Goal: Task Accomplishment & Management: Manage account settings

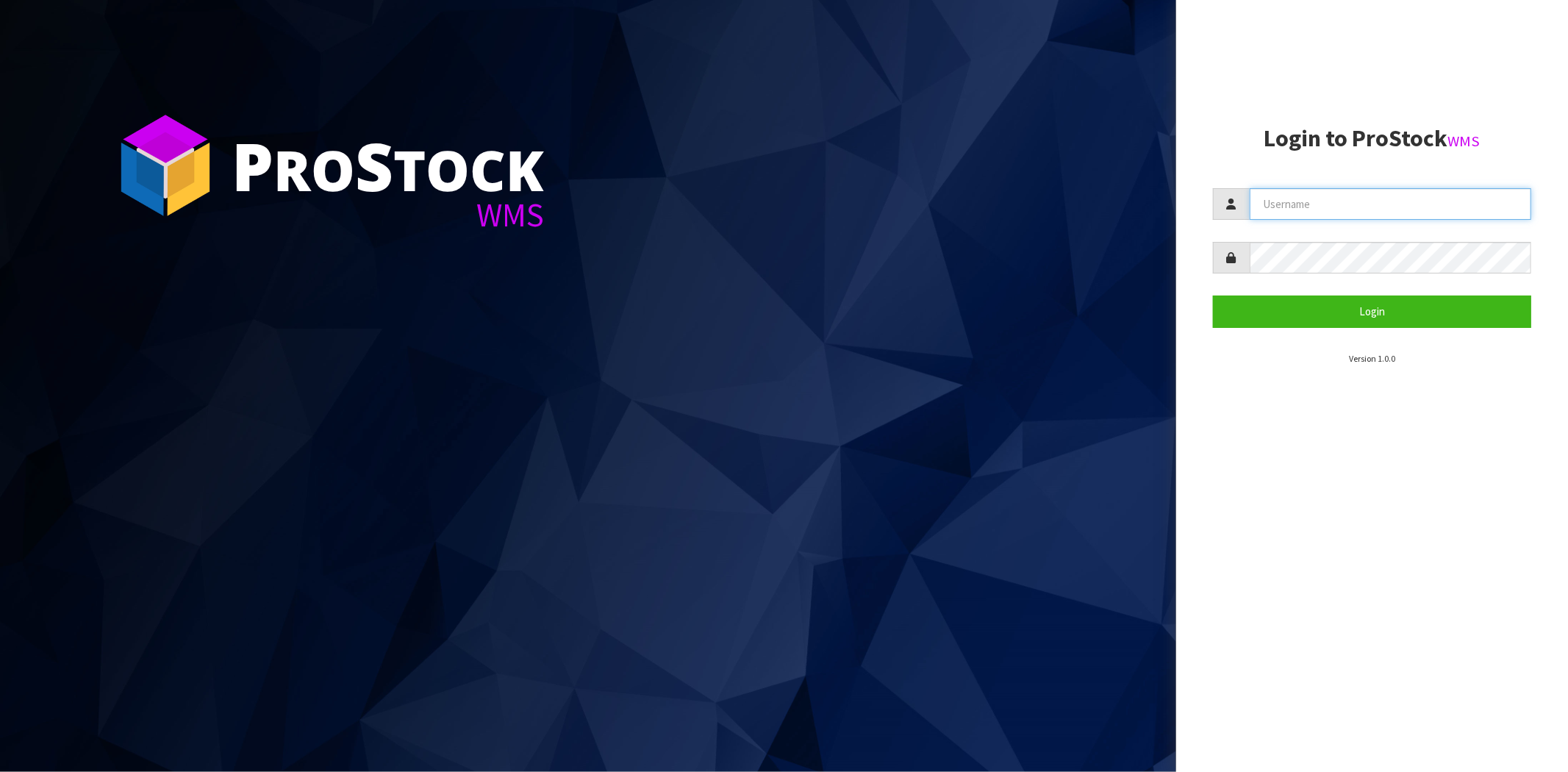
click at [1366, 199] on input "text" at bounding box center [1390, 204] width 281 height 31
type input "[PERSON_NAME][EMAIL_ADDRESS][DOMAIN_NAME]"
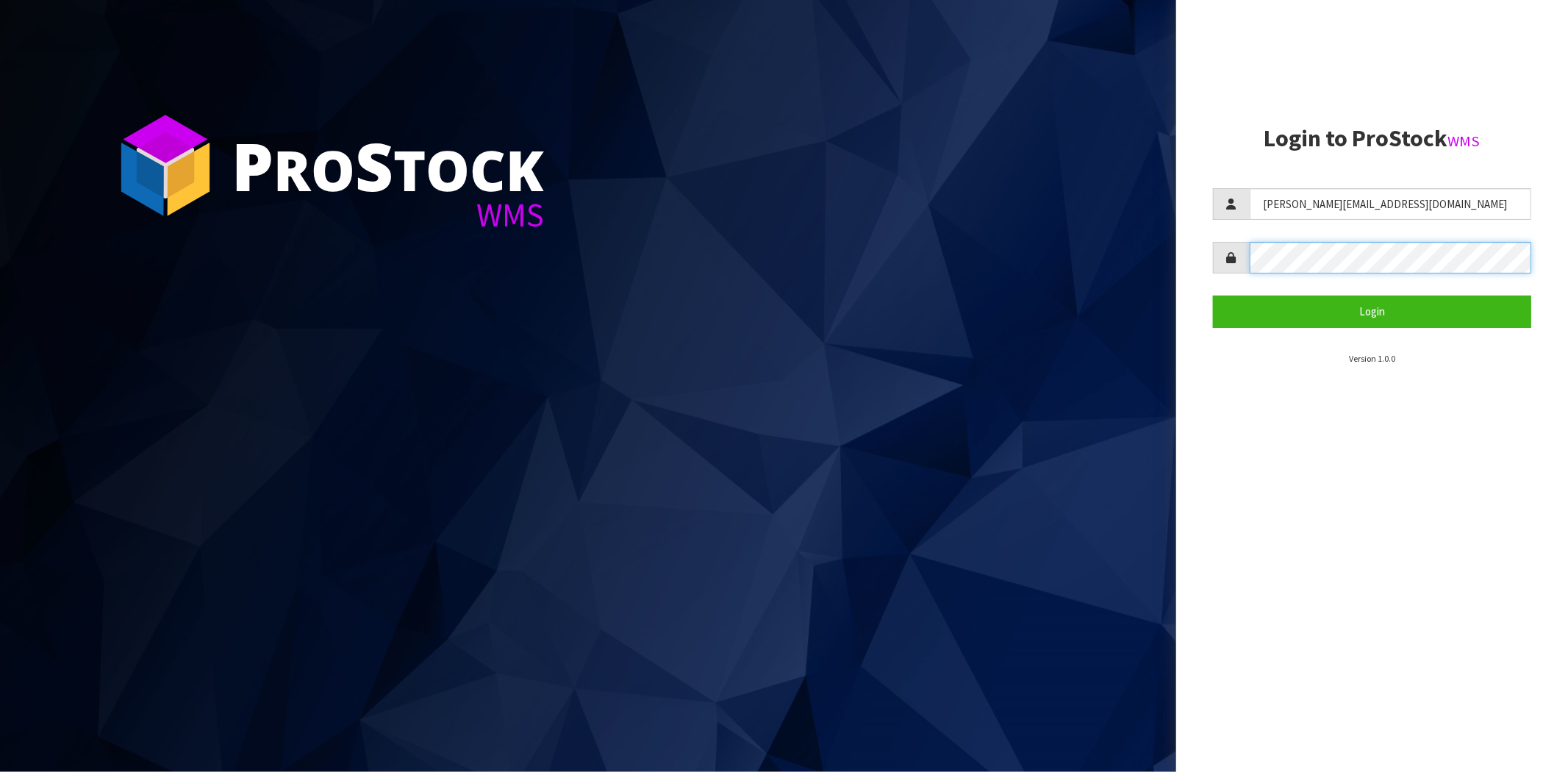
click at [1213, 295] on button "Login" at bounding box center [1371, 311] width 318 height 31
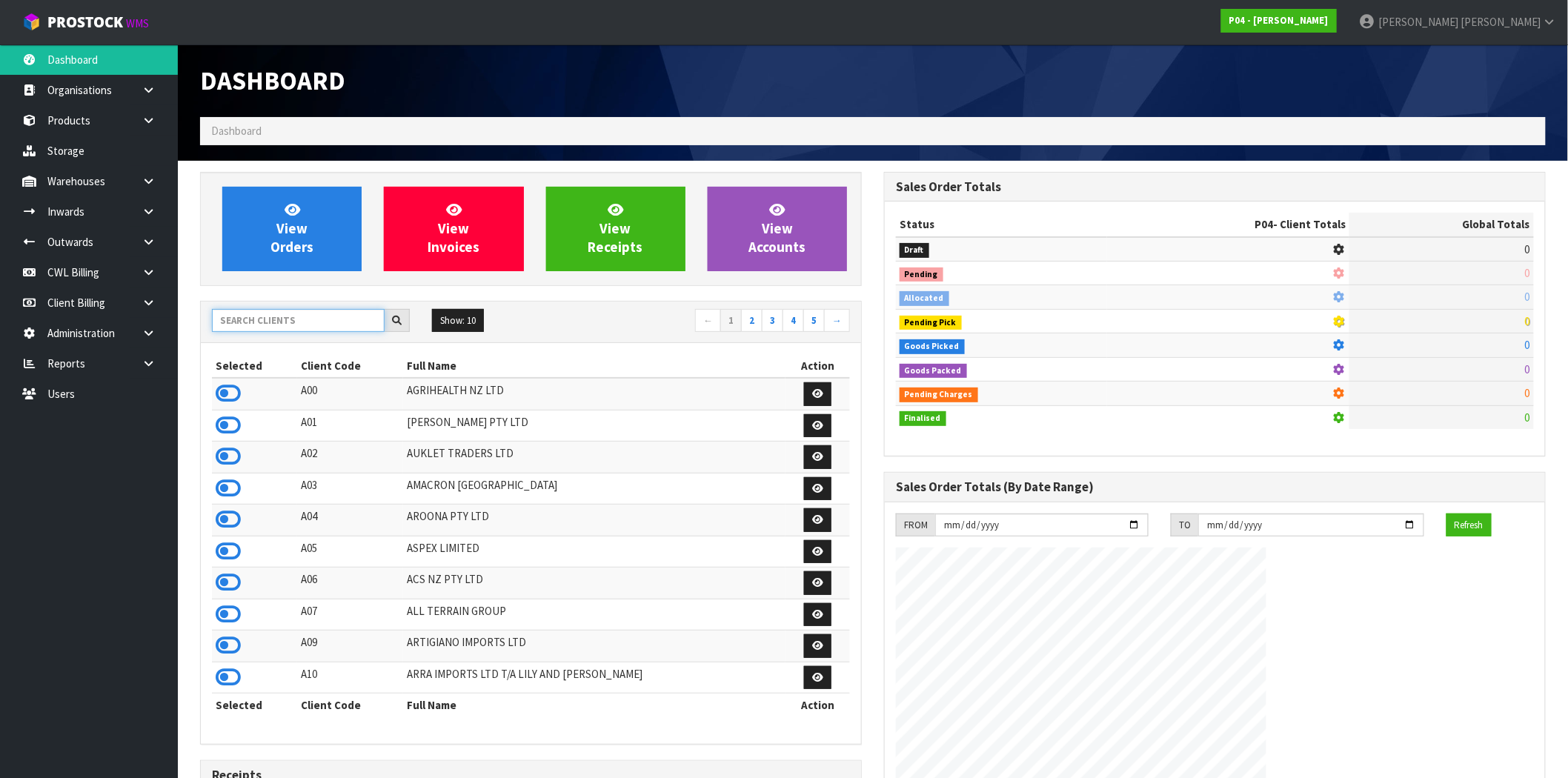
drag, startPoint x: 310, startPoint y: 321, endPoint x: 279, endPoint y: 321, distance: 31.0
click at [309, 321] on input "text" at bounding box center [298, 321] width 173 height 23
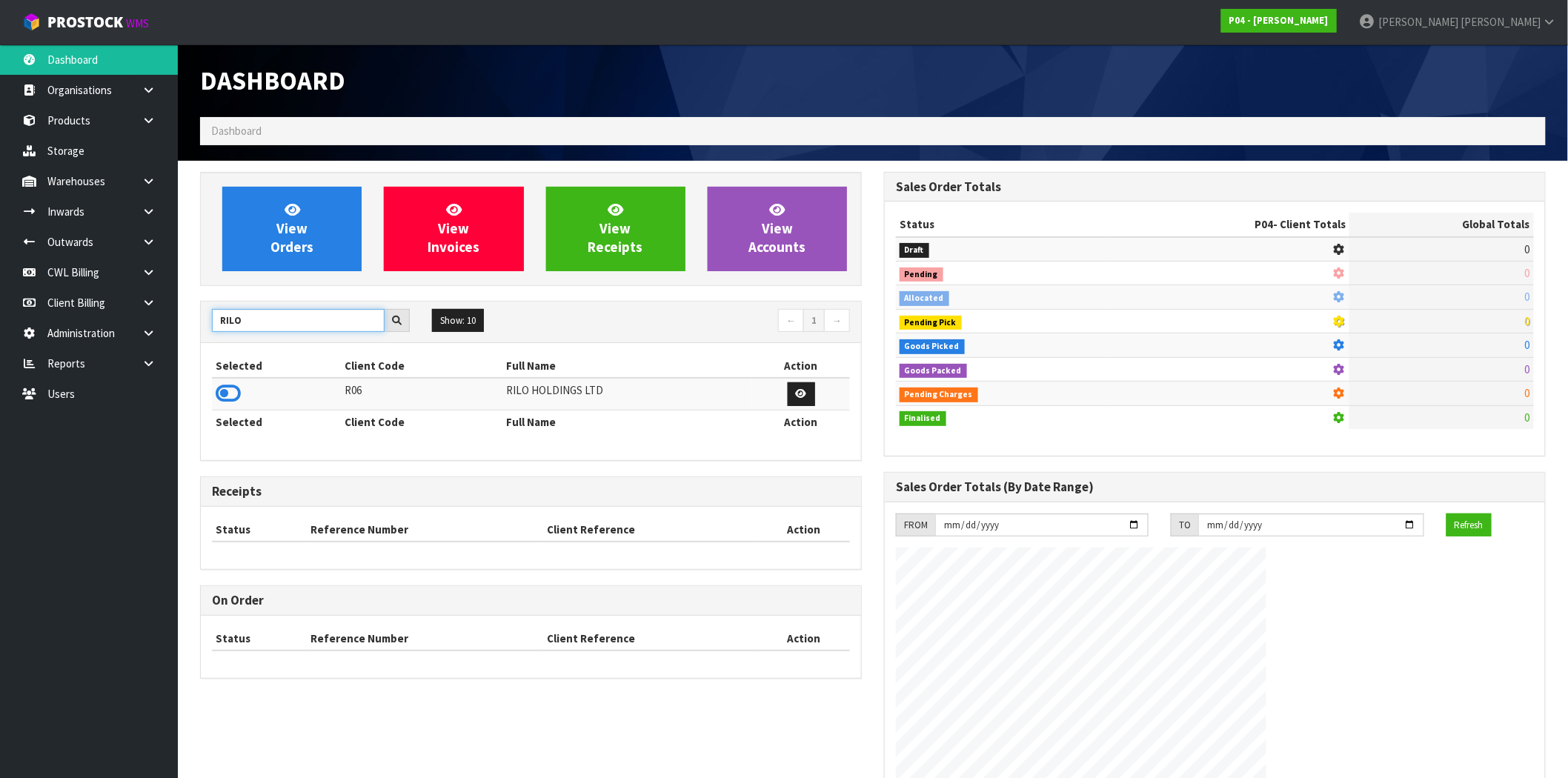
type input "RILO"
click at [227, 398] on icon at bounding box center [228, 393] width 25 height 22
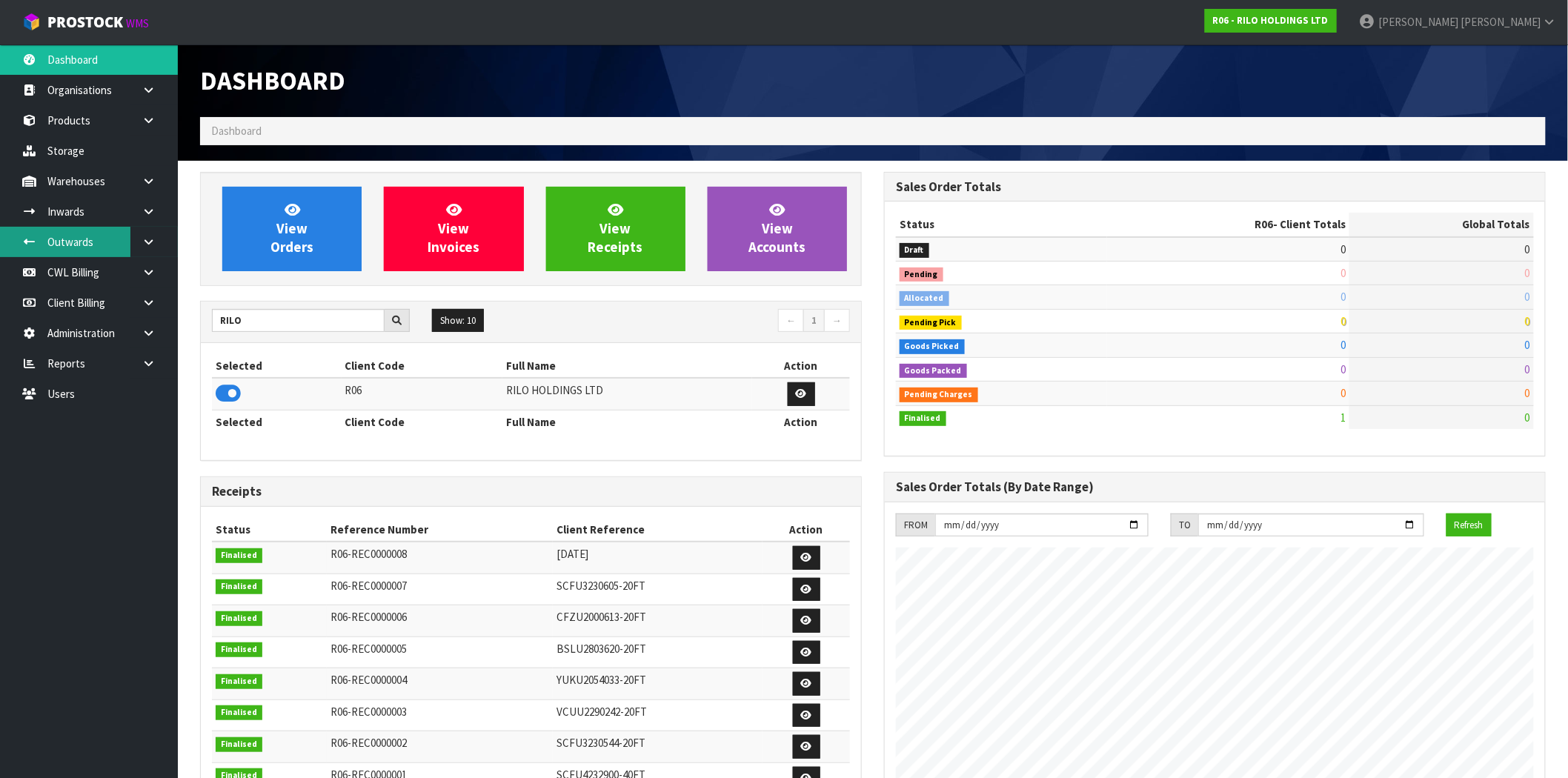
scroll to position [164, 0]
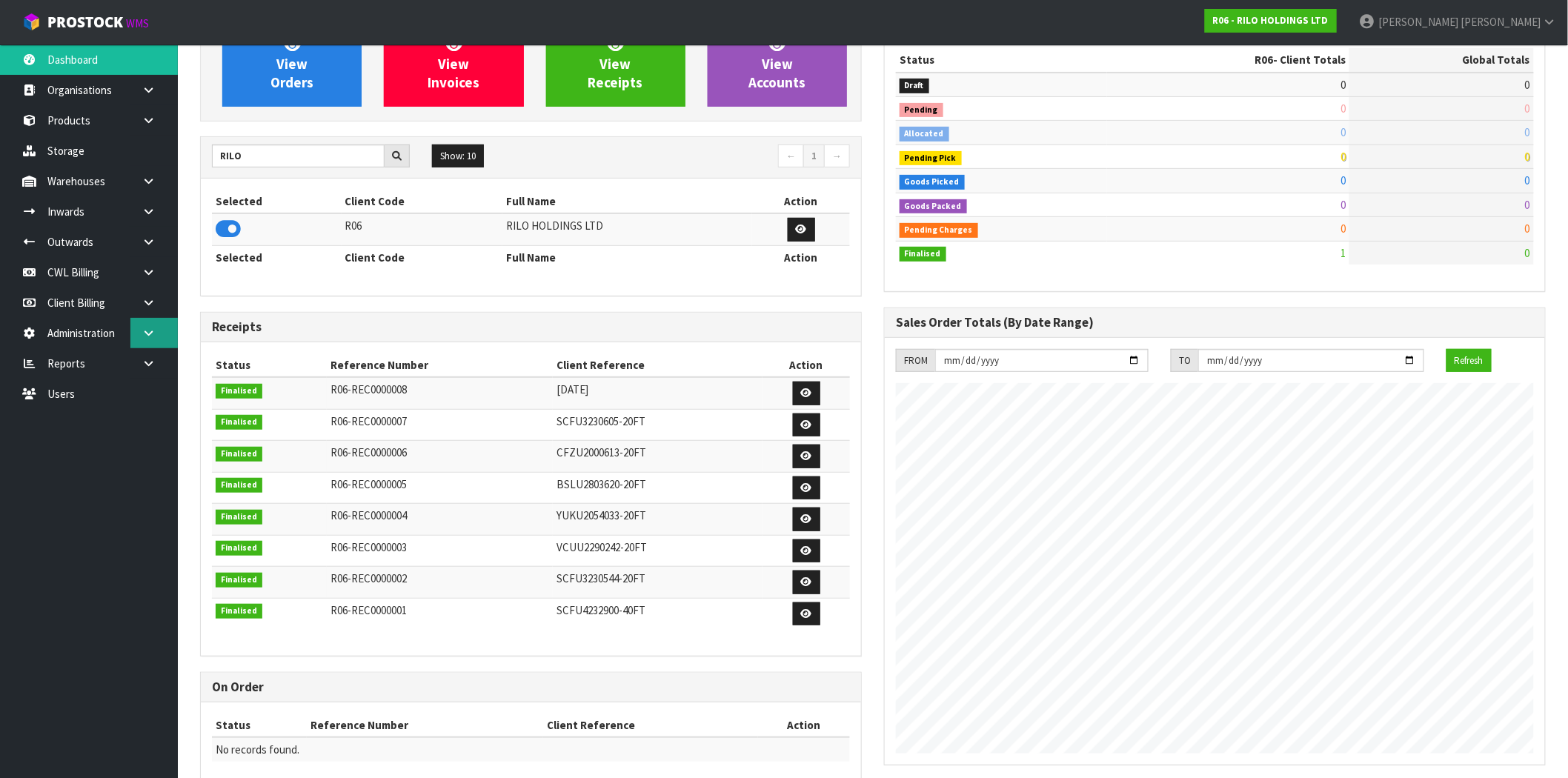
click at [149, 334] on icon at bounding box center [148, 333] width 14 height 11
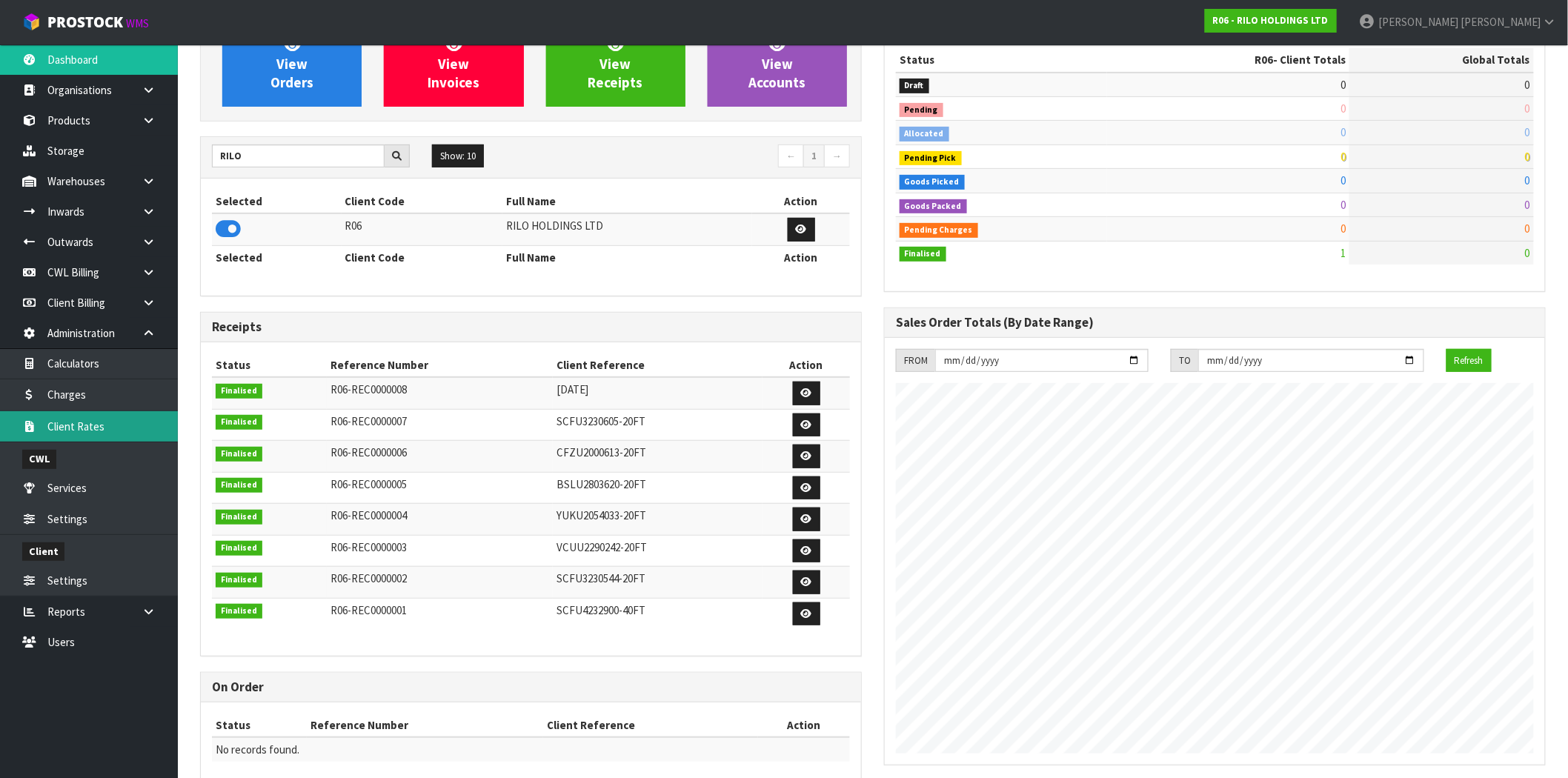
click at [84, 425] on link "Client Rates" at bounding box center [89, 426] width 178 height 31
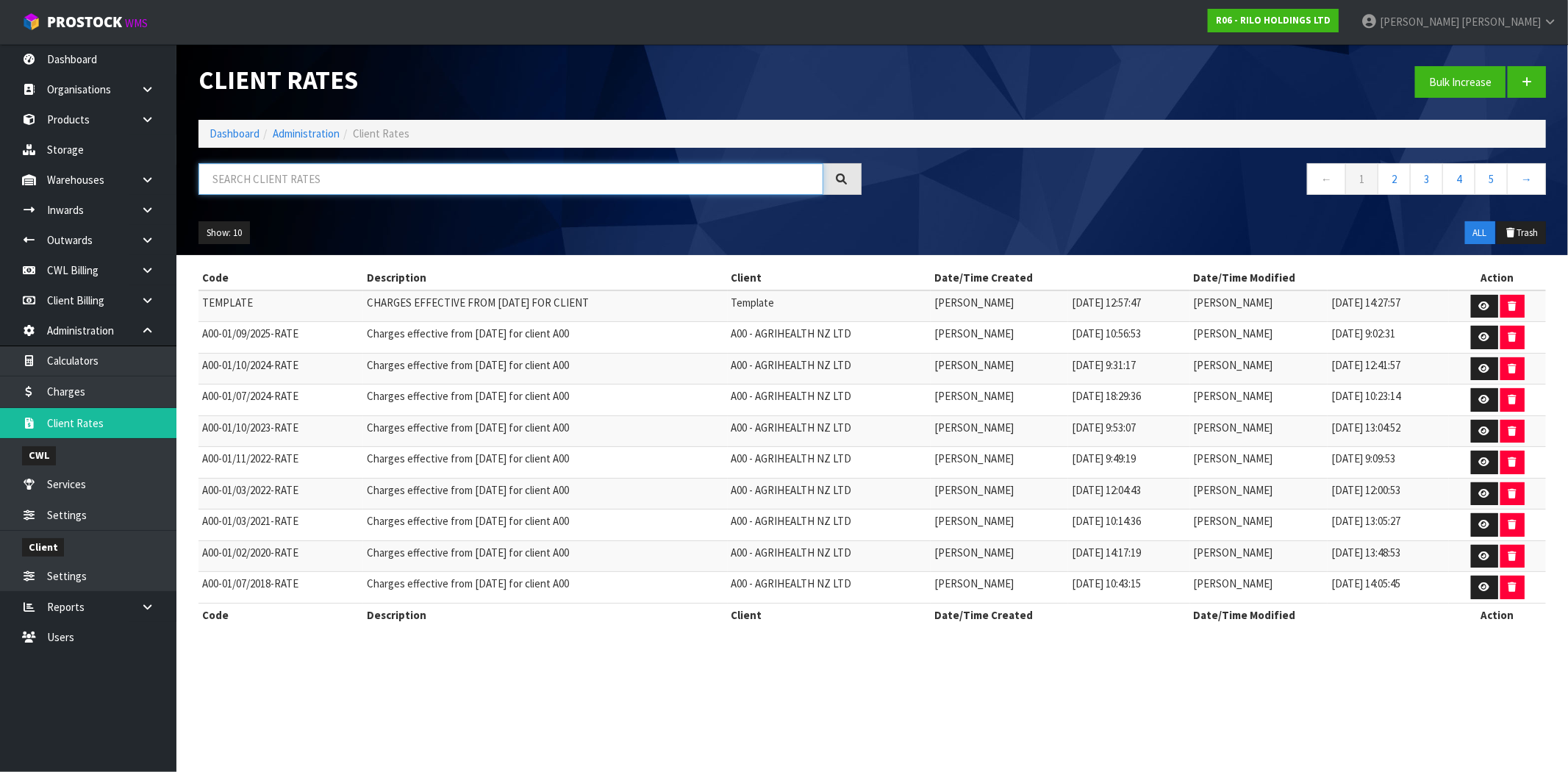
click at [276, 173] on input "text" at bounding box center [510, 179] width 625 height 31
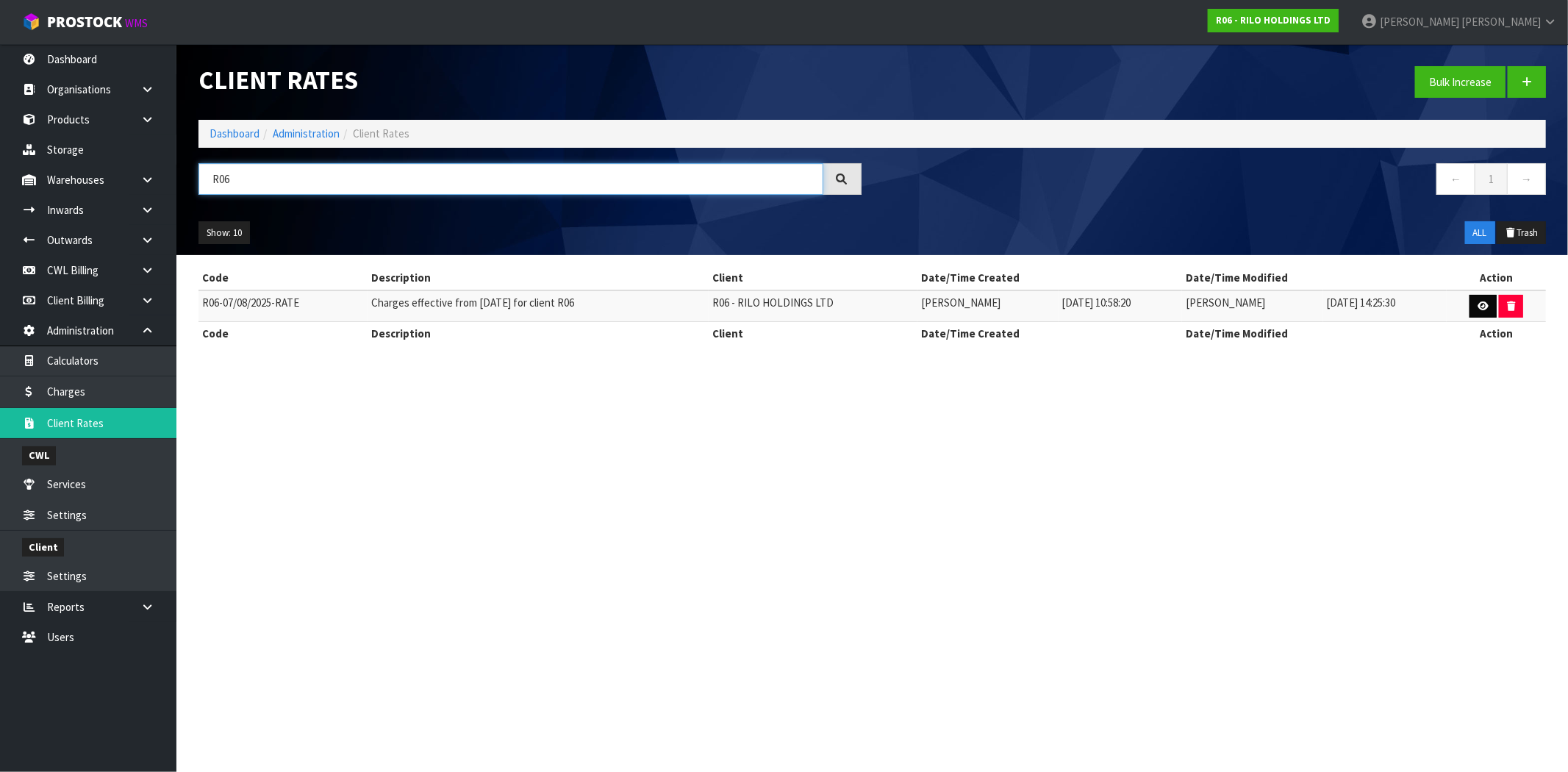
type input "R06"
click at [1481, 308] on icon at bounding box center [1483, 306] width 11 height 10
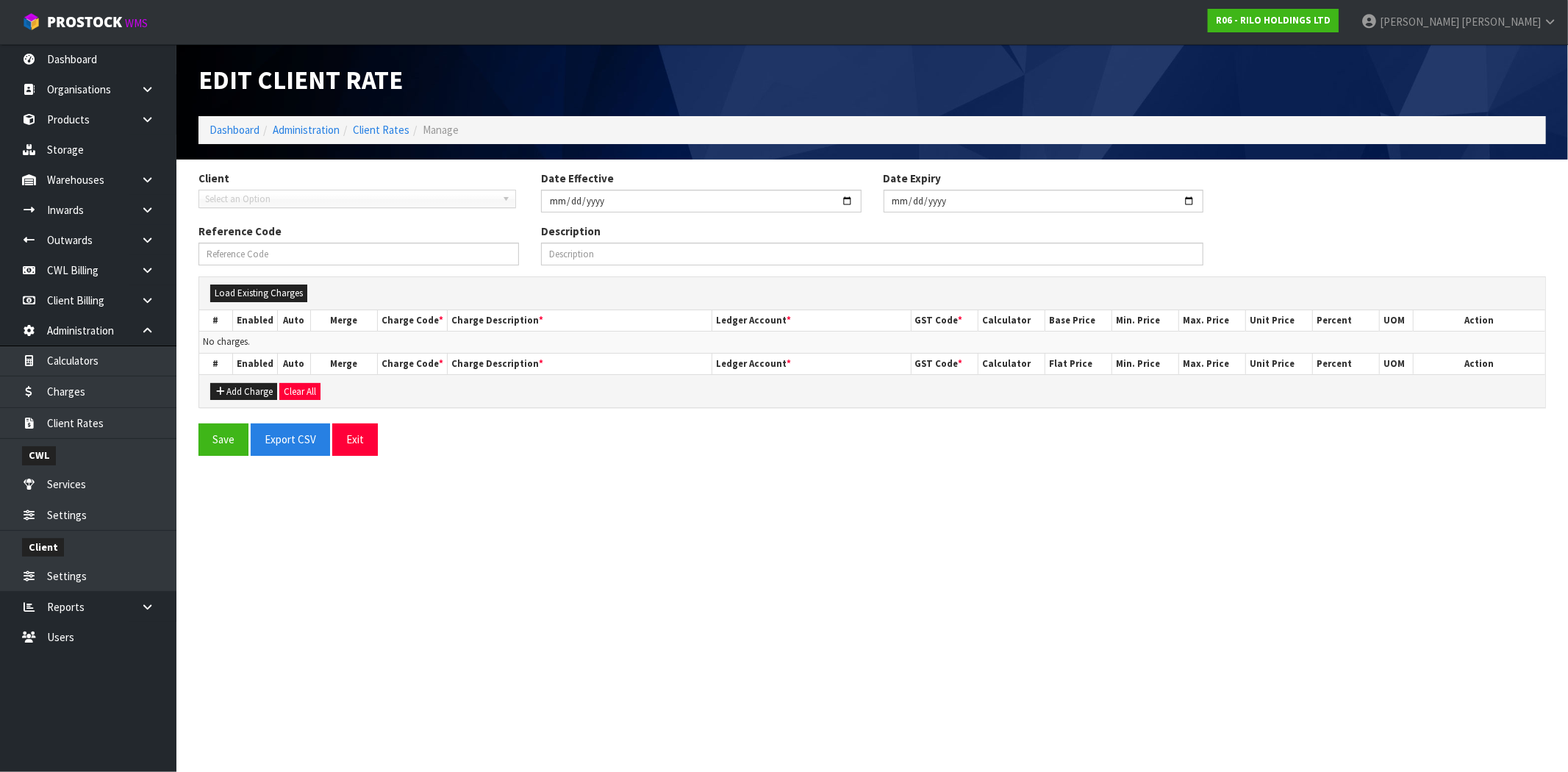
type input "[DATE]"
type input "R06-07/08/2025-RATE"
type input "Charges effective from [DATE] for client R06"
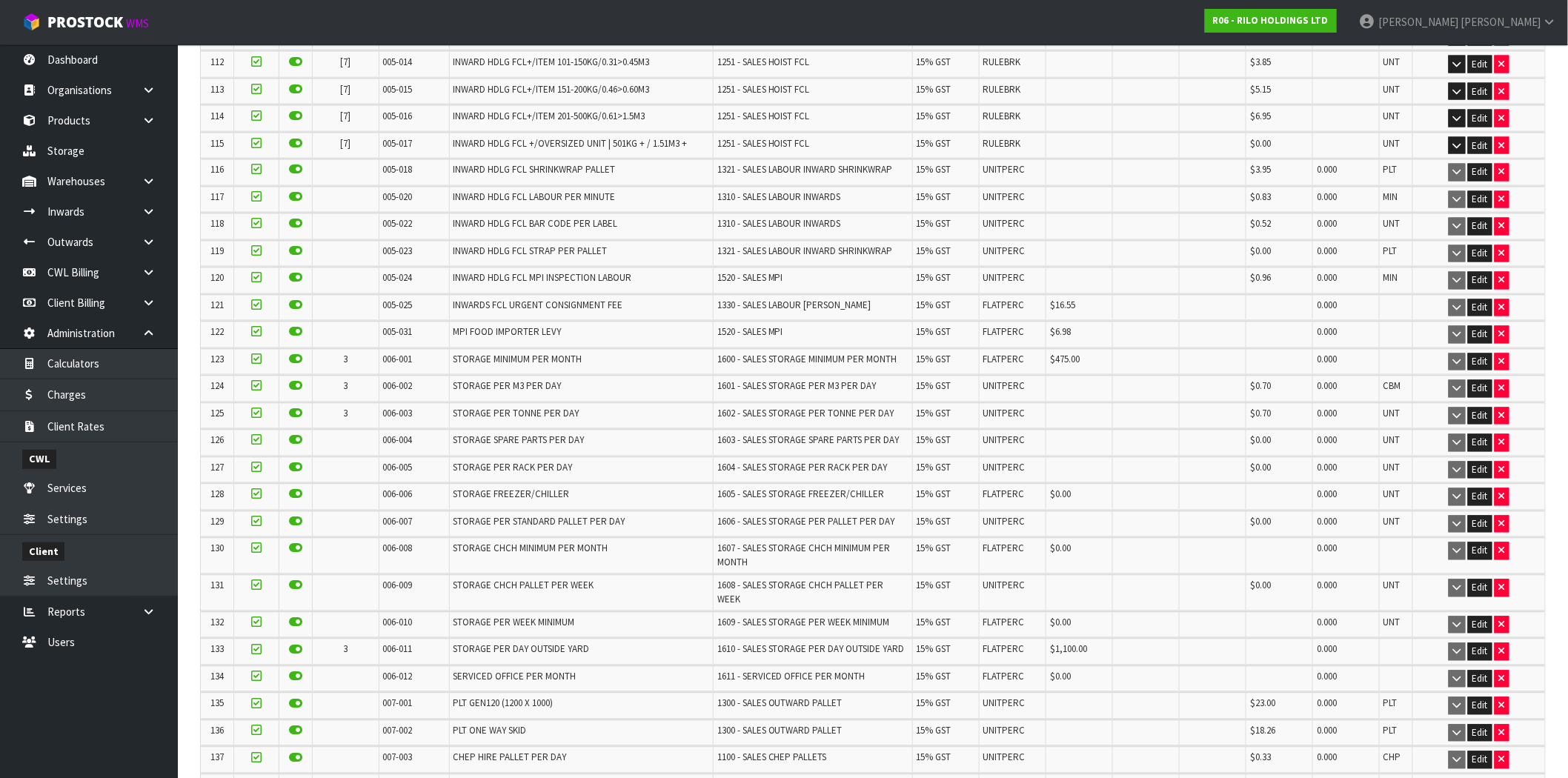
scroll to position [3375, 0]
drag, startPoint x: 586, startPoint y: 550, endPoint x: 442, endPoint y: 554, distance: 144.1
click at [442, 638] on tr "133 3 006-011 STORAGE PER DAY OUTSIDE YARD 1610 - SALES STORAGE PER DAY OUTSIDE…" at bounding box center [873, 652] width 1344 height 26
click at [77, 121] on link "Products" at bounding box center [89, 120] width 178 height 31
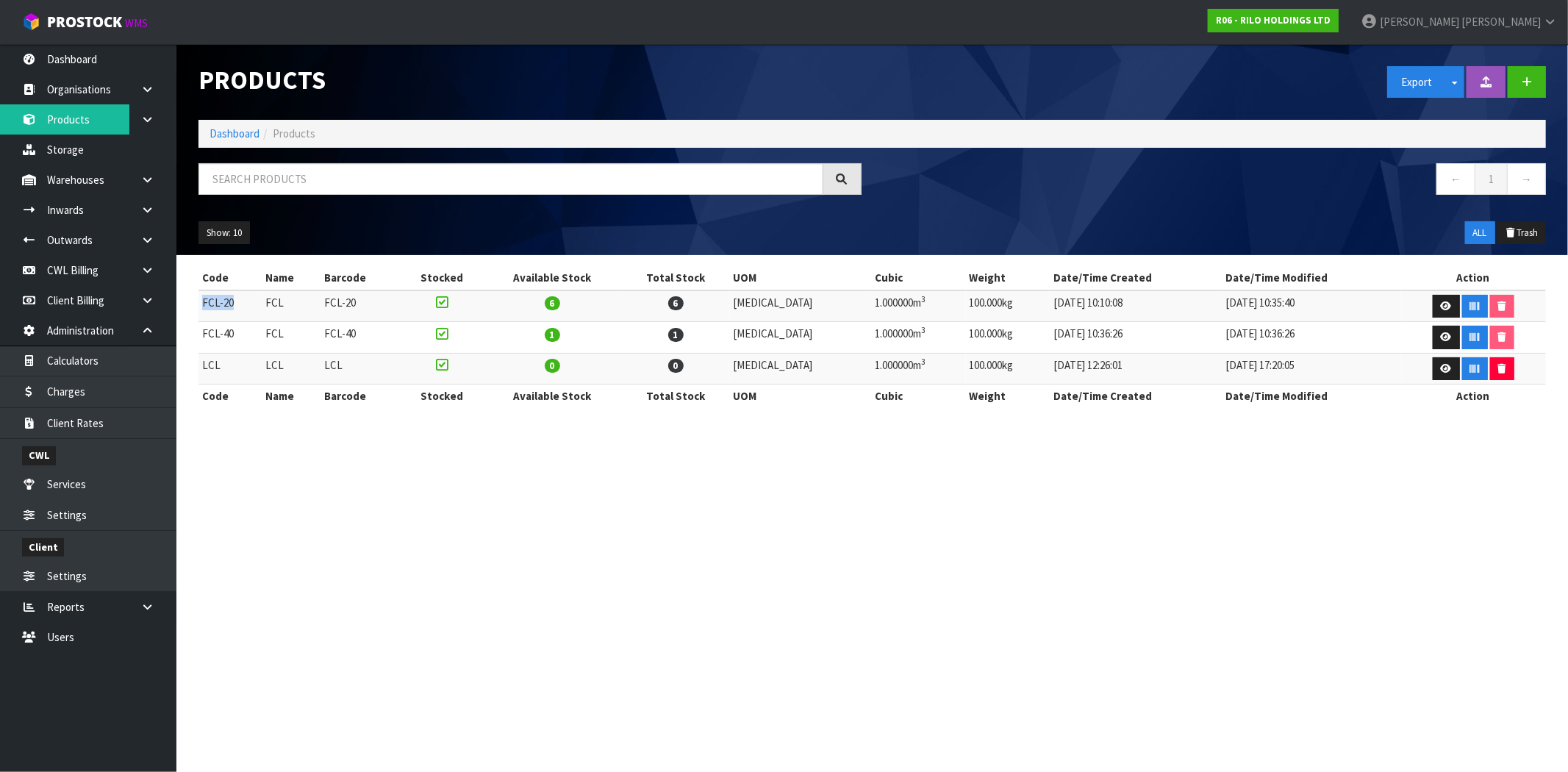
drag, startPoint x: 233, startPoint y: 301, endPoint x: 203, endPoint y: 304, distance: 30.1
click at [203, 304] on td "FCL-20" at bounding box center [230, 306] width 64 height 31
drag, startPoint x: 240, startPoint y: 340, endPoint x: 212, endPoint y: 340, distance: 28.0
click at [212, 340] on td "FCL-40" at bounding box center [230, 338] width 64 height 31
click at [78, 427] on link "Client Rates" at bounding box center [88, 423] width 177 height 30
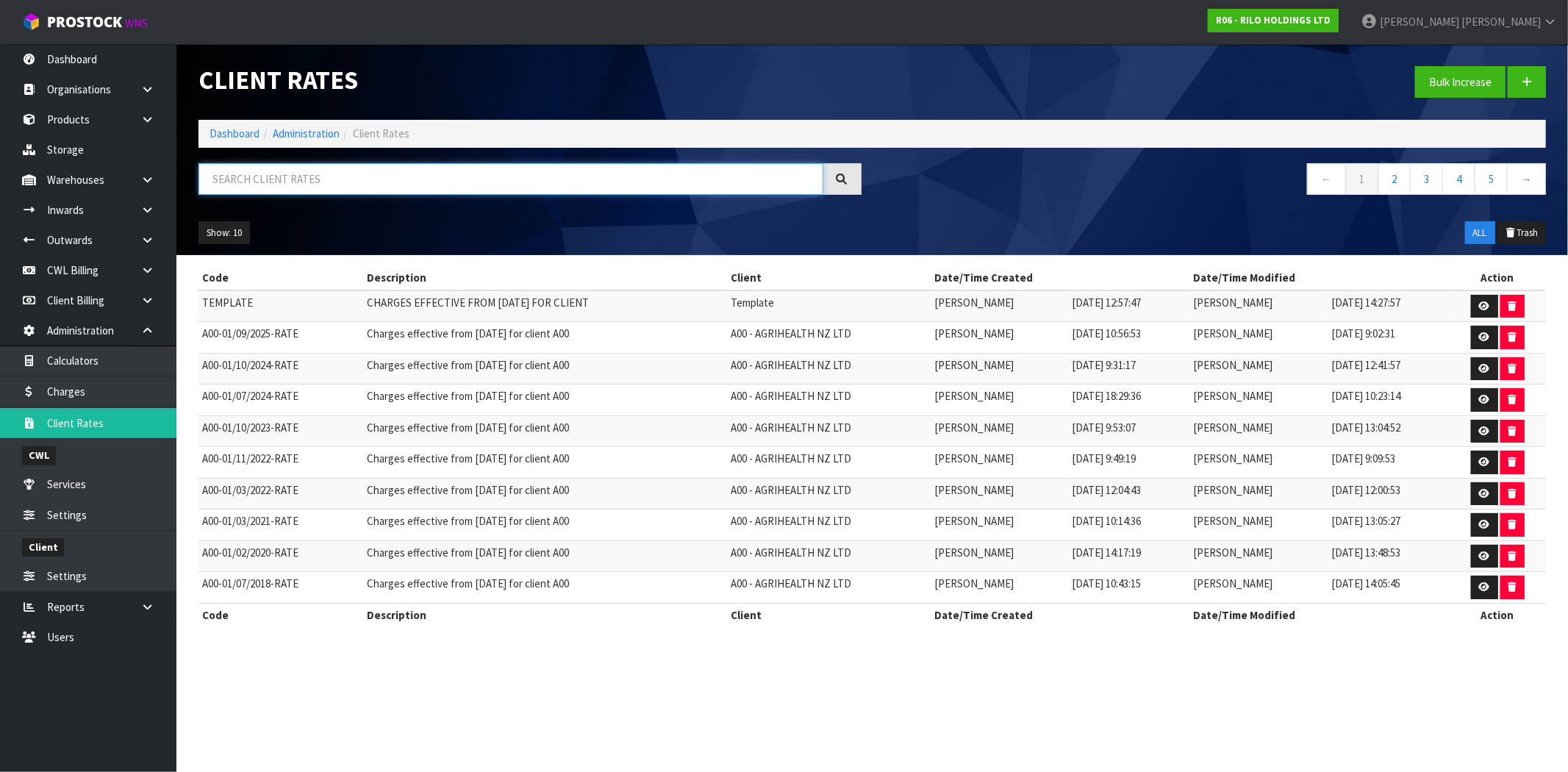
click at [275, 180] on input "text" at bounding box center [510, 179] width 625 height 31
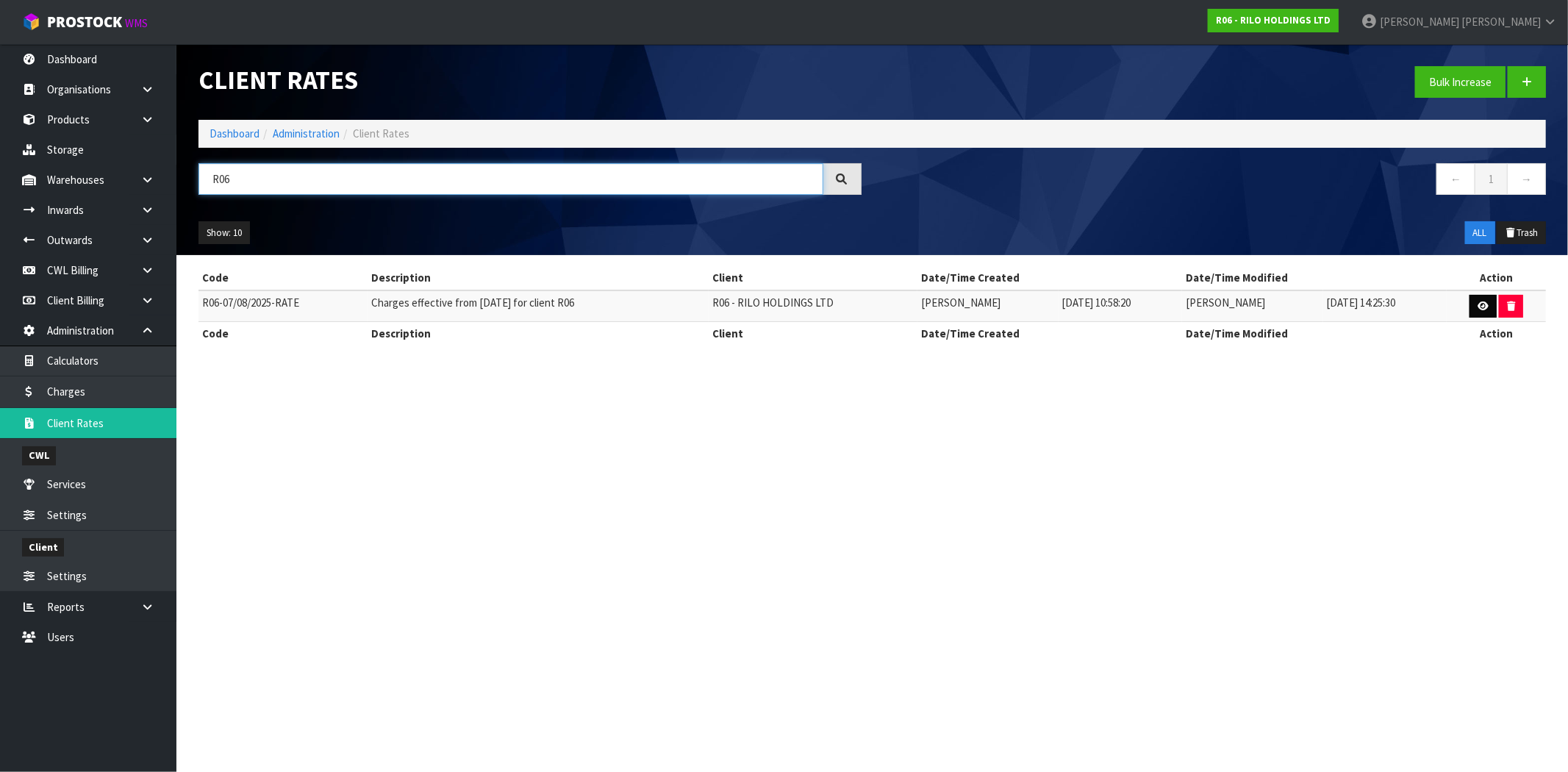
type input "R06"
click at [1483, 304] on icon at bounding box center [1483, 306] width 11 height 10
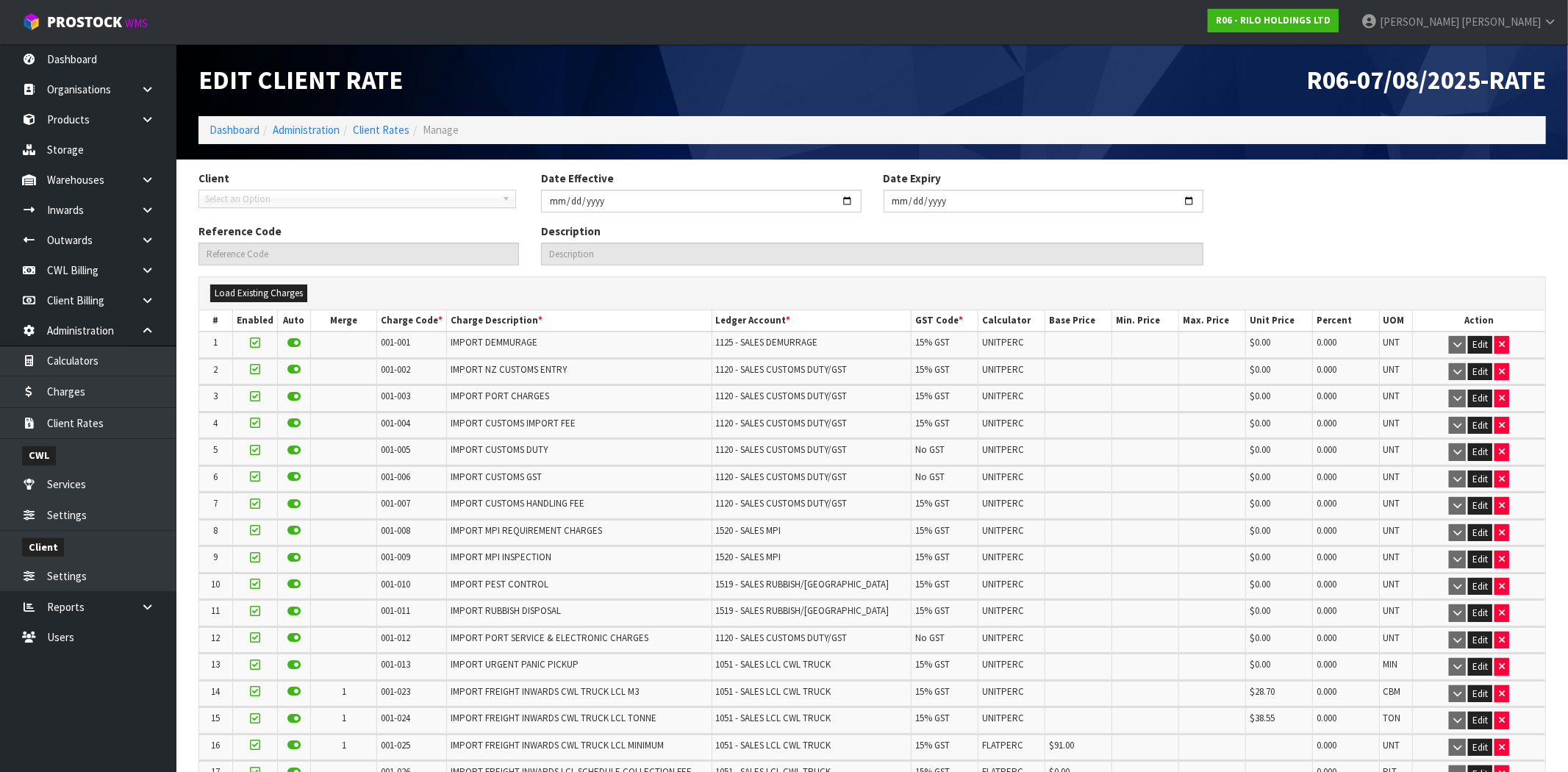
type input "[DATE]"
type input "R06-07/08/2025-RATE"
type input "Charges effective from [DATE] for client R06"
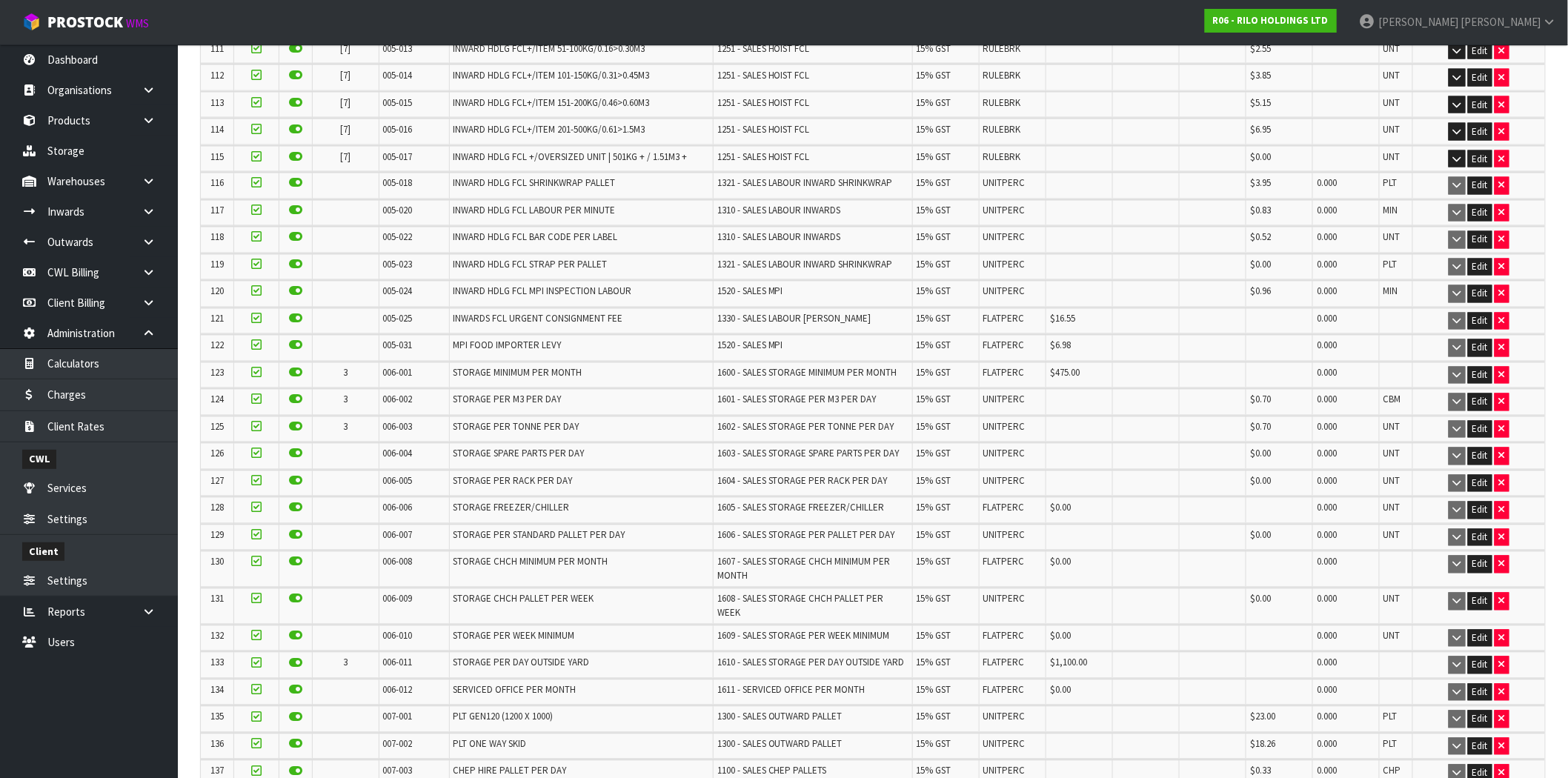
scroll to position [3622, 0]
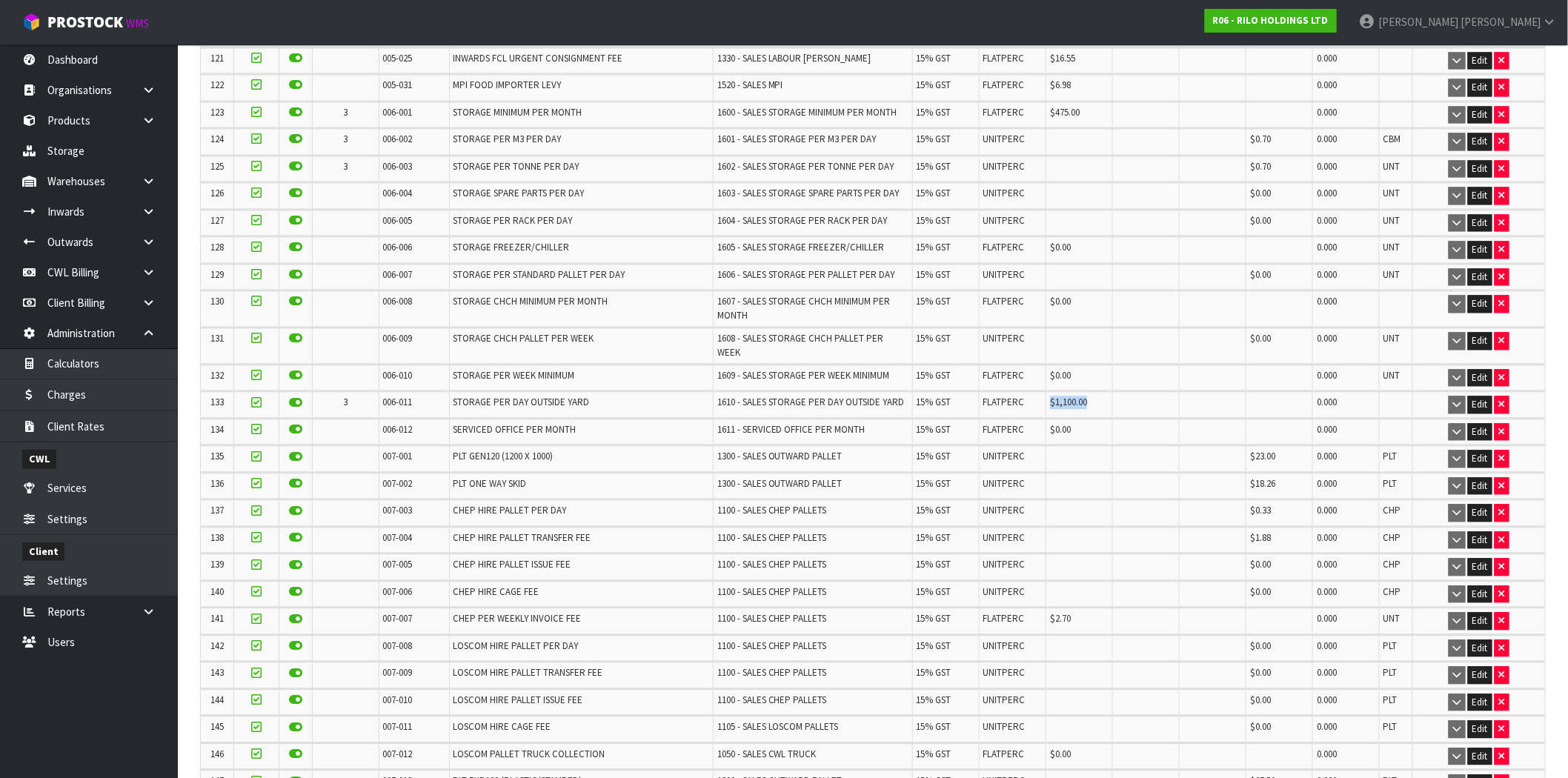
drag, startPoint x: 1084, startPoint y: 302, endPoint x: 1040, endPoint y: 300, distance: 44.0
click at [1040, 392] on tr "133 3 006-011 STORAGE PER DAY OUTSIDE YARD 1610 - SALES STORAGE PER DAY OUTSIDE…" at bounding box center [873, 405] width 1344 height 26
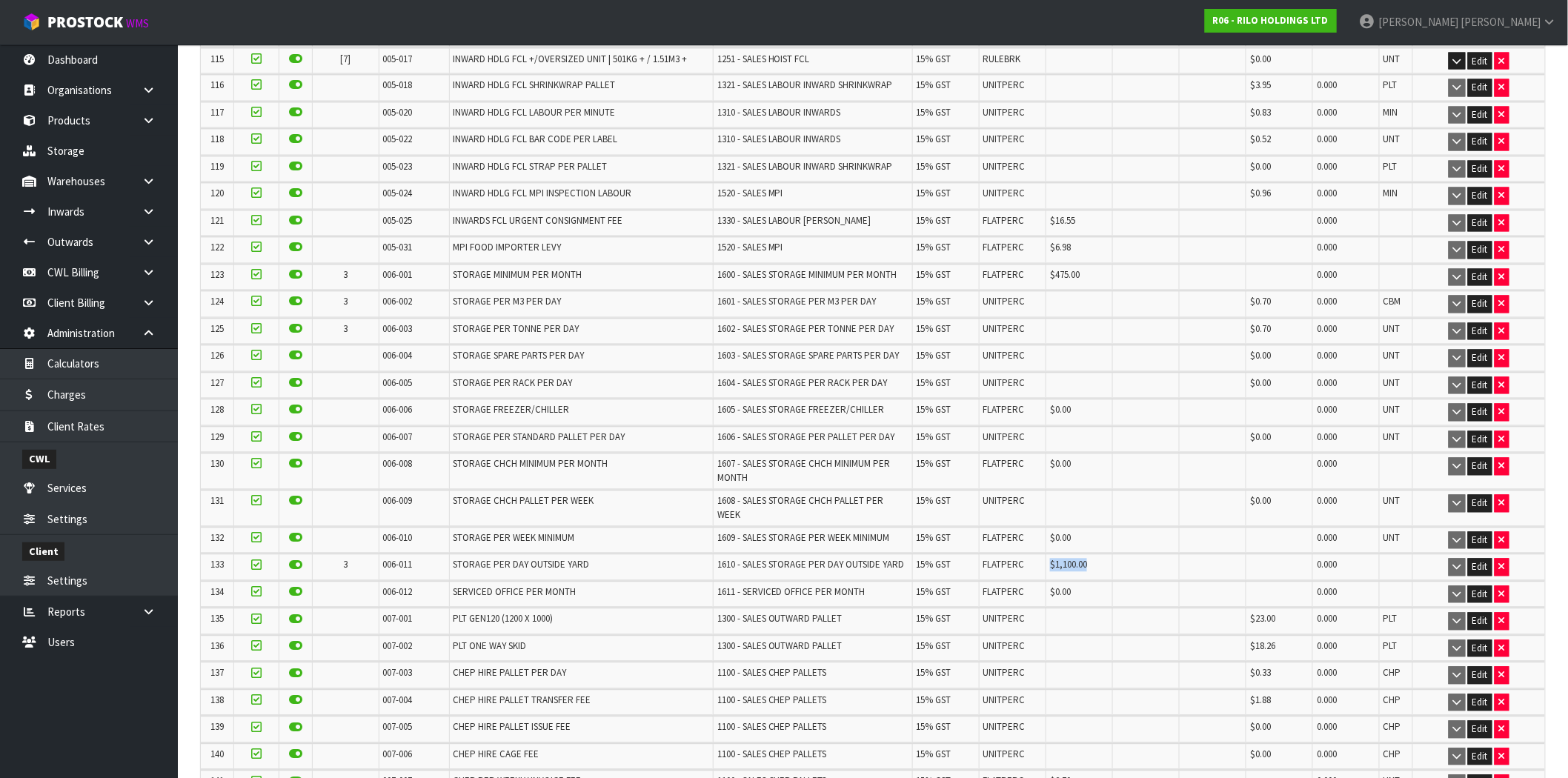
scroll to position [3458, 0]
drag, startPoint x: 586, startPoint y: 467, endPoint x: 446, endPoint y: 477, distance: 140.4
click at [449, 556] on td "STORAGE PER DAY OUTSIDE YARD" at bounding box center [580, 569] width 263 height 26
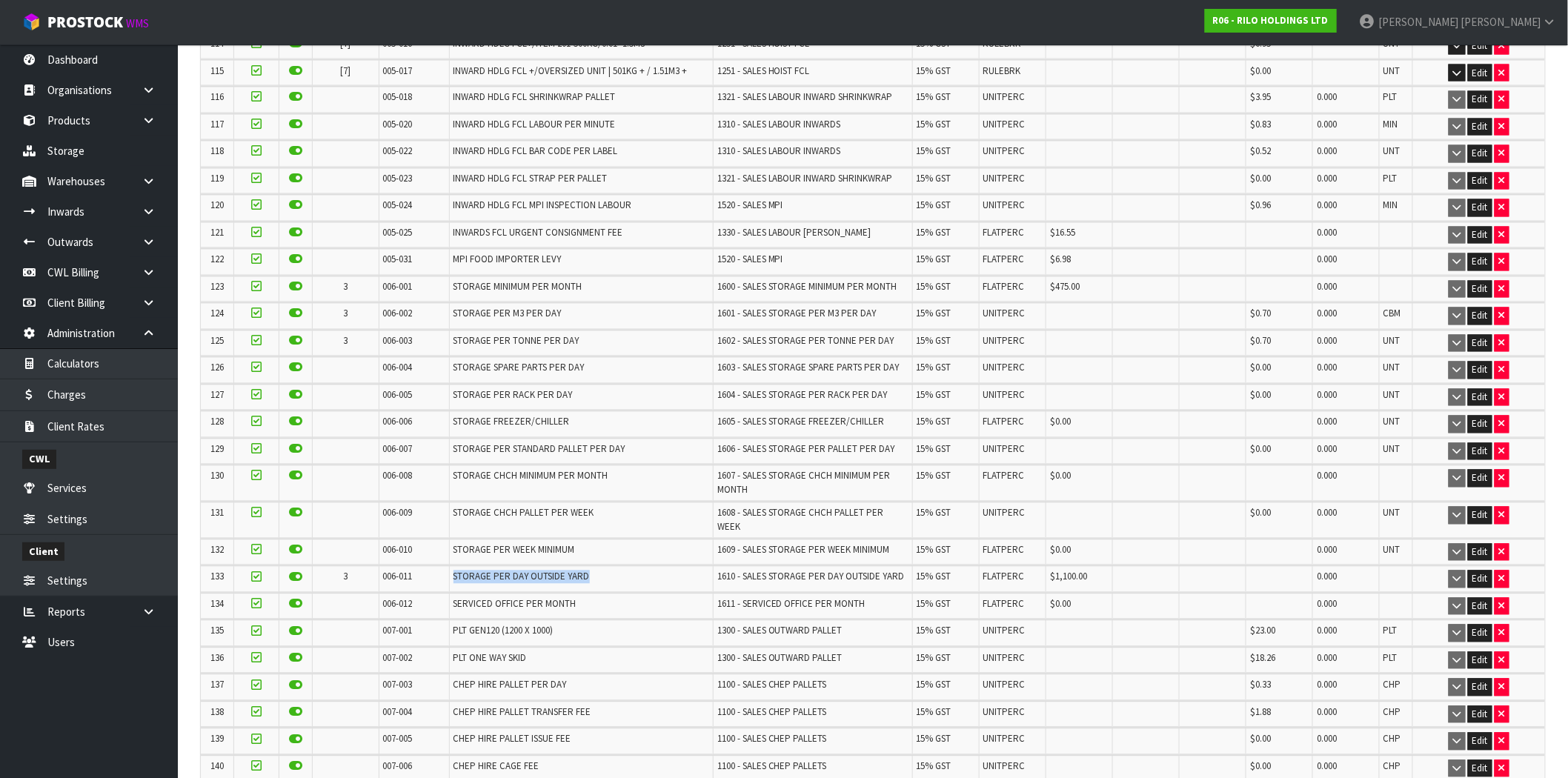
scroll to position [3473, 0]
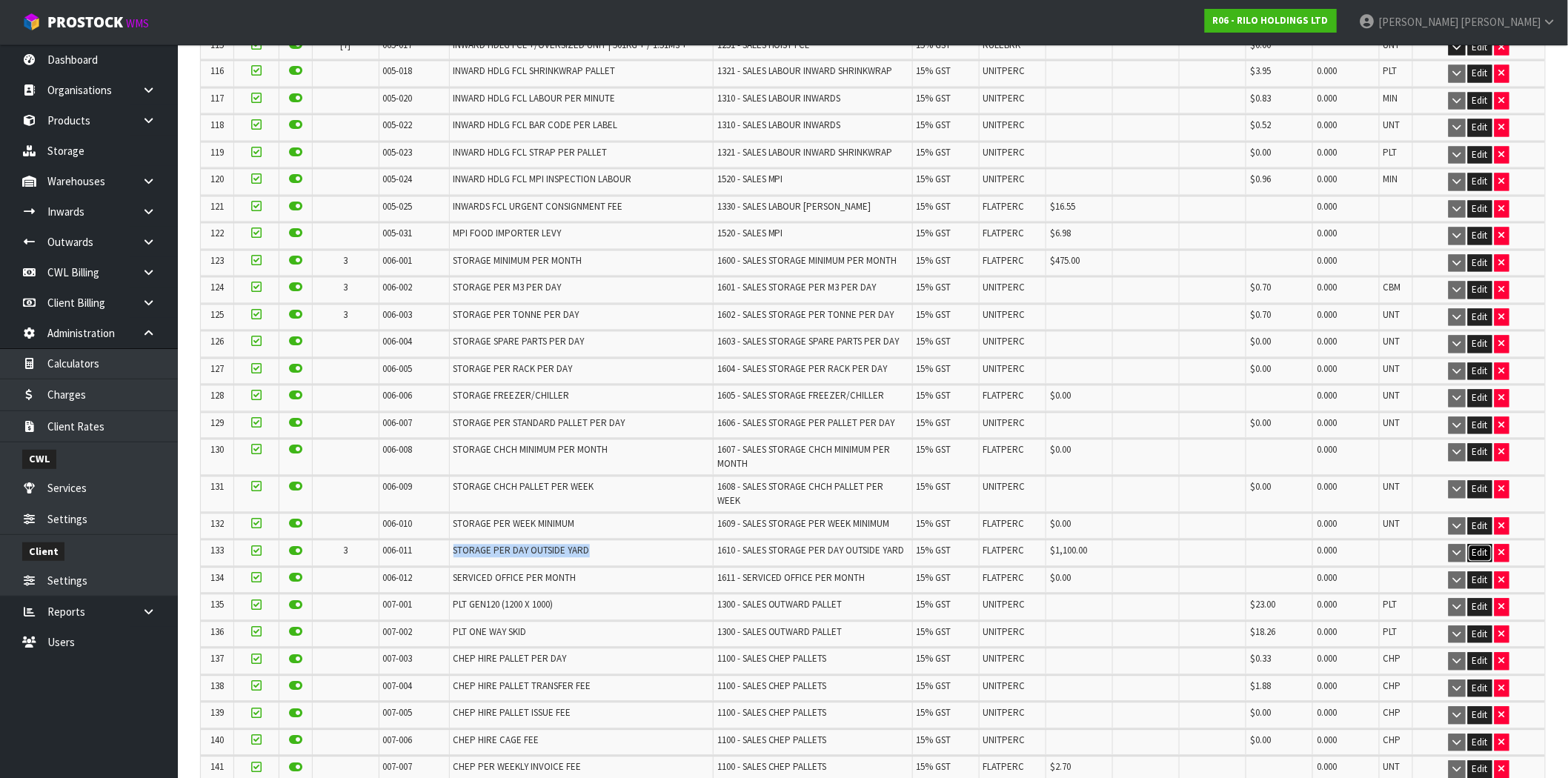
click at [1482, 544] on button "Edit" at bounding box center [1480, 553] width 25 height 18
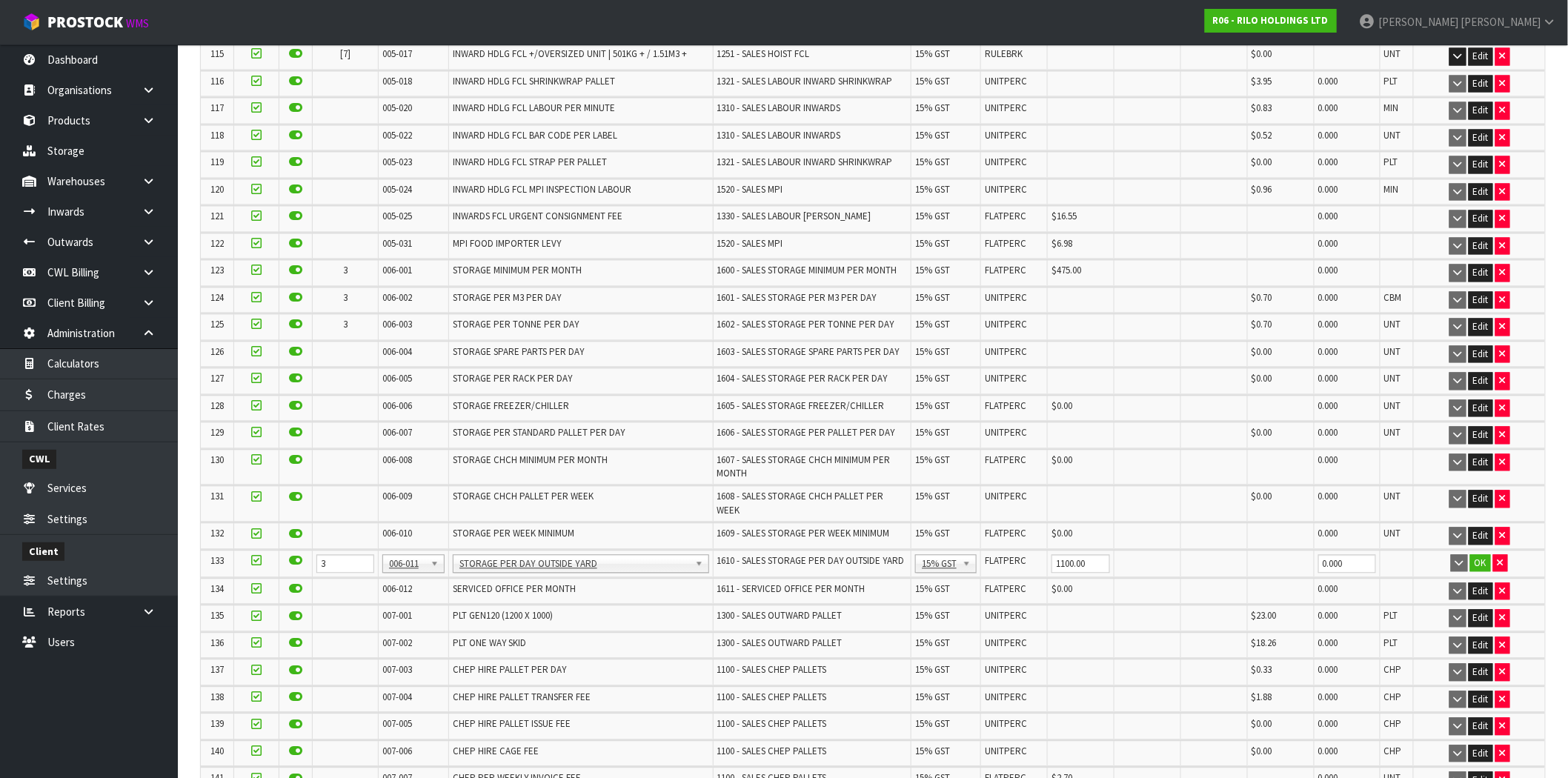
scroll to position [3492, 0]
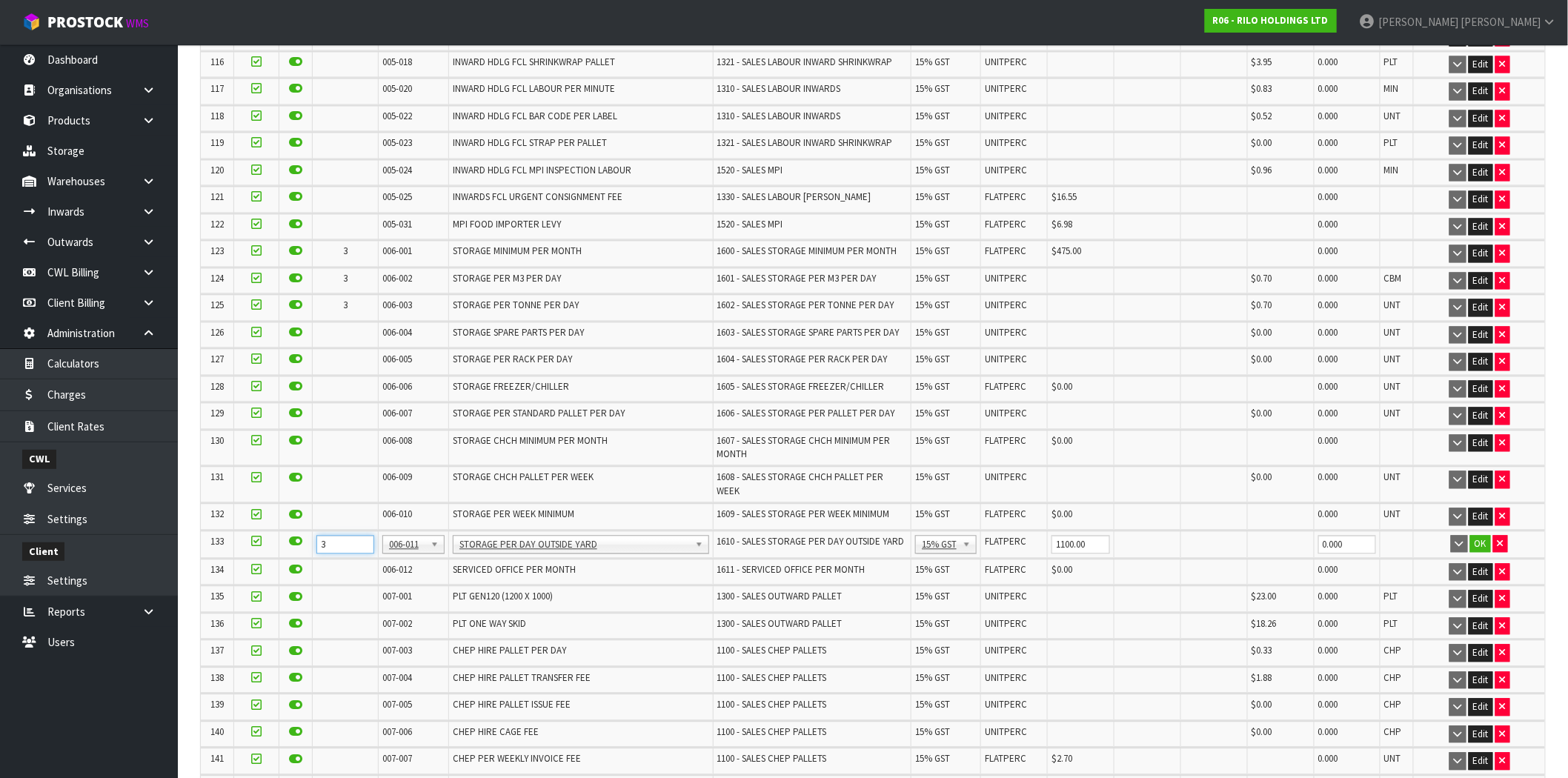
drag, startPoint x: 327, startPoint y: 455, endPoint x: 263, endPoint y: 457, distance: 64.0
click at [263, 531] on tr "133 3 001-001 001-002 001-003 001-004 001-005 001-006 001-007 001-008 001-009 0…" at bounding box center [873, 544] width 1344 height 27
click at [1484, 536] on button "OK" at bounding box center [1480, 544] width 21 height 18
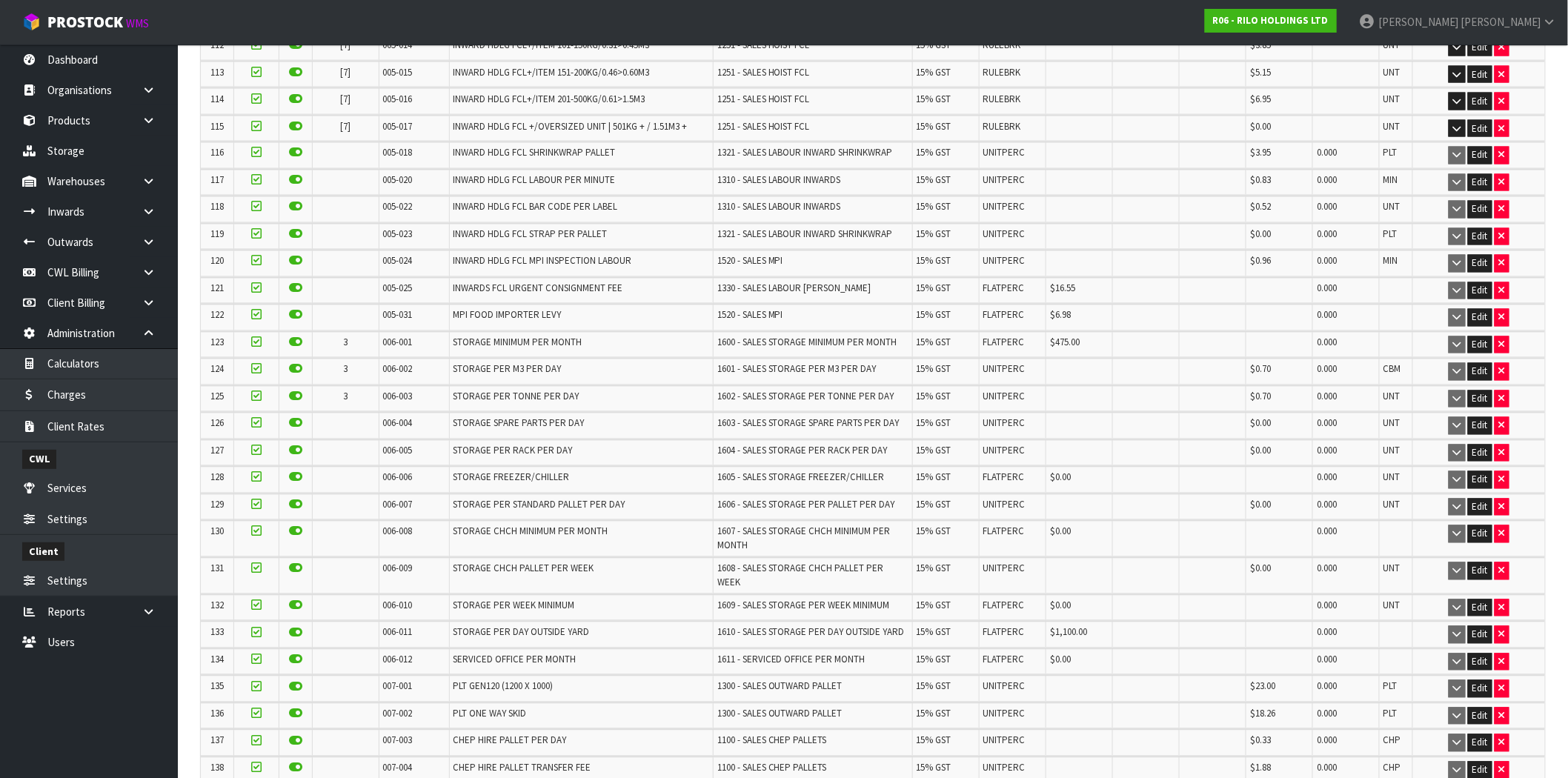
scroll to position [3391, 0]
click at [291, 343] on icon at bounding box center [295, 343] width 13 height 1
click at [1483, 337] on button "Edit" at bounding box center [1480, 346] width 25 height 18
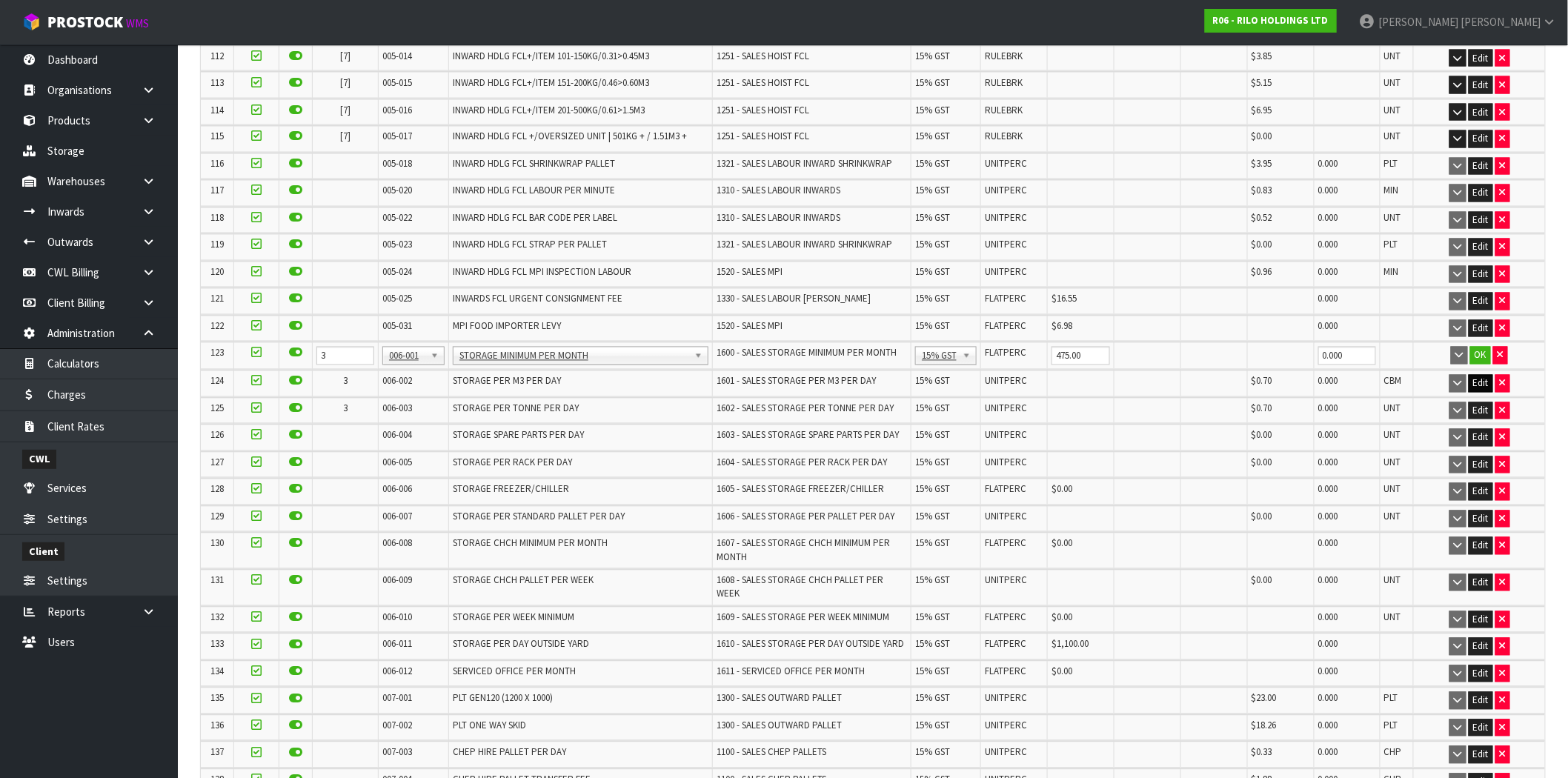
scroll to position [3411, 0]
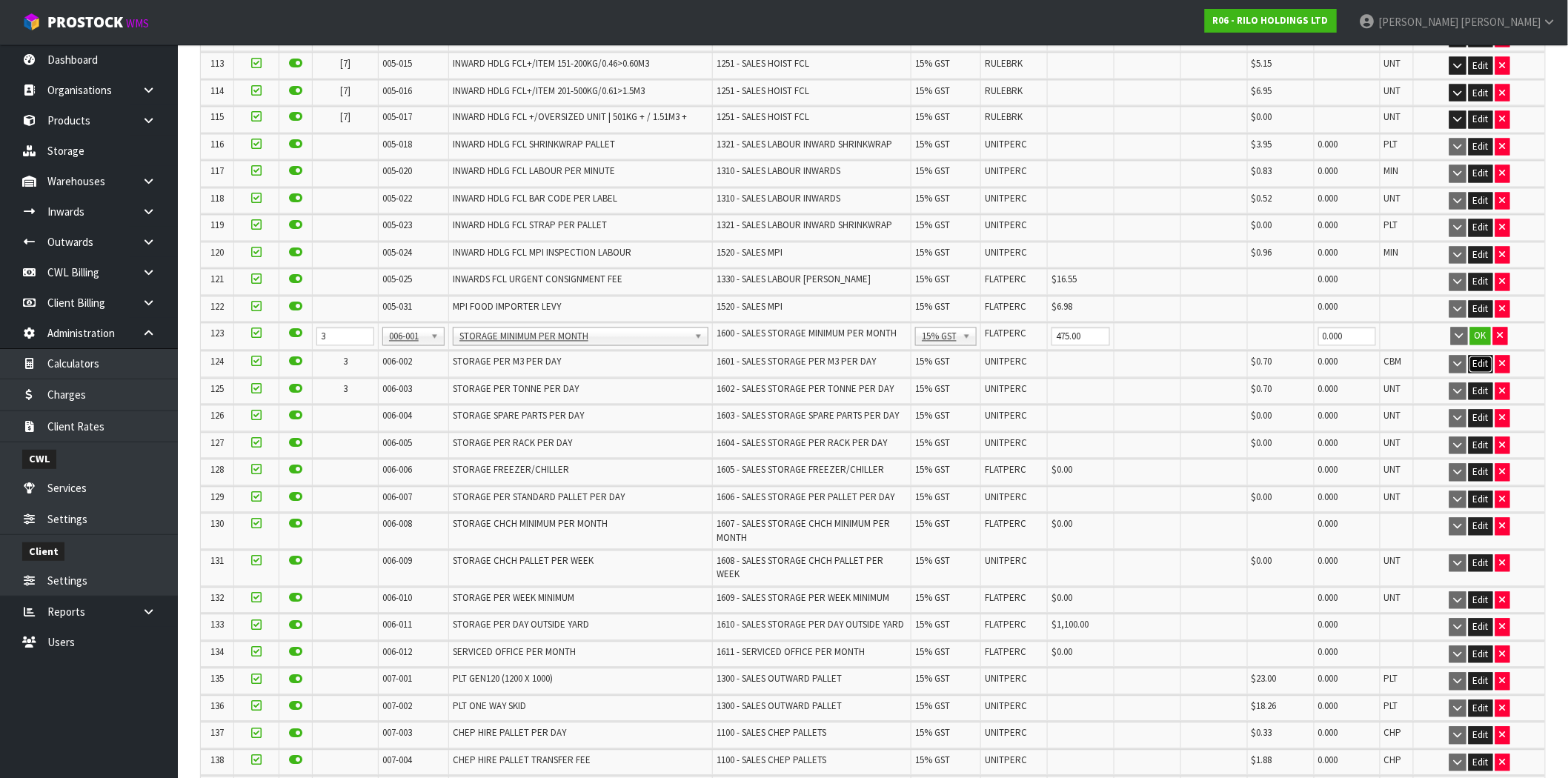
click at [1483, 356] on button "Edit" at bounding box center [1481, 364] width 25 height 18
click at [1478, 384] on button "Edit" at bounding box center [1481, 393] width 25 height 18
click at [291, 334] on icon at bounding box center [295, 334] width 13 height 1
click at [0, 0] on input "checkbox" at bounding box center [0, 0] width 0 height 0
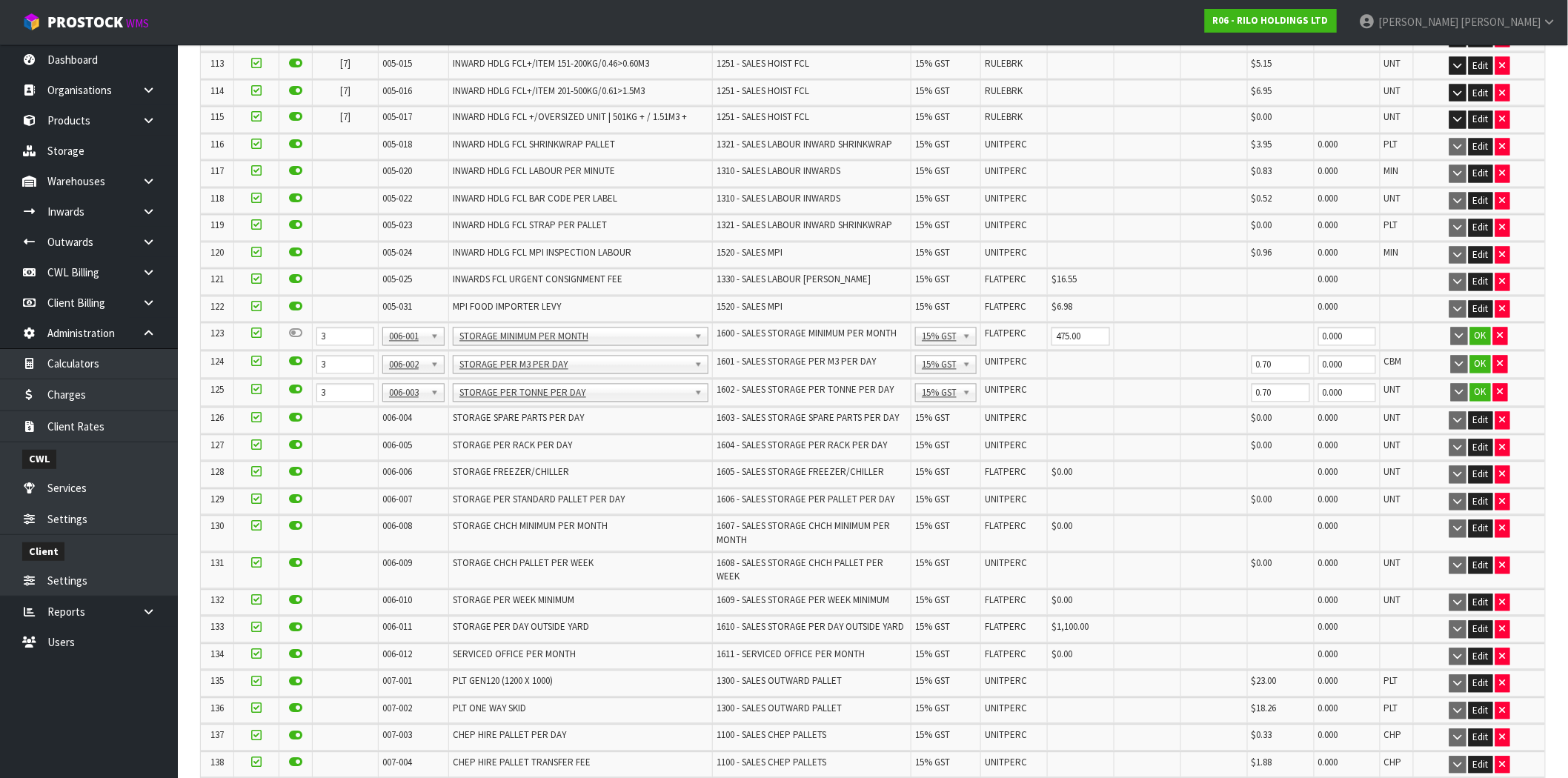
click at [291, 362] on icon at bounding box center [295, 362] width 13 height 1
click at [0, 0] on input "checkbox" at bounding box center [0, 0] width 0 height 0
click at [291, 390] on icon at bounding box center [295, 390] width 13 height 1
click at [0, 0] on input "checkbox" at bounding box center [0, 0] width 0 height 0
click at [1483, 328] on button "OK" at bounding box center [1480, 336] width 21 height 18
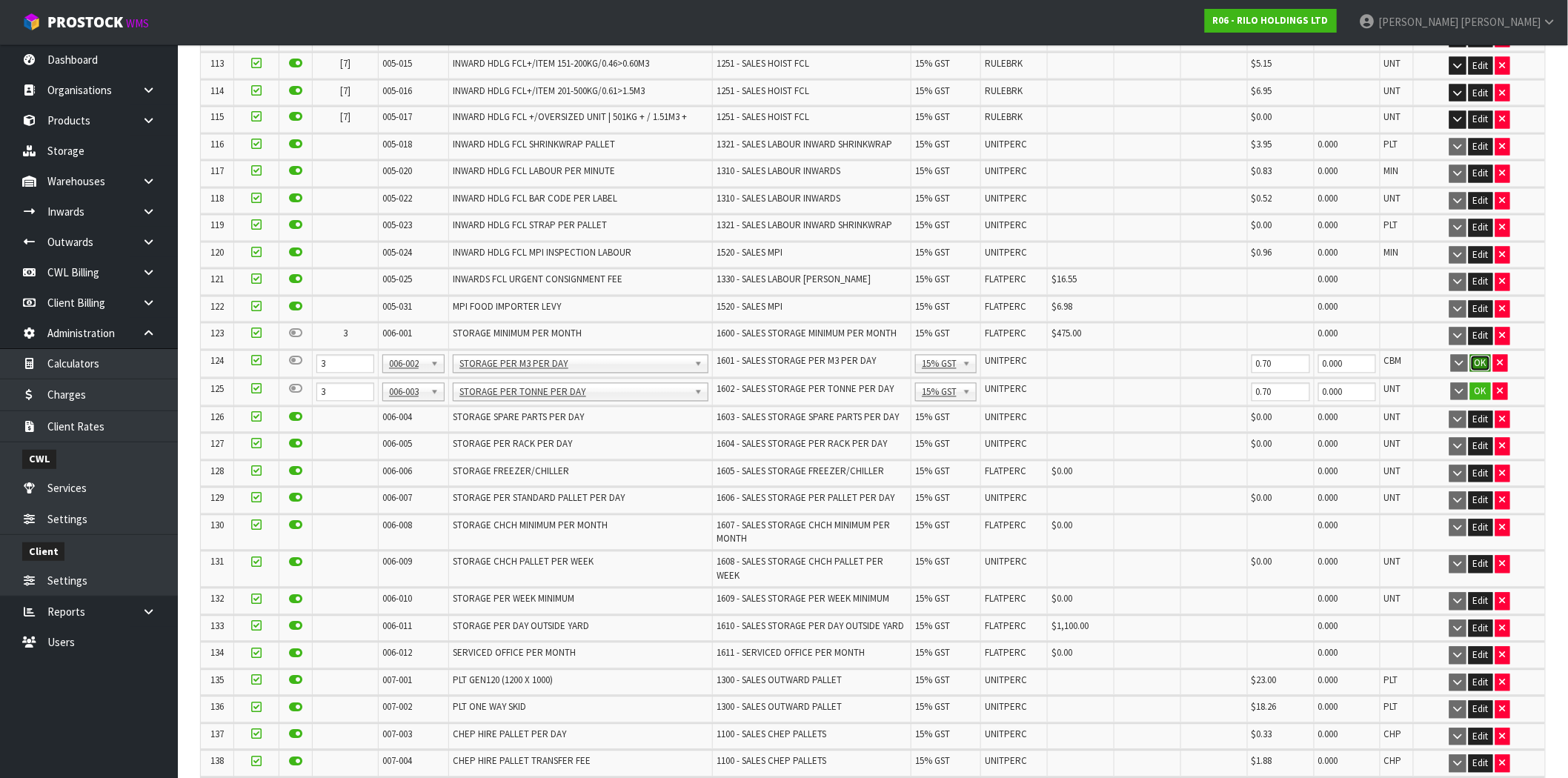
click at [1483, 355] on button "OK" at bounding box center [1480, 364] width 21 height 18
click at [1479, 382] on button "OK" at bounding box center [1480, 391] width 21 height 18
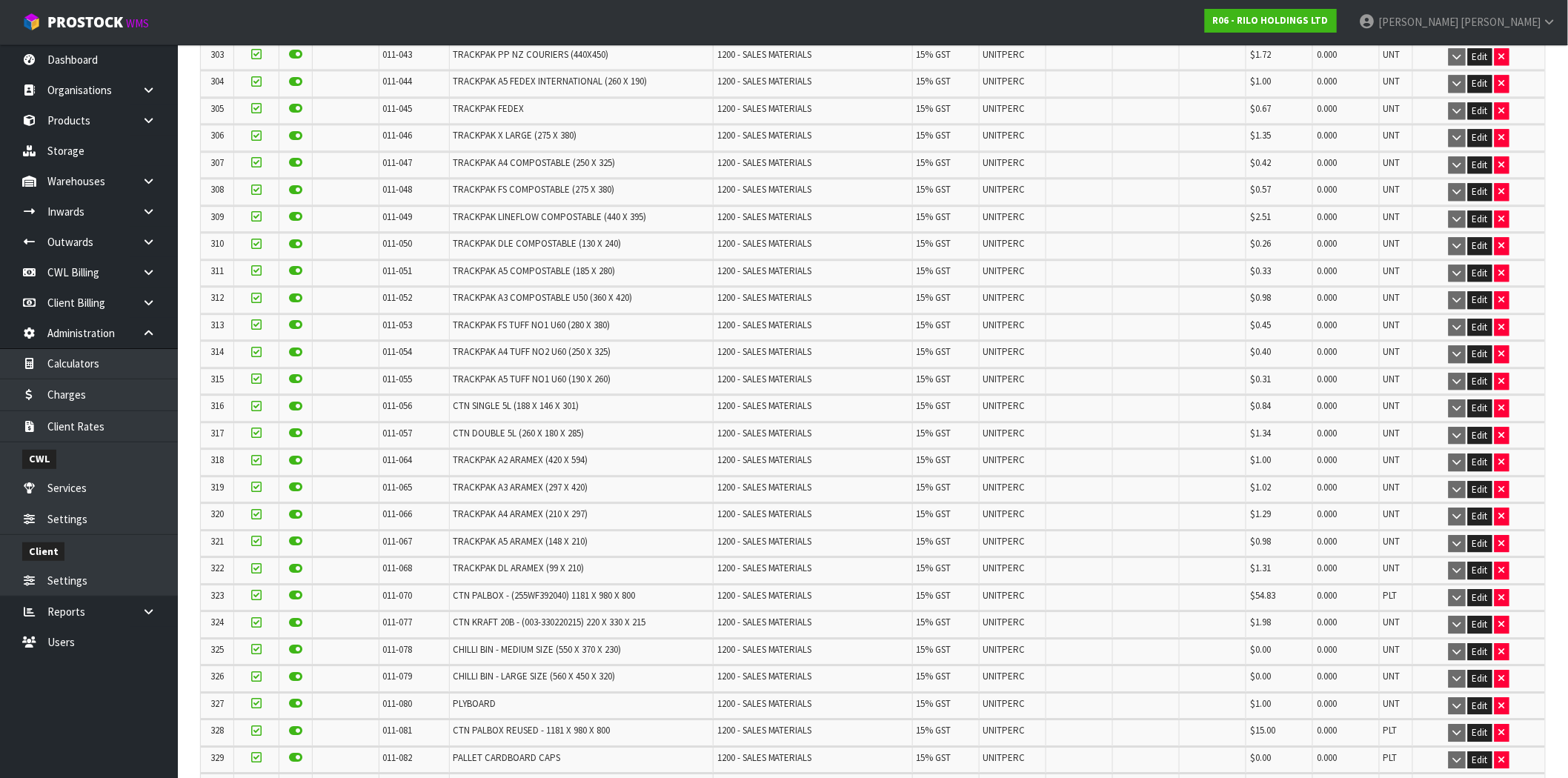
scroll to position [9237, 0]
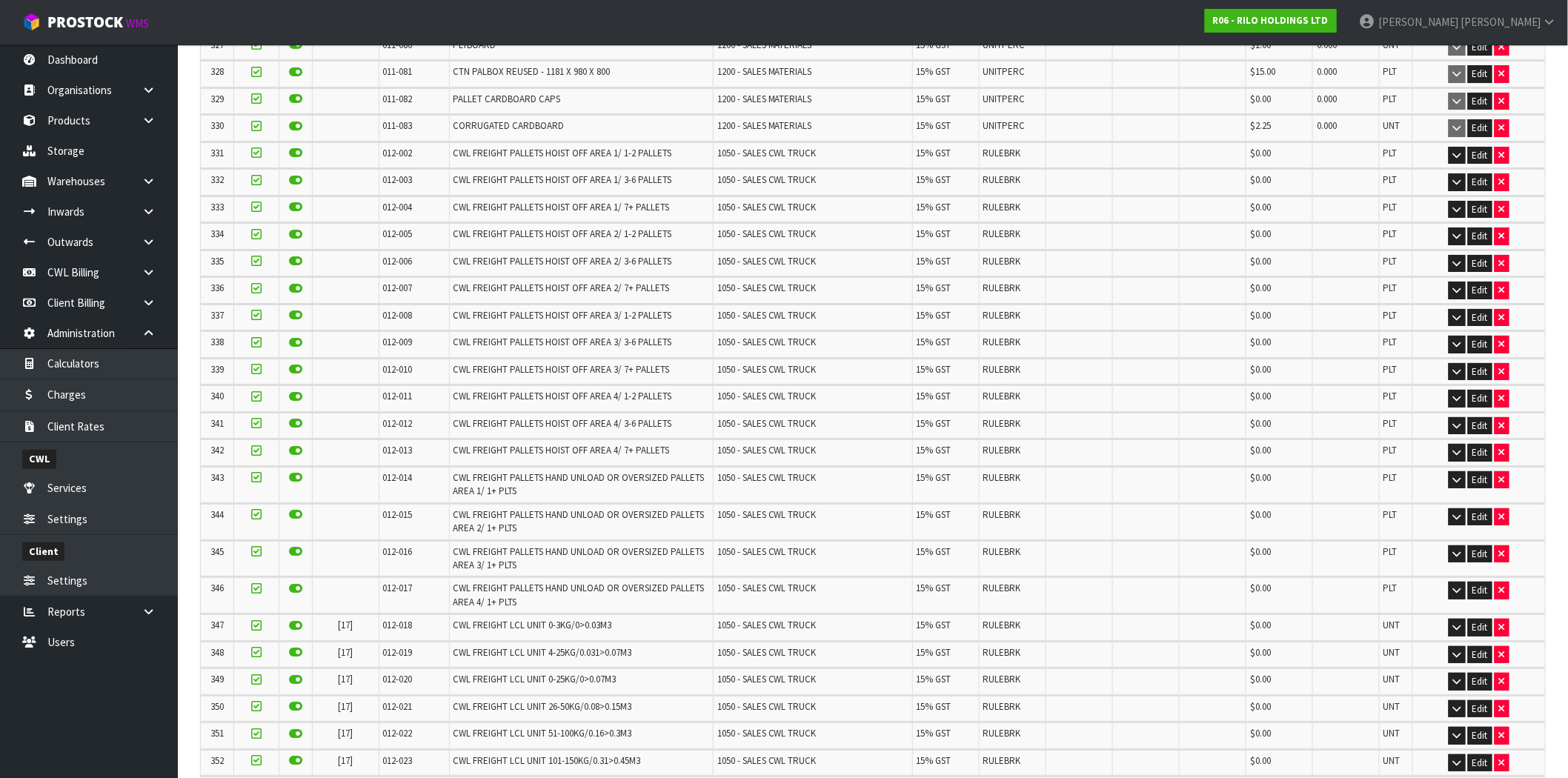
click at [61, 150] on link "Storage" at bounding box center [89, 150] width 178 height 31
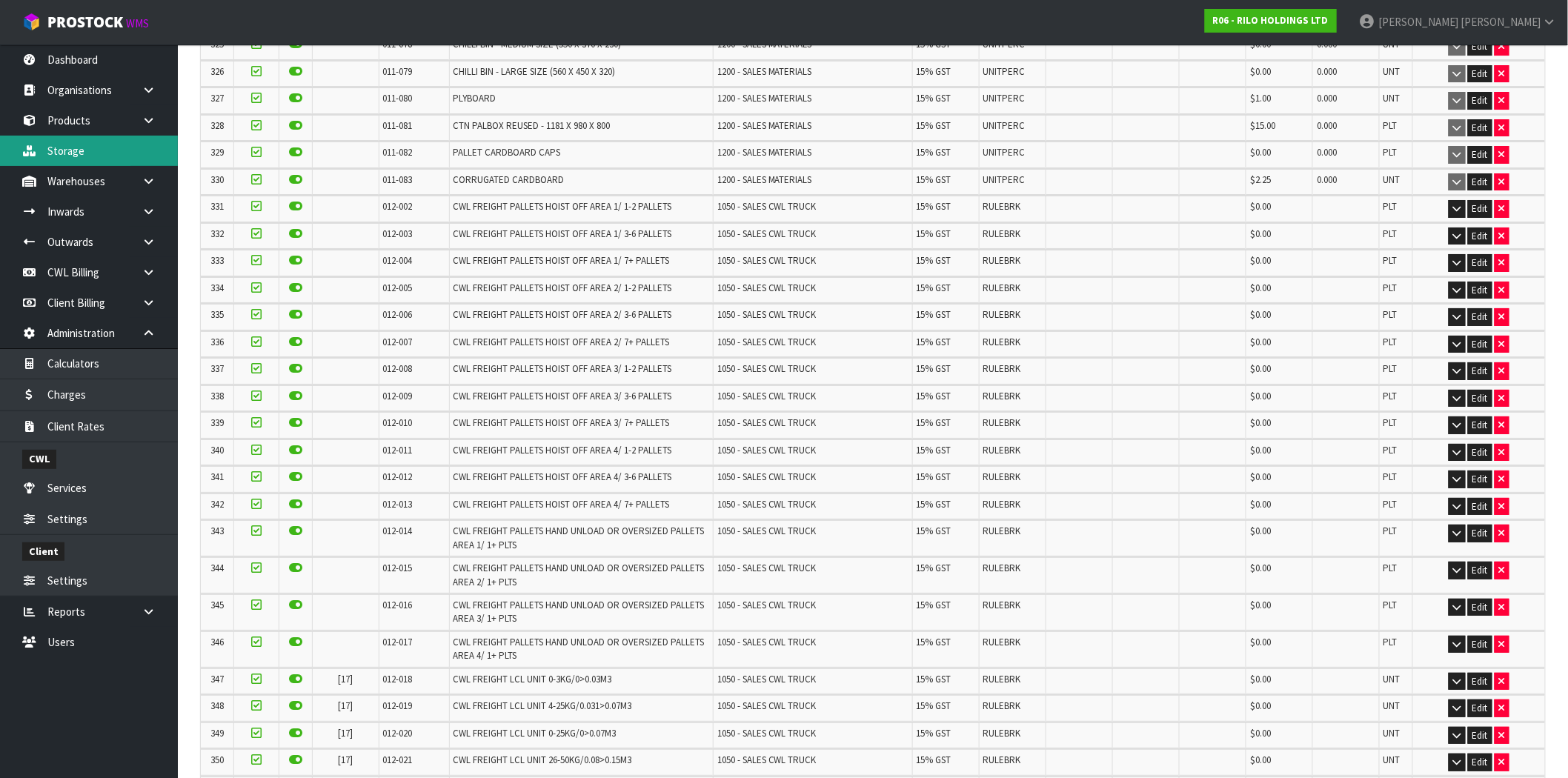
scroll to position [0, 0]
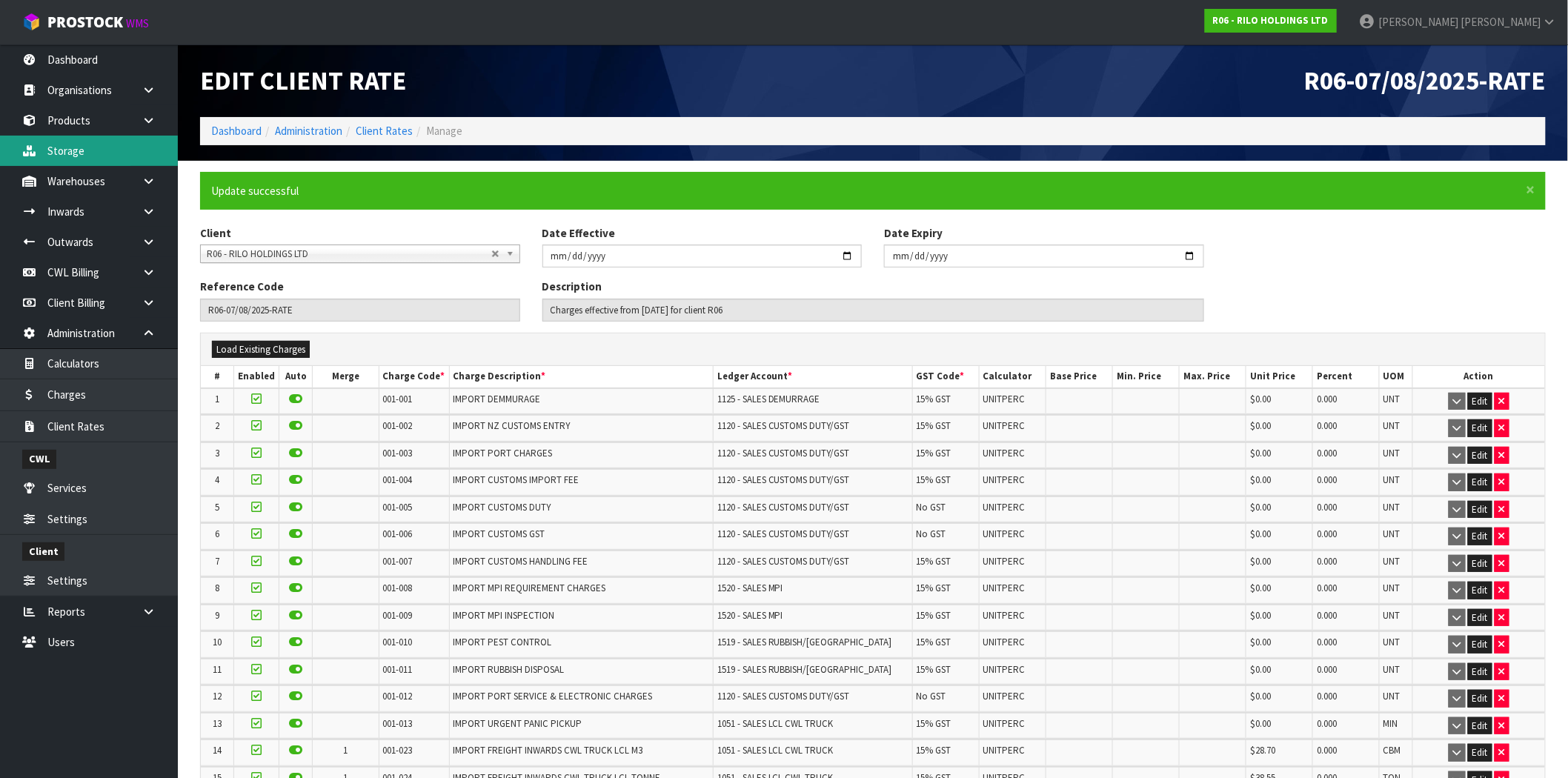
click at [61, 150] on link "Storage" at bounding box center [89, 150] width 178 height 31
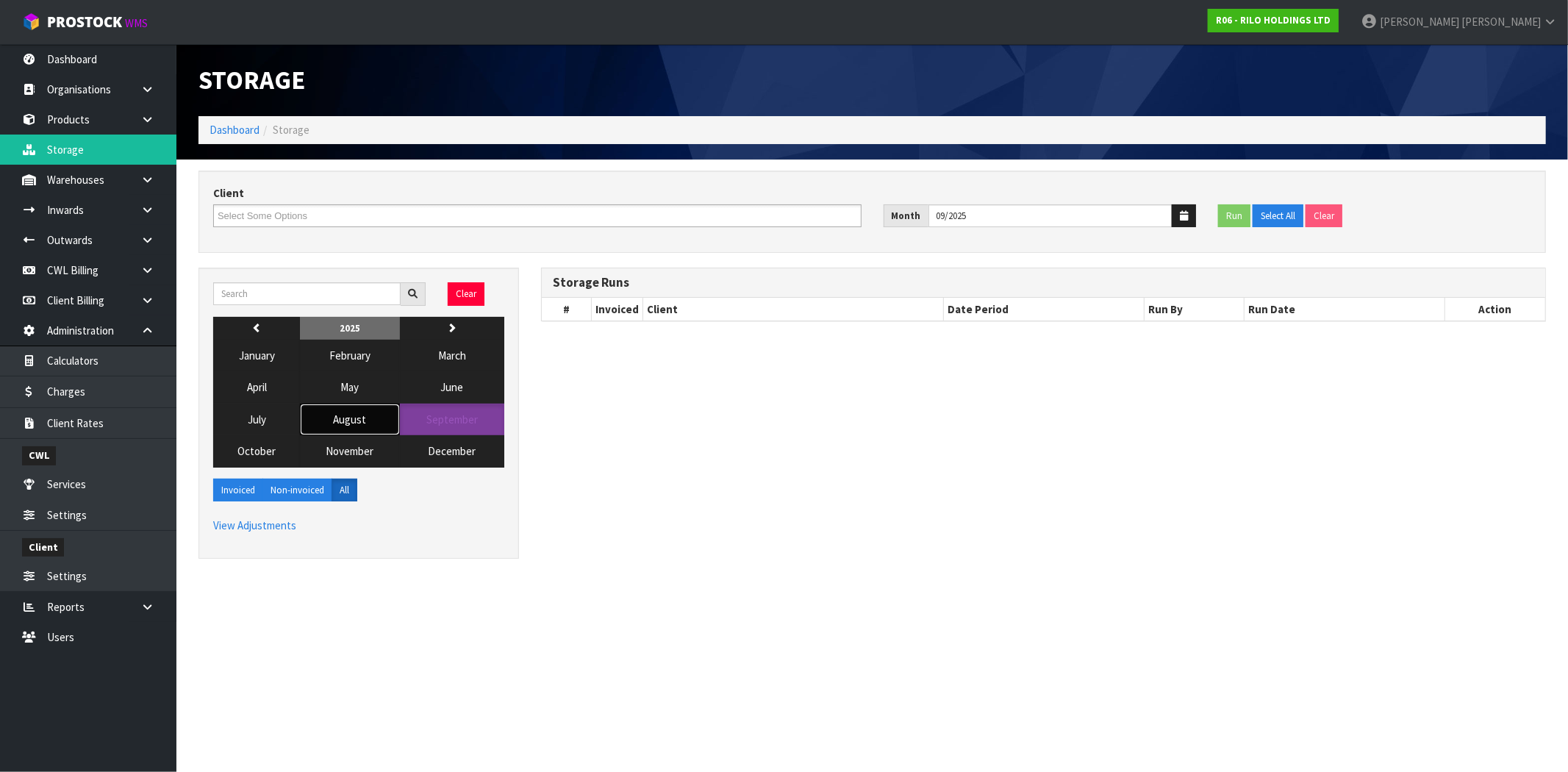
click at [348, 430] on button "August" at bounding box center [349, 419] width 99 height 31
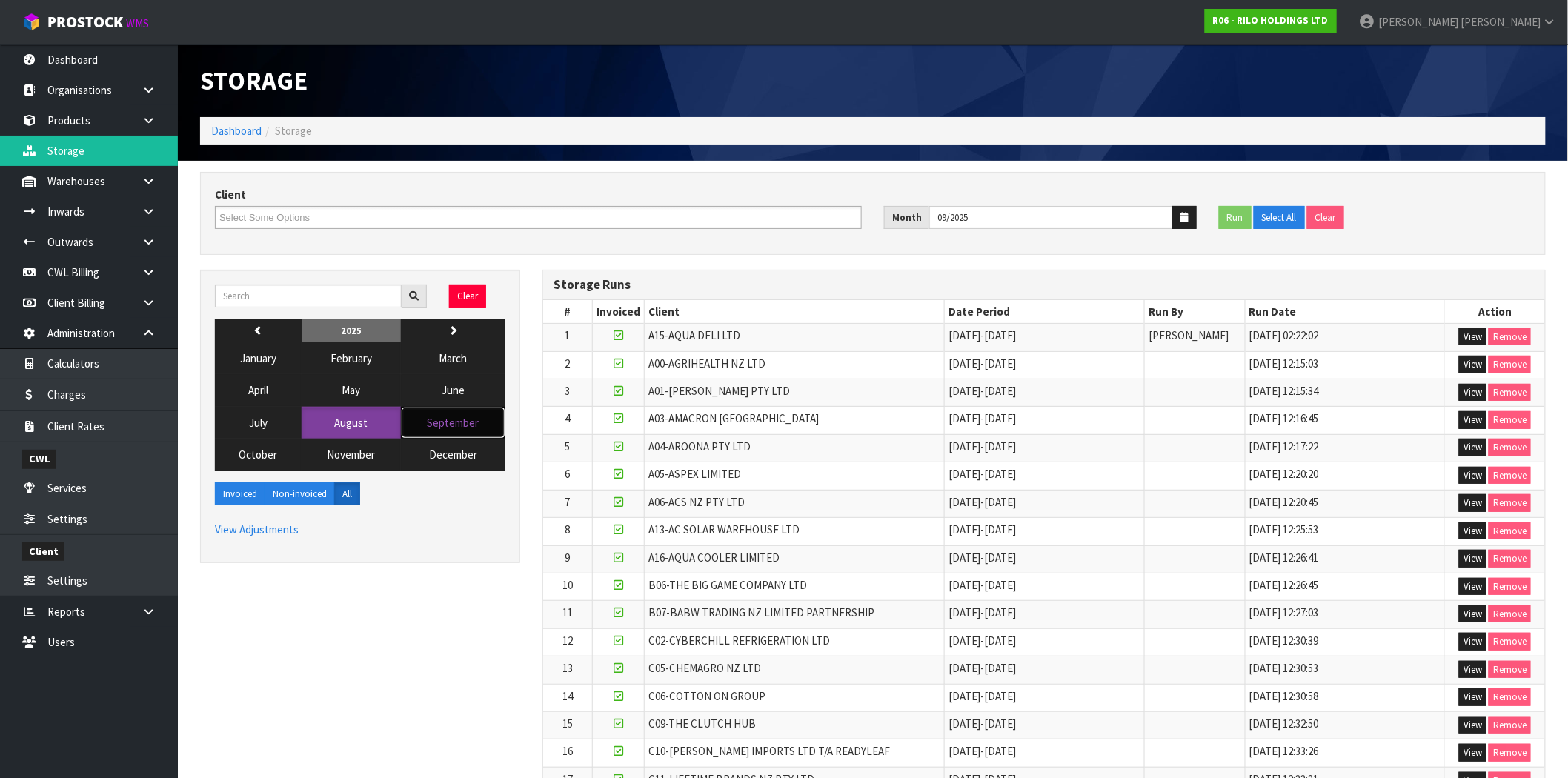
click at [456, 431] on button "September" at bounding box center [453, 422] width 104 height 32
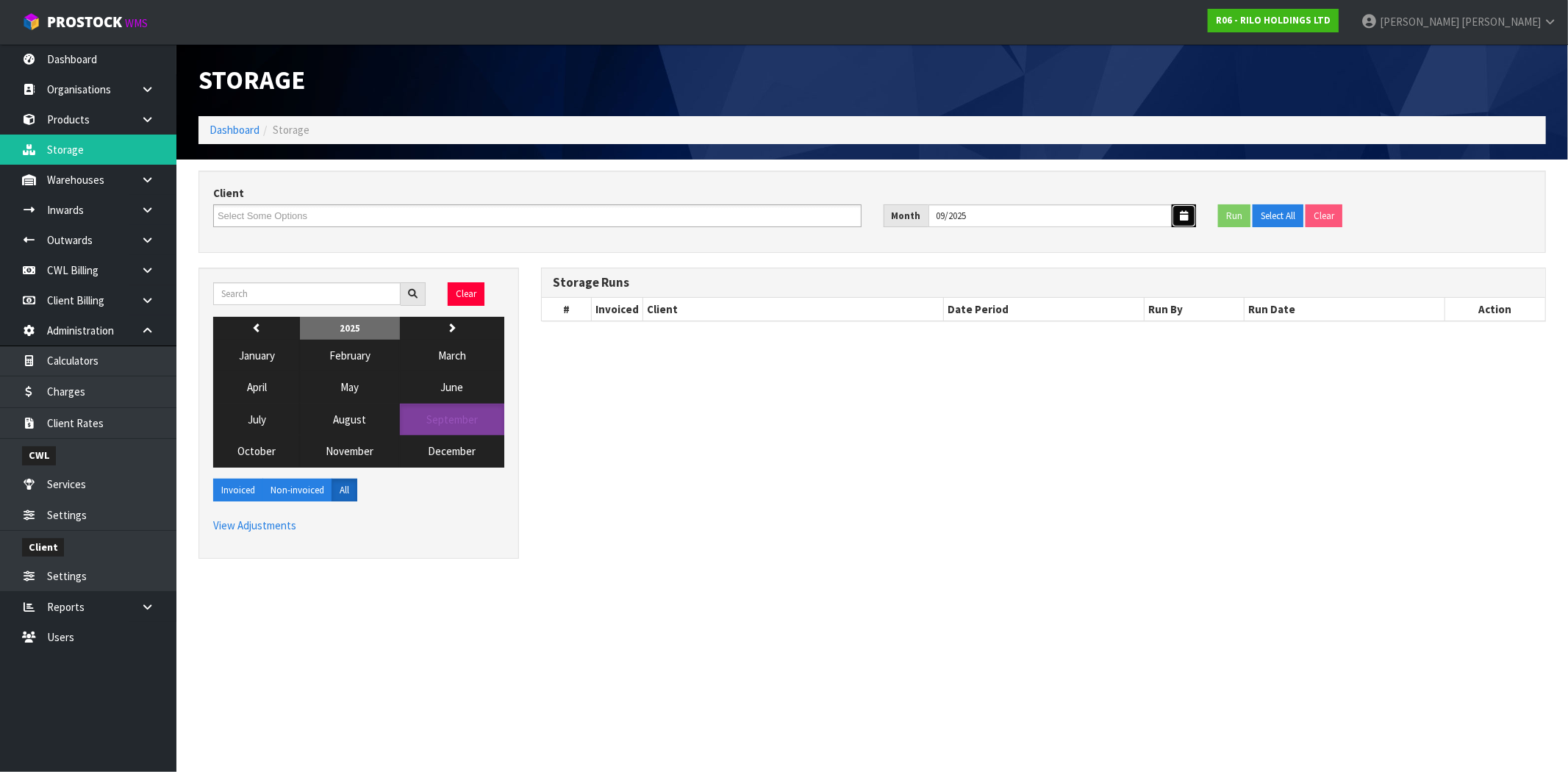
click at [1186, 212] on icon "button" at bounding box center [1183, 215] width 8 height 10
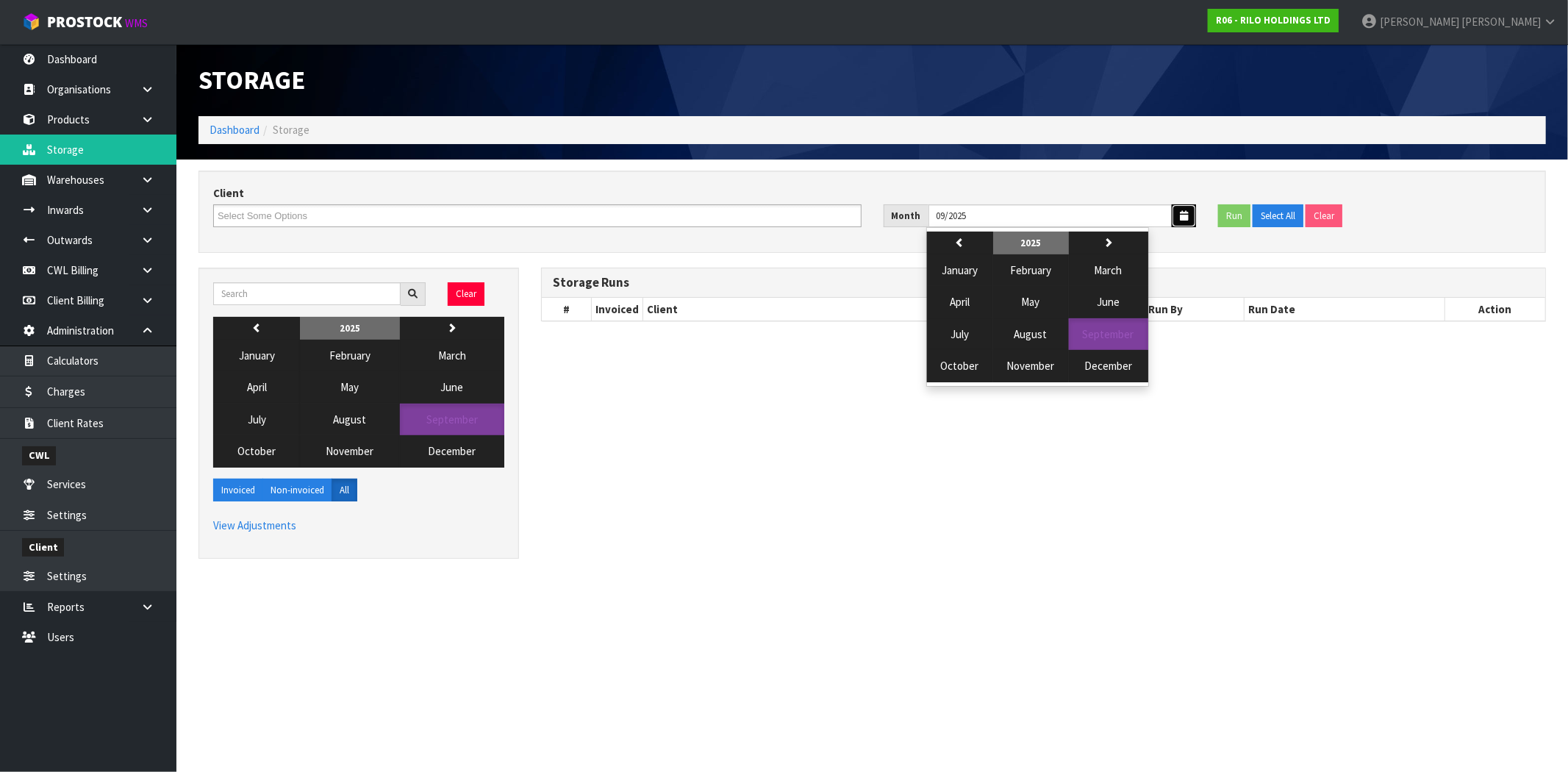
click at [1186, 212] on icon "button" at bounding box center [1183, 215] width 8 height 10
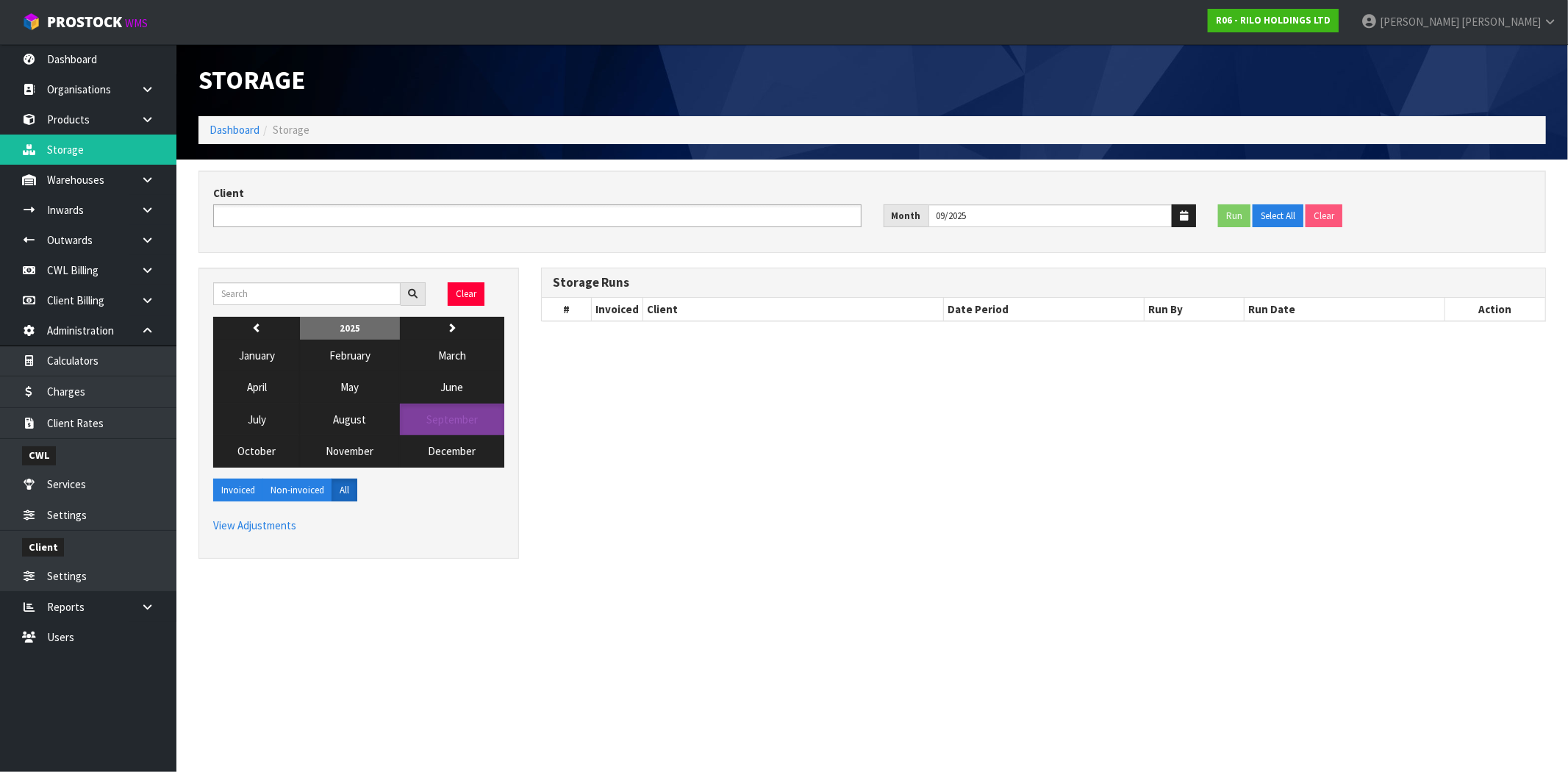
click at [479, 215] on ul at bounding box center [537, 216] width 648 height 23
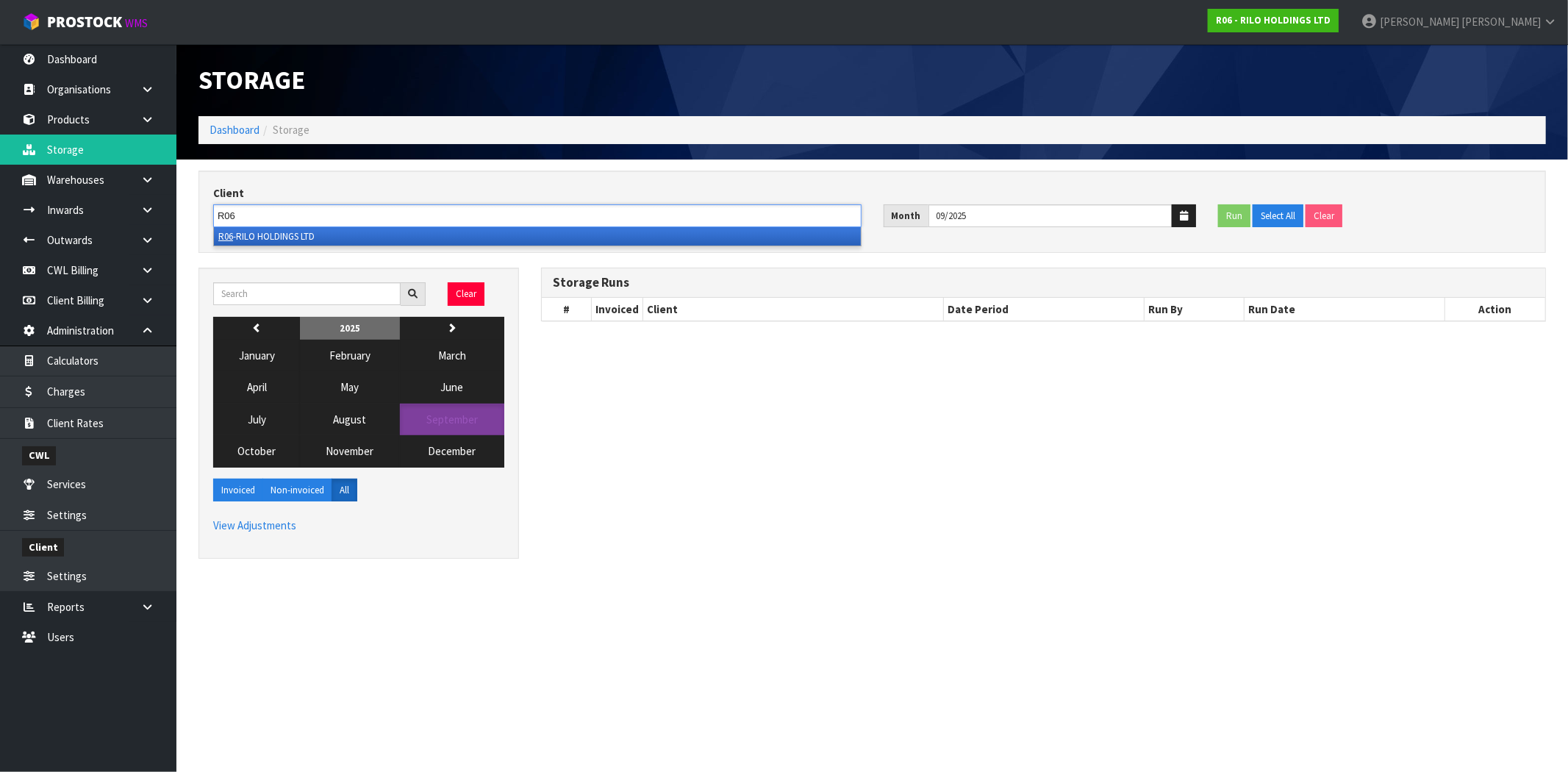
type input "R06"
click at [303, 230] on li "R06 -RILO HOLDINGS LTD" at bounding box center [537, 236] width 647 height 18
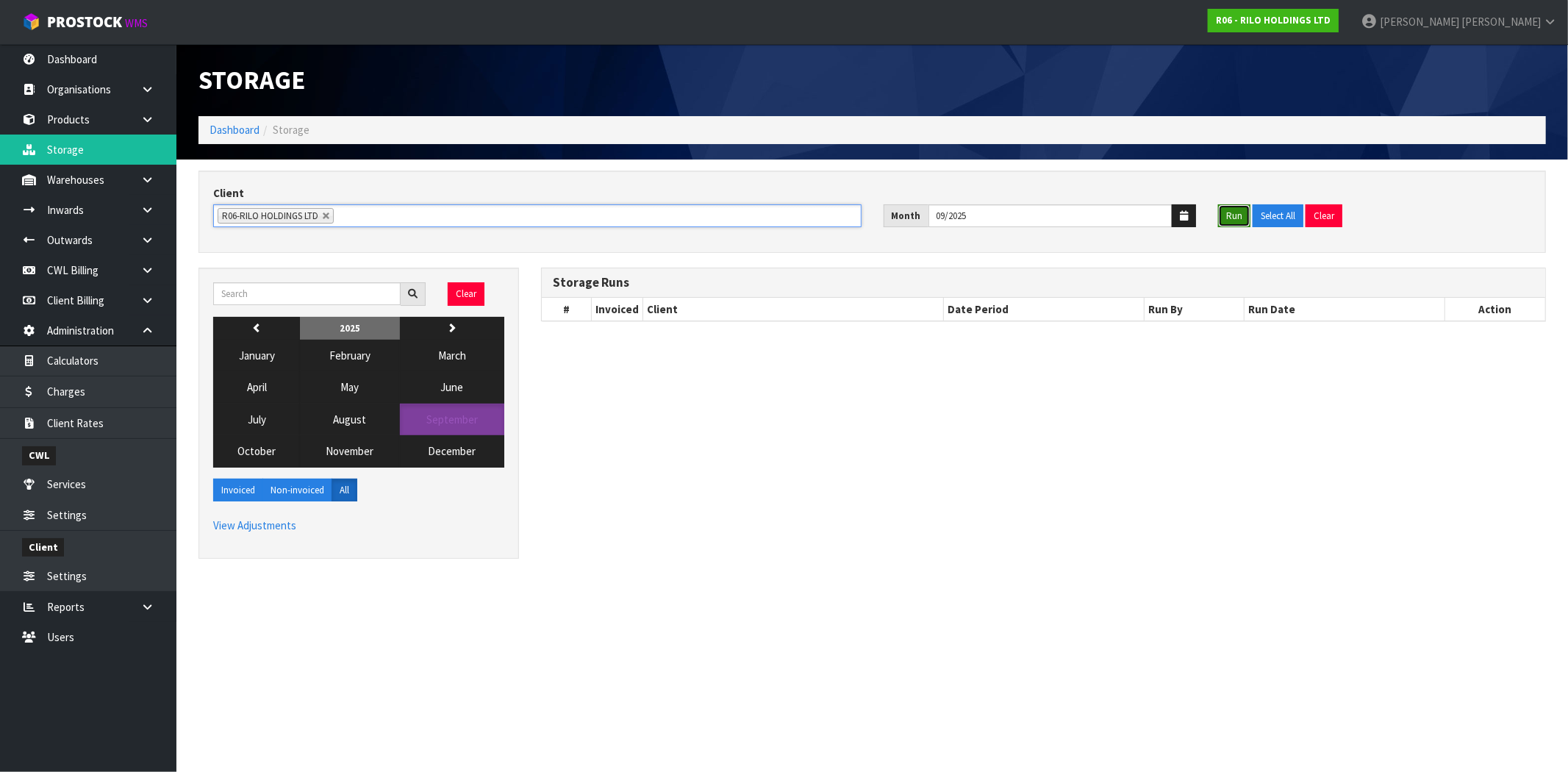
click at [1232, 217] on button "Run" at bounding box center [1233, 216] width 32 height 24
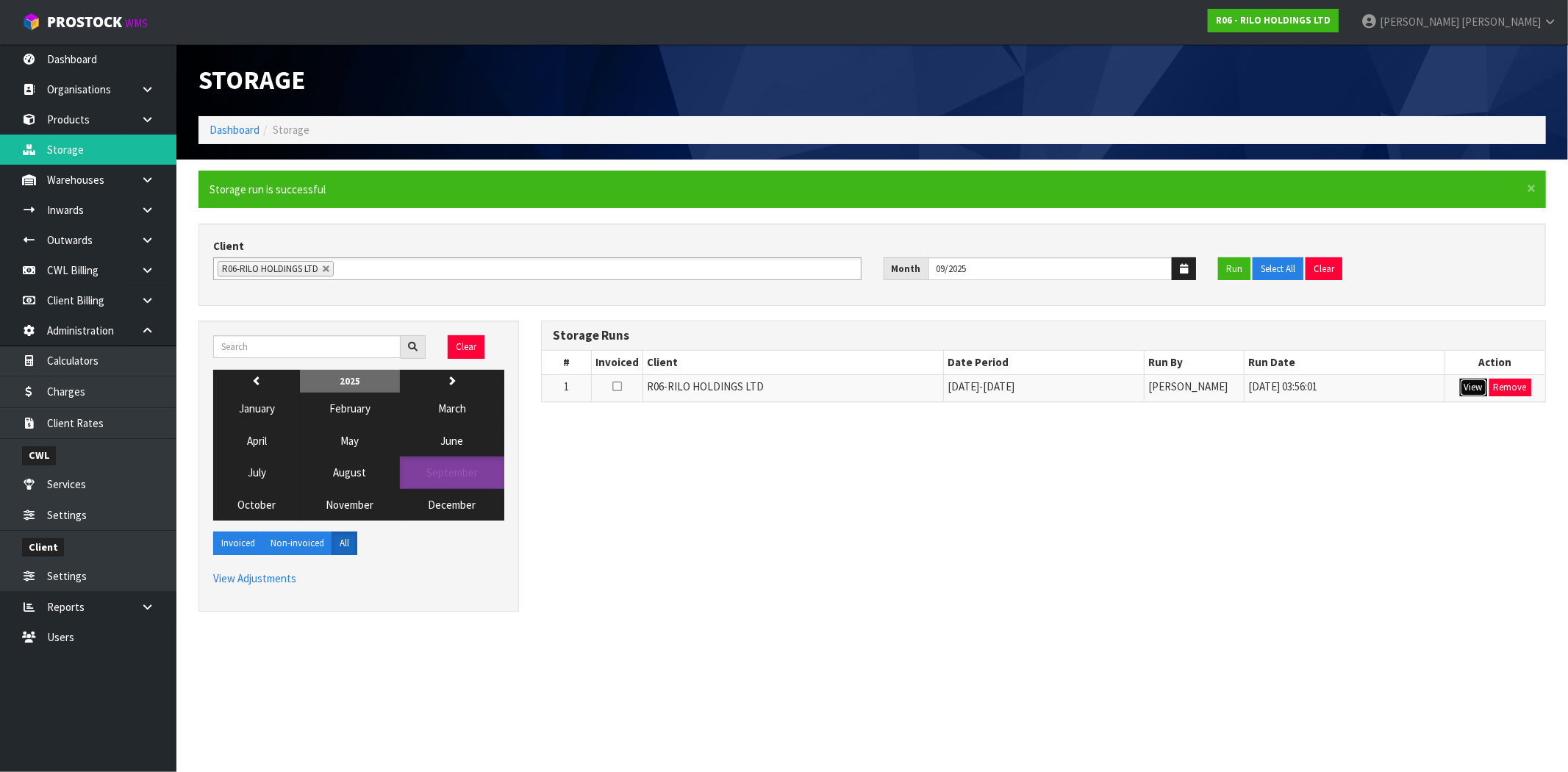
click at [1471, 388] on button "View" at bounding box center [1473, 388] width 27 height 17
click at [1471, 390] on button "View" at bounding box center [1473, 388] width 27 height 17
click at [754, 493] on div "Clear previous 2025 next January February March April May June July August Sept…" at bounding box center [872, 473] width 1369 height 306
click at [1470, 390] on button "View" at bounding box center [1473, 388] width 27 height 17
click at [1292, 386] on span "04/09/2025 03:56:01" at bounding box center [1282, 386] width 69 height 14
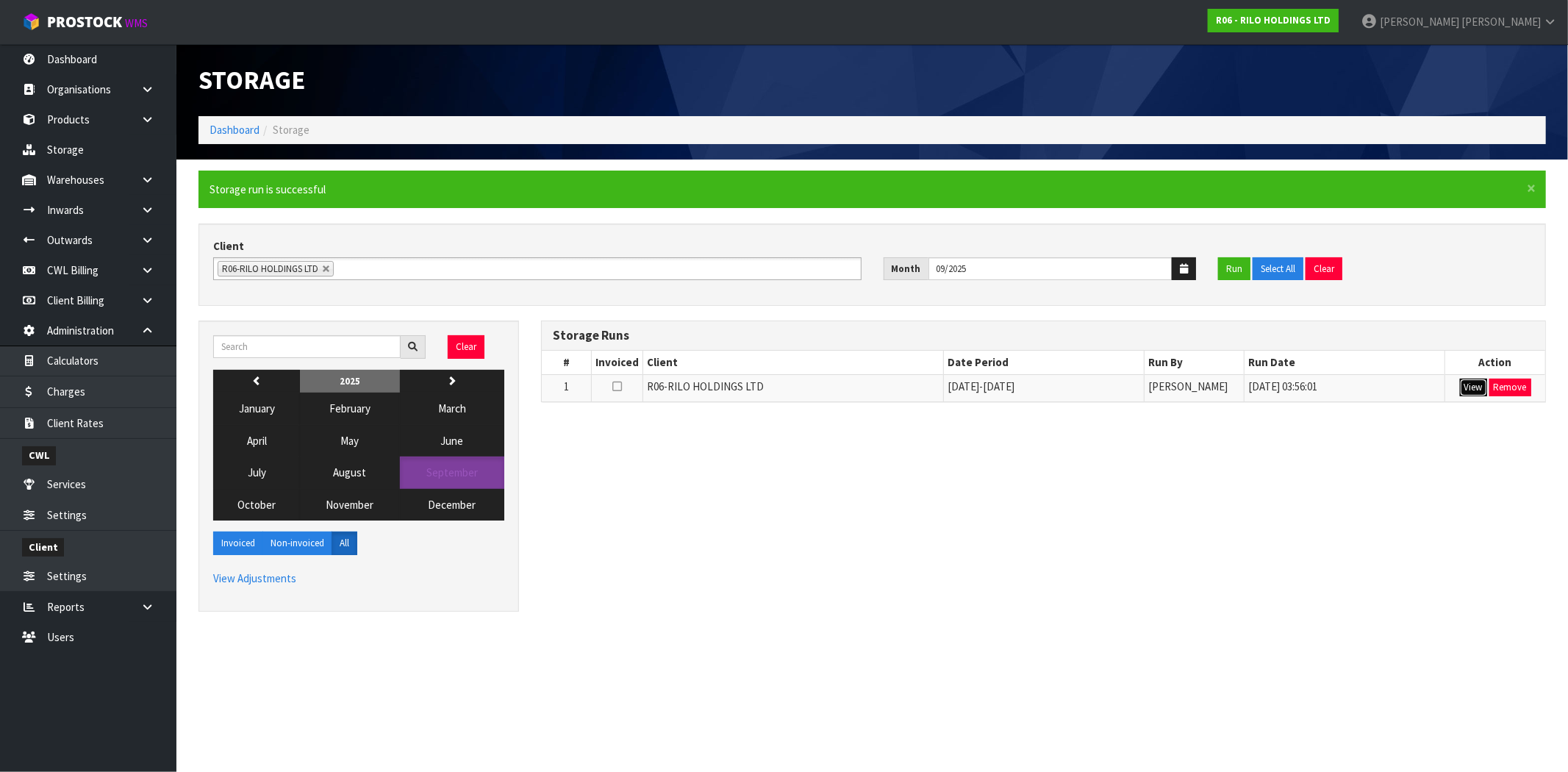
click at [1473, 386] on button "View" at bounding box center [1473, 388] width 27 height 17
click at [1090, 561] on div "Clear previous 2025 next January February March April May June July August Sept…" at bounding box center [872, 473] width 1369 height 306
click at [1467, 386] on button "View" at bounding box center [1473, 388] width 27 height 17
click at [1471, 387] on button "View" at bounding box center [1473, 388] width 27 height 17
click at [1302, 447] on div "Clear previous 2025 next January February March April May June July August Sept…" at bounding box center [872, 473] width 1369 height 306
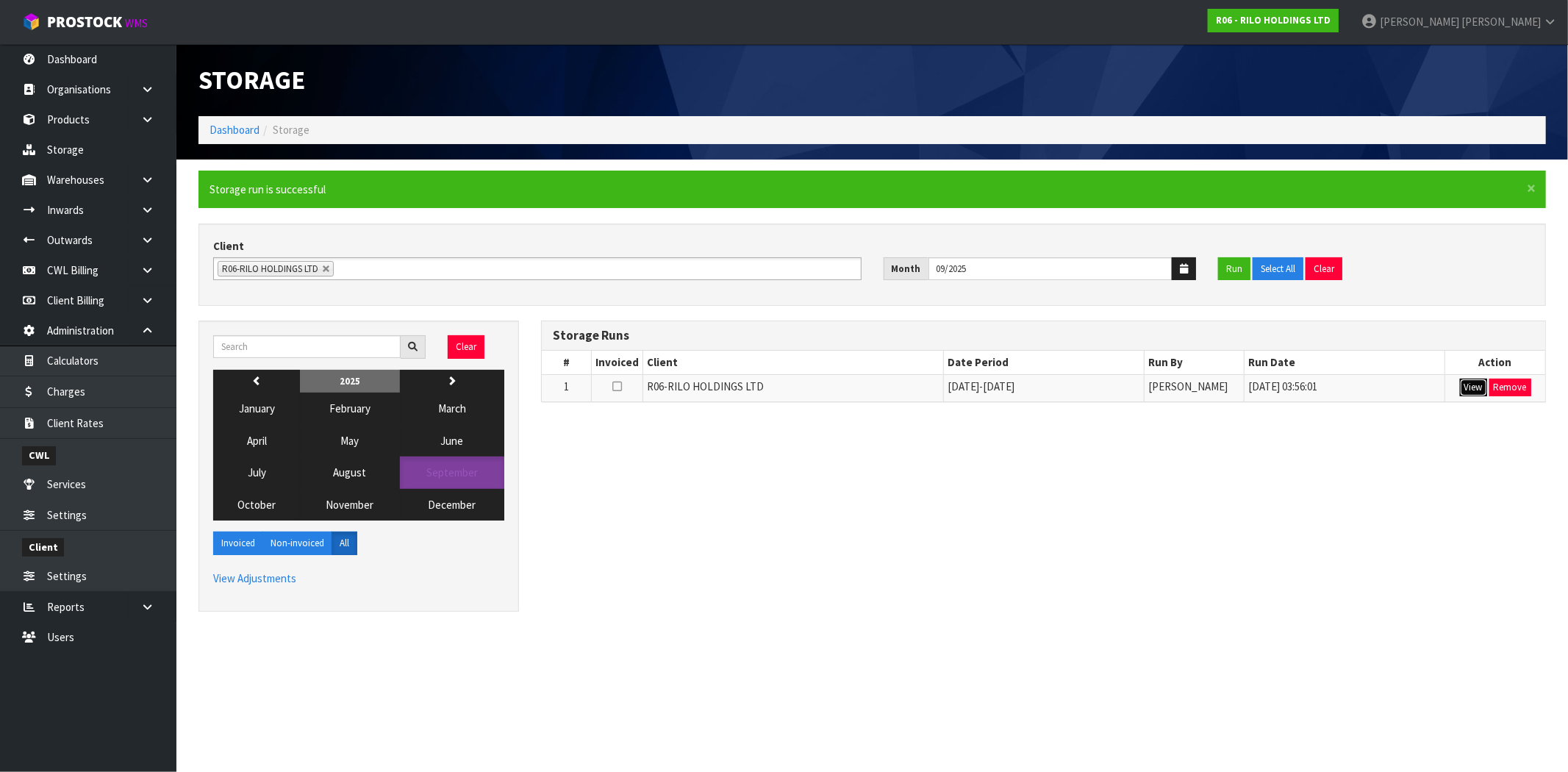
click at [1472, 386] on button "View" at bounding box center [1473, 388] width 27 height 17
click at [1132, 459] on div "Clear previous 2025 next January February March April May June July August Sept…" at bounding box center [872, 473] width 1369 height 306
click at [1478, 389] on button "View" at bounding box center [1473, 388] width 27 height 17
click at [1405, 398] on td "04/09/2025 03:56:01" at bounding box center [1345, 388] width 200 height 27
click at [1518, 387] on button "Remove" at bounding box center [1511, 388] width 42 height 17
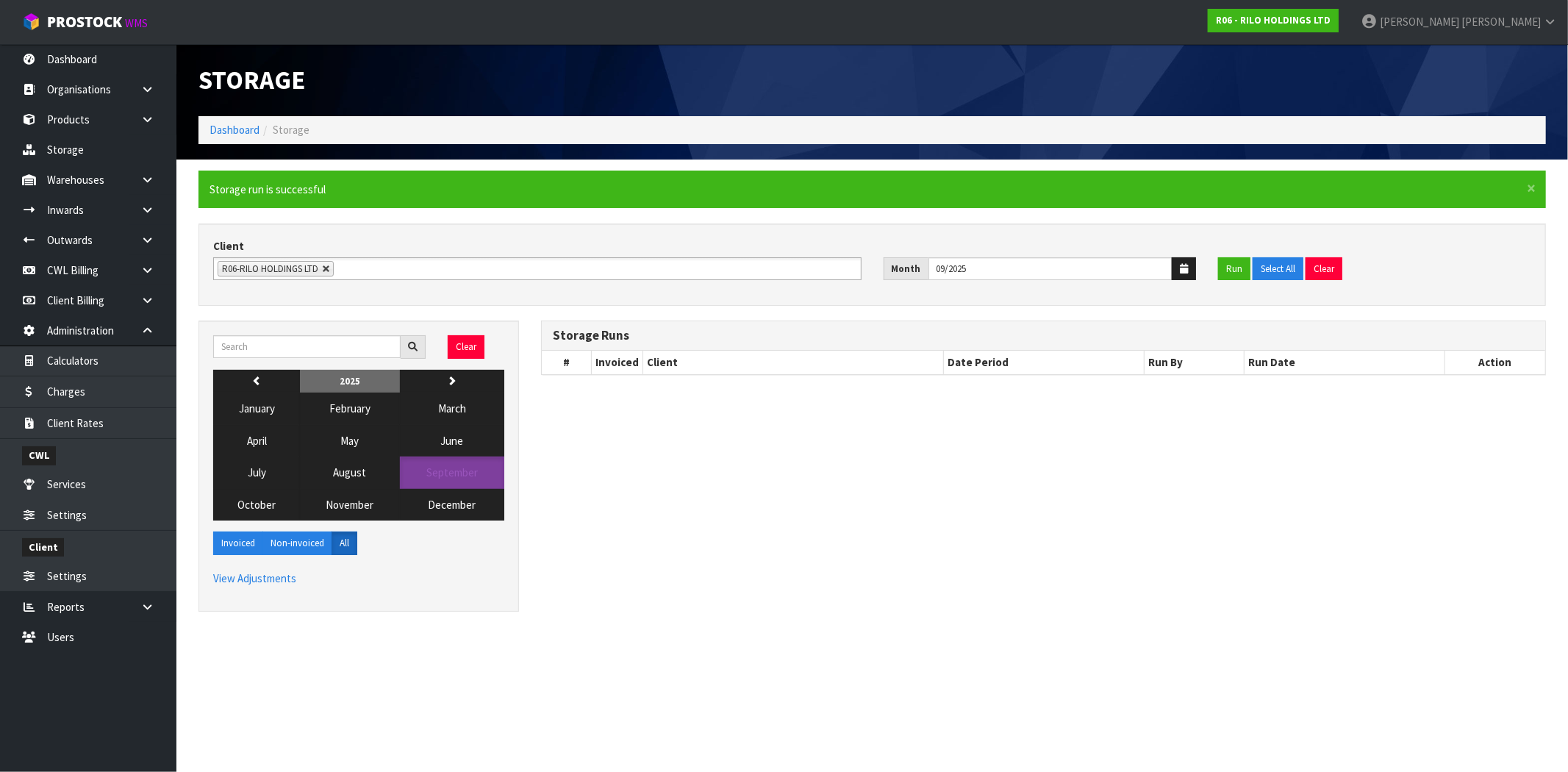
click at [323, 268] on link at bounding box center [327, 269] width 9 height 9
type input "Select Some Options"
click at [358, 474] on span "August" at bounding box center [350, 472] width 33 height 14
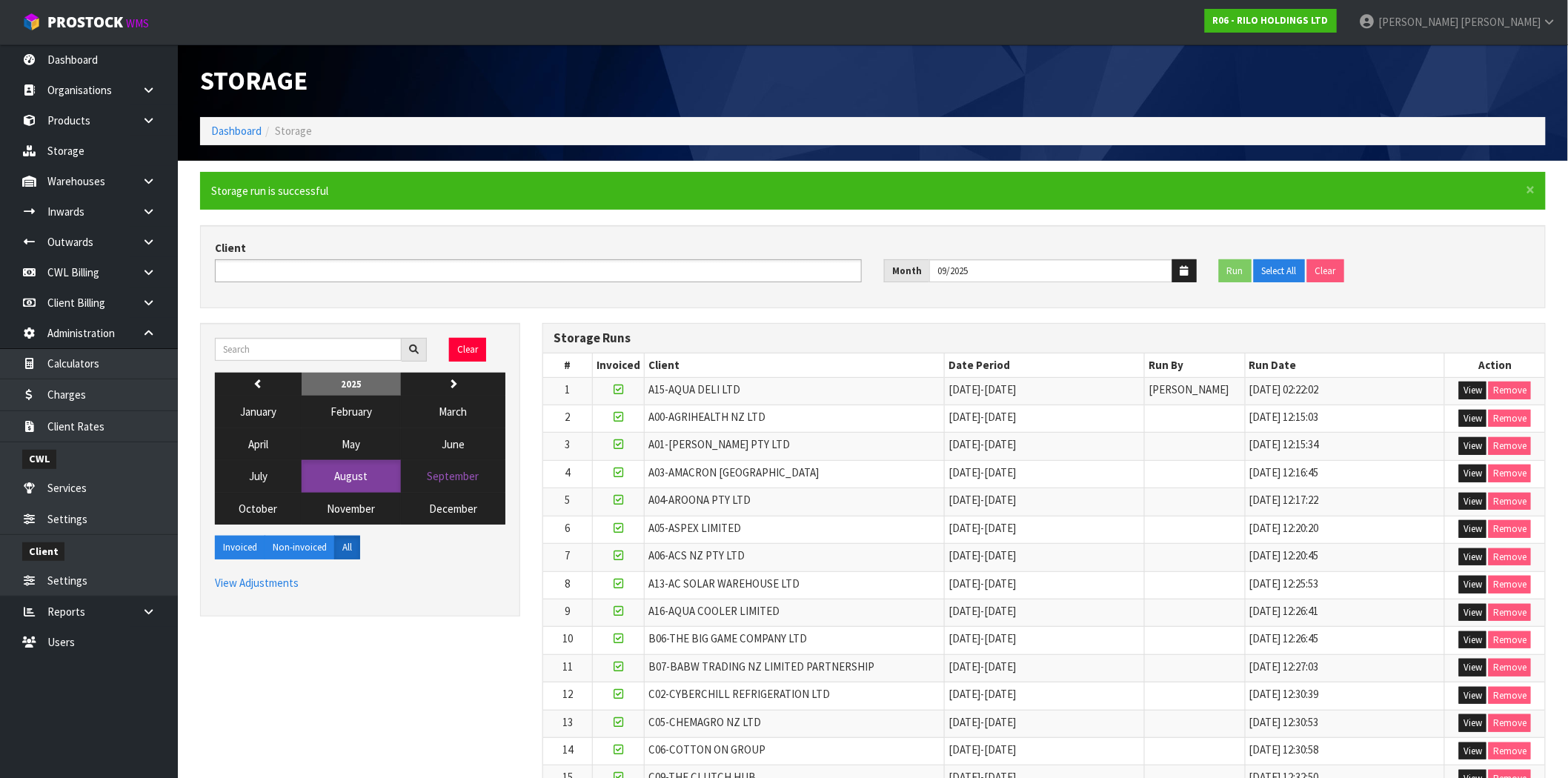
click at [398, 270] on ul at bounding box center [538, 270] width 647 height 23
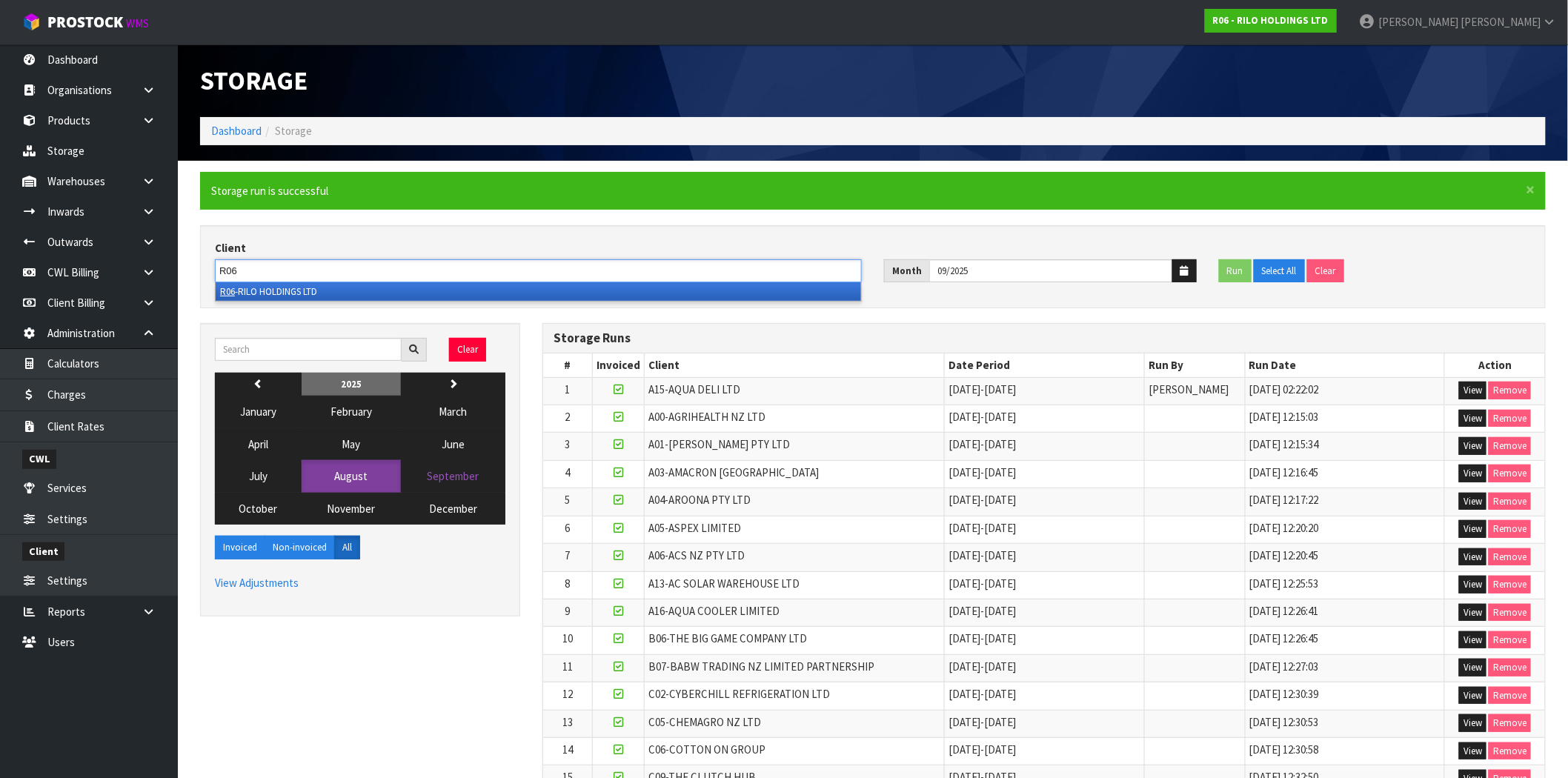
type input "R06"
click at [322, 295] on li "R06 -RILO HOLDINGS LTD" at bounding box center [538, 292] width 645 height 18
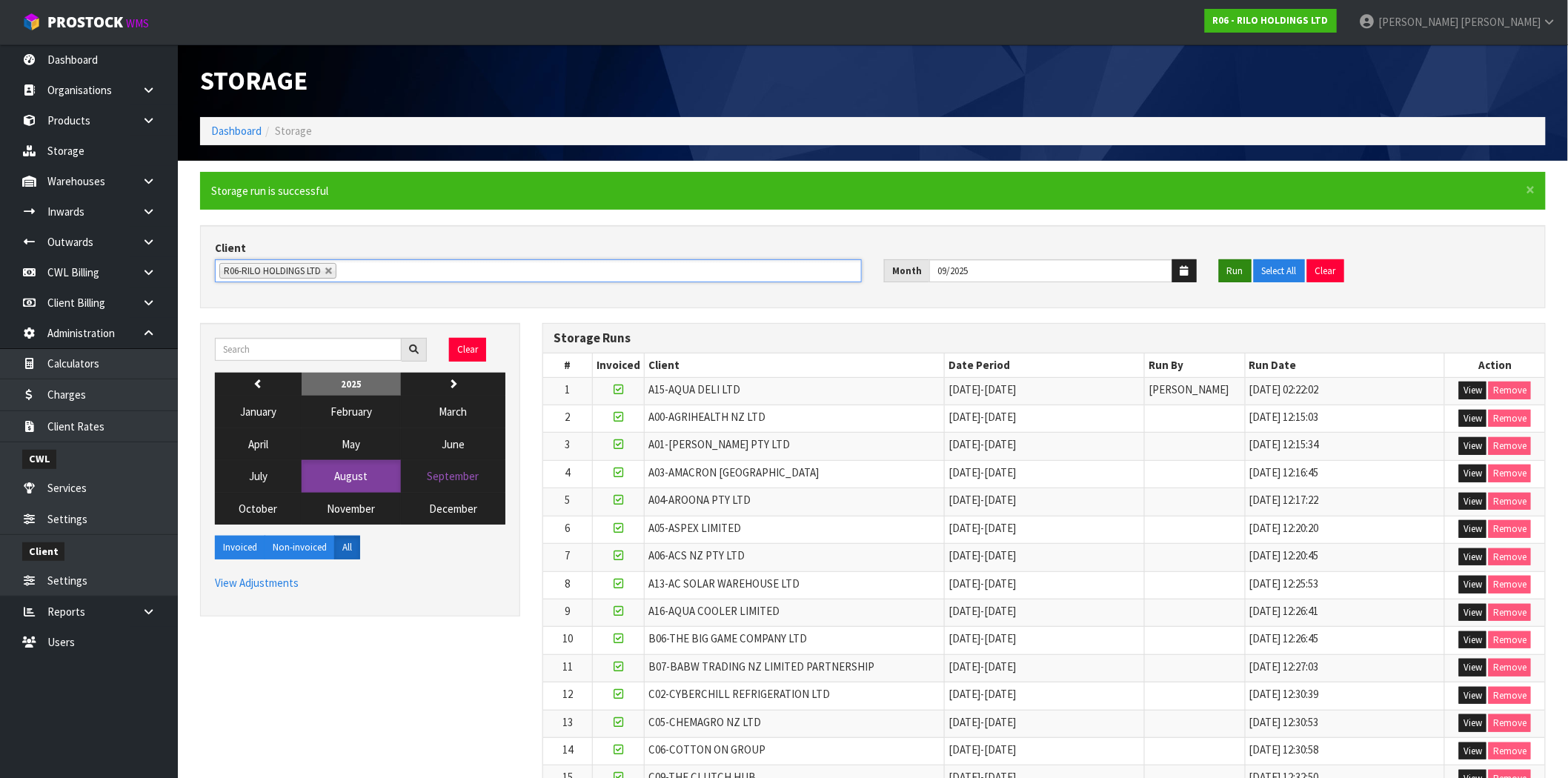
click at [1234, 272] on button "Run" at bounding box center [1234, 270] width 32 height 24
click at [353, 472] on span "August" at bounding box center [351, 476] width 33 height 14
click at [1185, 270] on icon "button" at bounding box center [1183, 270] width 8 height 10
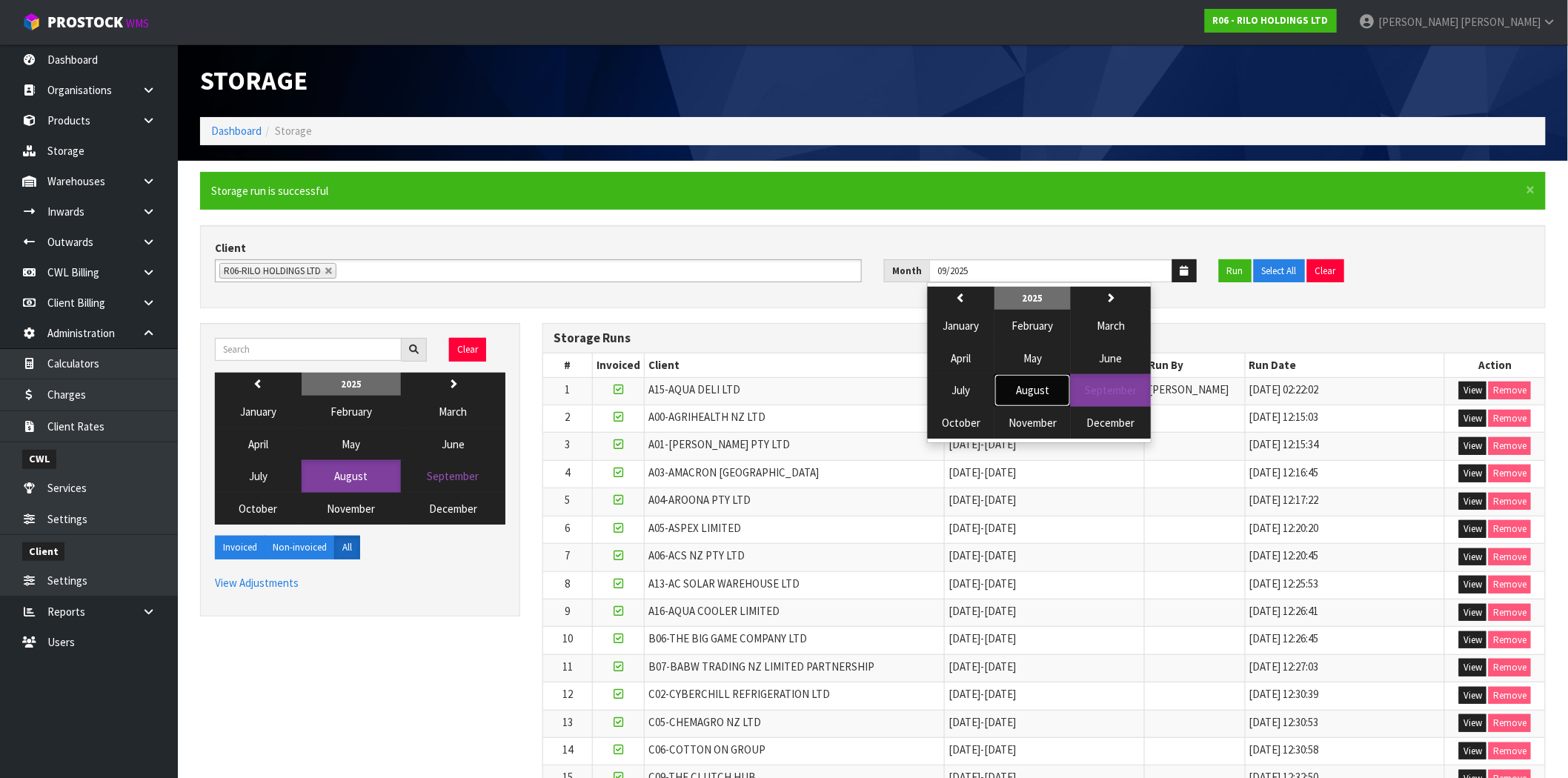
click at [1033, 394] on span "August" at bounding box center [1032, 390] width 33 height 14
type input "08/2025"
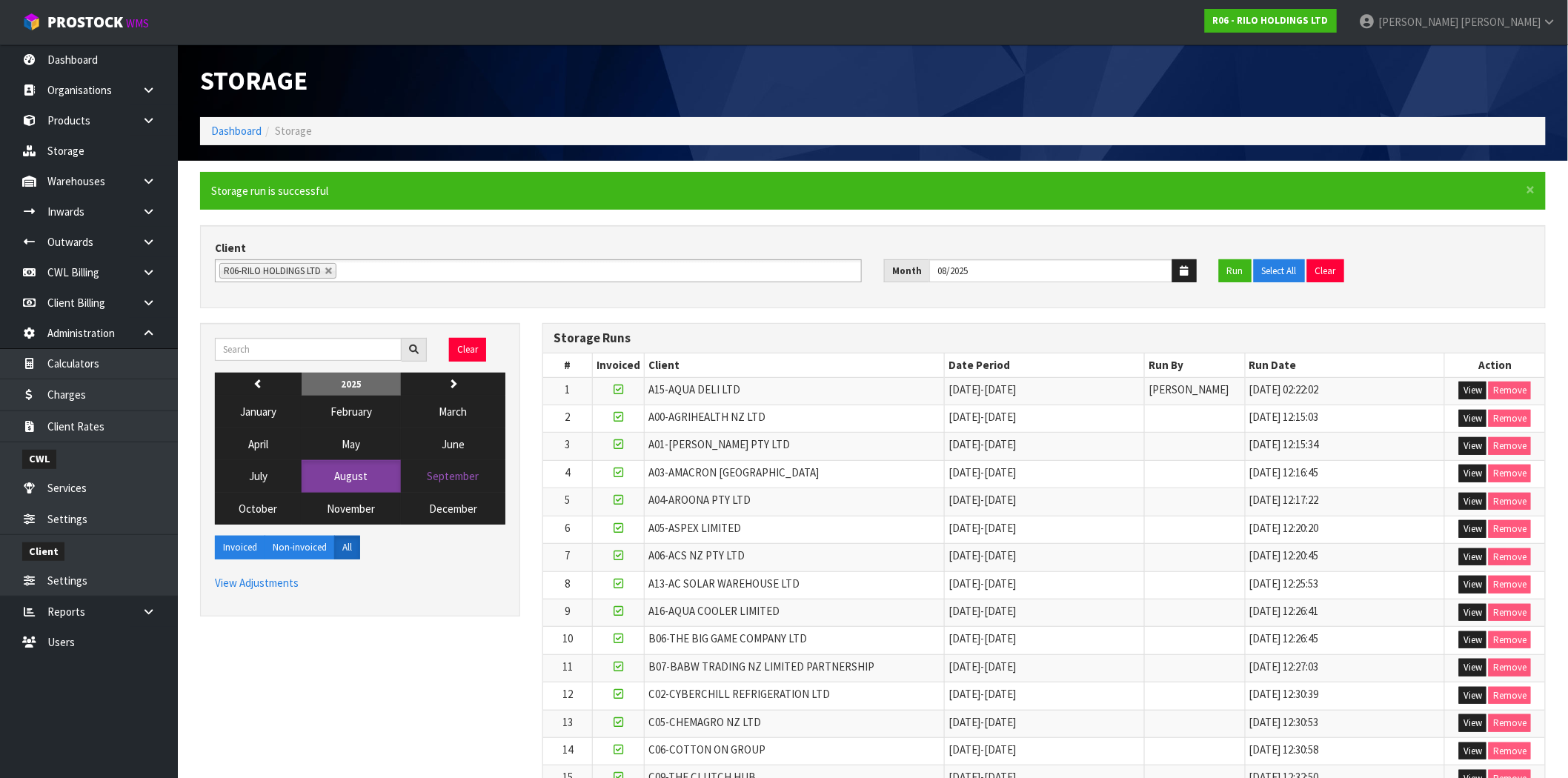
click at [983, 202] on div "× Close Storage run is successful" at bounding box center [873, 191] width 1345 height 38
click at [1234, 273] on button "Run" at bounding box center [1234, 270] width 32 height 24
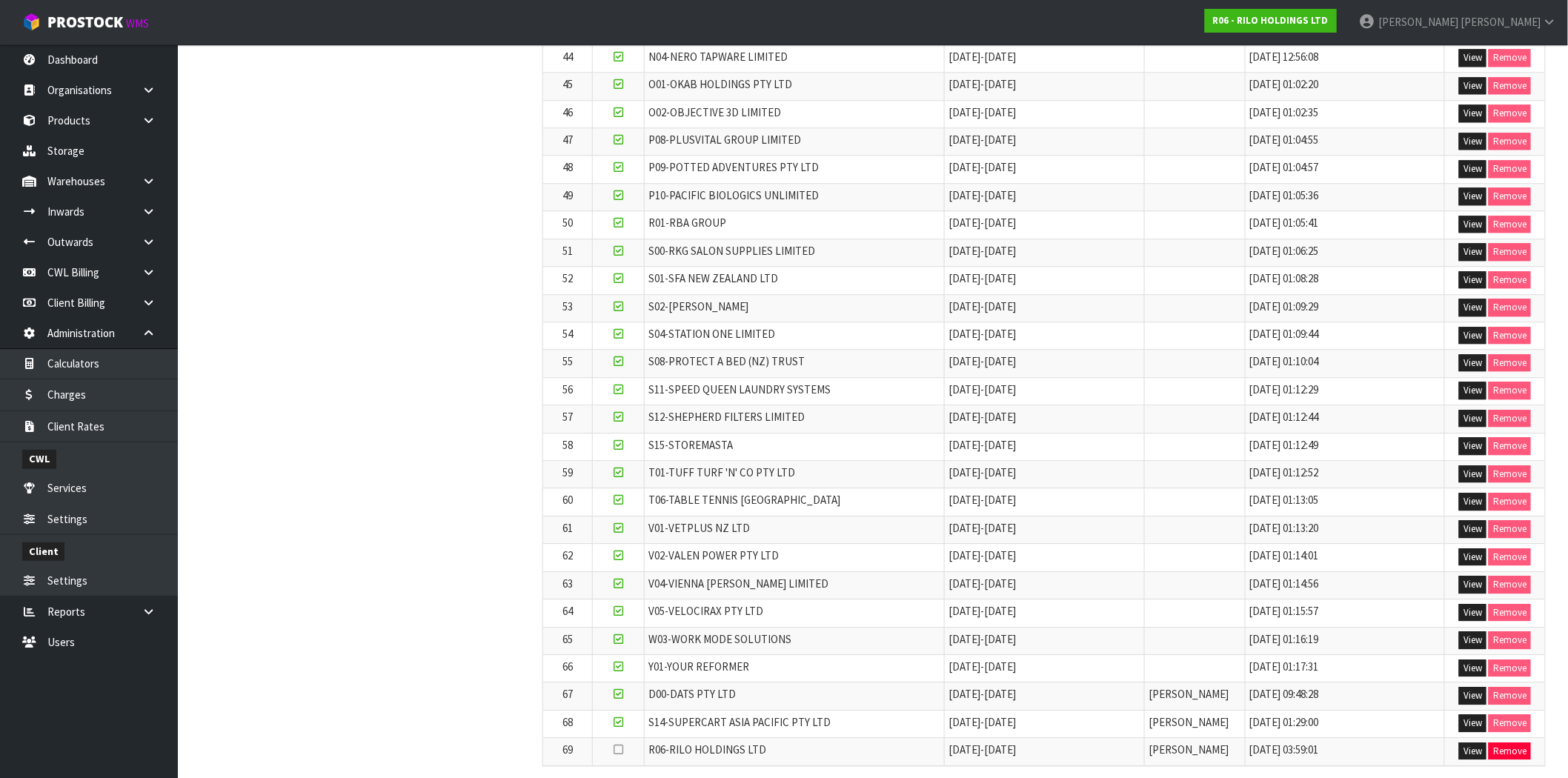
scroll to position [1545, 0]
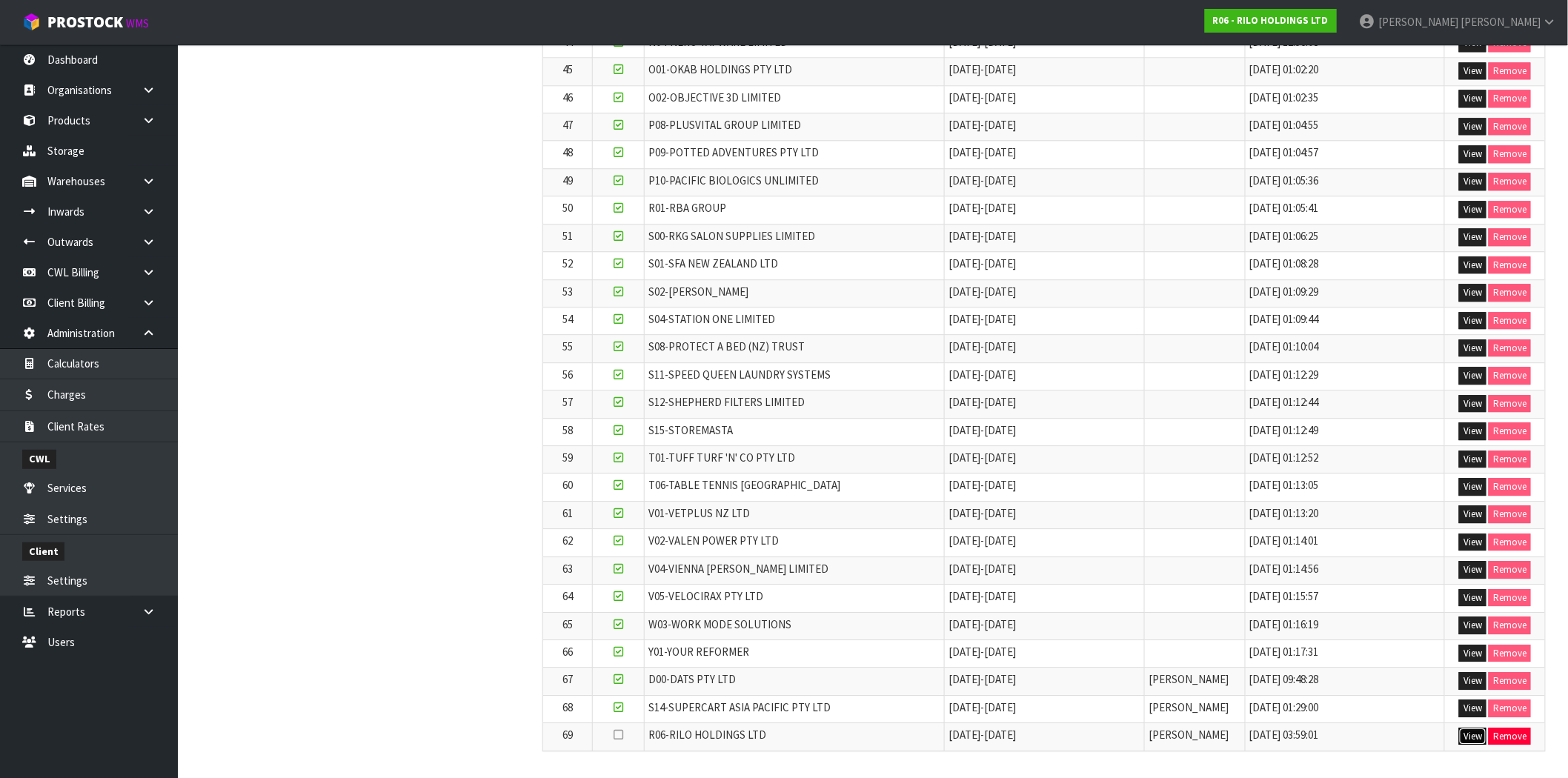
click at [1469, 735] on button "View" at bounding box center [1472, 737] width 27 height 18
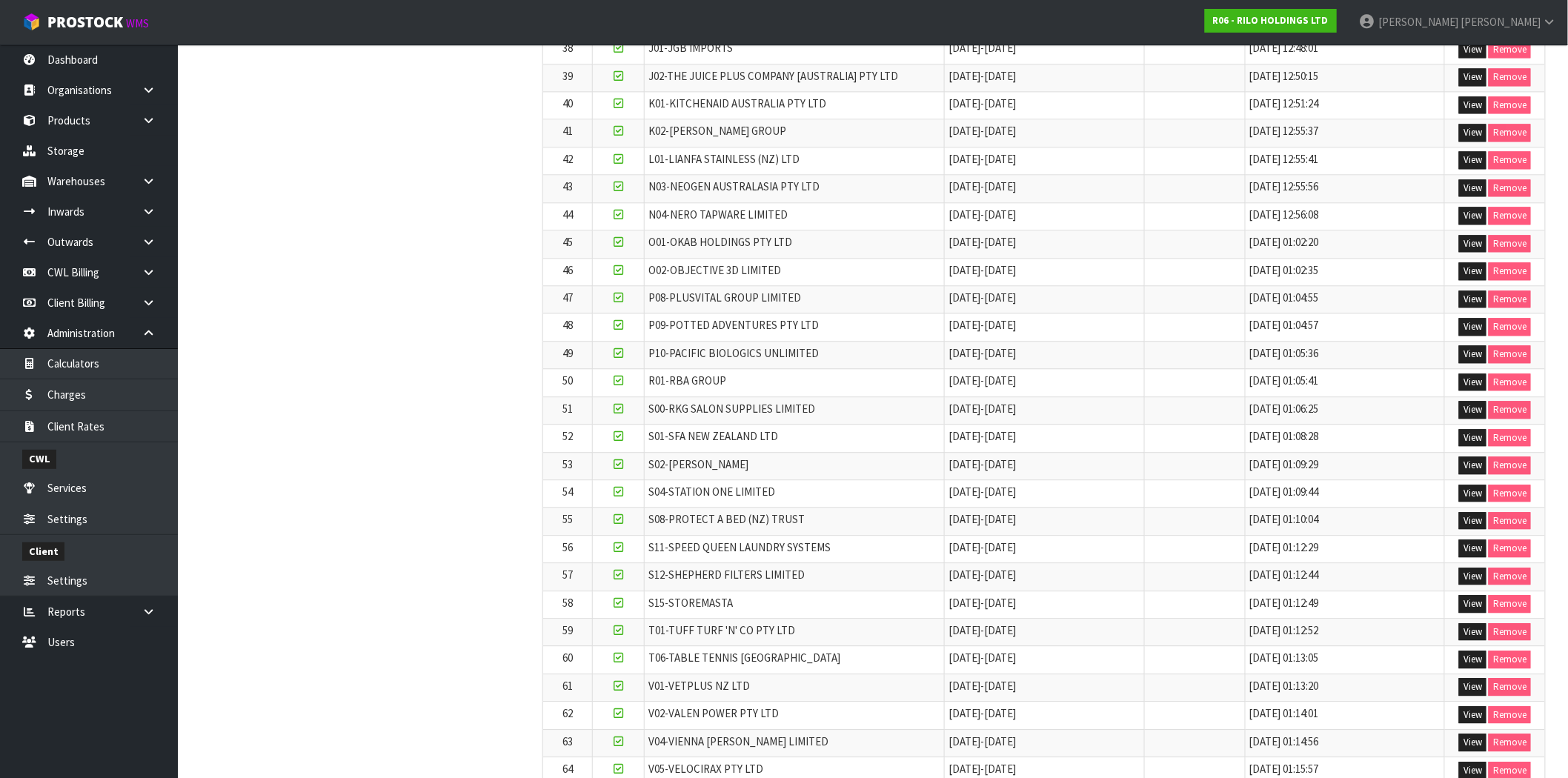
scroll to position [1545, 0]
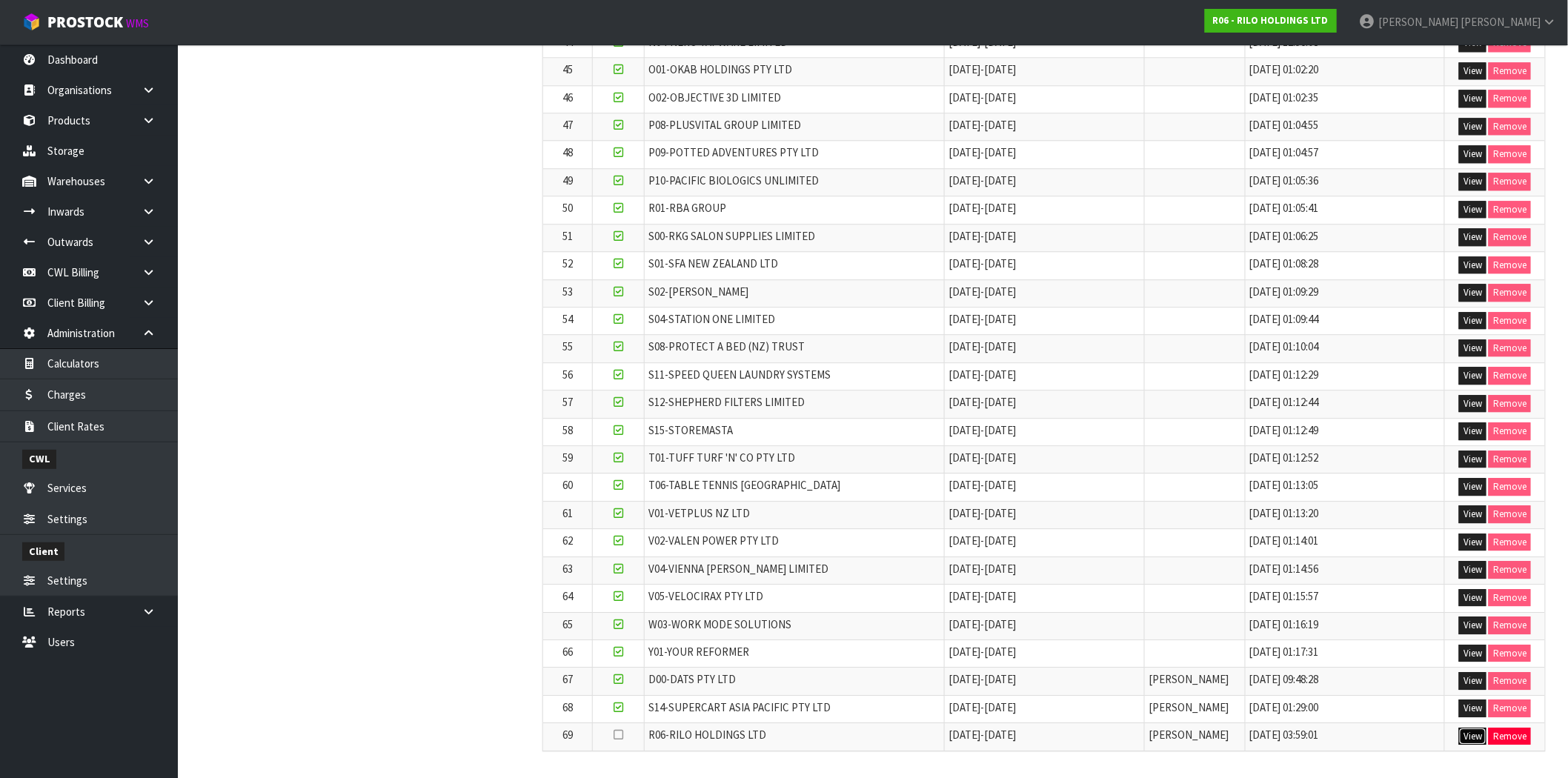
click at [1470, 736] on button "View" at bounding box center [1472, 737] width 27 height 18
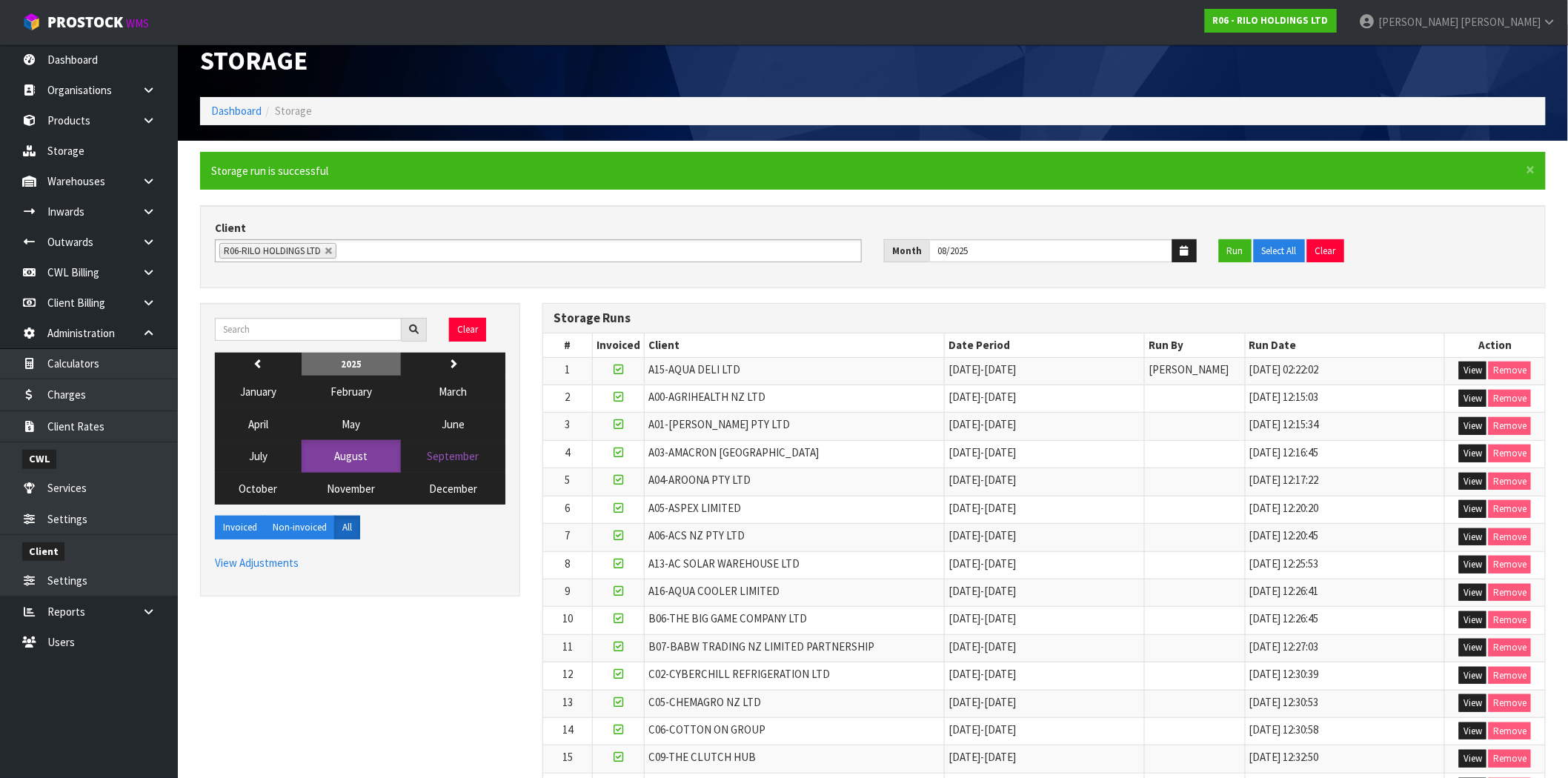
scroll to position [0, 0]
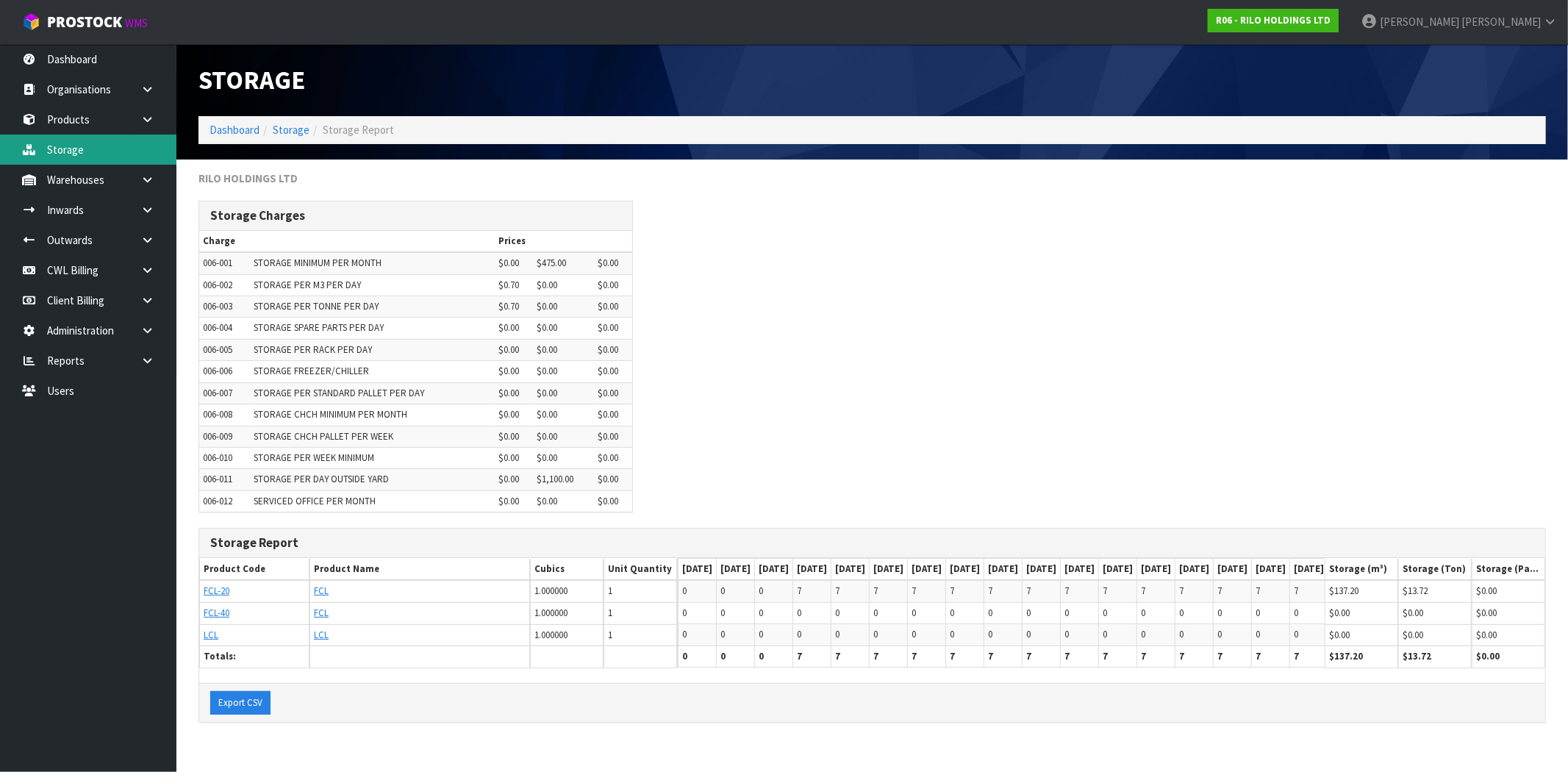
click at [78, 152] on link "Storage" at bounding box center [88, 149] width 177 height 30
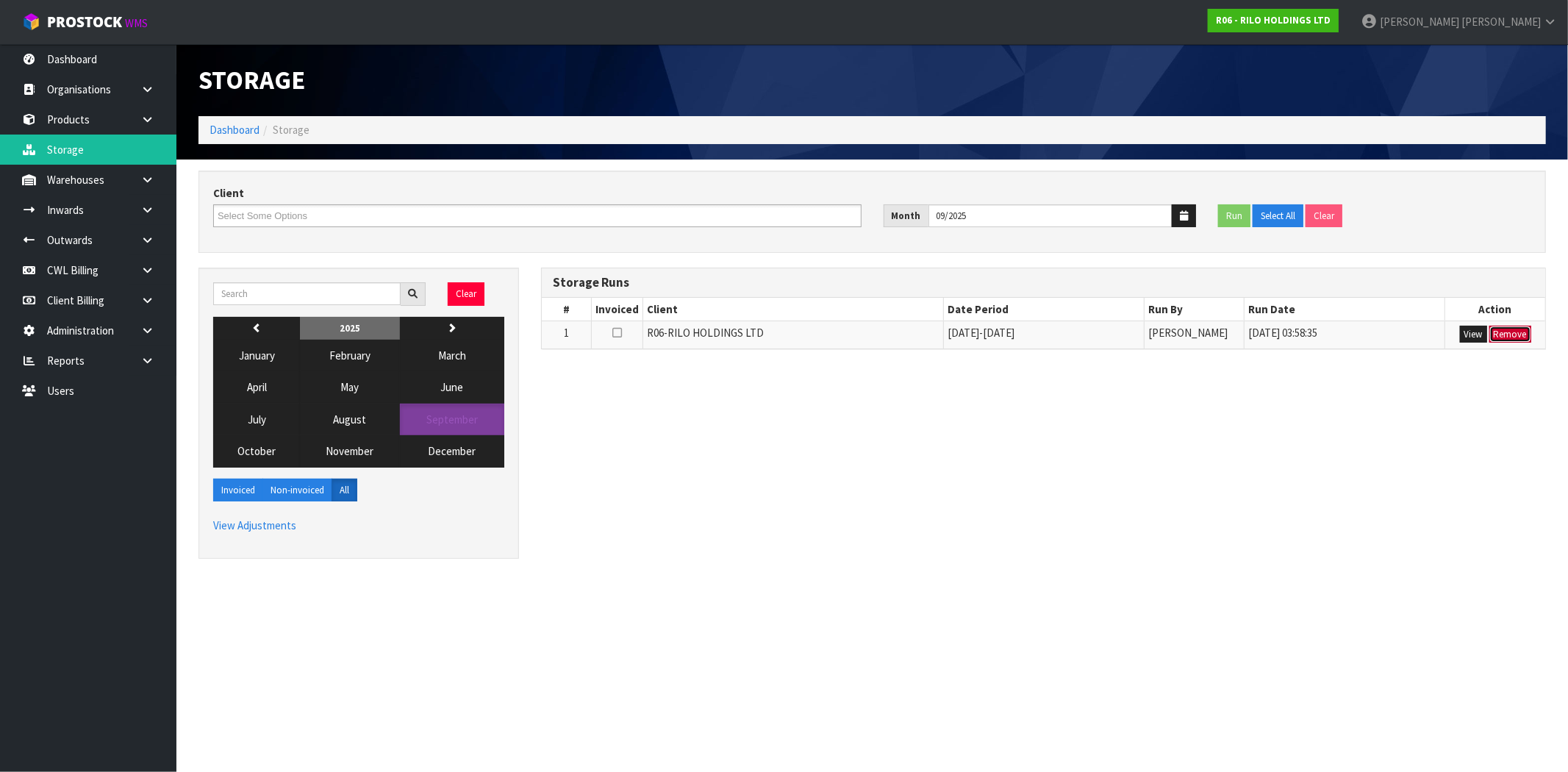
click at [1518, 333] on button "Remove" at bounding box center [1511, 335] width 42 height 17
click at [368, 421] on button "August" at bounding box center [349, 419] width 99 height 31
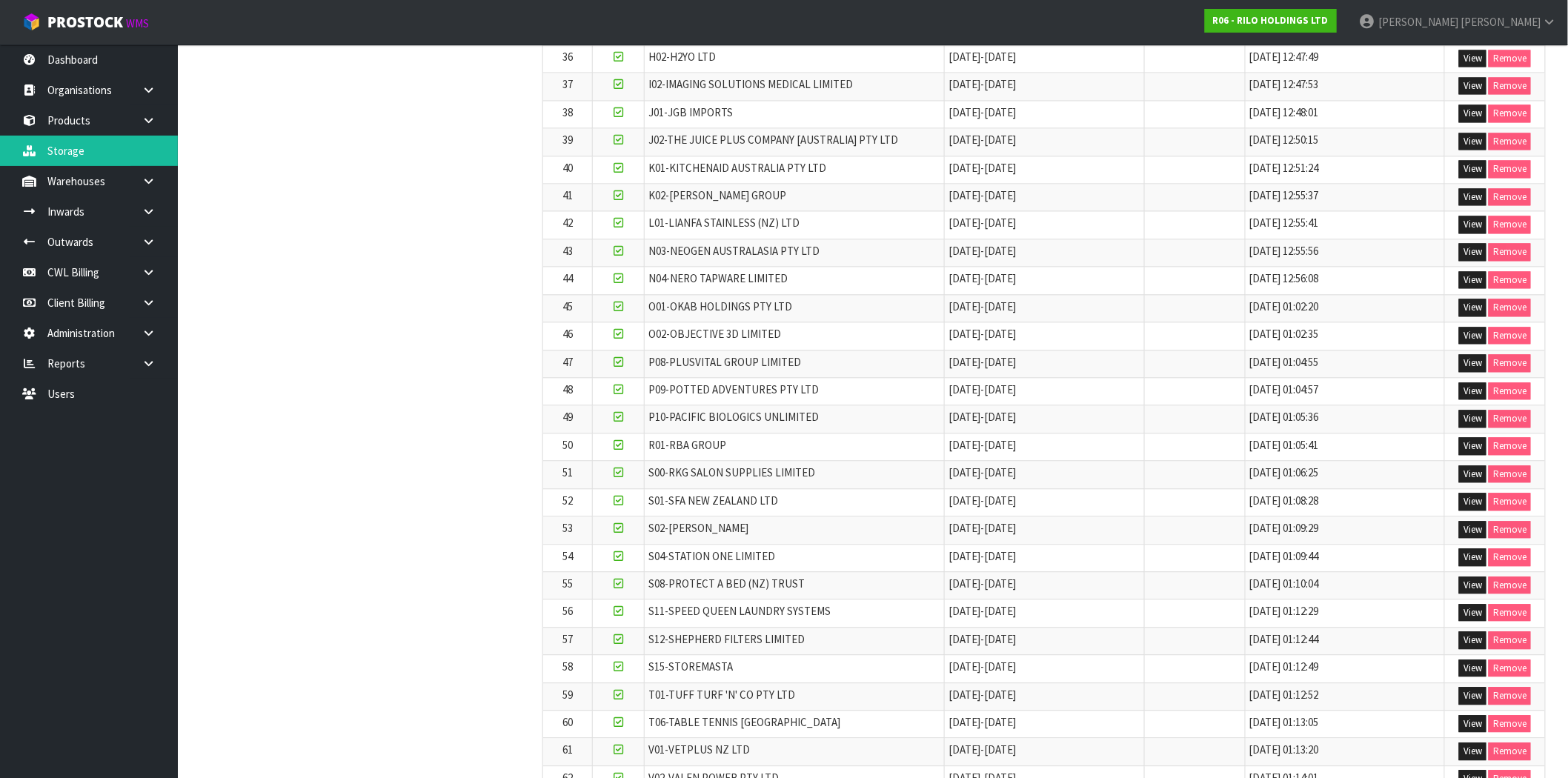
scroll to position [1492, 0]
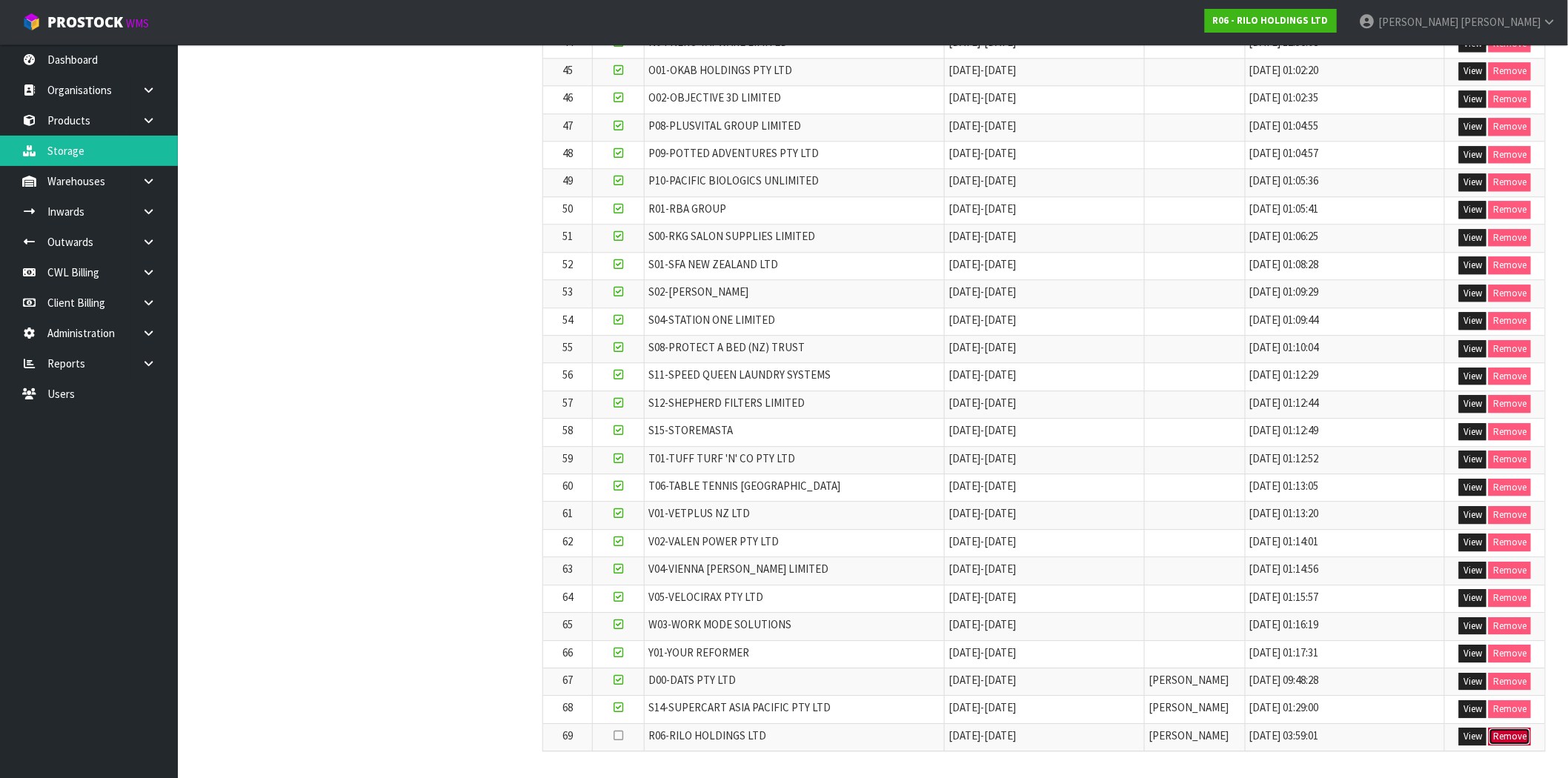
click at [1521, 738] on button "Remove" at bounding box center [1509, 737] width 42 height 18
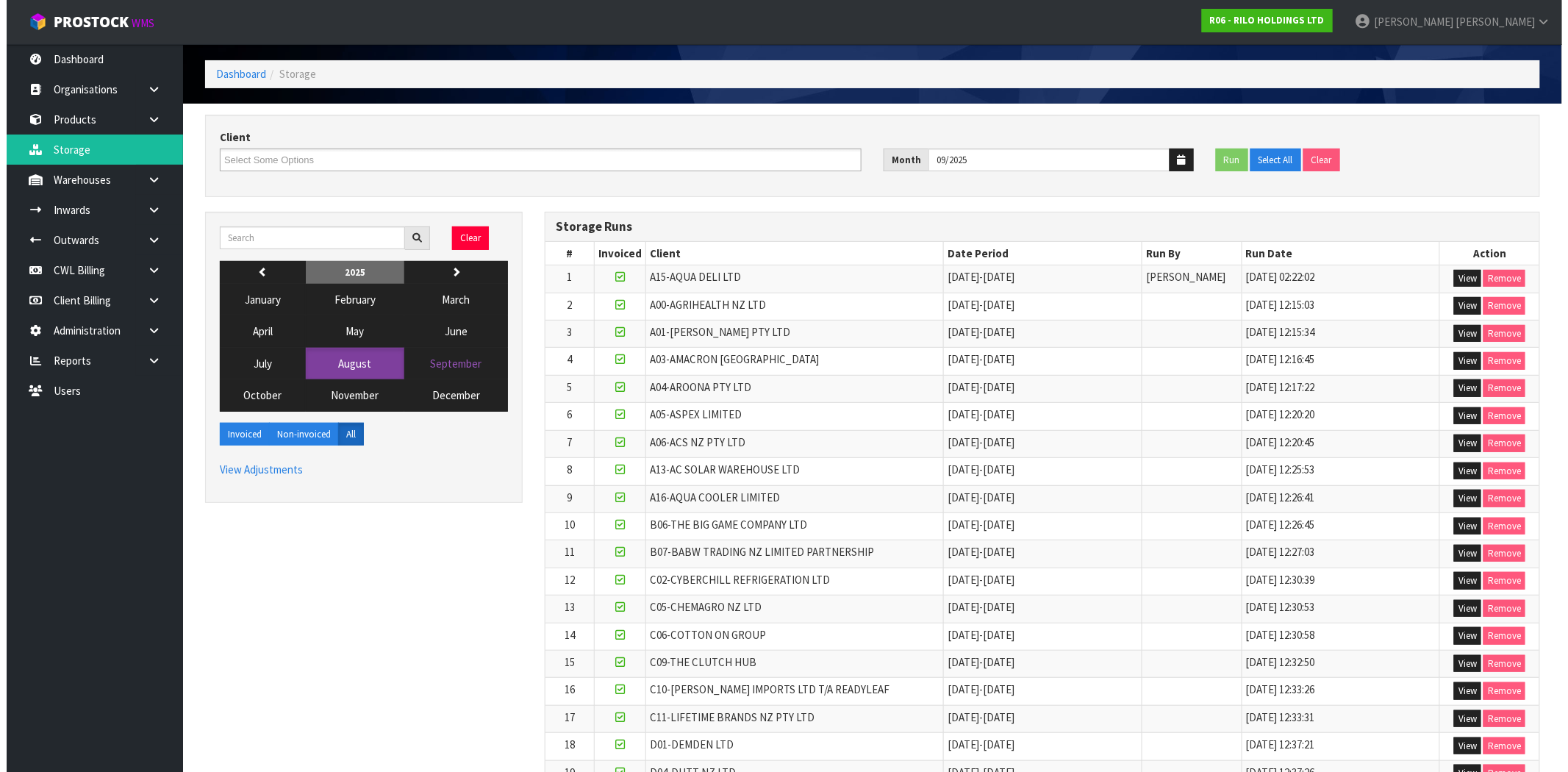
scroll to position [0, 0]
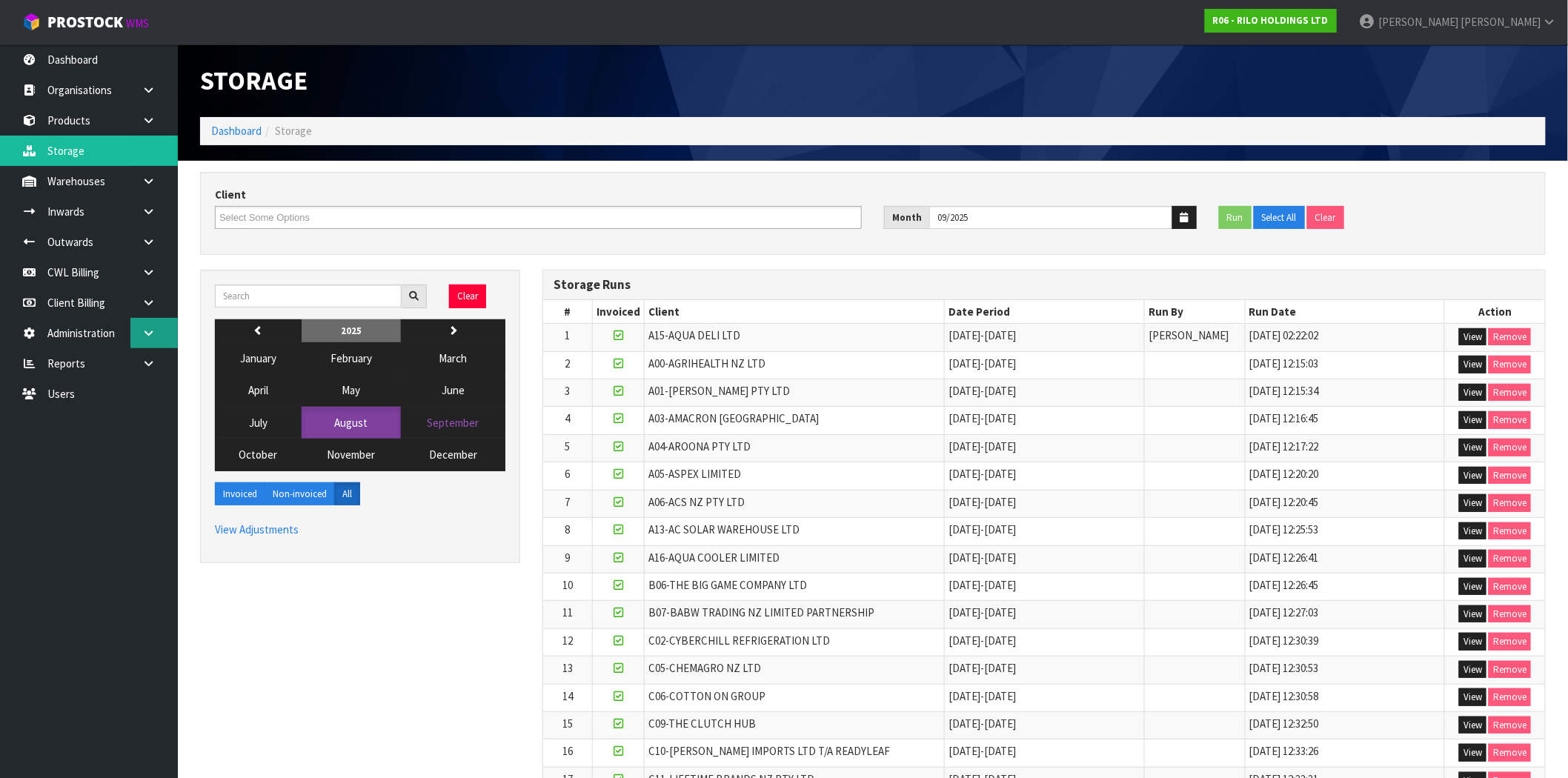
click at [149, 328] on icon at bounding box center [148, 333] width 14 height 11
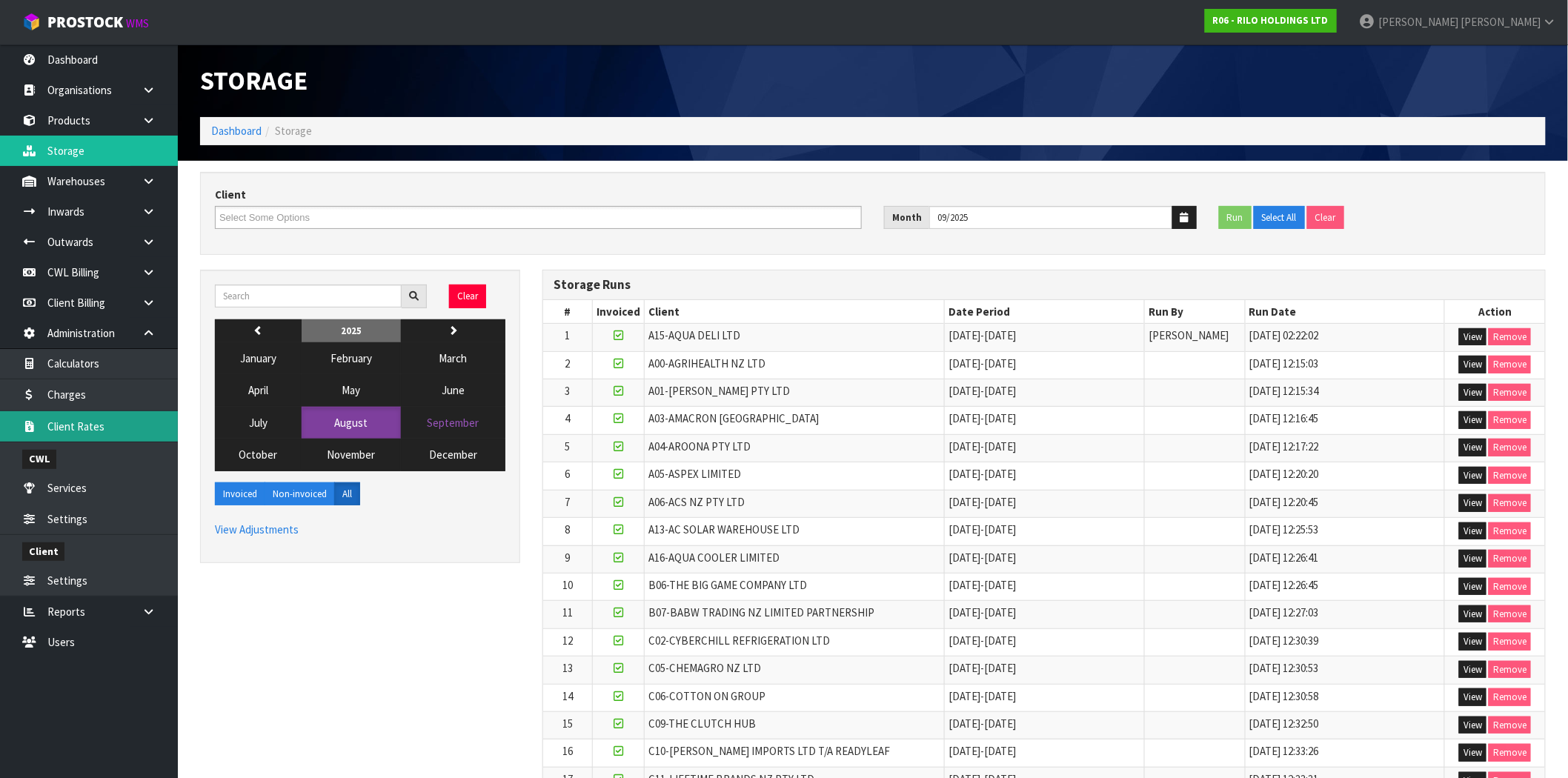
click at [100, 431] on link "Client Rates" at bounding box center [89, 426] width 178 height 31
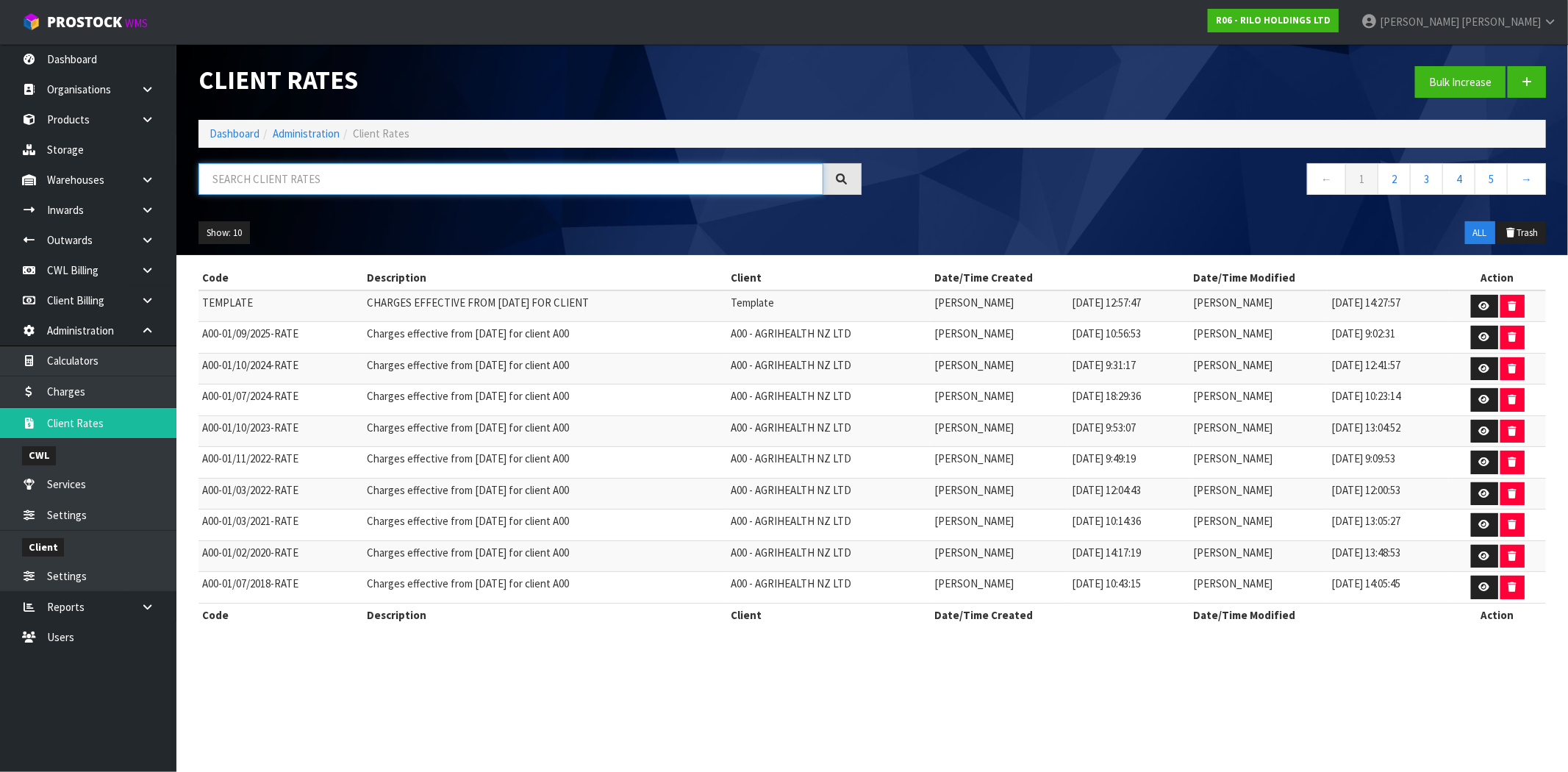
click at [323, 182] on input "text" at bounding box center [510, 179] width 625 height 31
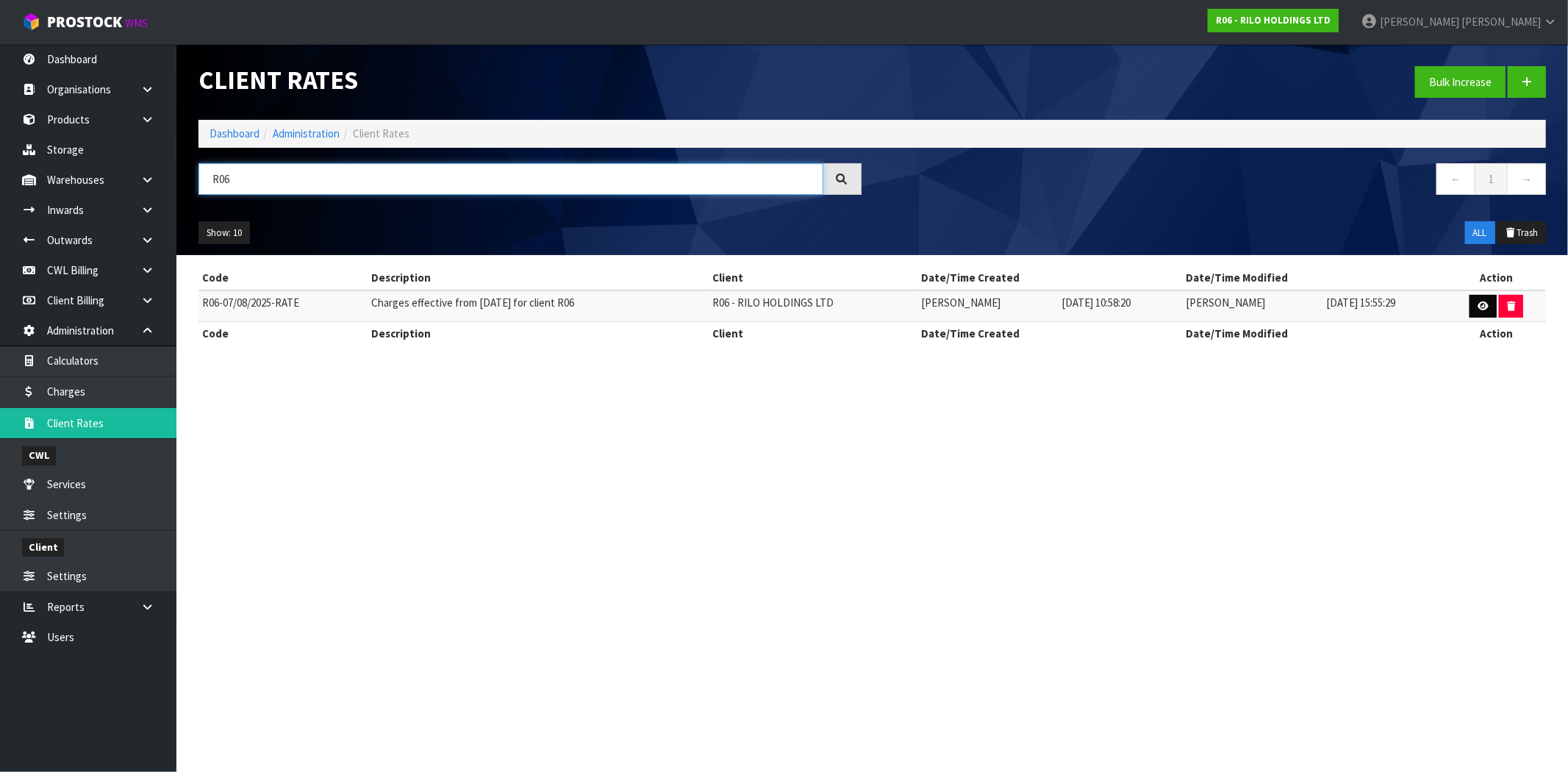
type input "R06"
click at [1479, 303] on icon at bounding box center [1483, 306] width 11 height 10
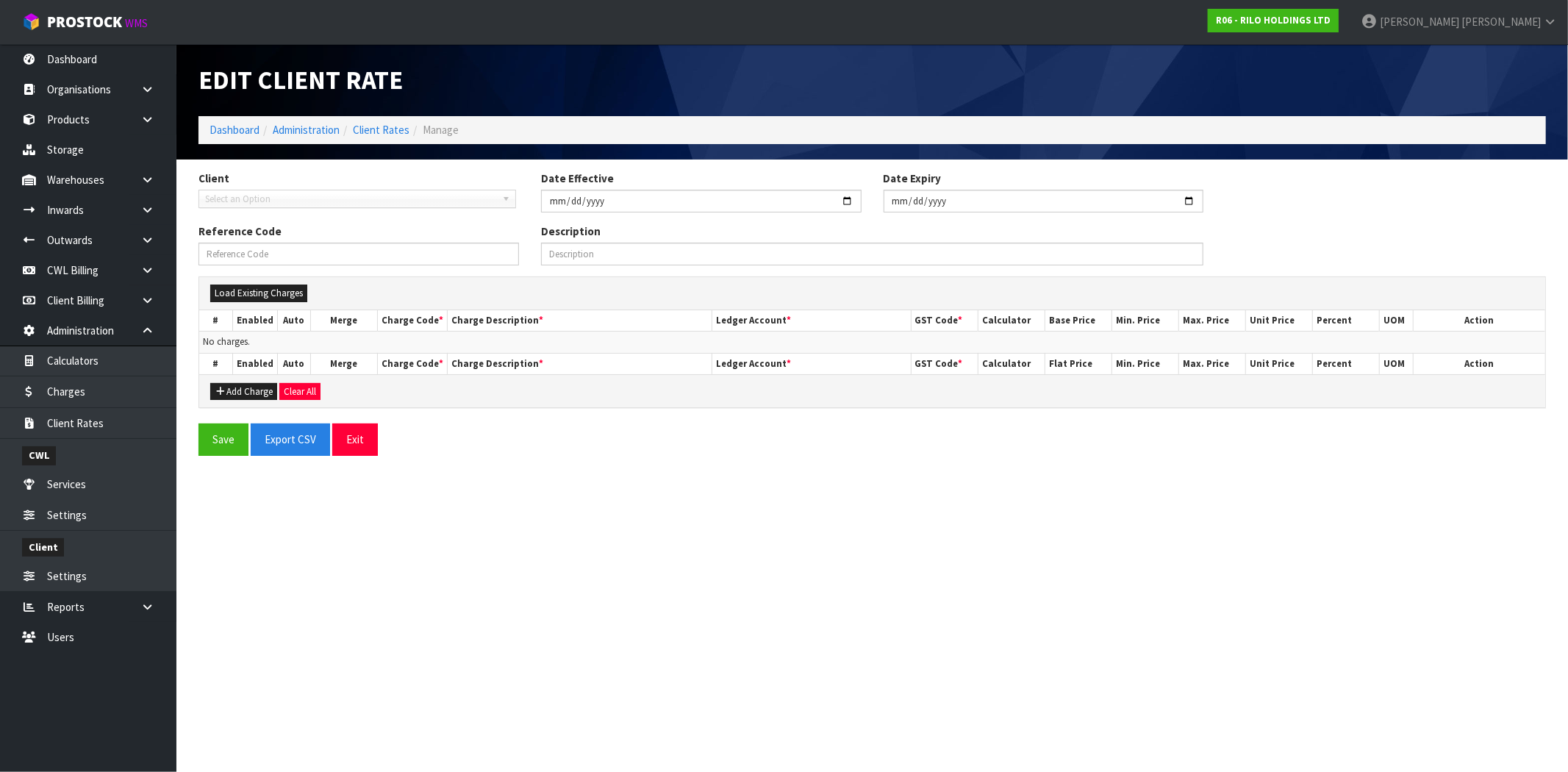
type input "[DATE]"
type input "R06-07/08/2025-RATE"
type input "Charges effective from [DATE] for client R06"
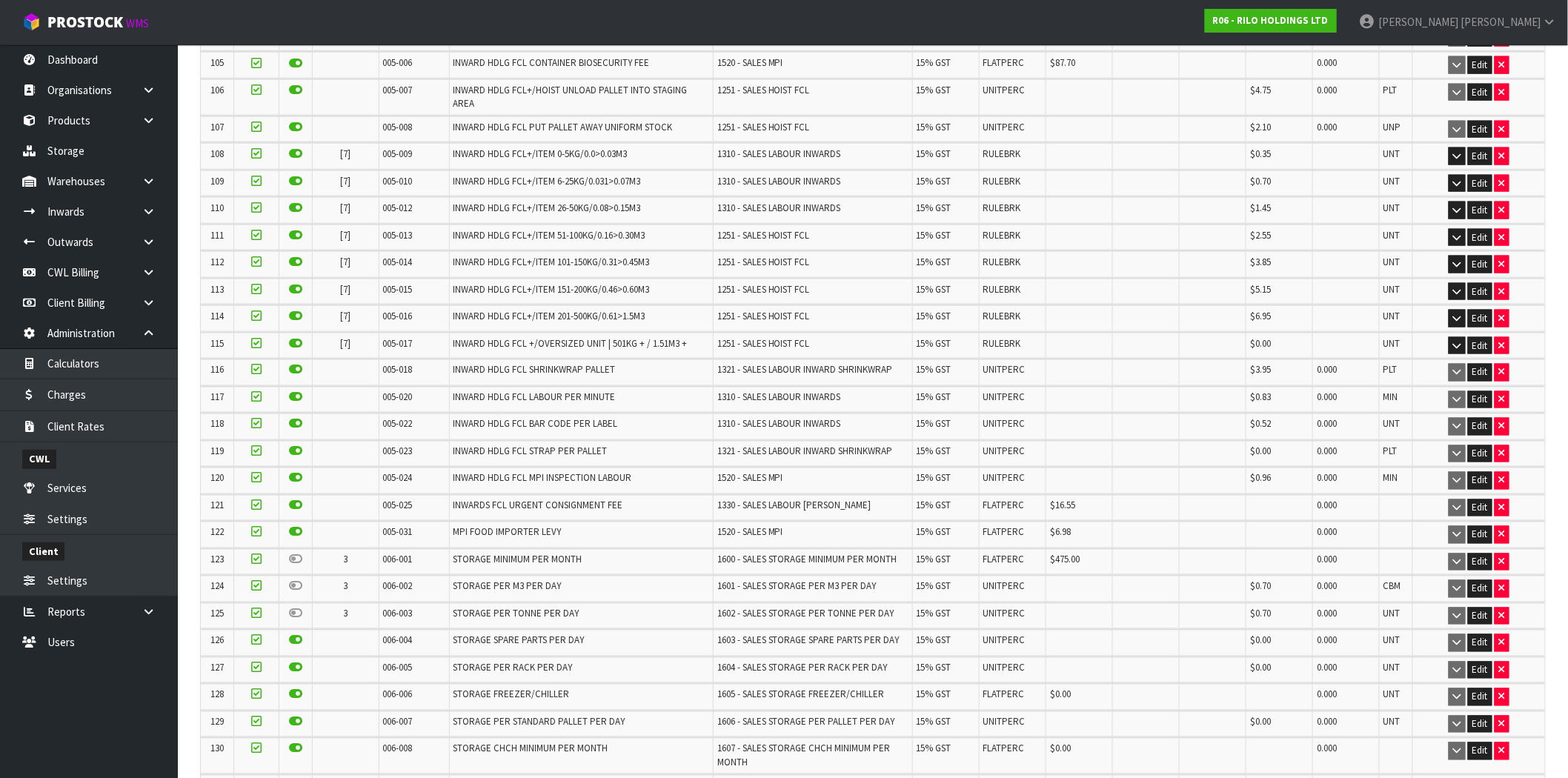
scroll to position [3211, 0]
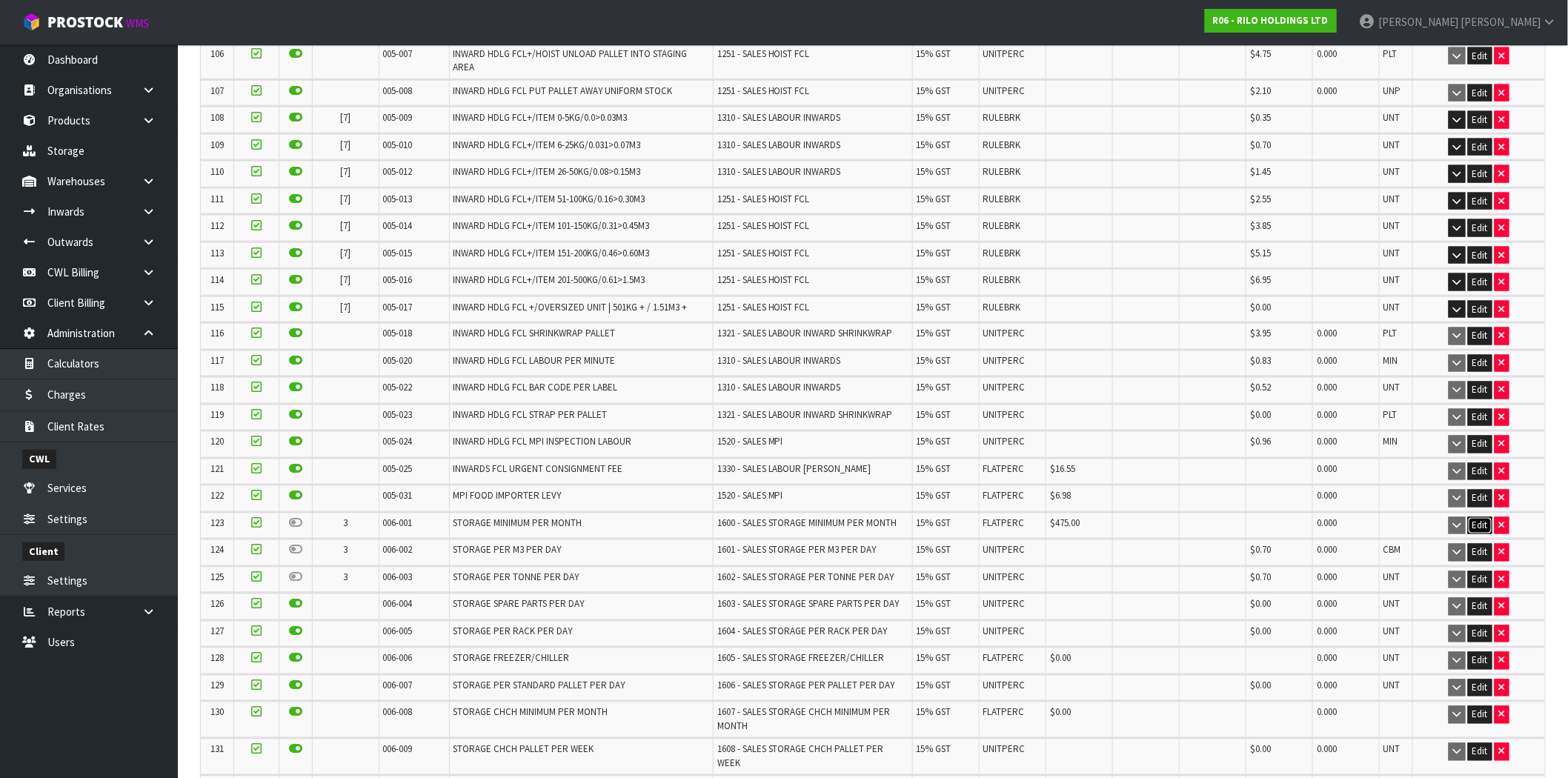
click at [1485, 517] on button "Edit" at bounding box center [1480, 526] width 25 height 18
click at [1478, 544] on button "Edit" at bounding box center [1480, 552] width 25 height 18
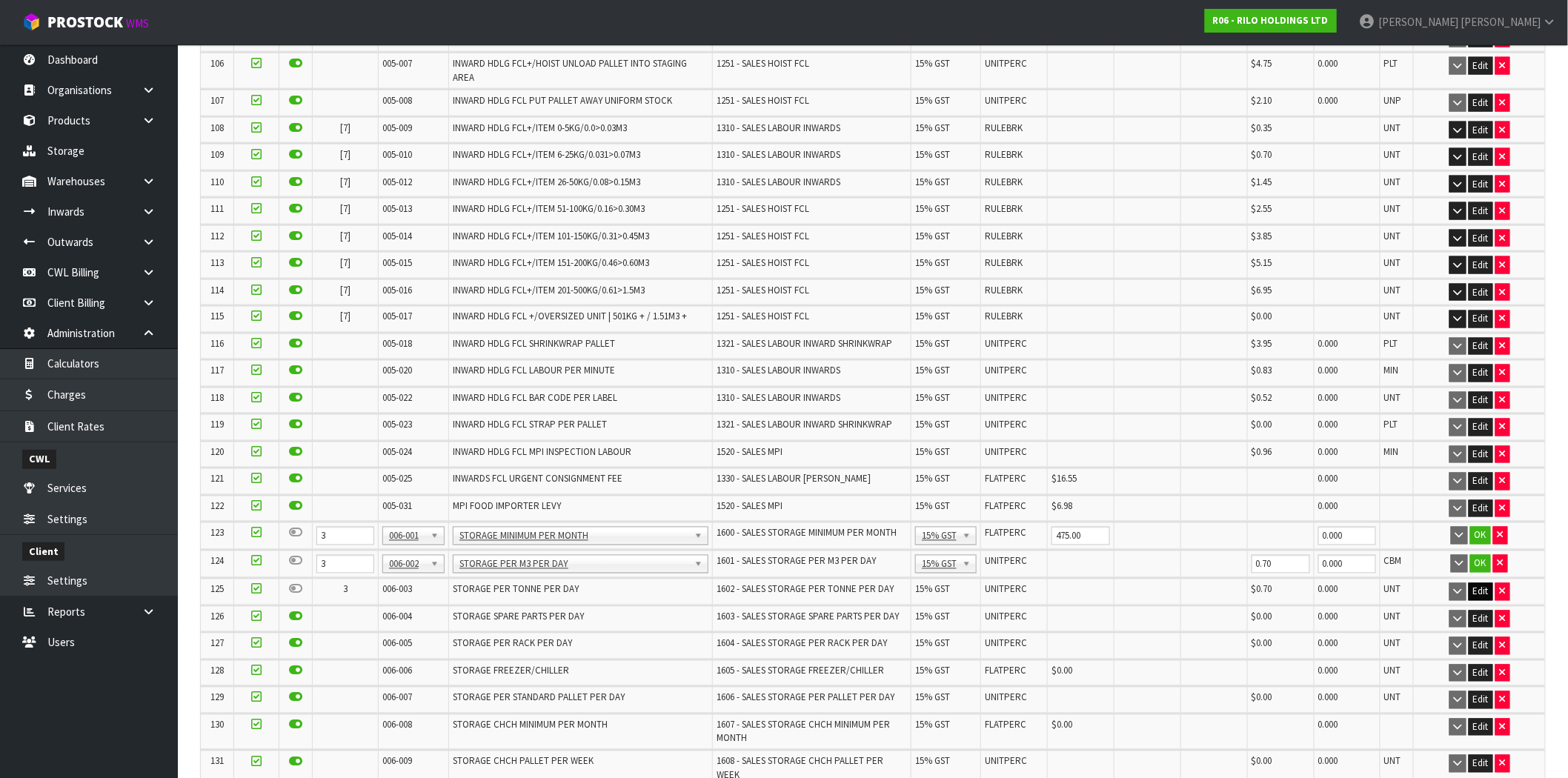
scroll to position [3230, 0]
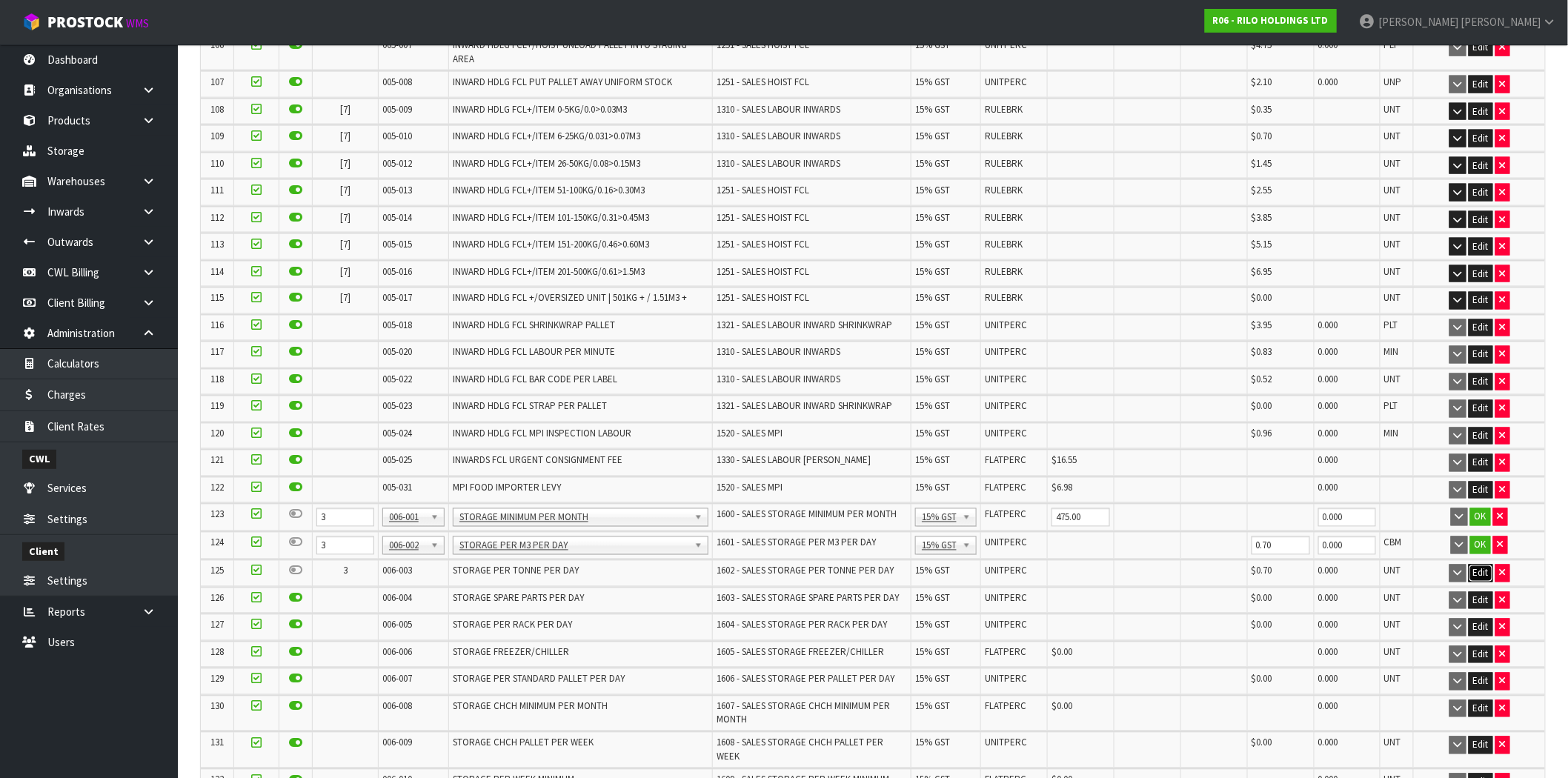
click at [1478, 565] on button "Edit" at bounding box center [1481, 573] width 25 height 18
click at [255, 515] on icon at bounding box center [256, 515] width 11 height 1
click at [0, 0] on input "checkbox" at bounding box center [0, 0] width 0 height 0
click at [256, 543] on icon at bounding box center [256, 543] width 11 height 1
click at [0, 0] on input "checkbox" at bounding box center [0, 0] width 0 height 0
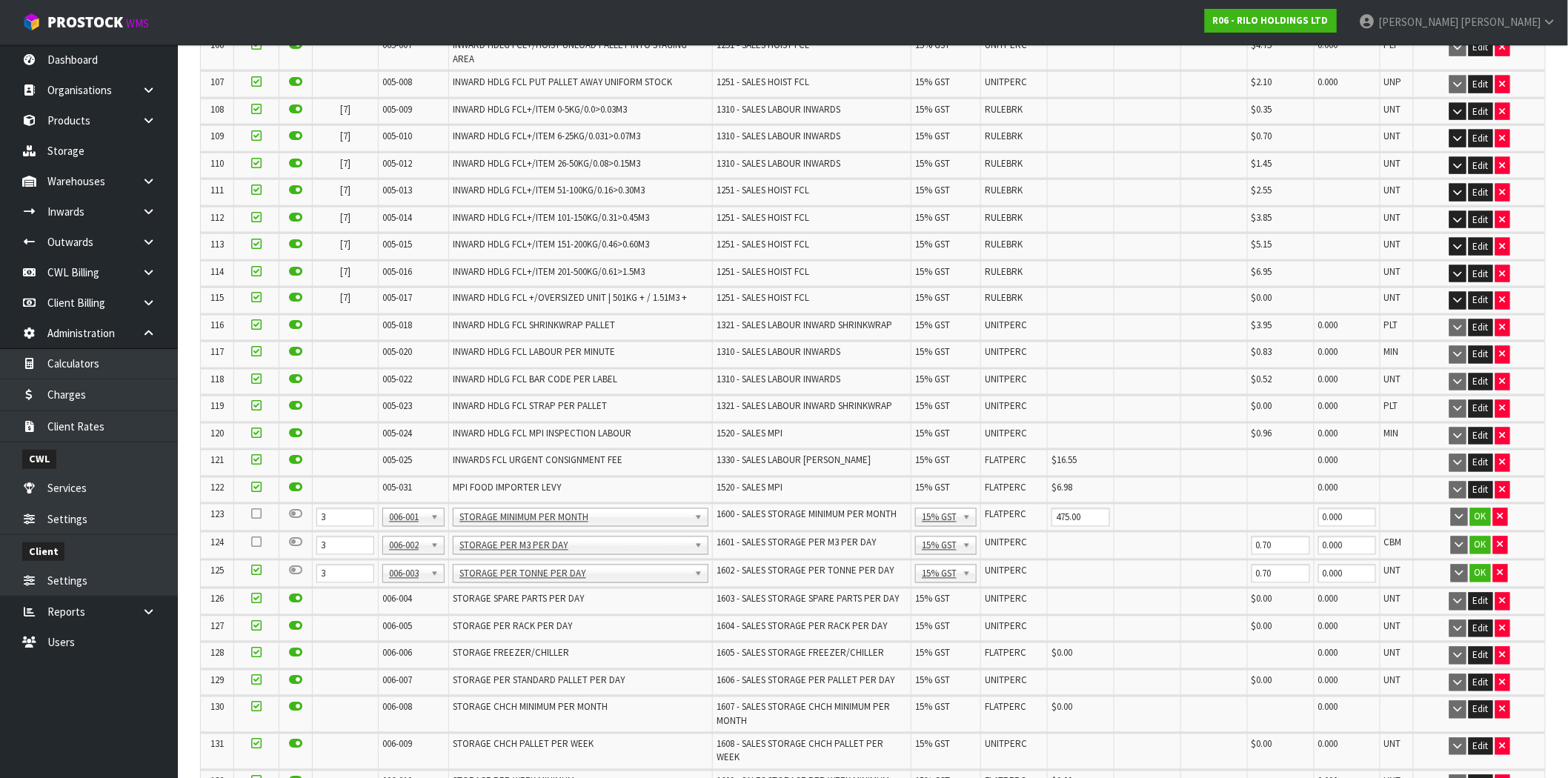
drag, startPoint x: 255, startPoint y: 493, endPoint x: 381, endPoint y: 501, distance: 126.3
click at [255, 571] on icon at bounding box center [256, 571] width 11 height 1
click at [0, 0] on input "checkbox" at bounding box center [0, 0] width 0 height 0
click at [1483, 508] on button "OK" at bounding box center [1480, 517] width 21 height 18
click at [1479, 536] on button "OK" at bounding box center [1480, 544] width 21 height 18
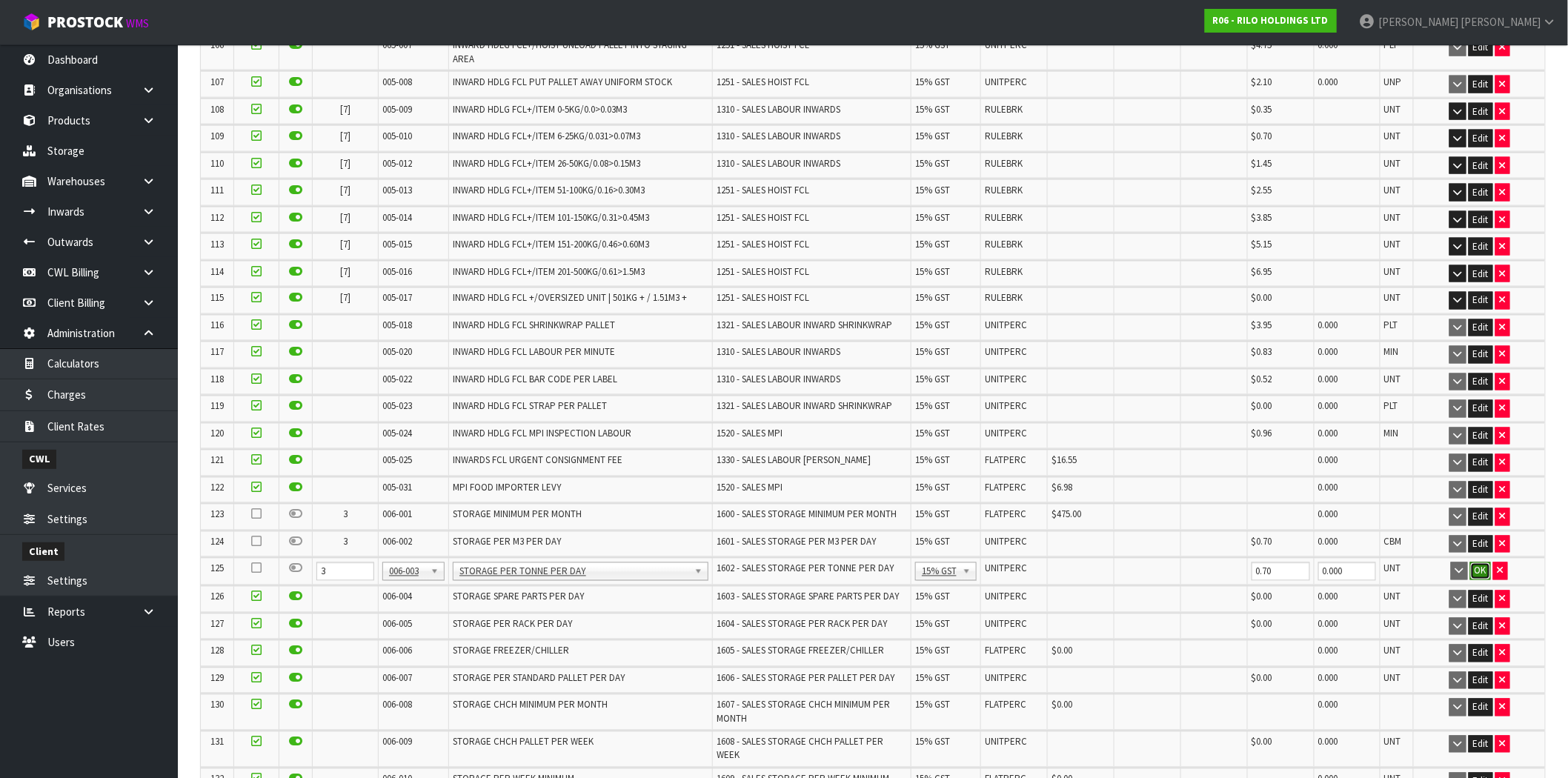
click at [1477, 563] on button "OK" at bounding box center [1480, 572] width 21 height 18
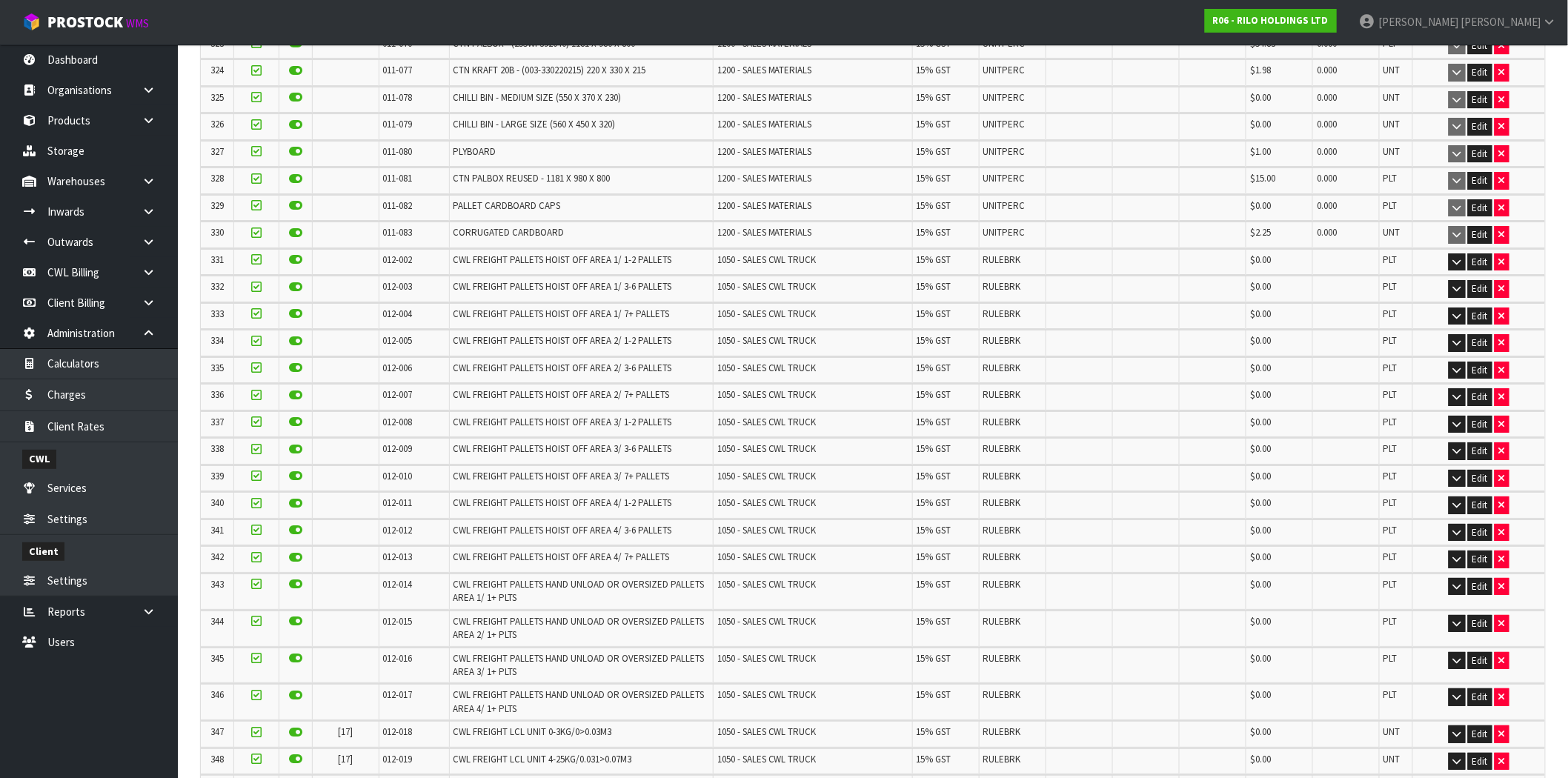
scroll to position [9237, 0]
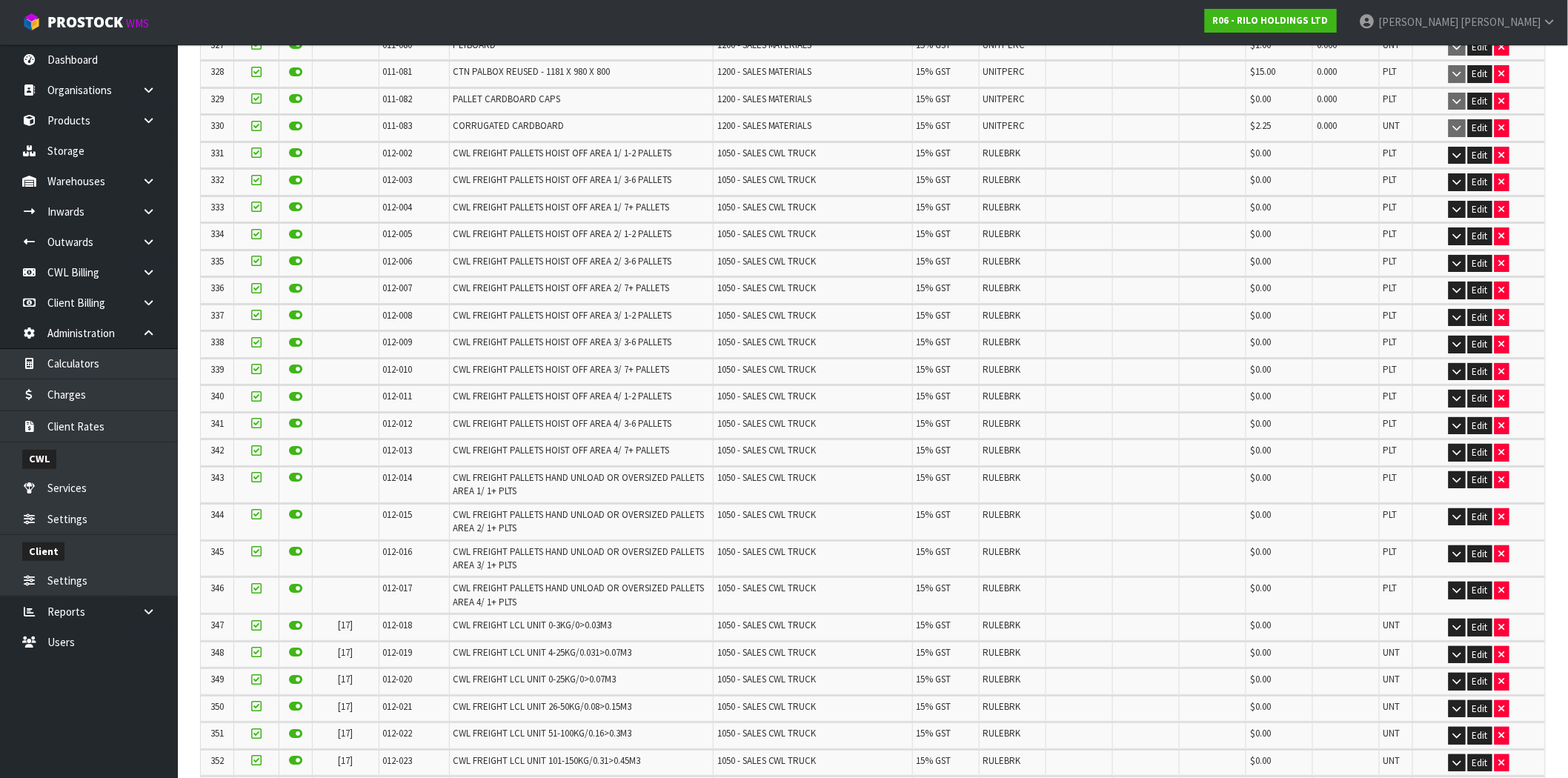
drag, startPoint x: 227, startPoint y: 751, endPoint x: 317, endPoint y: 730, distance: 92.4
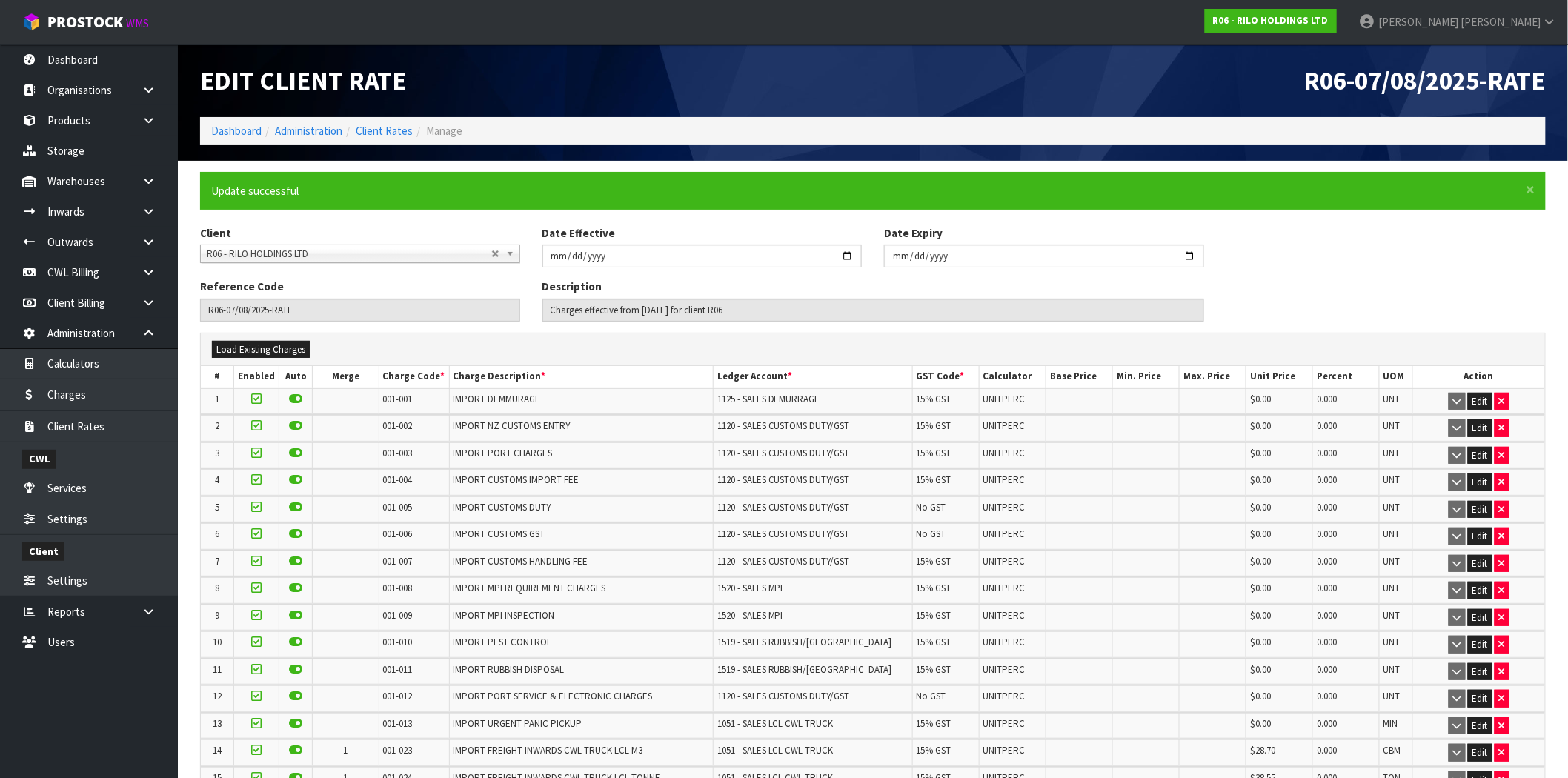
scroll to position [3540, 0]
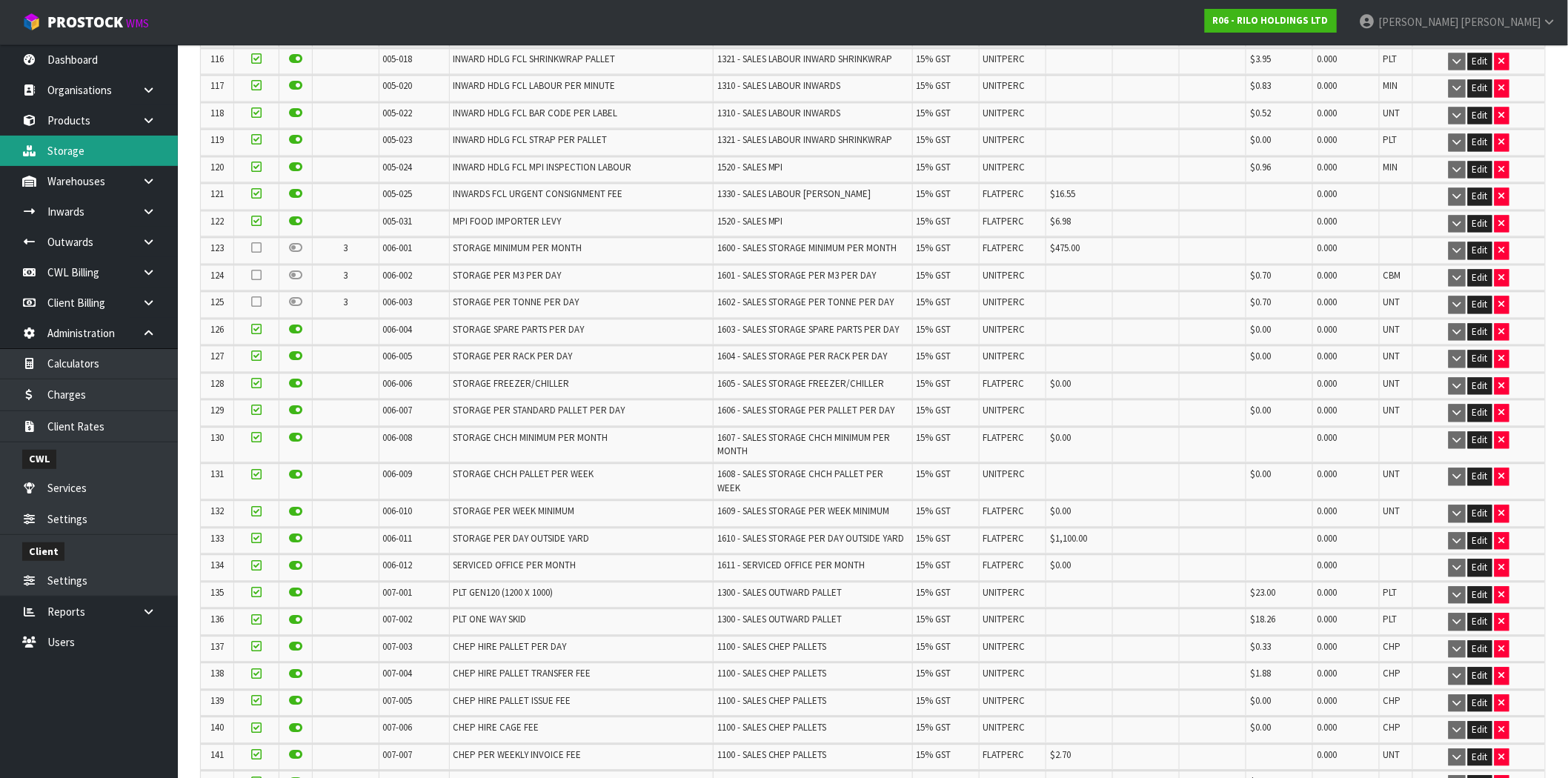
click at [79, 156] on link "Storage" at bounding box center [89, 150] width 178 height 31
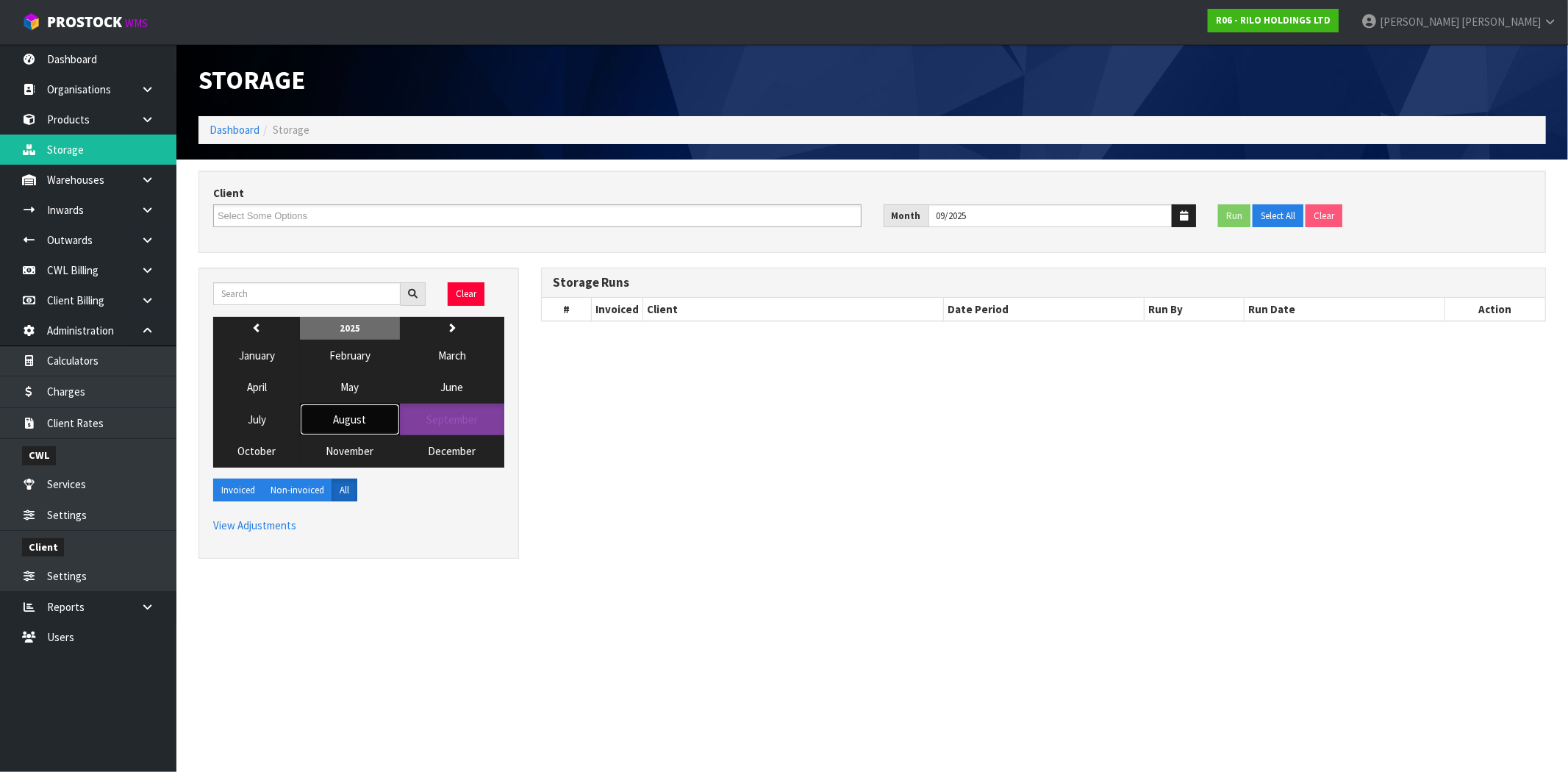
click at [355, 419] on span "August" at bounding box center [350, 419] width 33 height 14
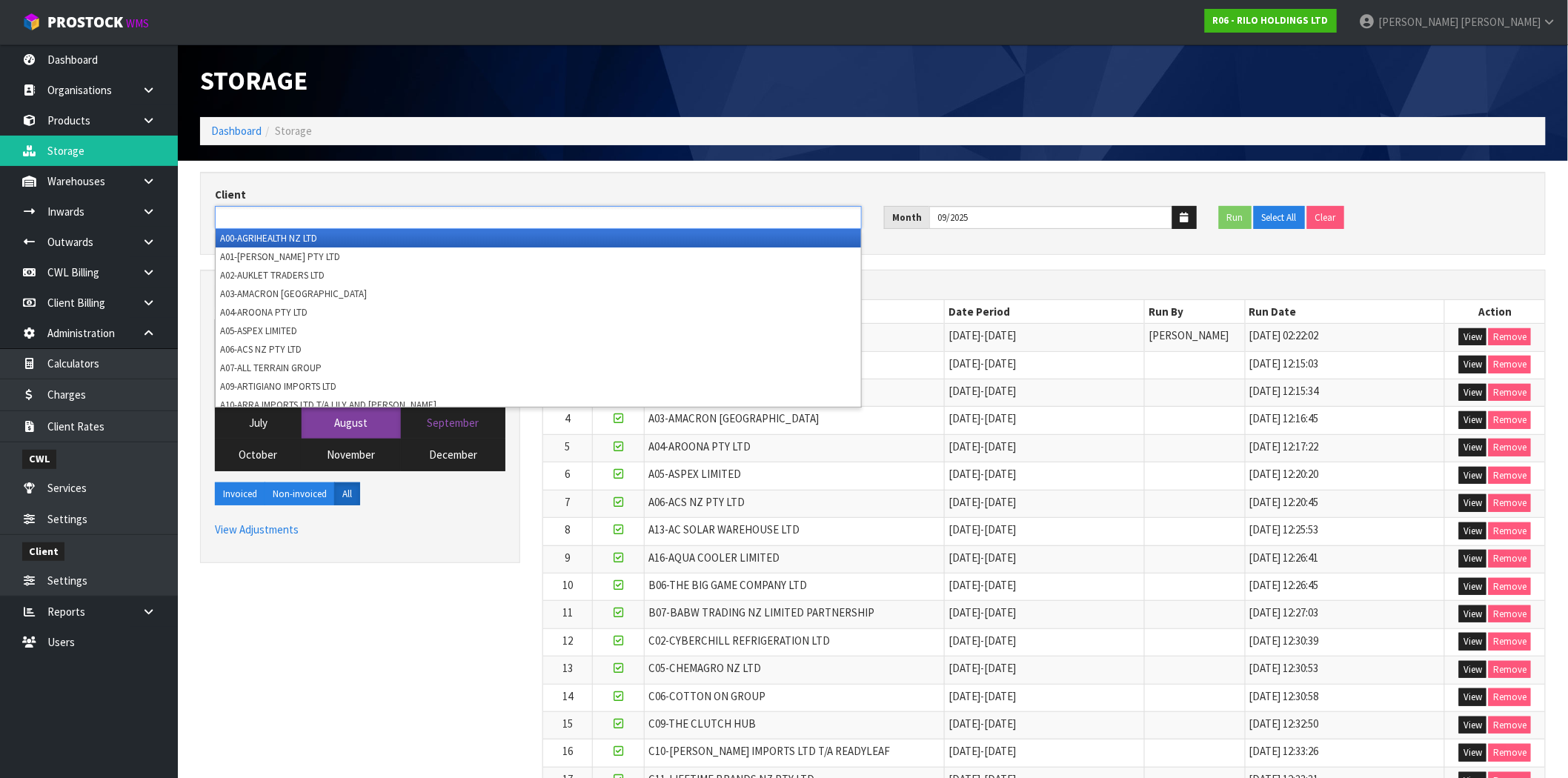
click at [435, 213] on ul at bounding box center [538, 218] width 647 height 23
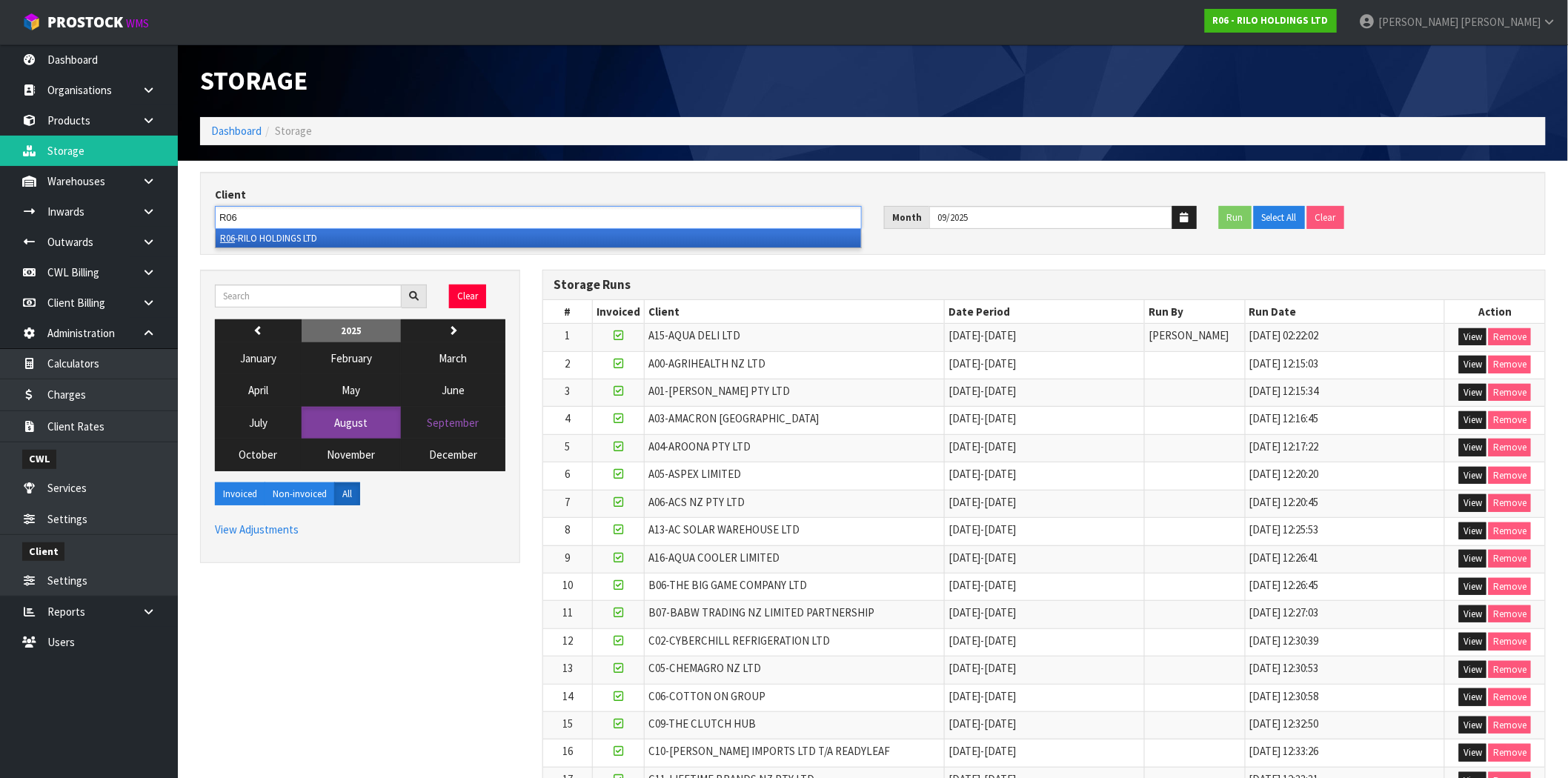
type input "R06"
click at [306, 230] on li "R06 -RILO HOLDINGS LTD" at bounding box center [538, 238] width 645 height 18
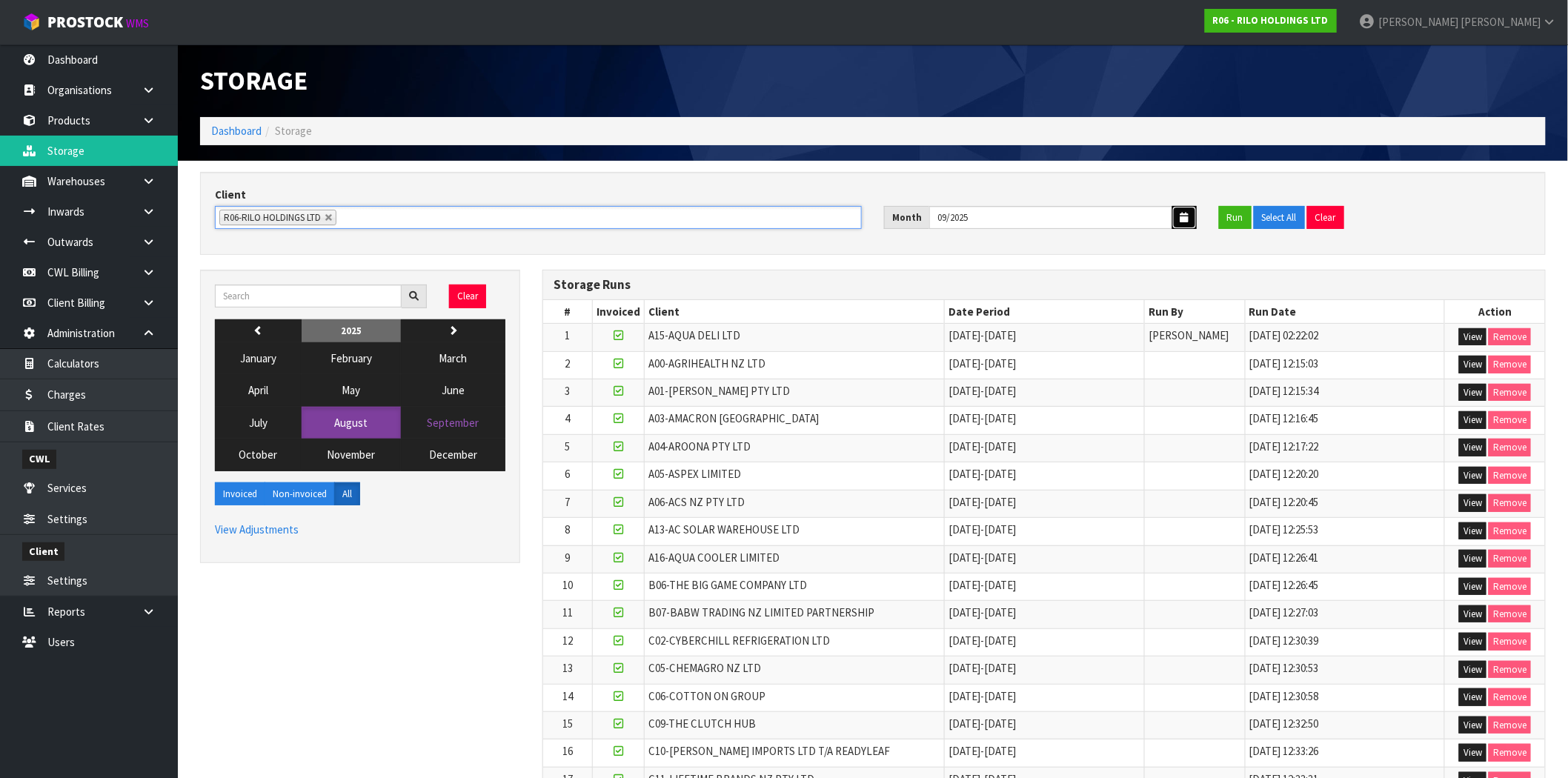
click at [1183, 225] on button "button" at bounding box center [1184, 218] width 25 height 23
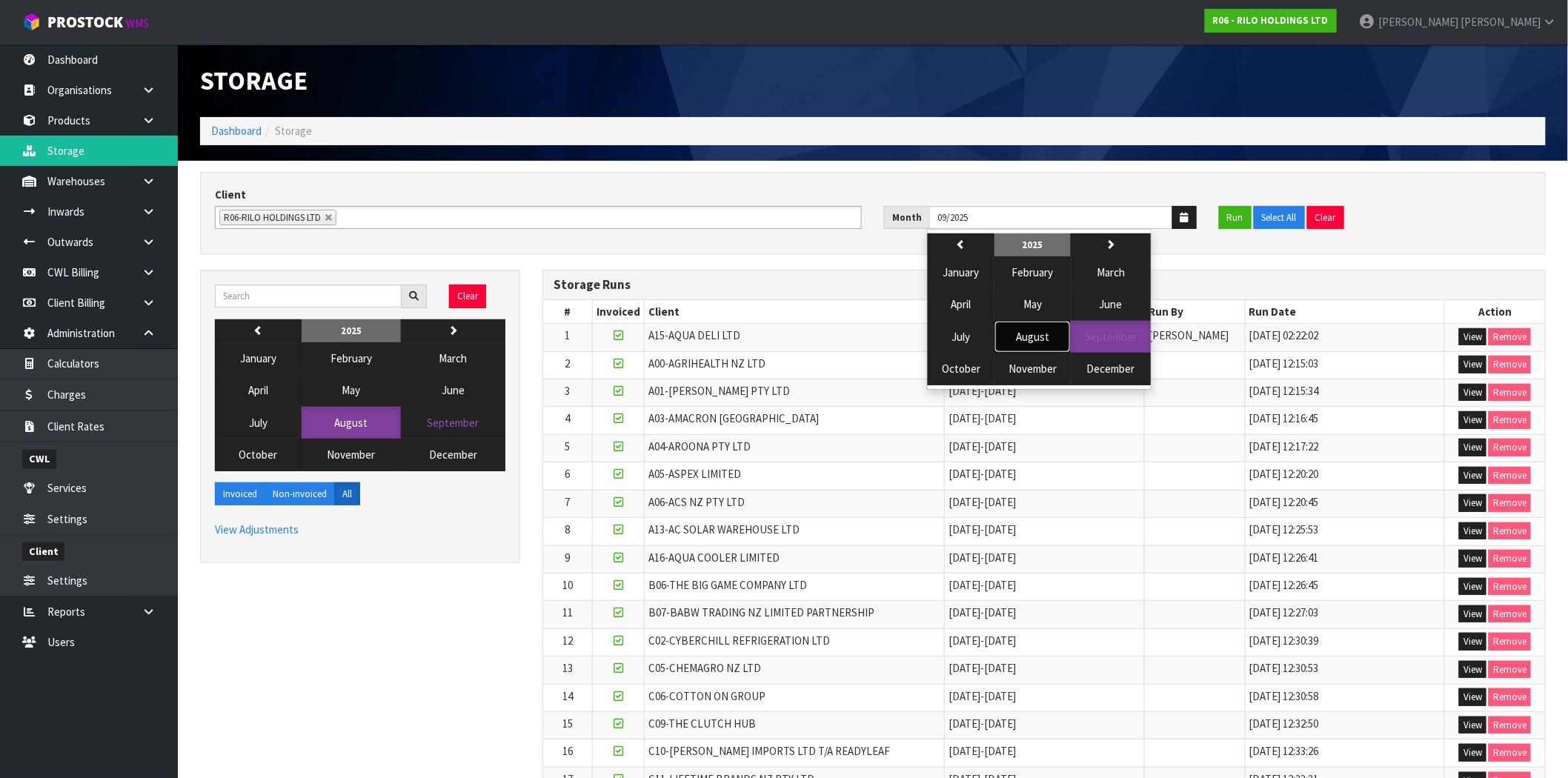
click at [1048, 330] on button "August" at bounding box center [1032, 336] width 76 height 32
type input "08/2025"
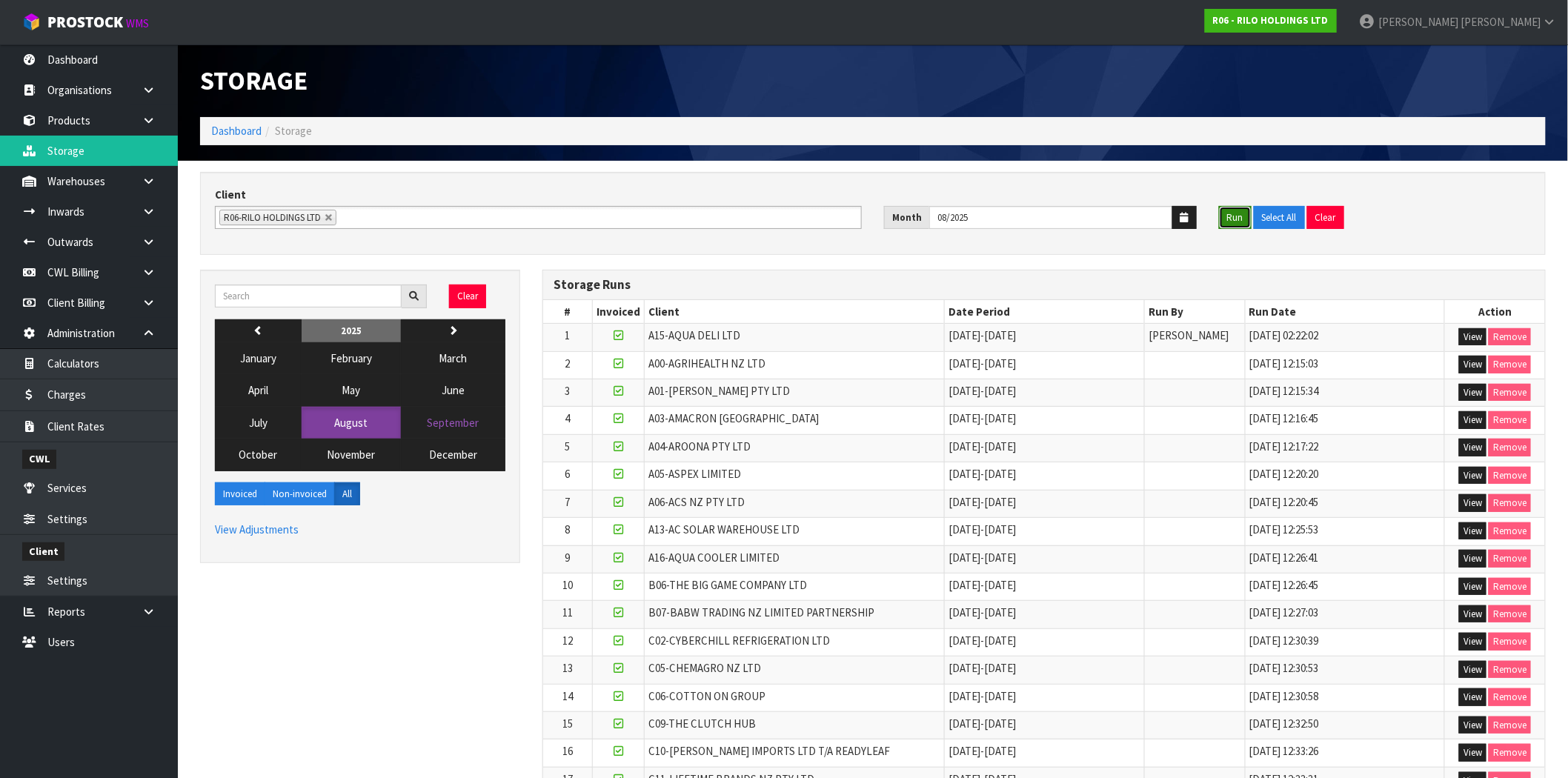
click at [1225, 216] on button "Run" at bounding box center [1234, 218] width 32 height 24
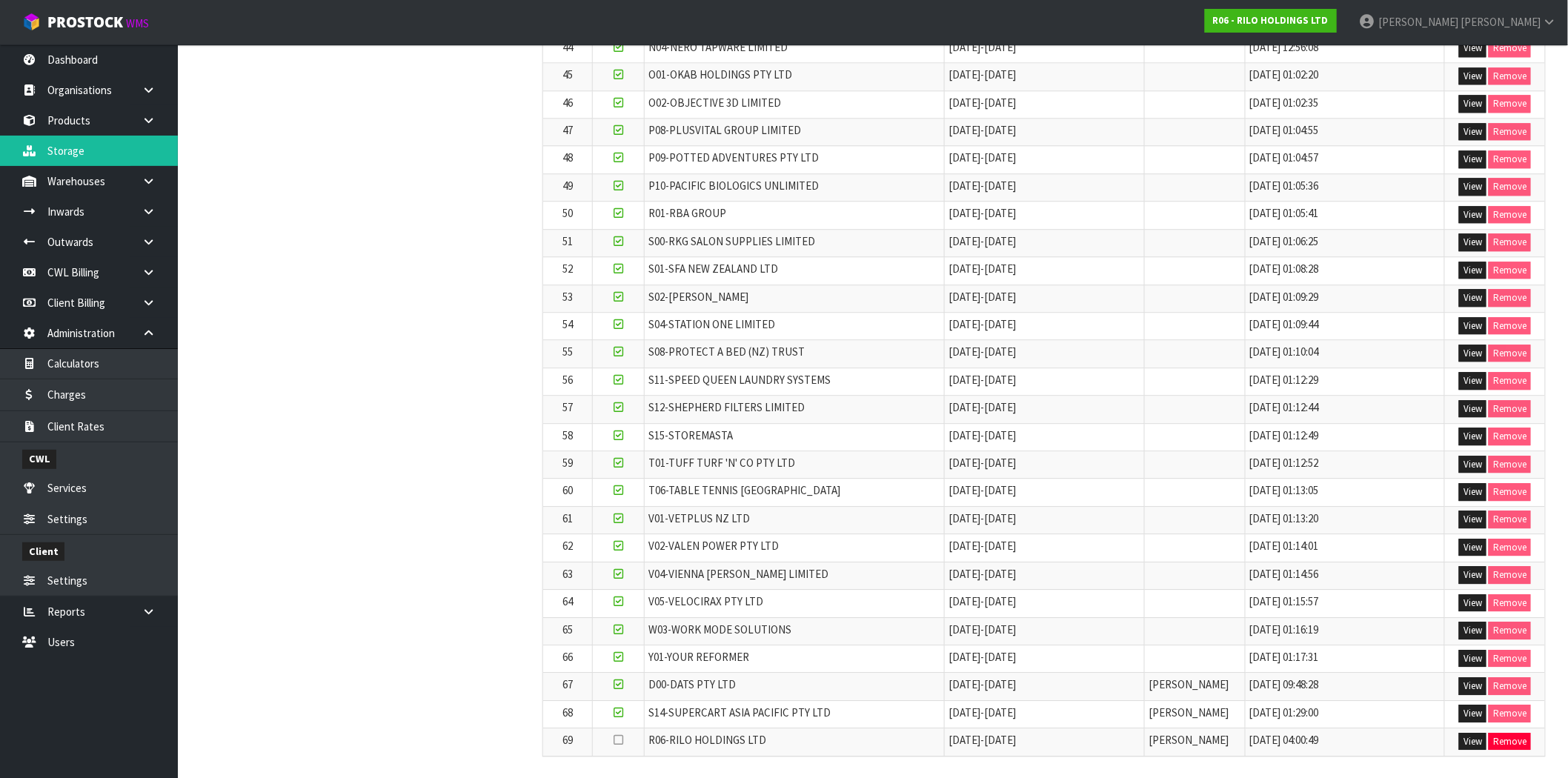
scroll to position [1545, 0]
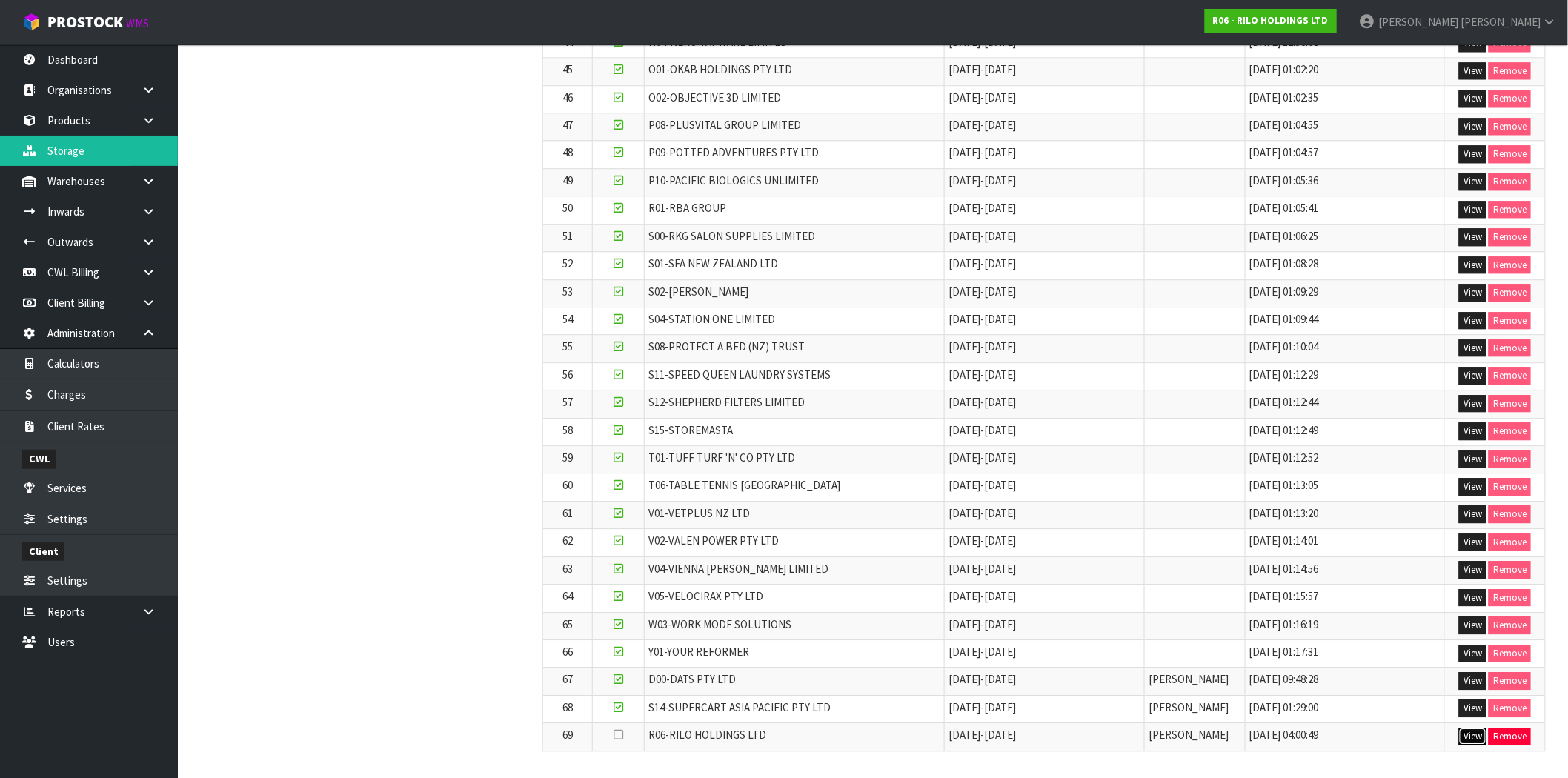
click at [1473, 737] on button "View" at bounding box center [1472, 737] width 27 height 18
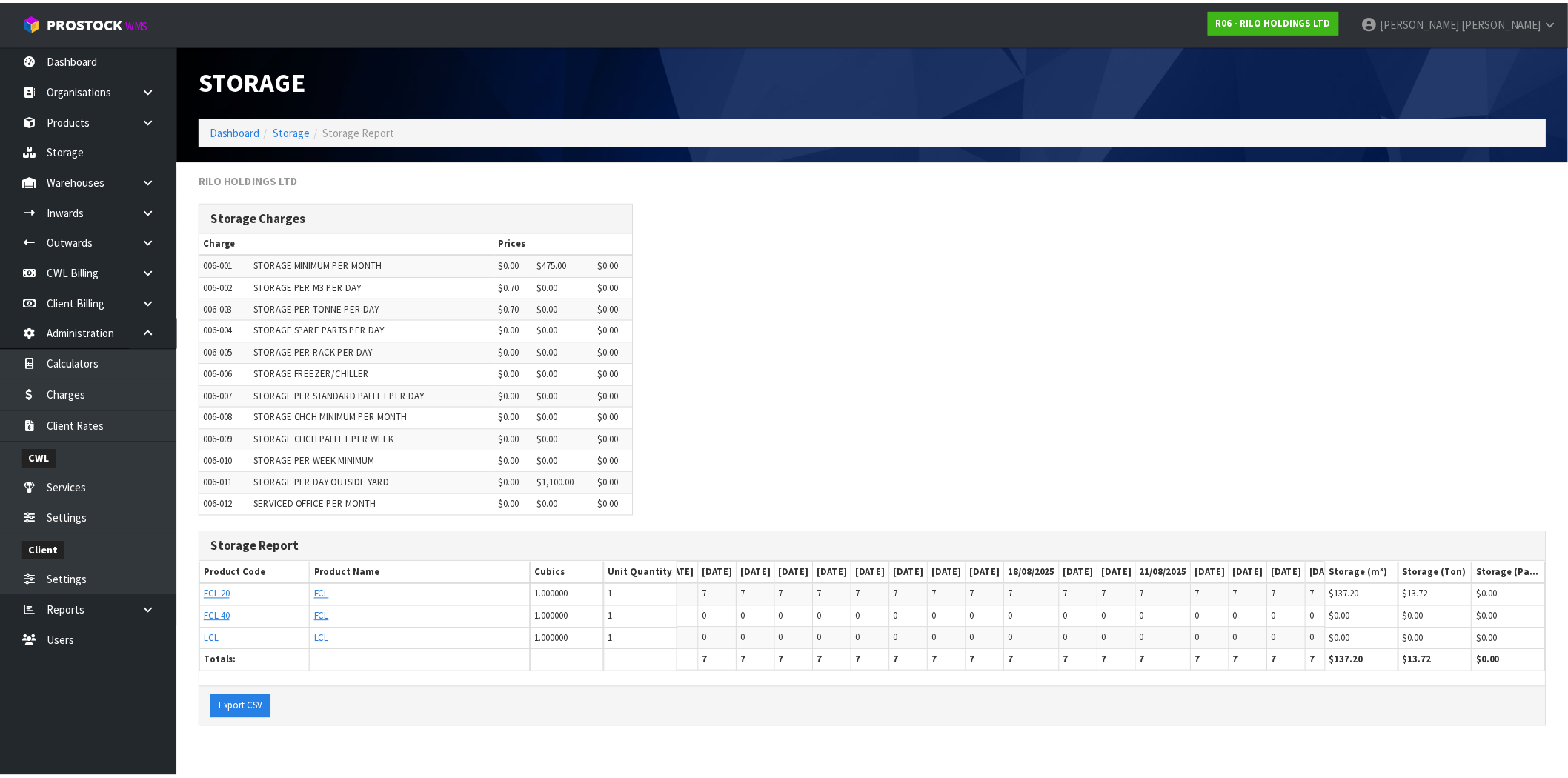
scroll to position [0, 1224]
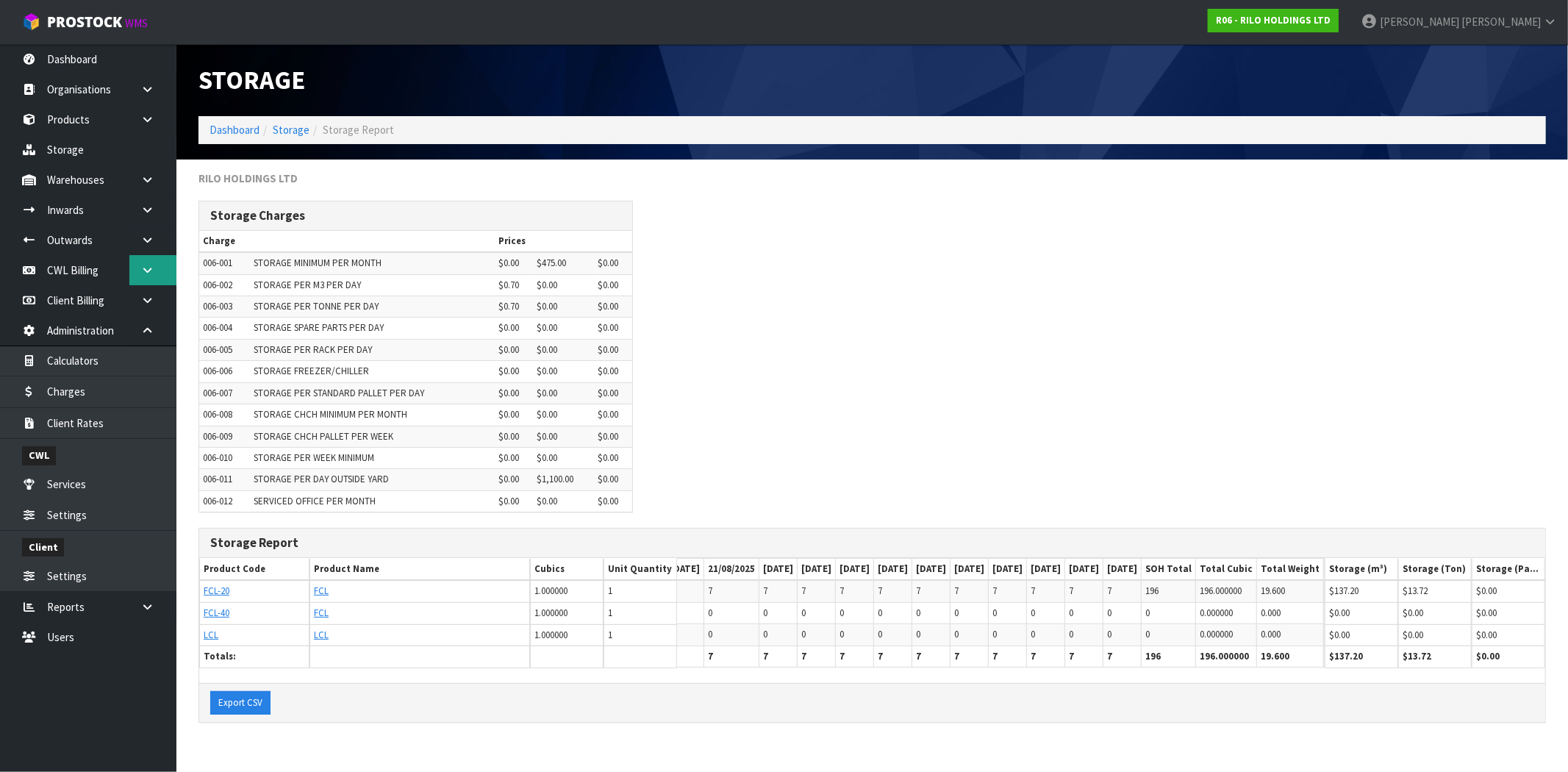
click at [149, 276] on link at bounding box center [153, 270] width 47 height 30
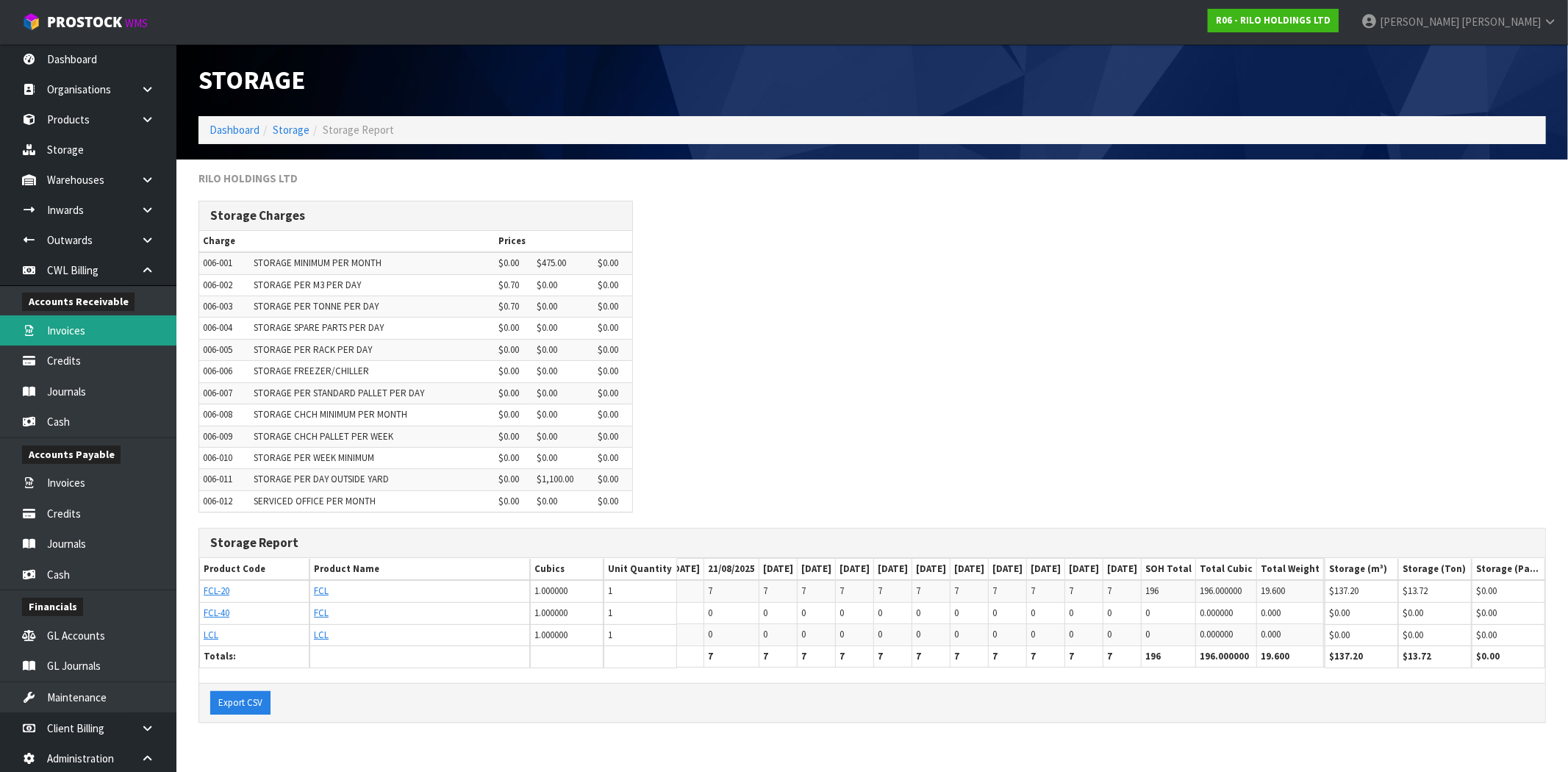
click at [93, 328] on link "Invoices" at bounding box center [88, 330] width 177 height 30
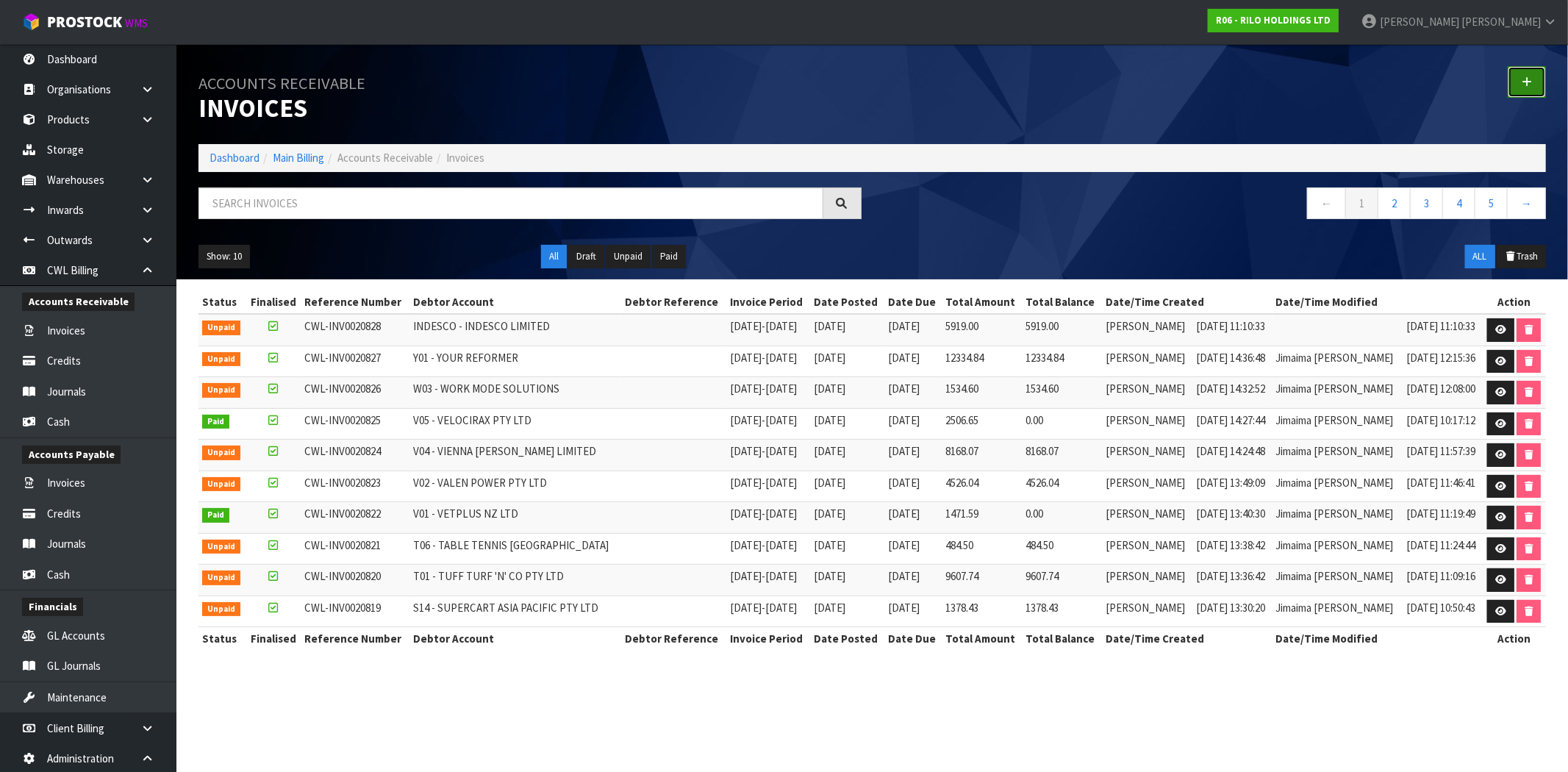
click at [1534, 79] on link at bounding box center [1527, 82] width 38 height 31
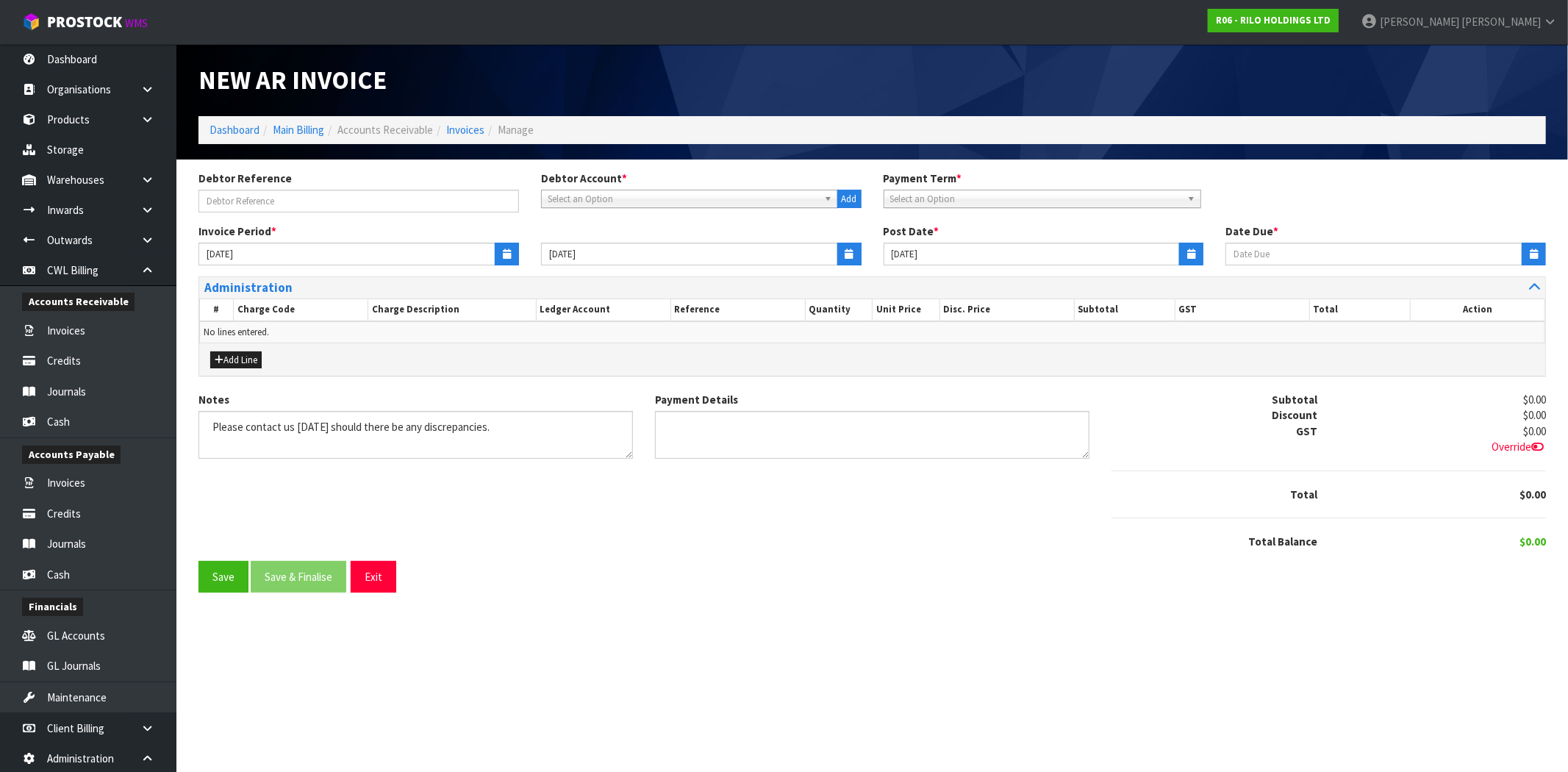
click at [609, 193] on span "Select an Option" at bounding box center [683, 200] width 271 height 17
type input "R06"
click at [592, 240] on li "R06 - RILO HOLDINGS LTD" at bounding box center [689, 240] width 289 height 18
type input "[DATE]"
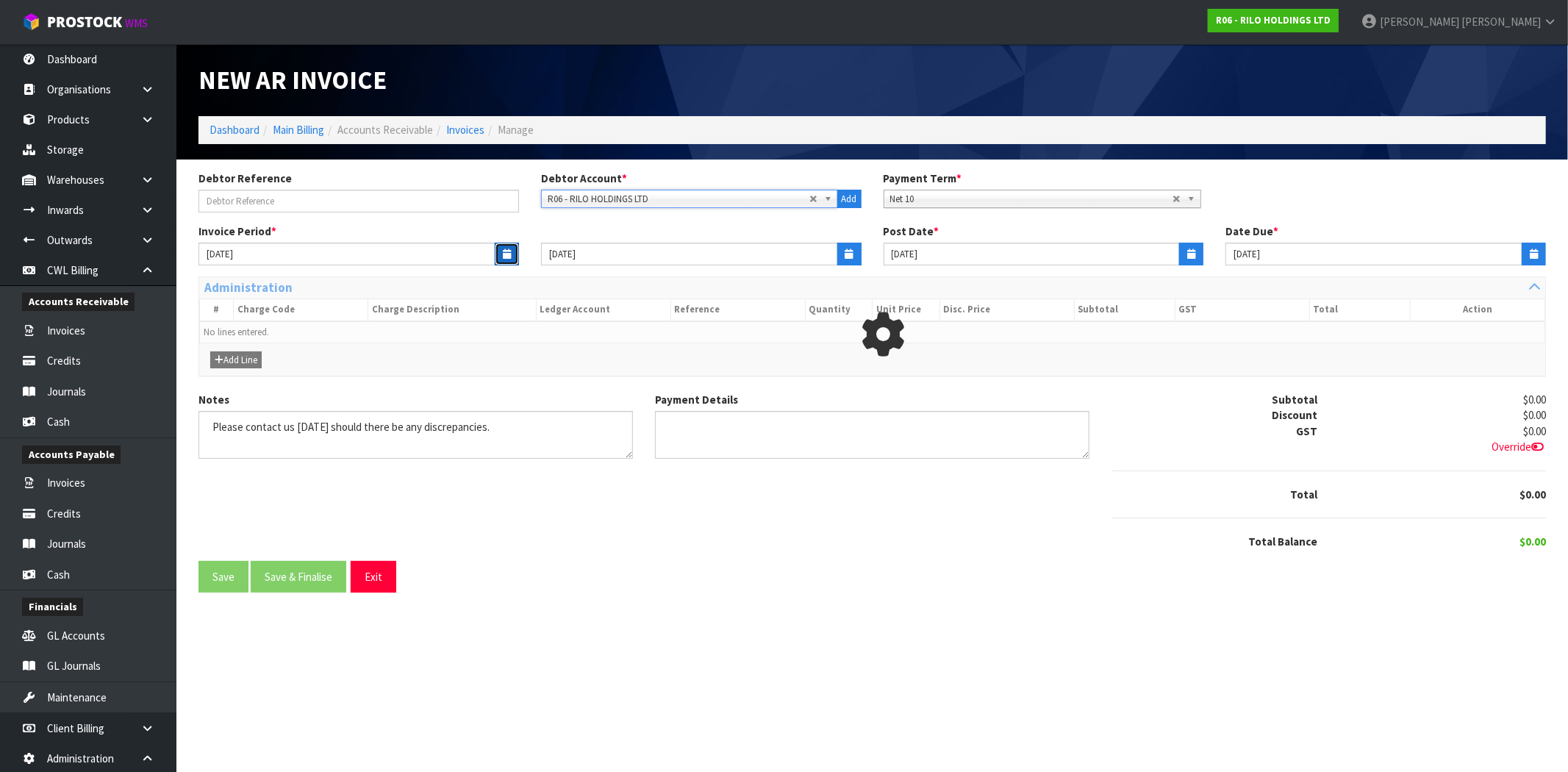
click at [505, 252] on icon "button" at bounding box center [506, 254] width 8 height 10
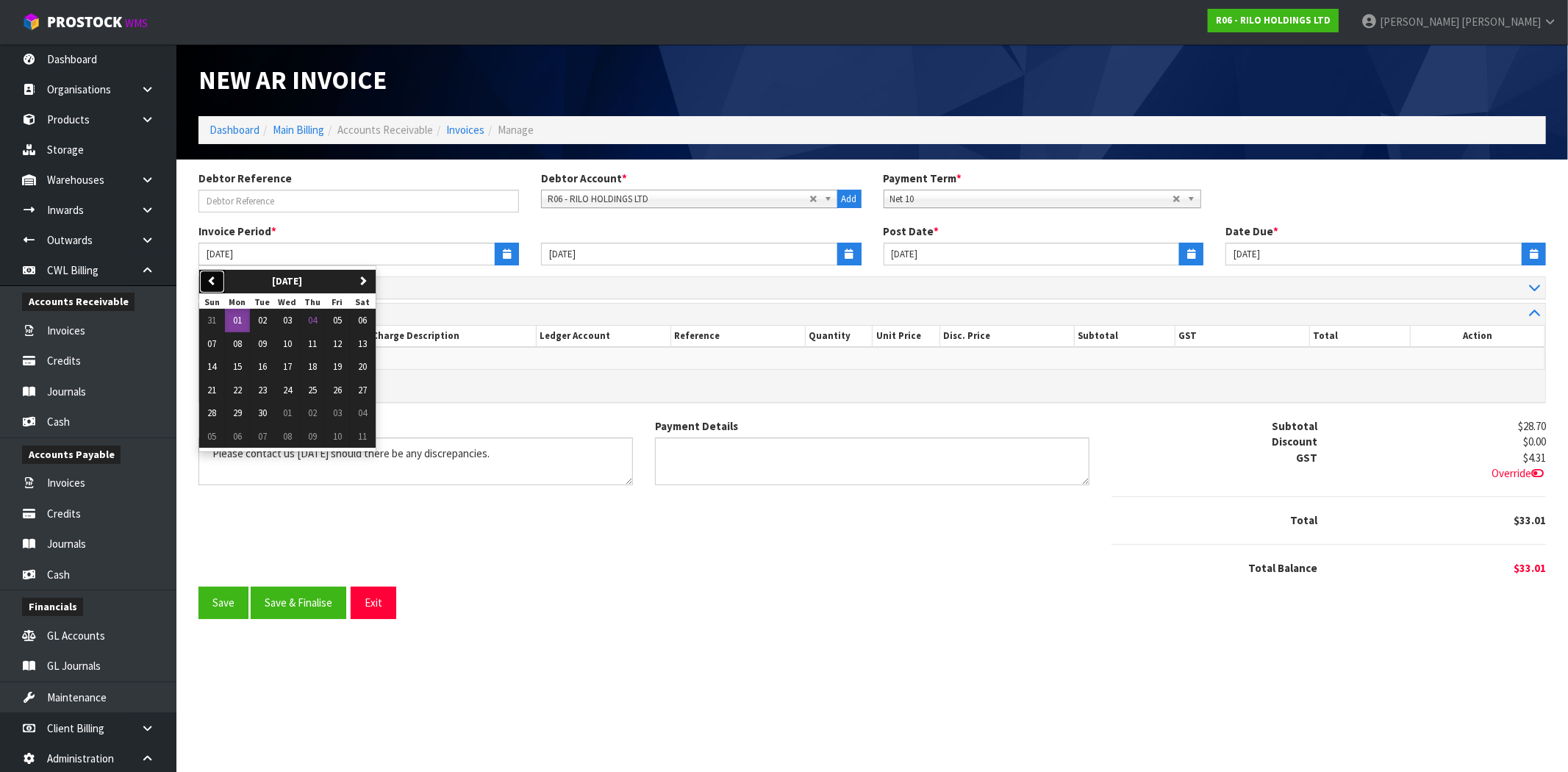
click at [210, 282] on icon "button" at bounding box center [212, 280] width 10 height 10
click at [335, 322] on button "01" at bounding box center [337, 320] width 25 height 24
type input "[DATE]"
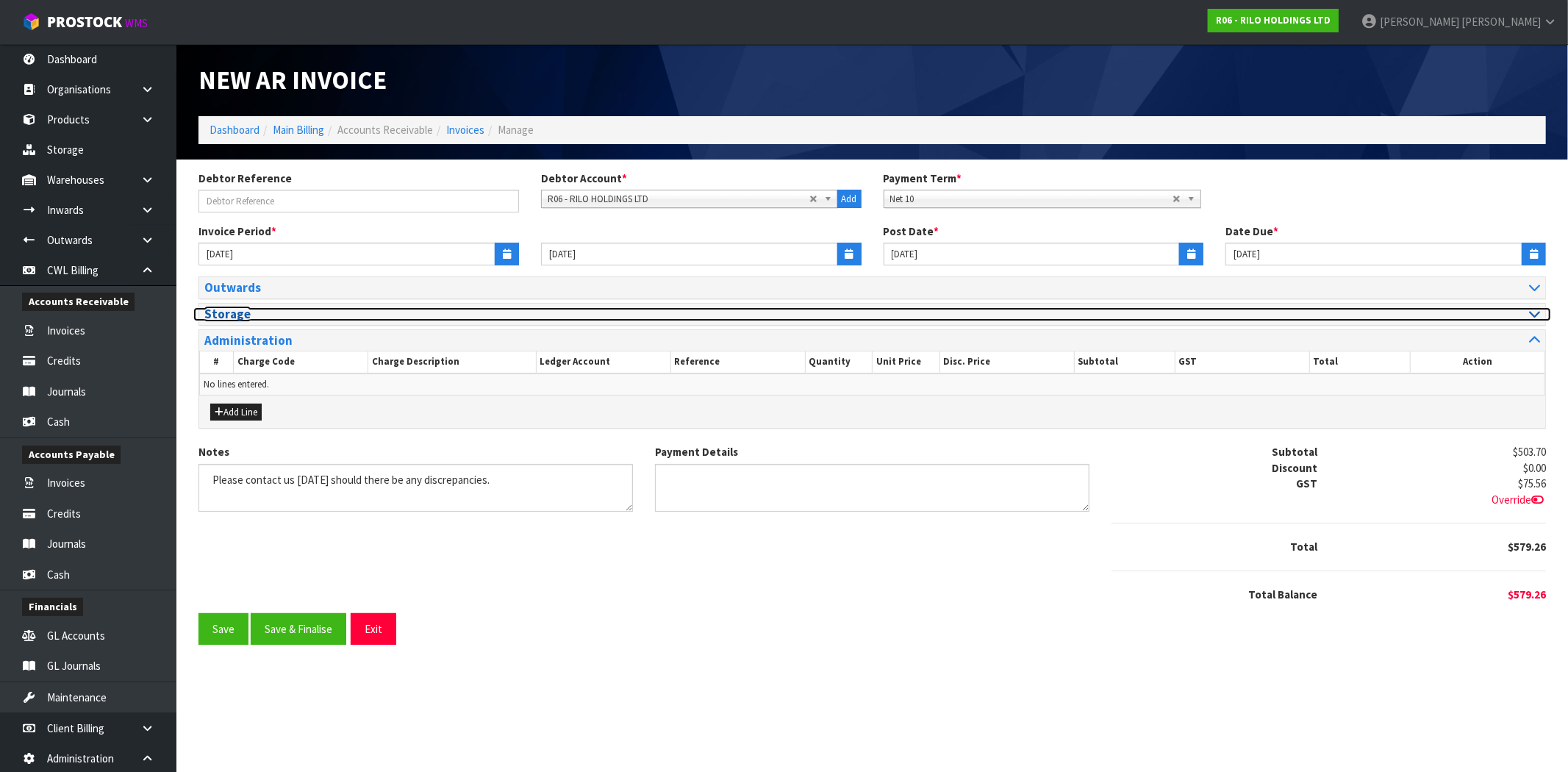
click at [241, 313] on h3 "Storage" at bounding box center [533, 315] width 657 height 14
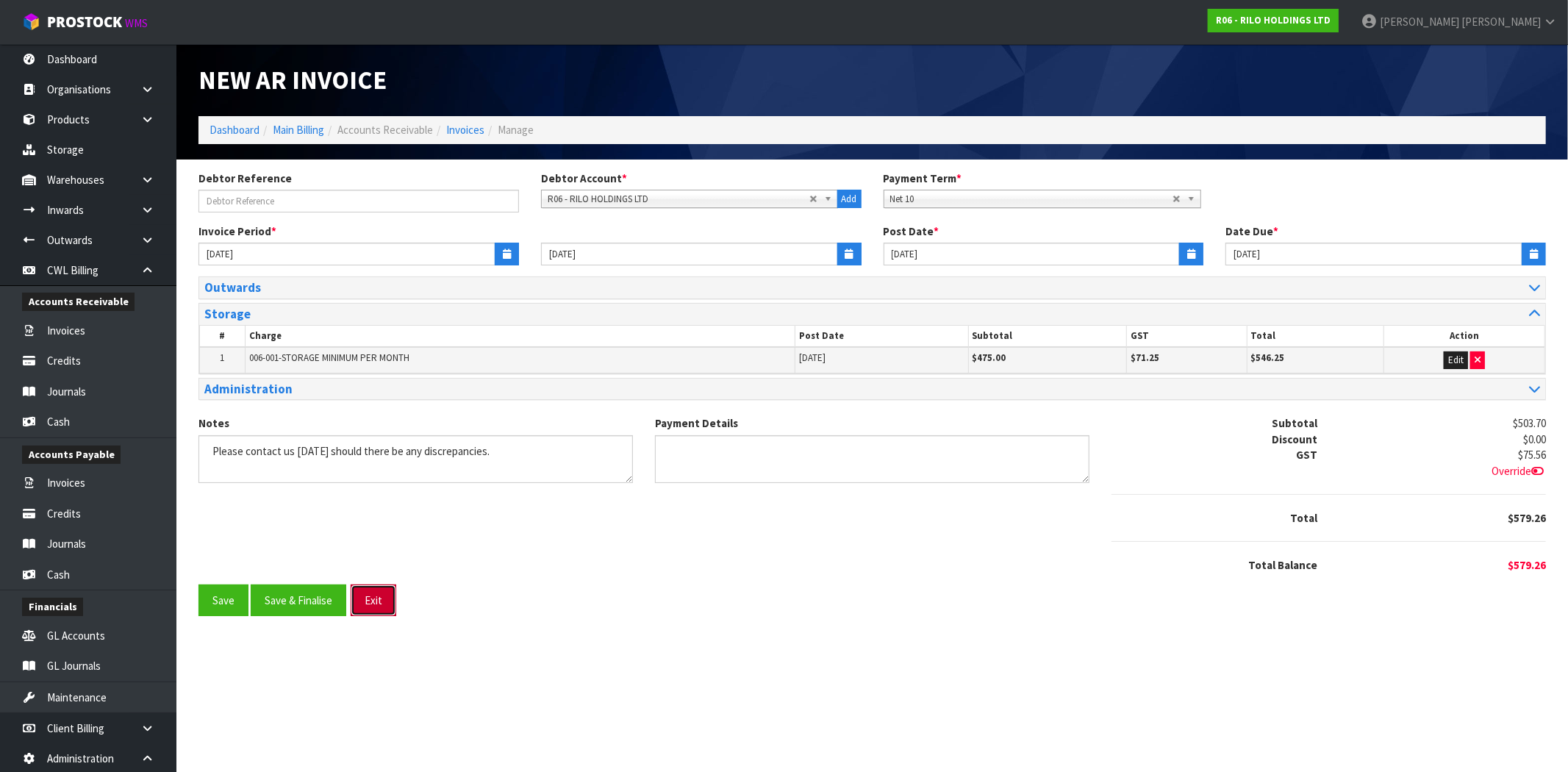
click at [380, 600] on button "Exit" at bounding box center [374, 600] width 45 height 31
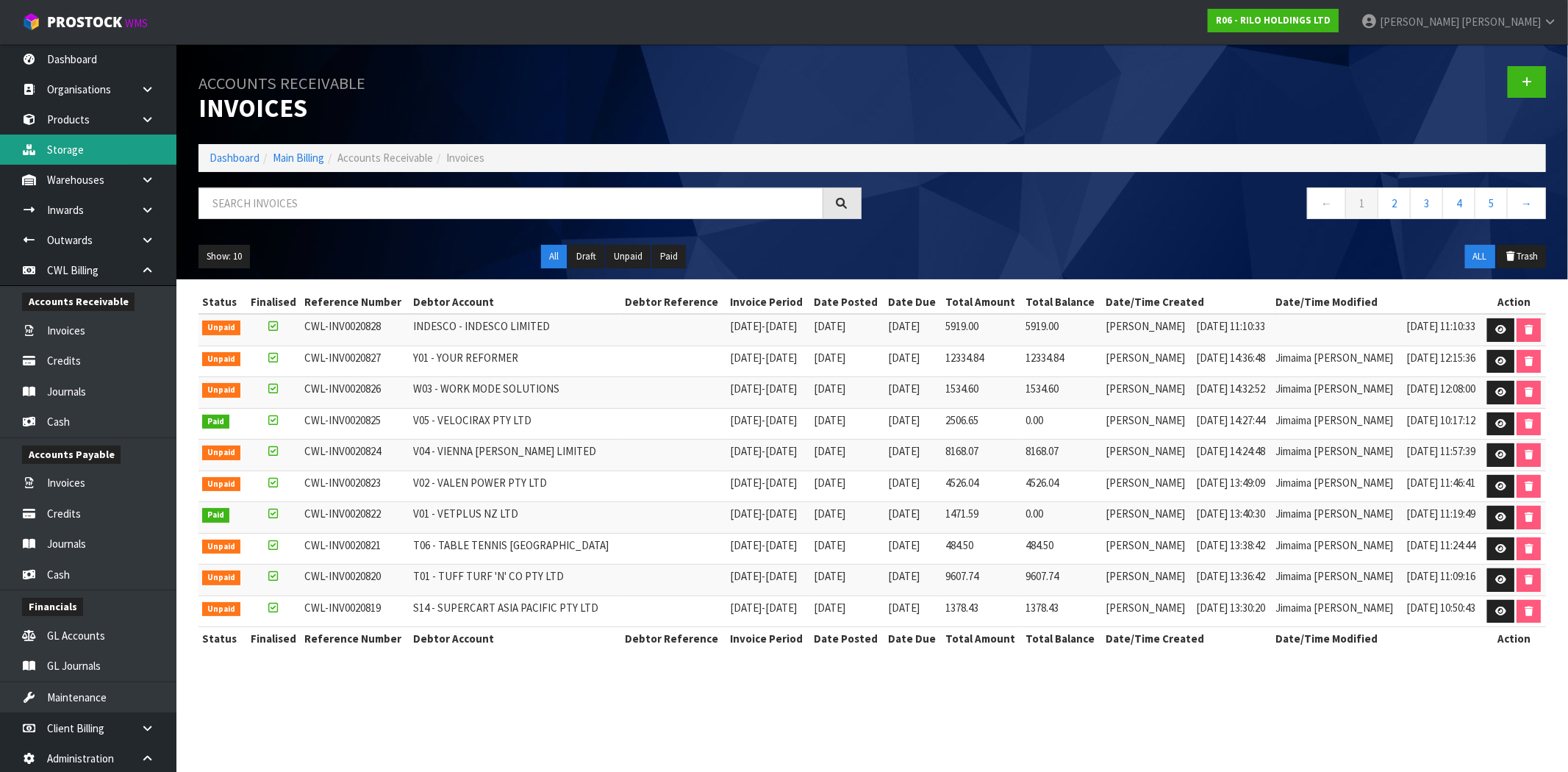
click at [71, 141] on link "Storage" at bounding box center [88, 149] width 177 height 30
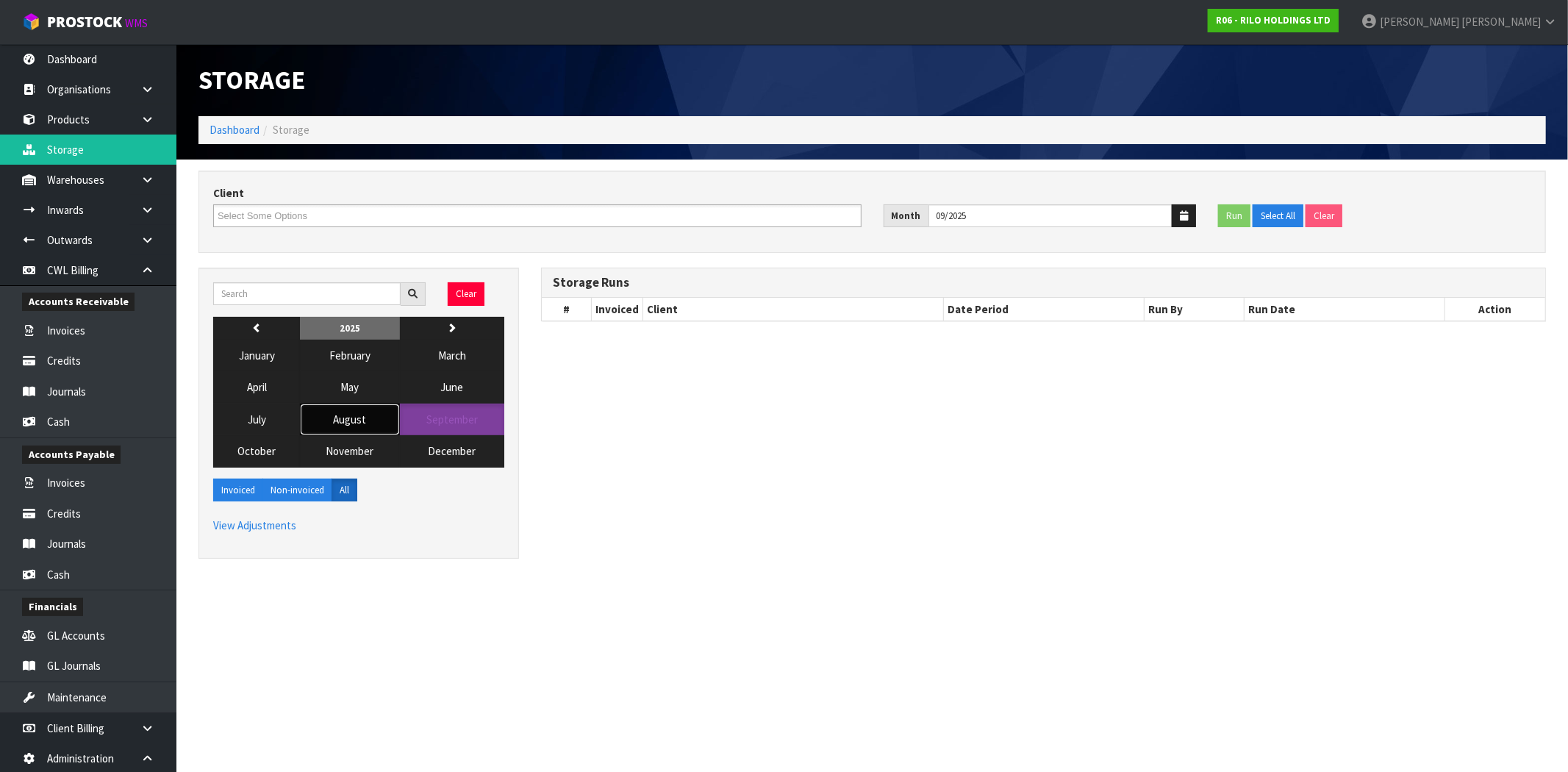
click at [372, 423] on button "August" at bounding box center [349, 419] width 99 height 31
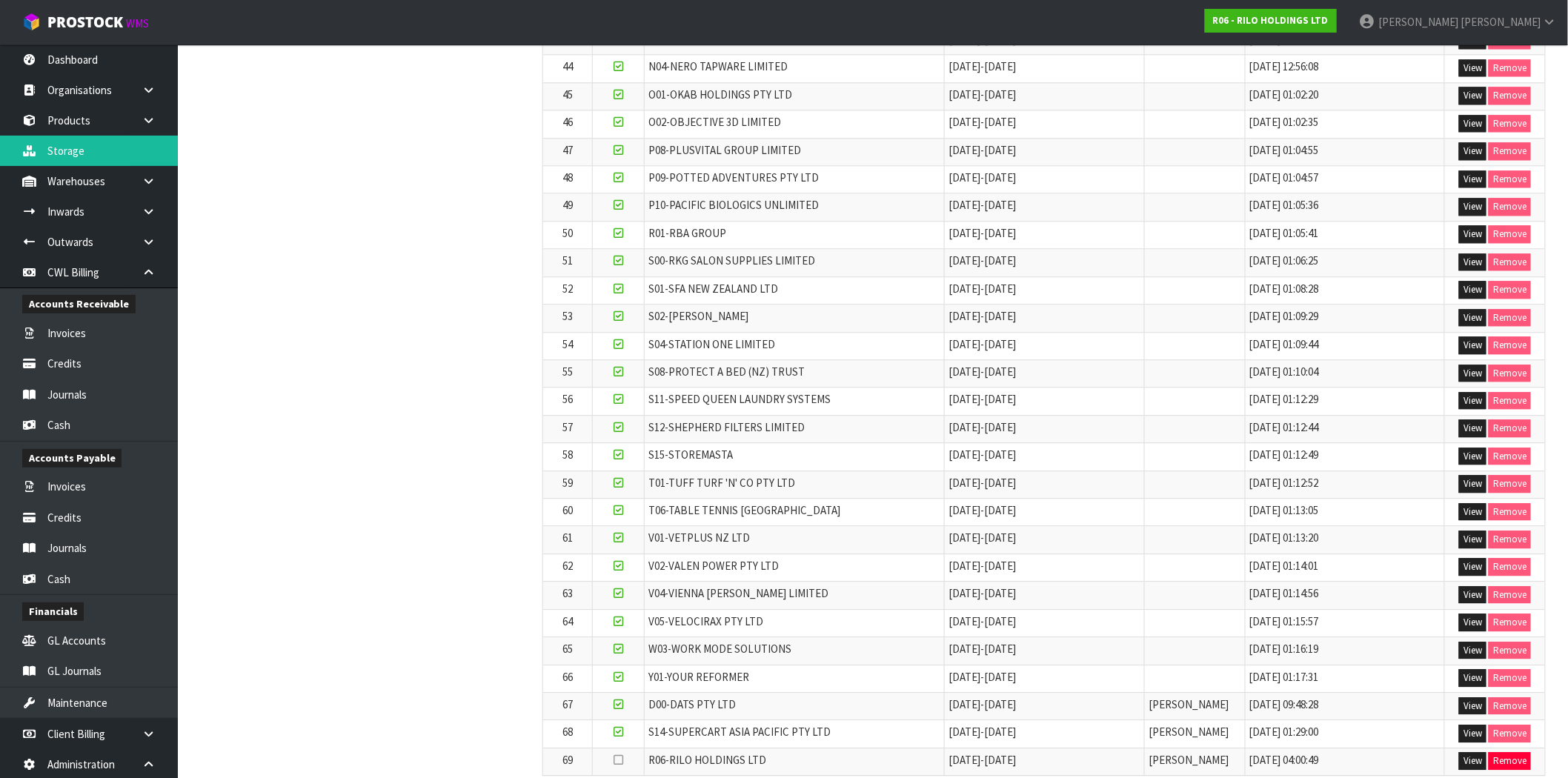
scroll to position [1492, 0]
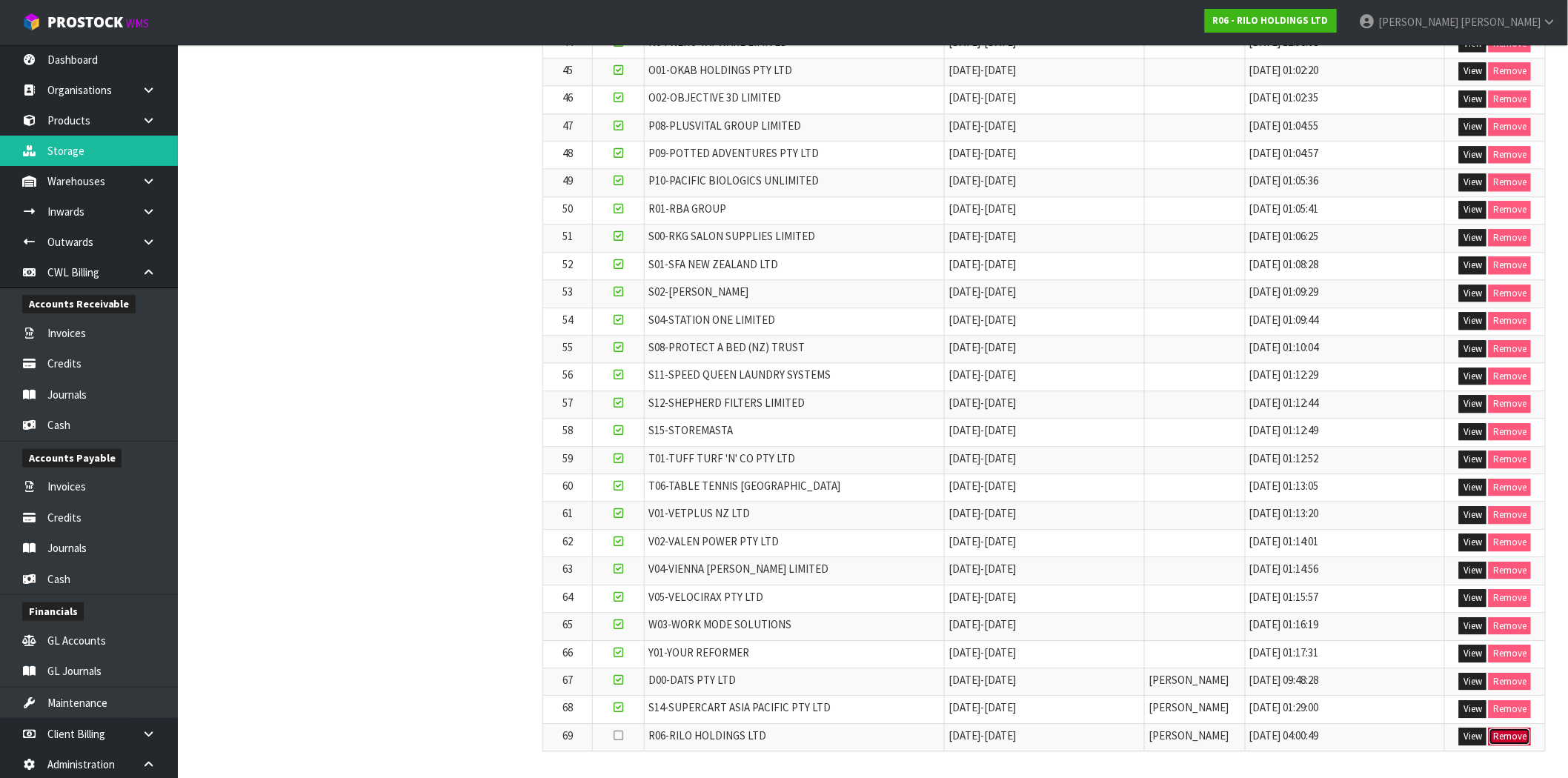
click at [1515, 737] on button "Remove" at bounding box center [1509, 737] width 42 height 18
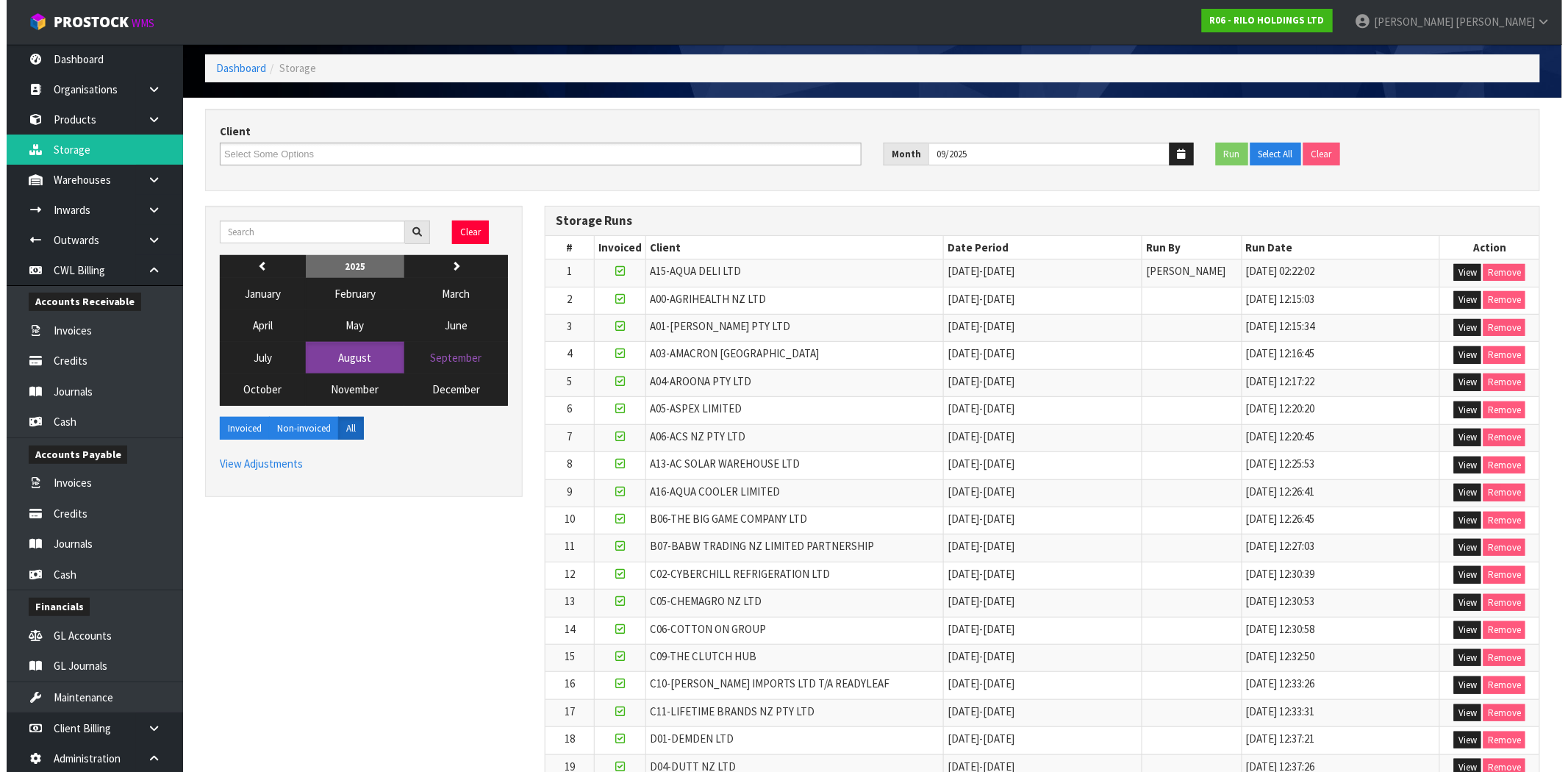
scroll to position [0, 0]
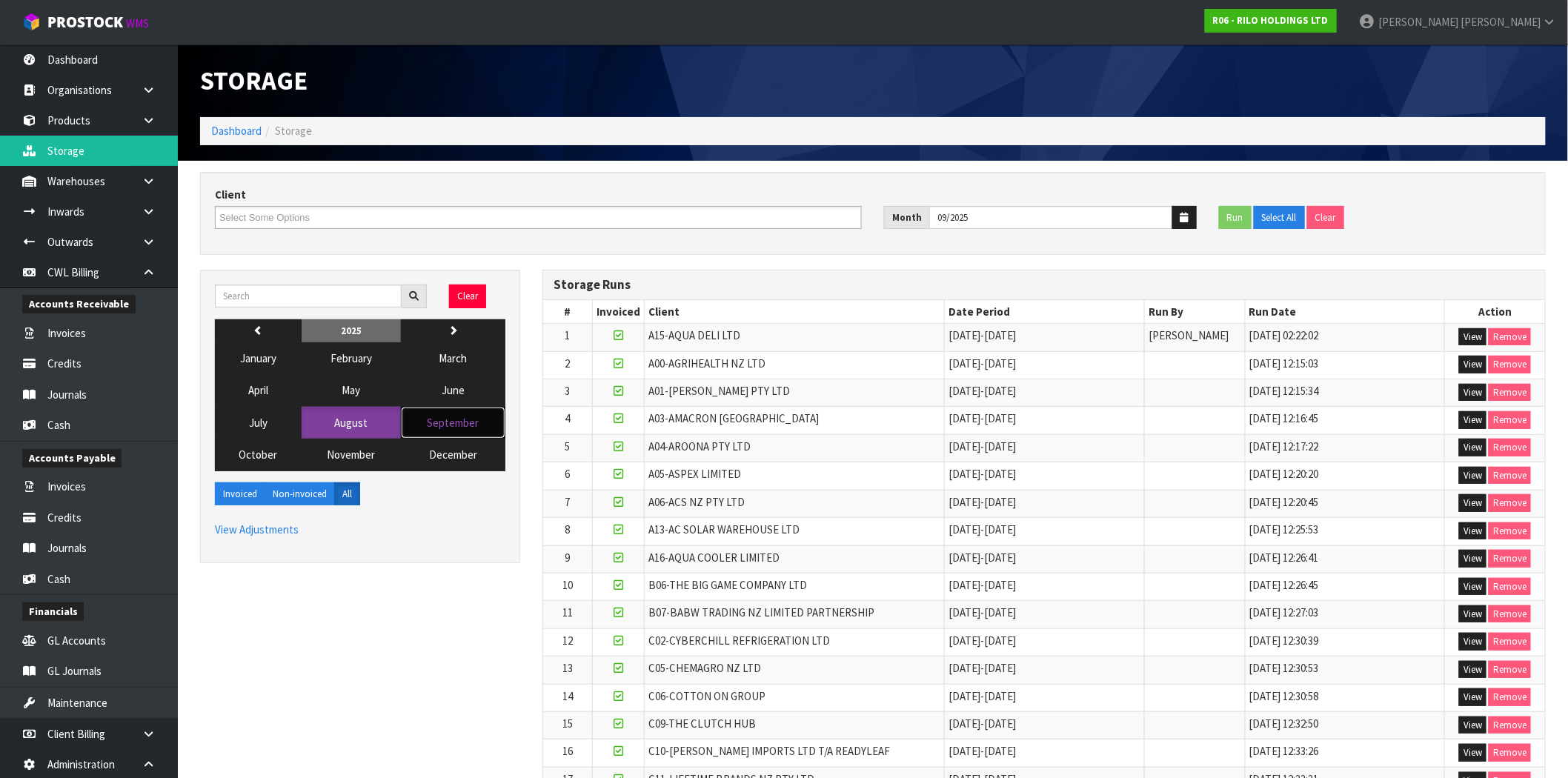
click at [448, 420] on span "September" at bounding box center [452, 422] width 52 height 14
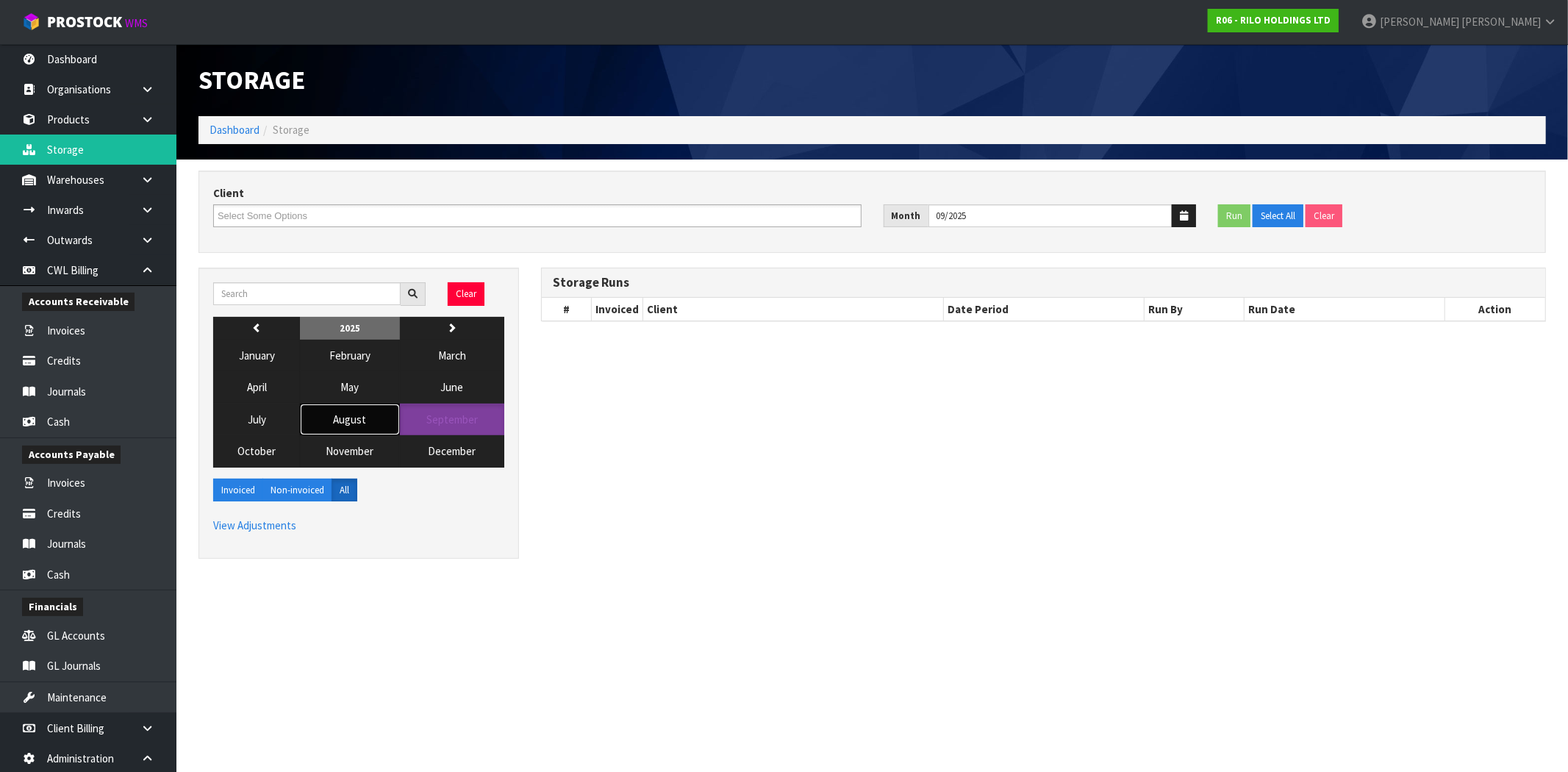
click at [365, 431] on button "August" at bounding box center [349, 419] width 99 height 31
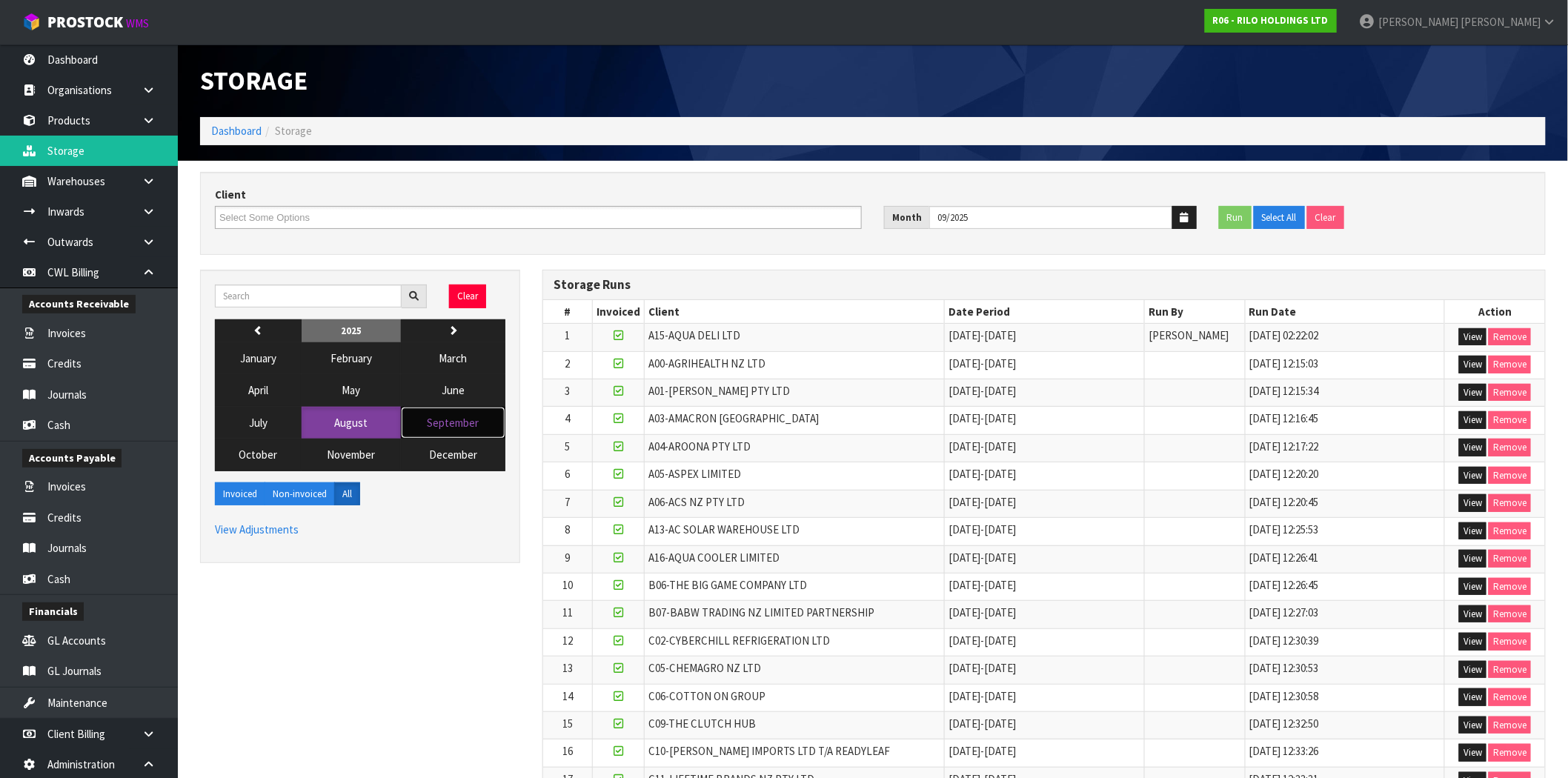
click at [434, 427] on span "September" at bounding box center [452, 422] width 52 height 14
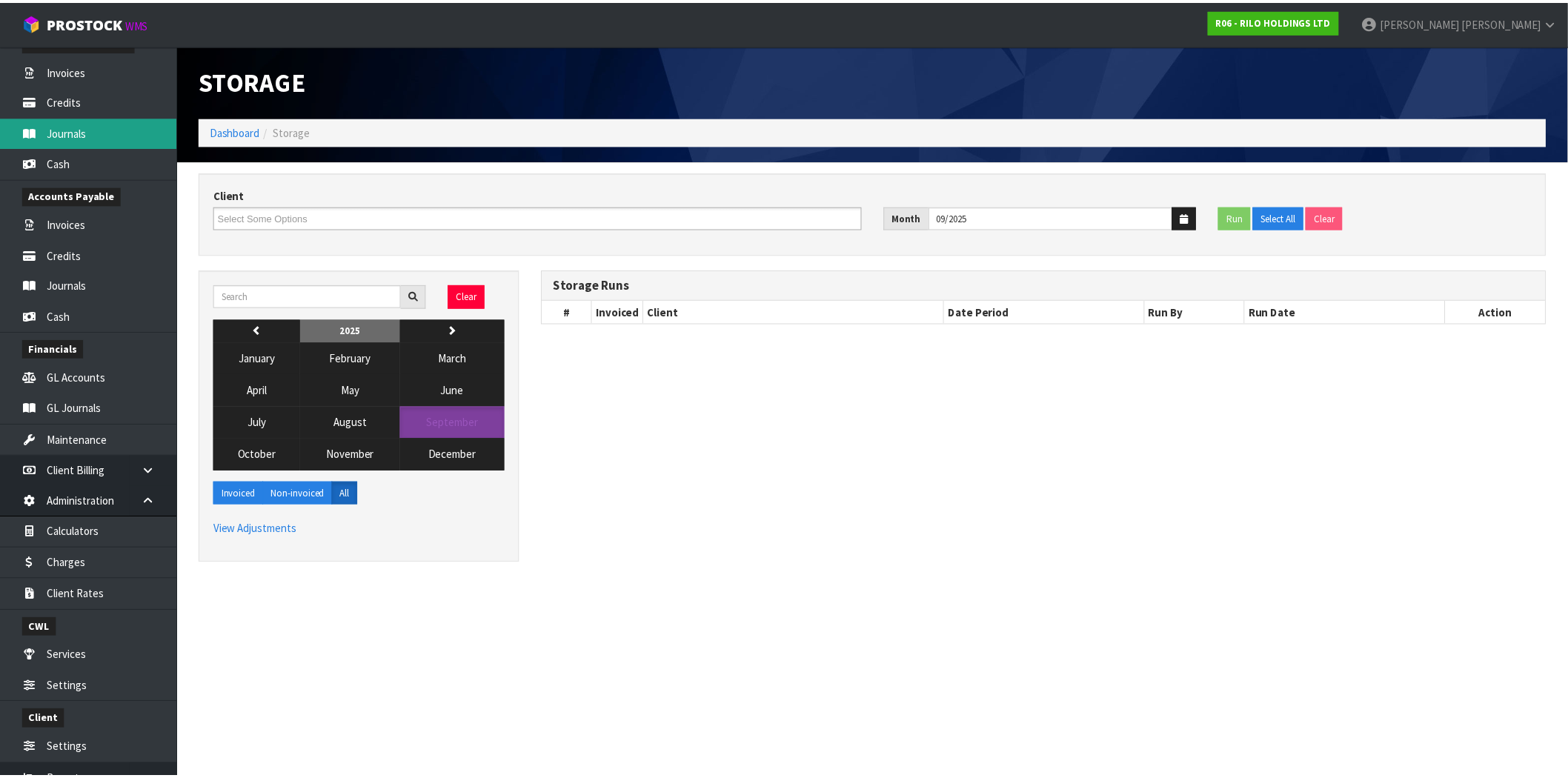
scroll to position [329, 0]
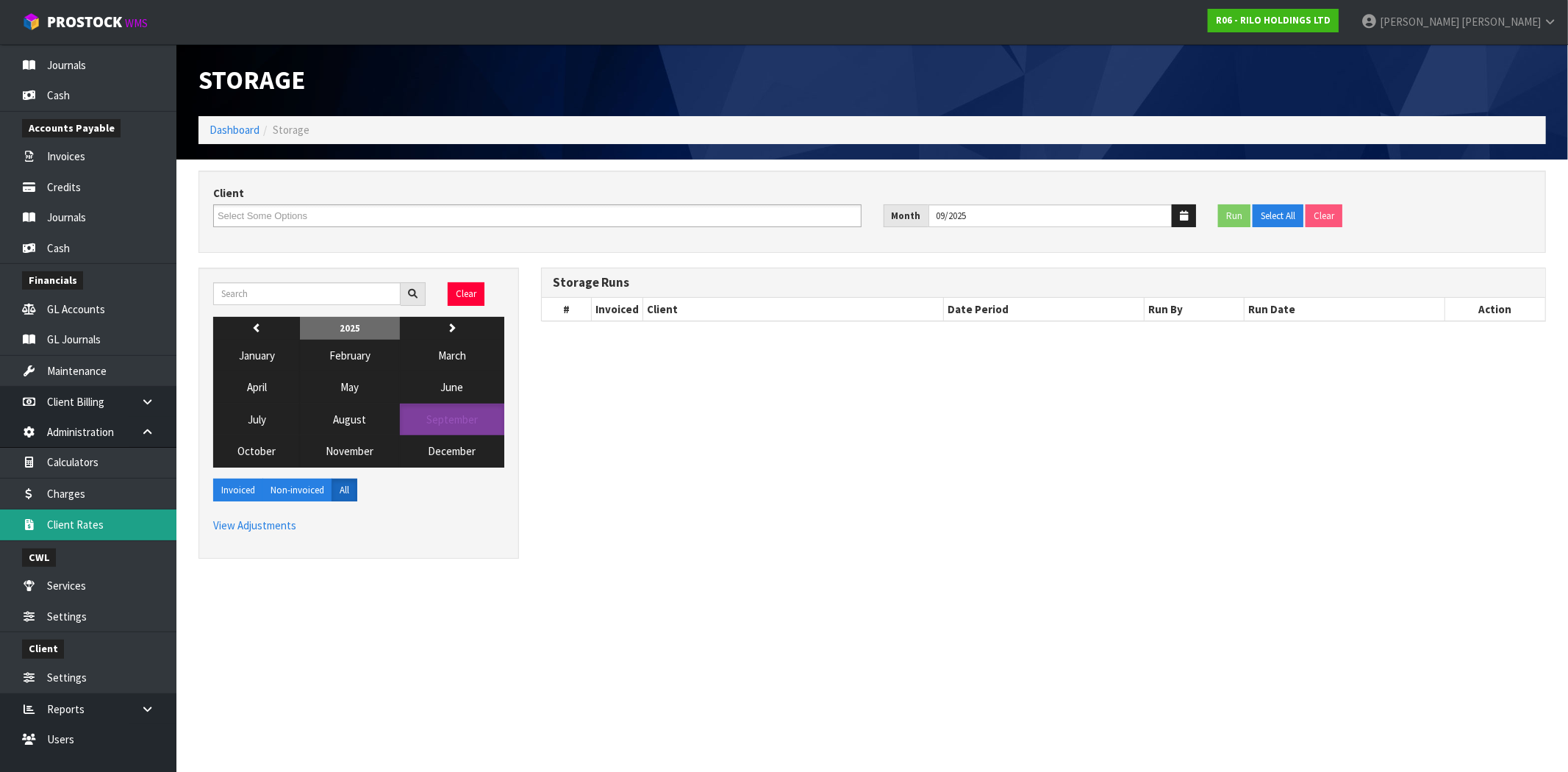
click at [63, 525] on link "Client Rates" at bounding box center [88, 525] width 177 height 30
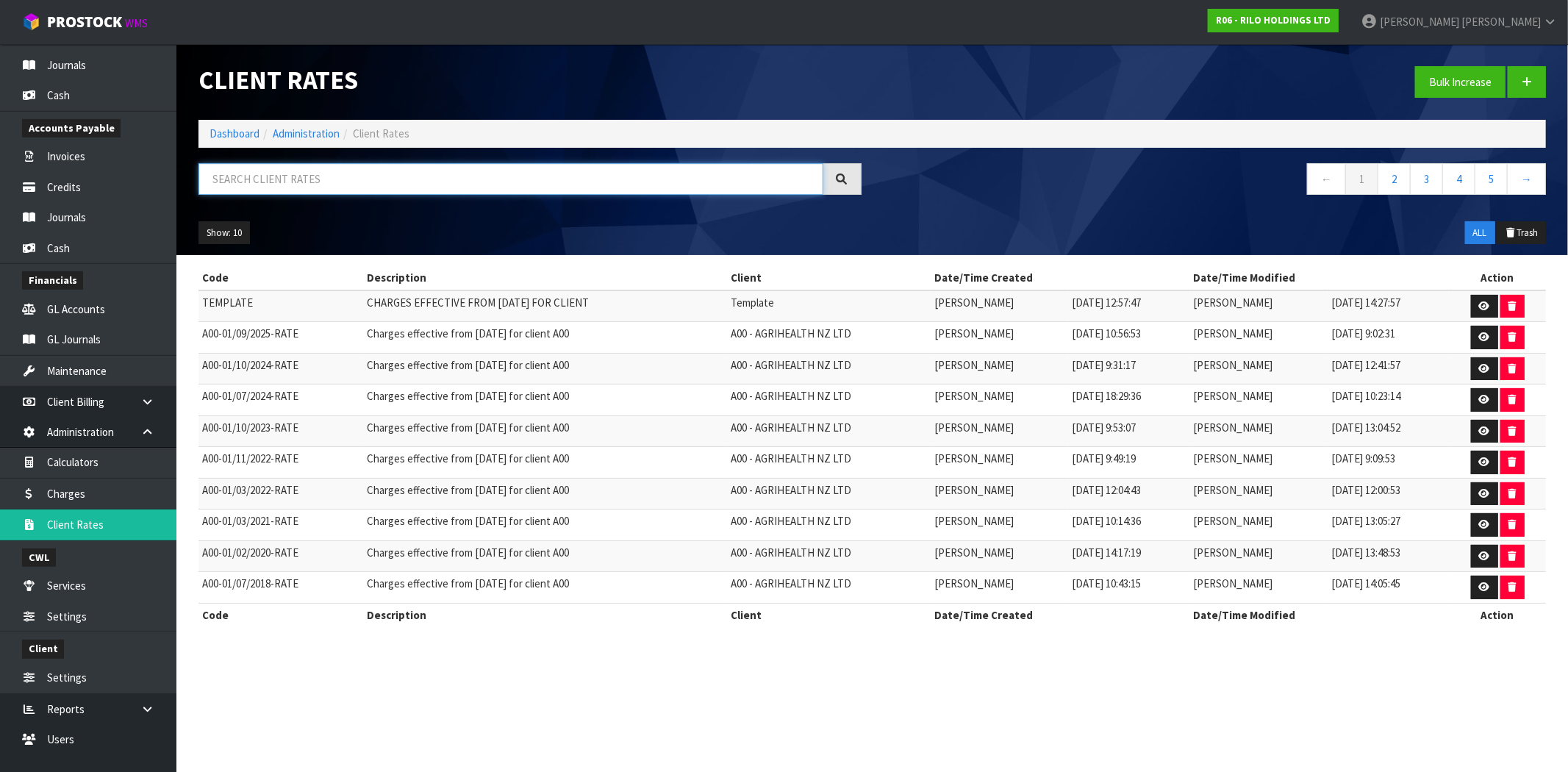
click at [593, 179] on input "text" at bounding box center [510, 179] width 625 height 31
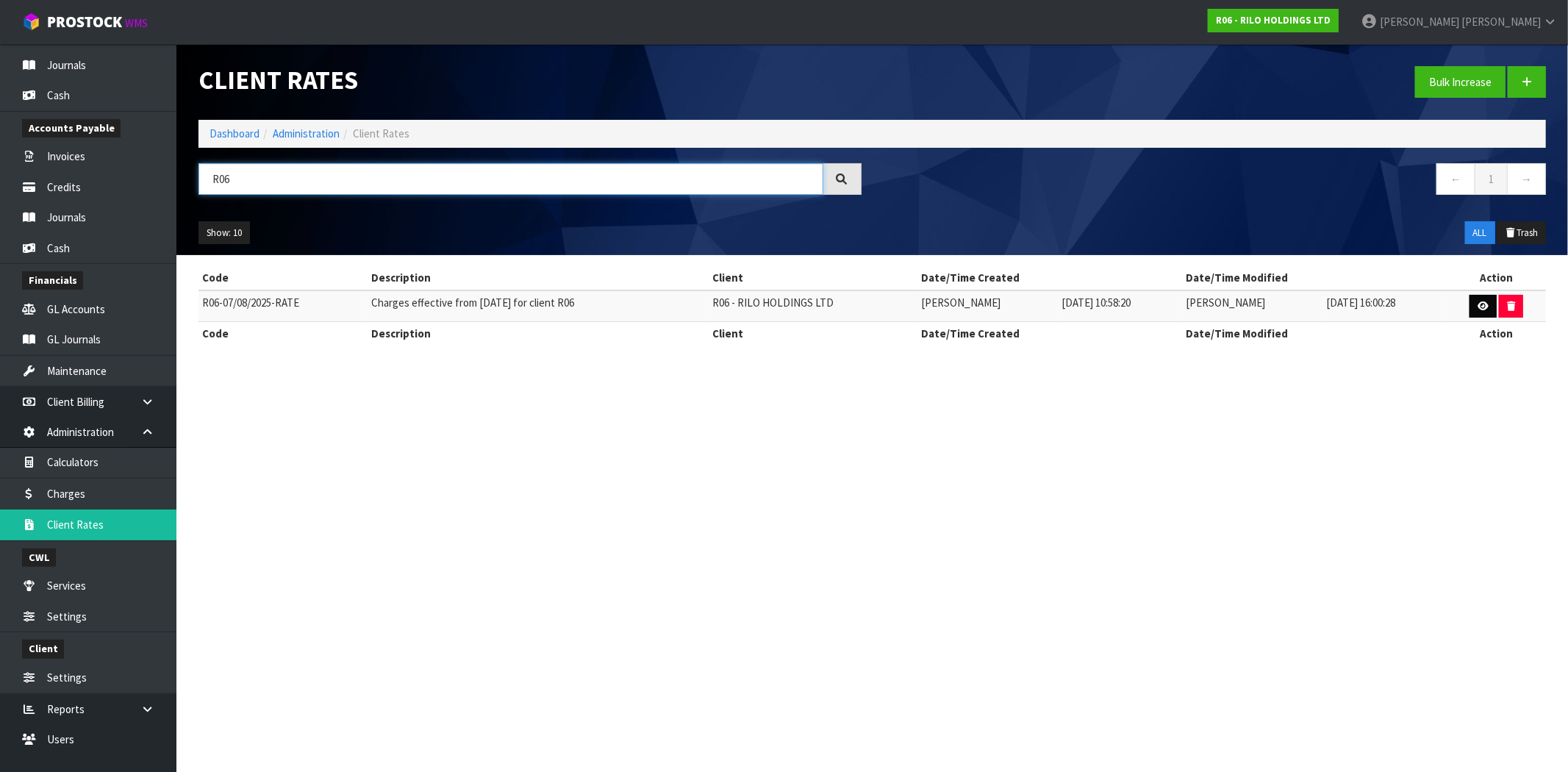
type input "R06"
click at [1495, 308] on link at bounding box center [1483, 306] width 27 height 24
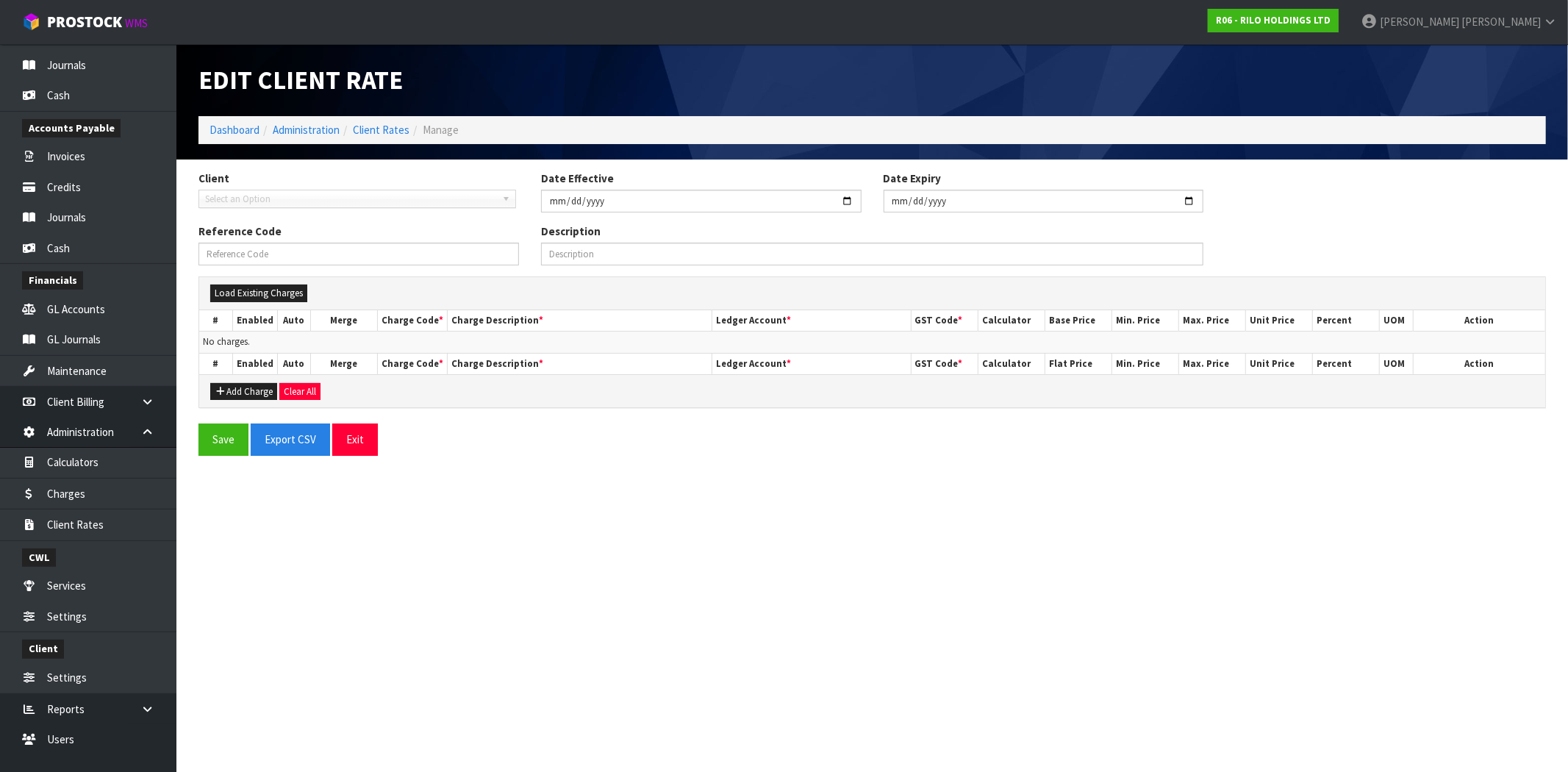
type input "[DATE]"
type input "R06-07/08/2025-RATE"
type input "Charges effective from [DATE] for client R06"
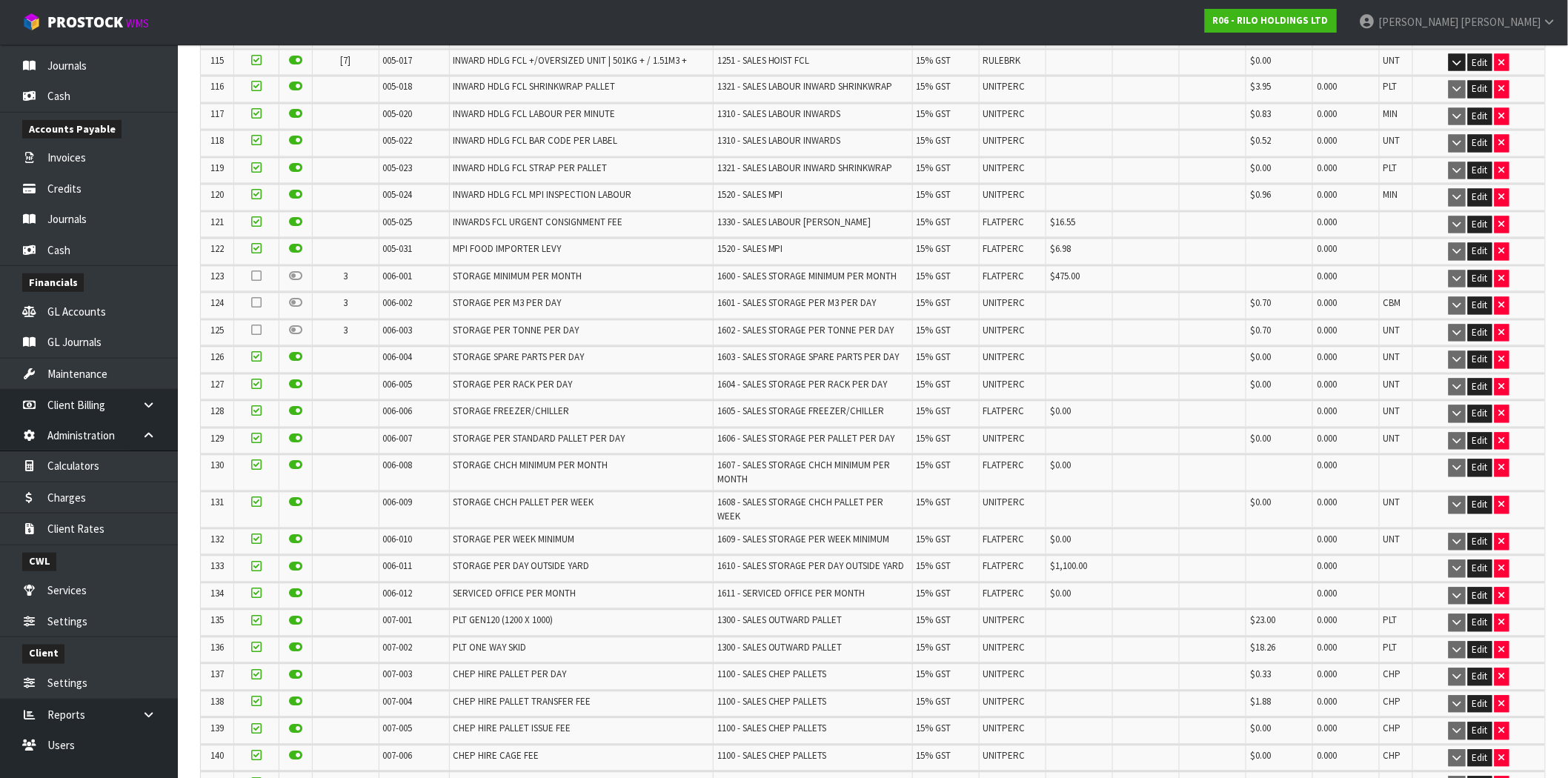
scroll to position [3375, 0]
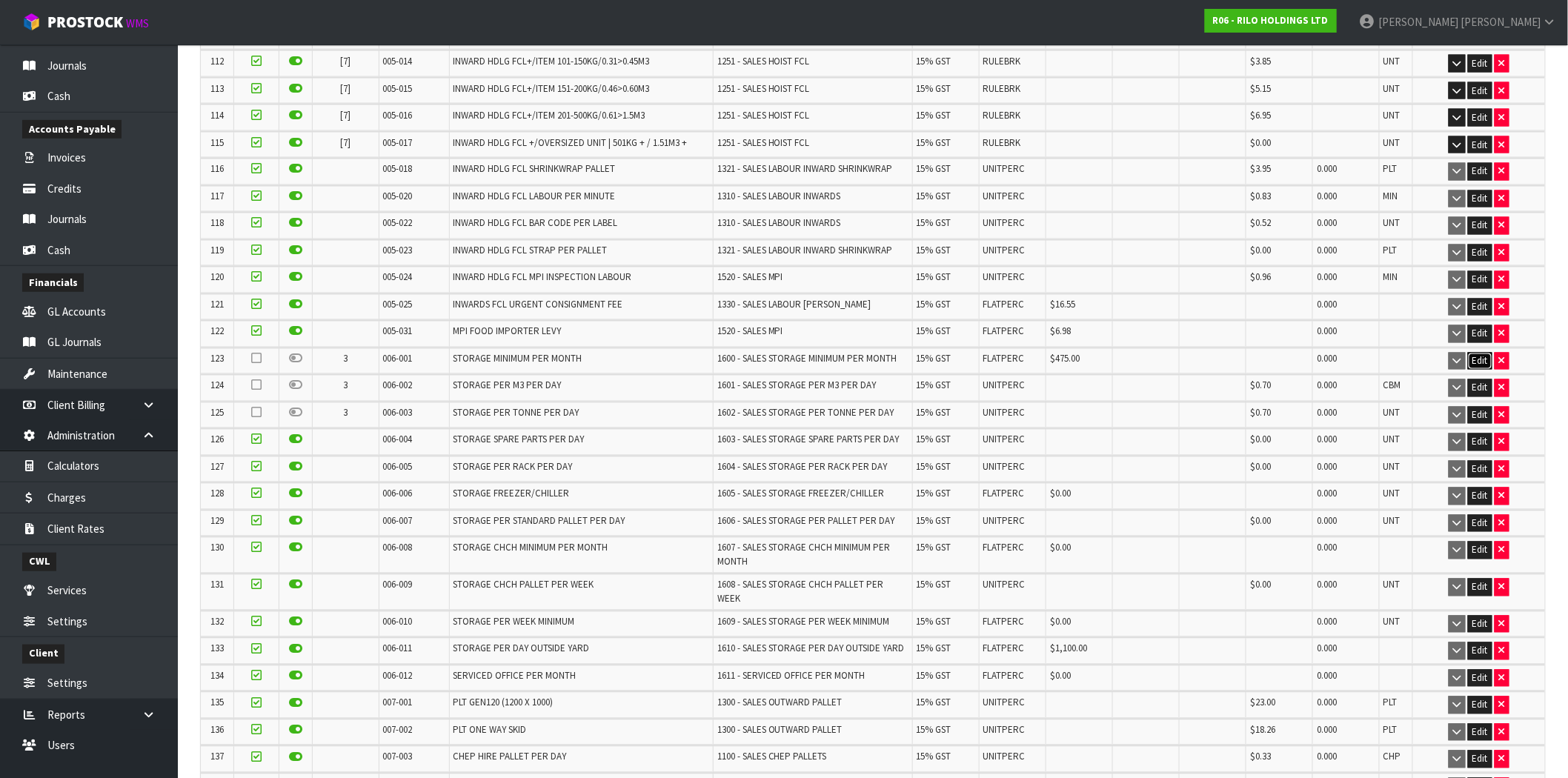
click at [1478, 353] on button "Edit" at bounding box center [1480, 362] width 25 height 18
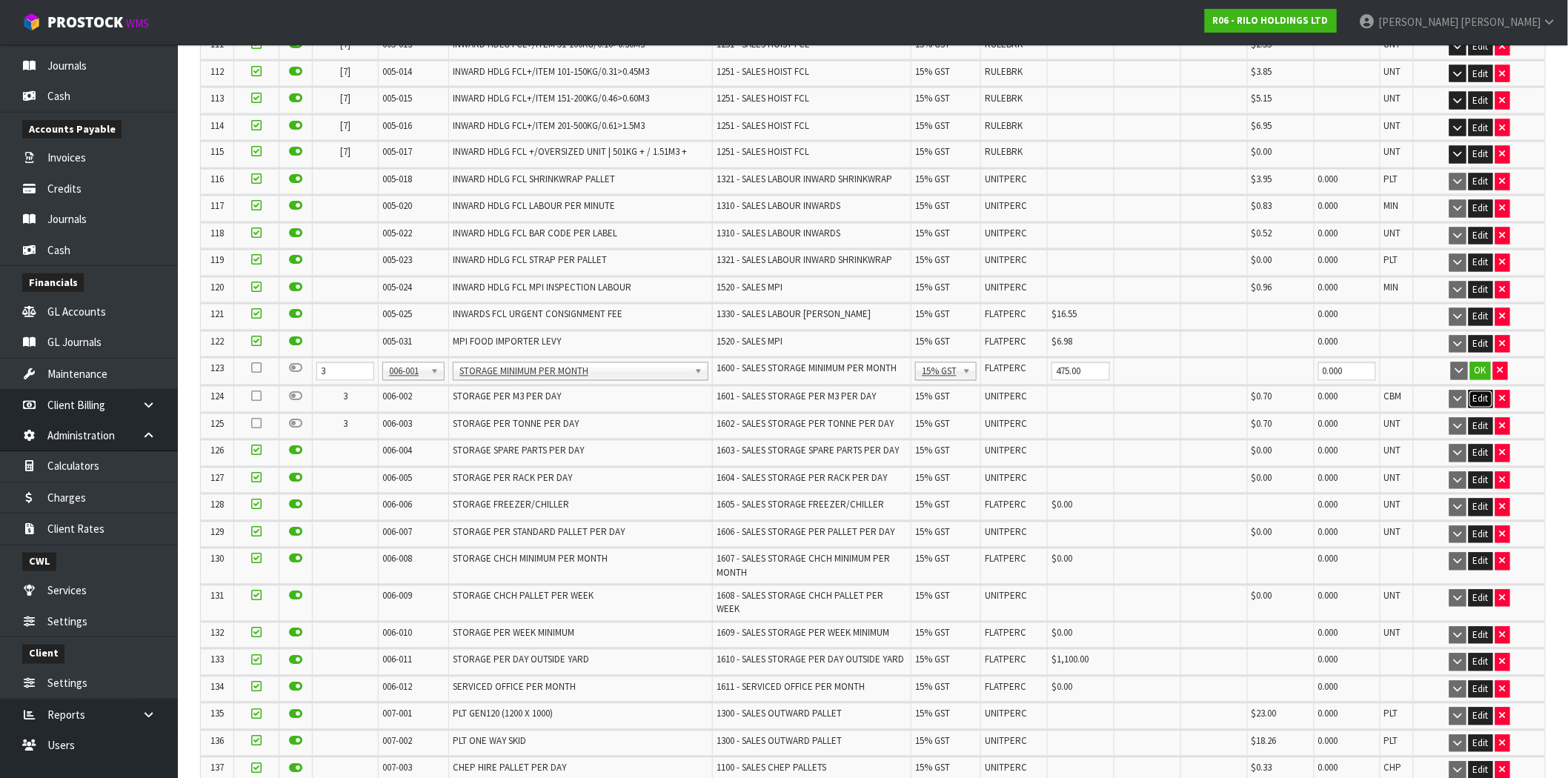
scroll to position [3395, 0]
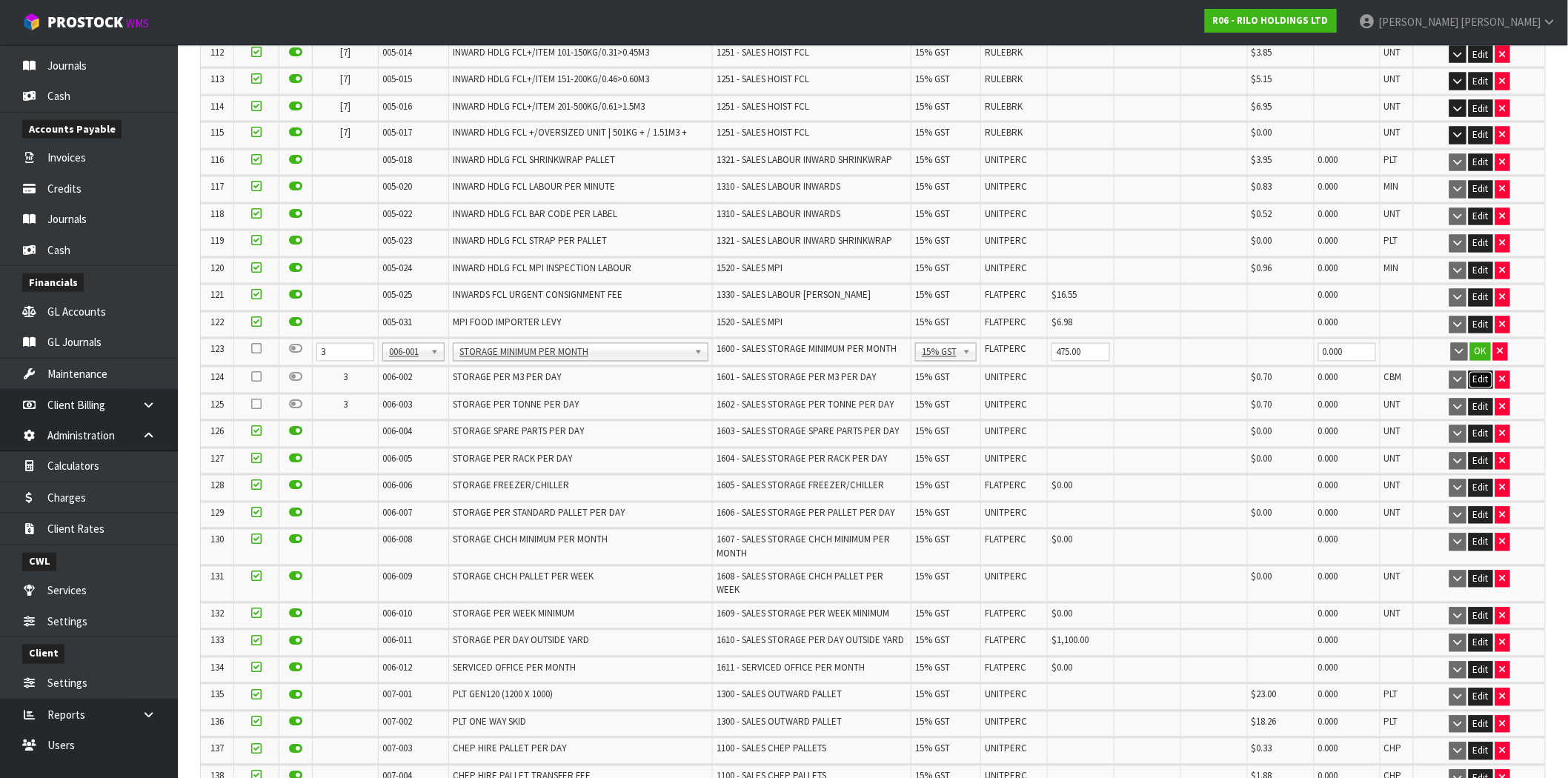
click at [1483, 371] on button "Edit" at bounding box center [1481, 380] width 25 height 18
click at [1478, 400] on button "Edit" at bounding box center [1481, 408] width 25 height 18
click at [253, 349] on icon at bounding box center [256, 349] width 11 height 1
click at [0, 0] on input "checkbox" at bounding box center [0, 0] width 0 height 0
click at [255, 378] on icon at bounding box center [256, 378] width 11 height 1
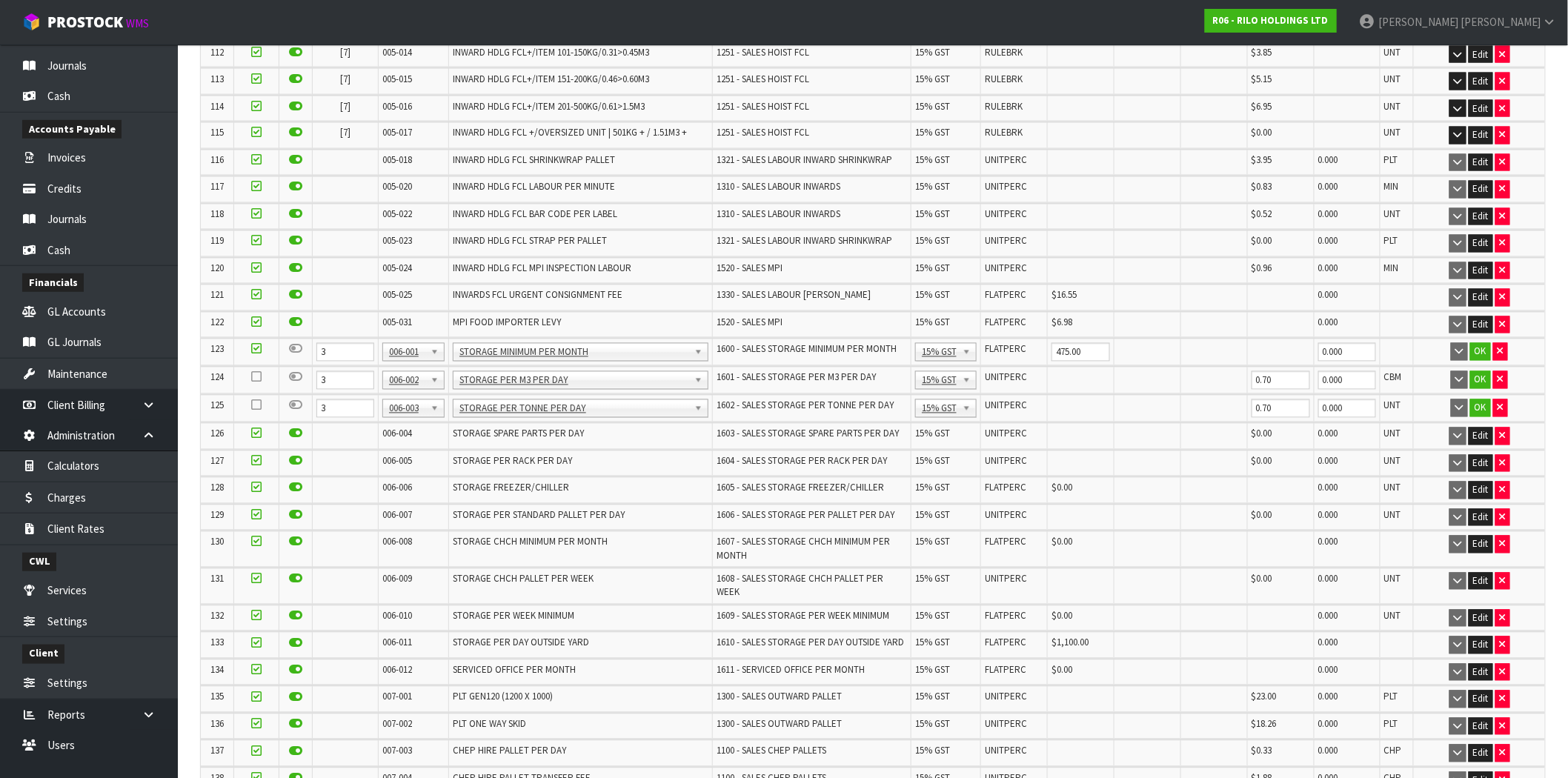
click at [0, 0] on input "checkbox" at bounding box center [0, 0] width 0 height 0
click at [254, 406] on icon at bounding box center [256, 406] width 11 height 1
click at [0, 0] on input "checkbox" at bounding box center [0, 0] width 0 height 0
click at [298, 406] on icon at bounding box center [295, 406] width 13 height 1
click at [0, 0] on input "checkbox" at bounding box center [0, 0] width 0 height 0
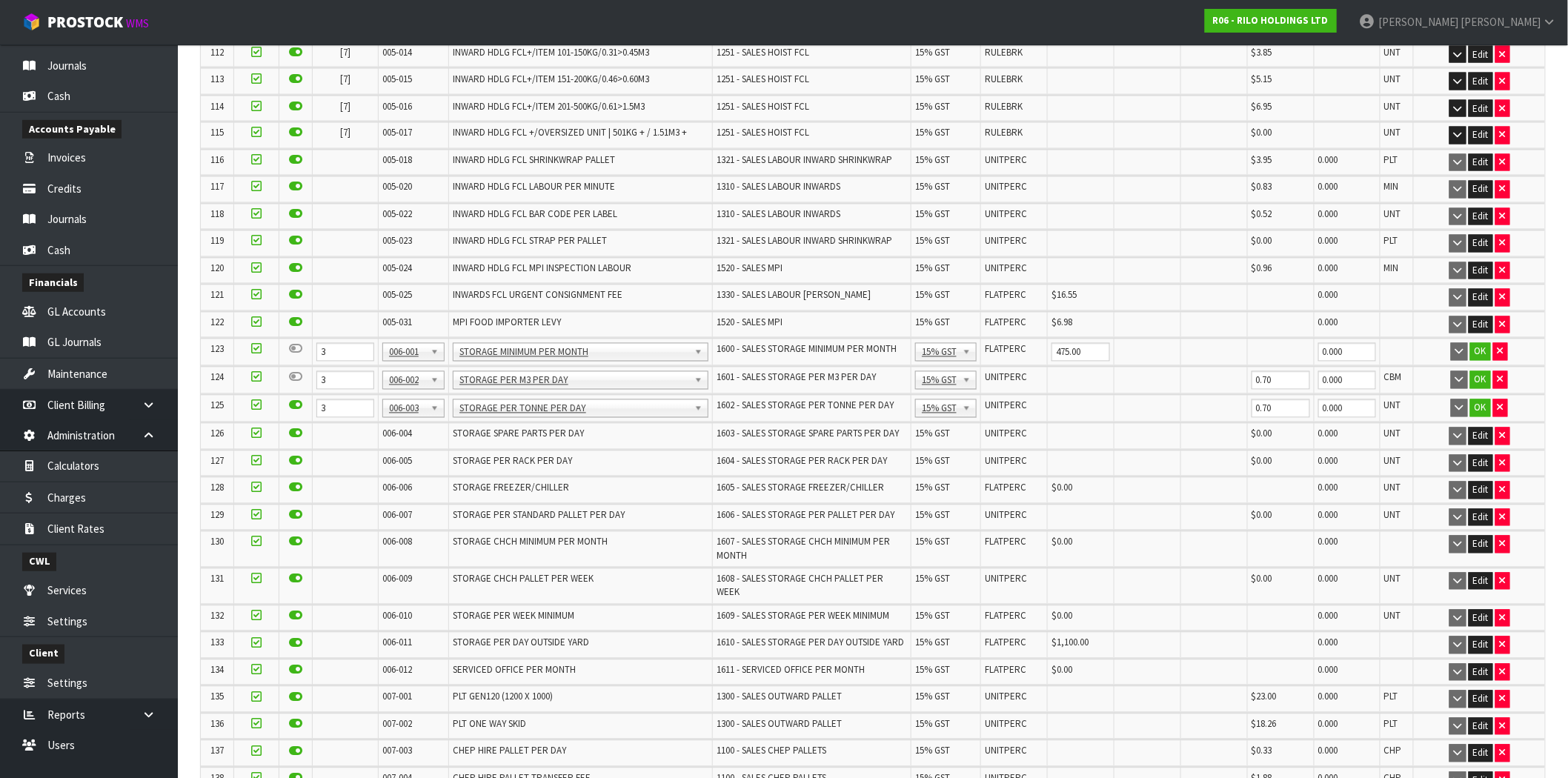
click at [294, 378] on icon at bounding box center [295, 378] width 13 height 1
click at [0, 0] on input "checkbox" at bounding box center [0, 0] width 0 height 0
click at [293, 349] on icon at bounding box center [295, 349] width 13 height 1
click at [0, 0] on input "checkbox" at bounding box center [0, 0] width 0 height 0
click at [1479, 400] on button "OK" at bounding box center [1480, 408] width 21 height 18
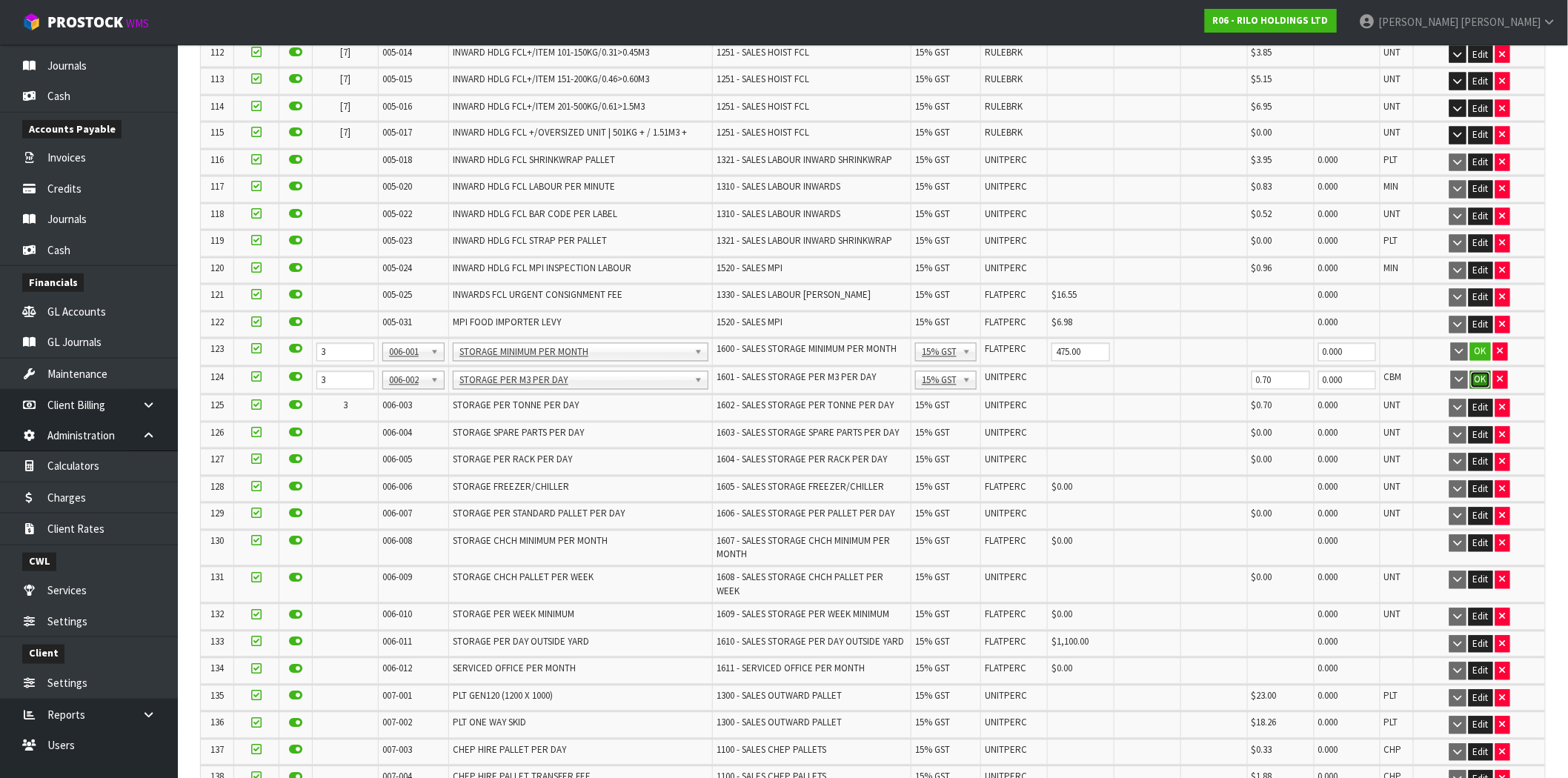
click at [1478, 371] on button "OK" at bounding box center [1480, 380] width 21 height 18
click at [1479, 343] on button "OK" at bounding box center [1480, 352] width 21 height 18
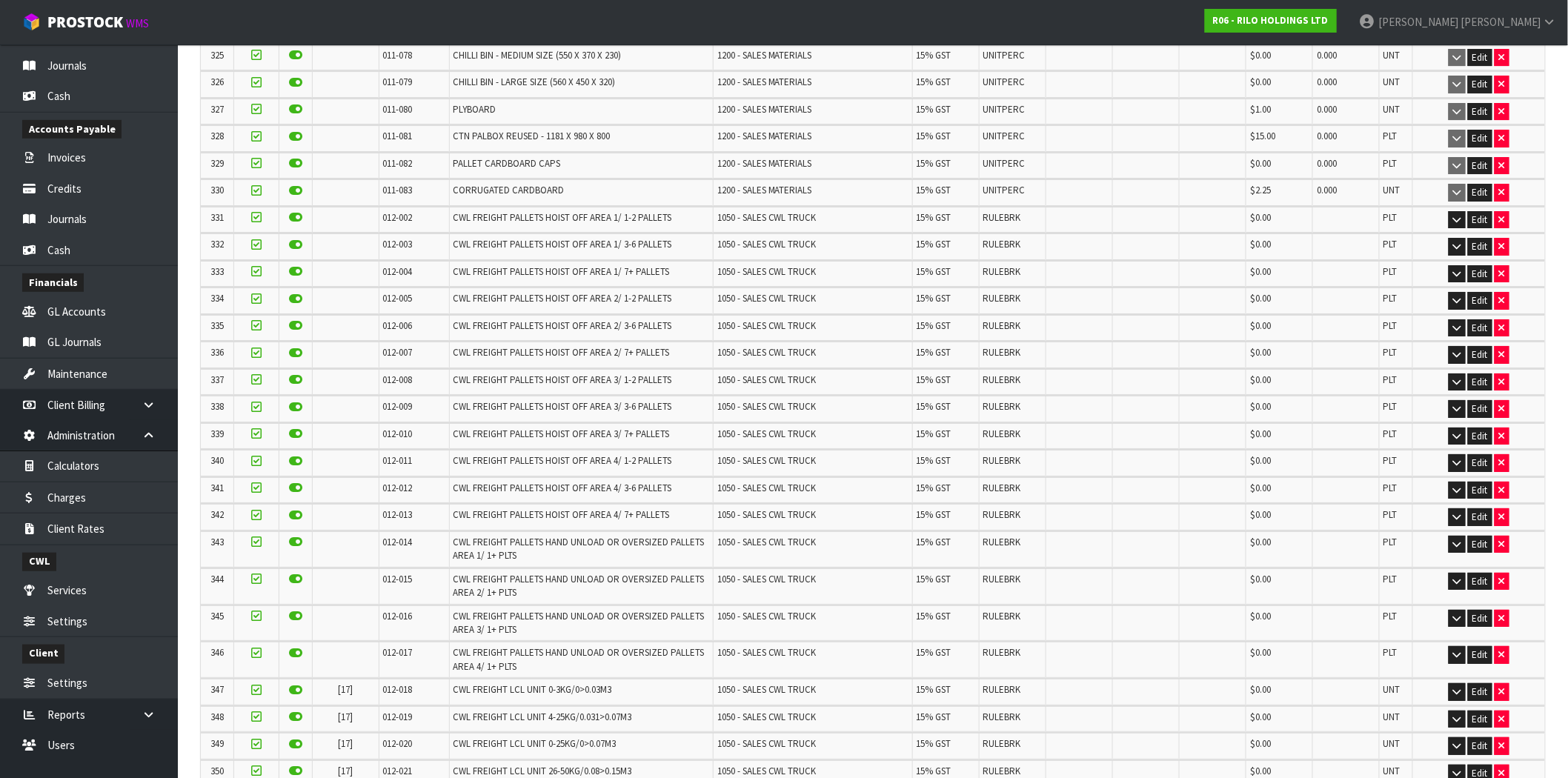
scroll to position [9237, 0]
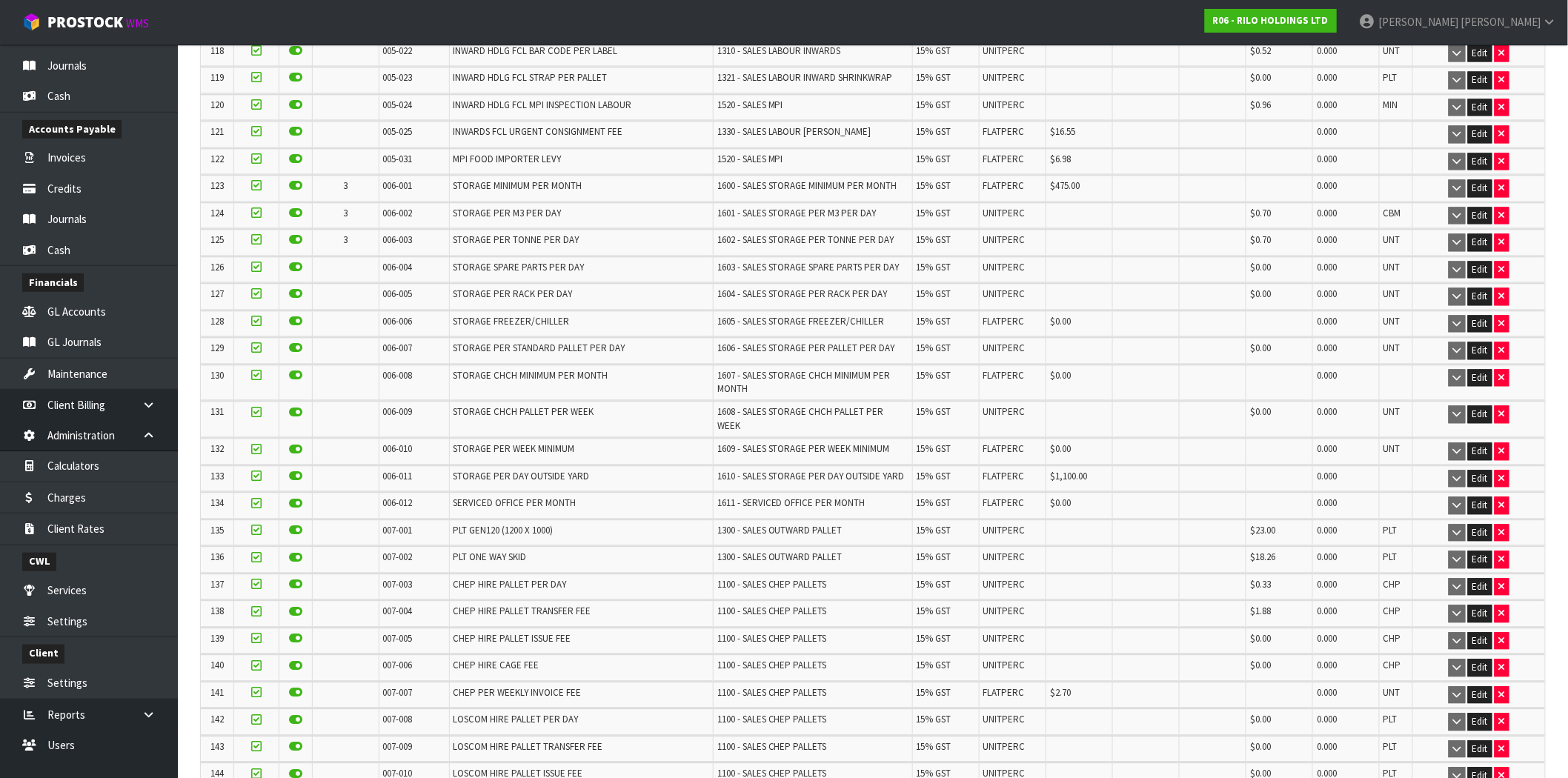
scroll to position [3211, 0]
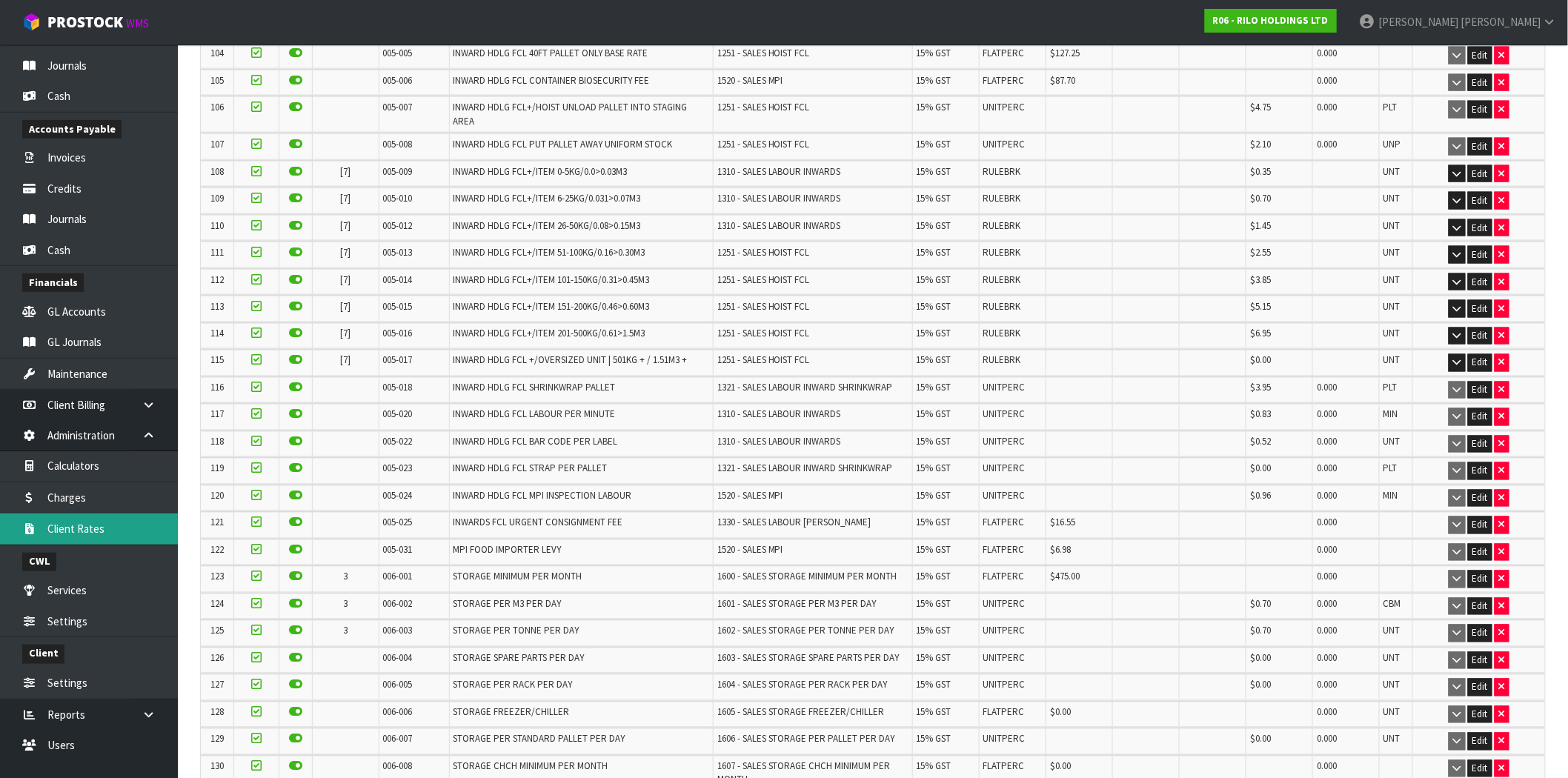
drag, startPoint x: 116, startPoint y: 538, endPoint x: 145, endPoint y: 526, distance: 31.4
click at [116, 538] on link "Client Rates" at bounding box center [89, 529] width 178 height 31
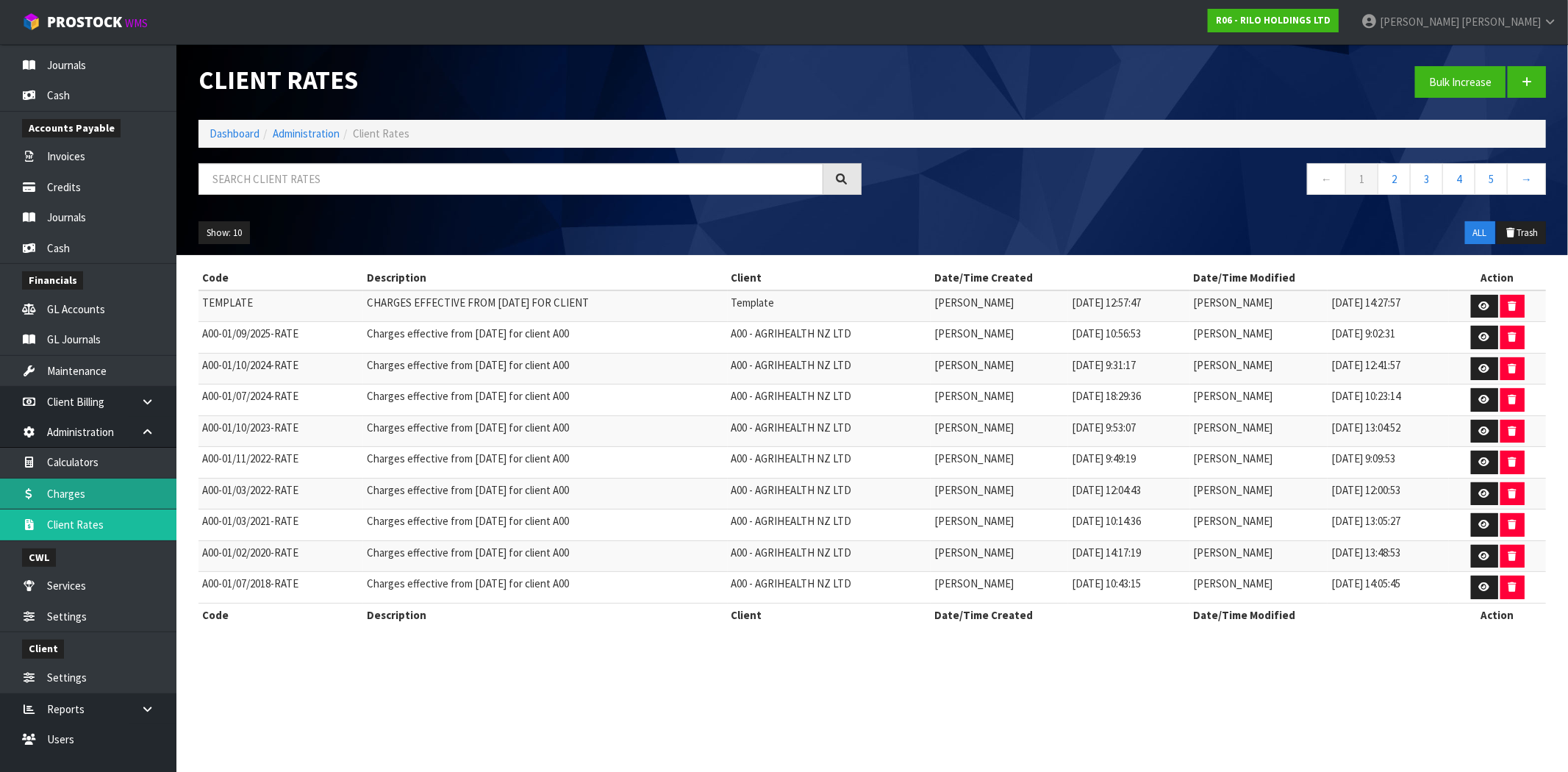
click at [78, 497] on link "Charges" at bounding box center [88, 493] width 177 height 30
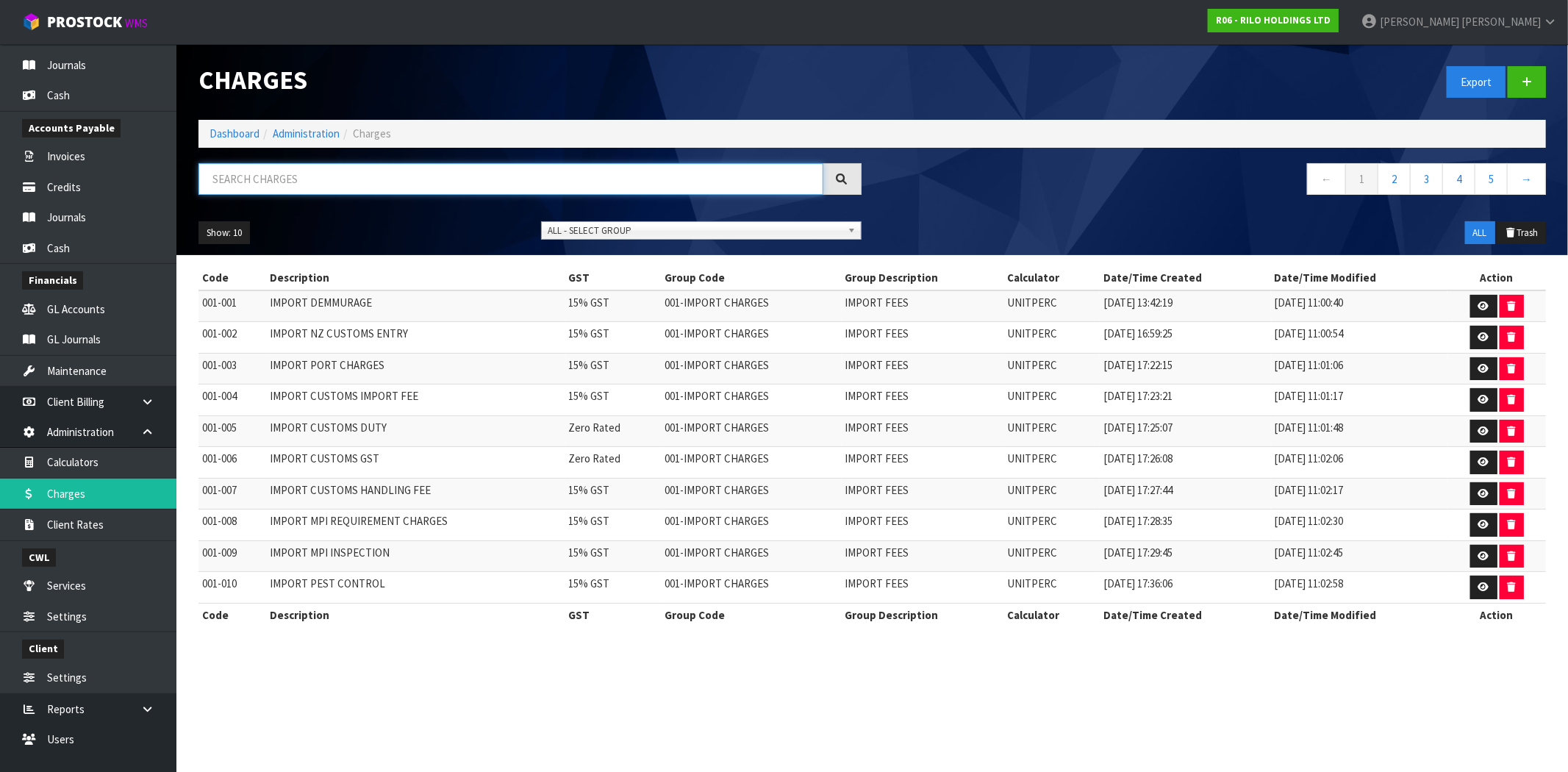
click at [285, 173] on input "text" at bounding box center [510, 179] width 625 height 31
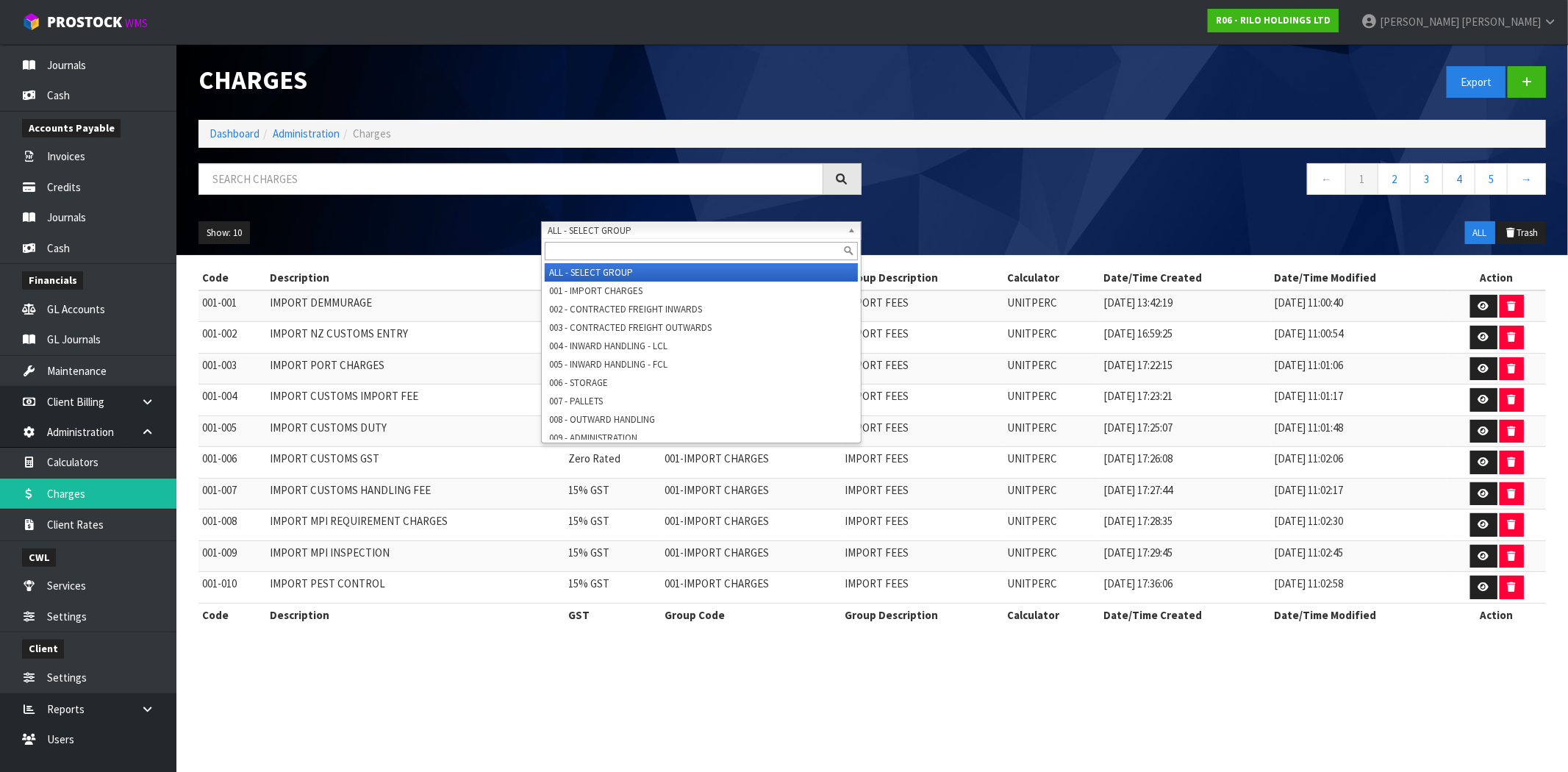
click at [575, 225] on span "ALL - SELECT GROUP" at bounding box center [695, 231] width 294 height 17
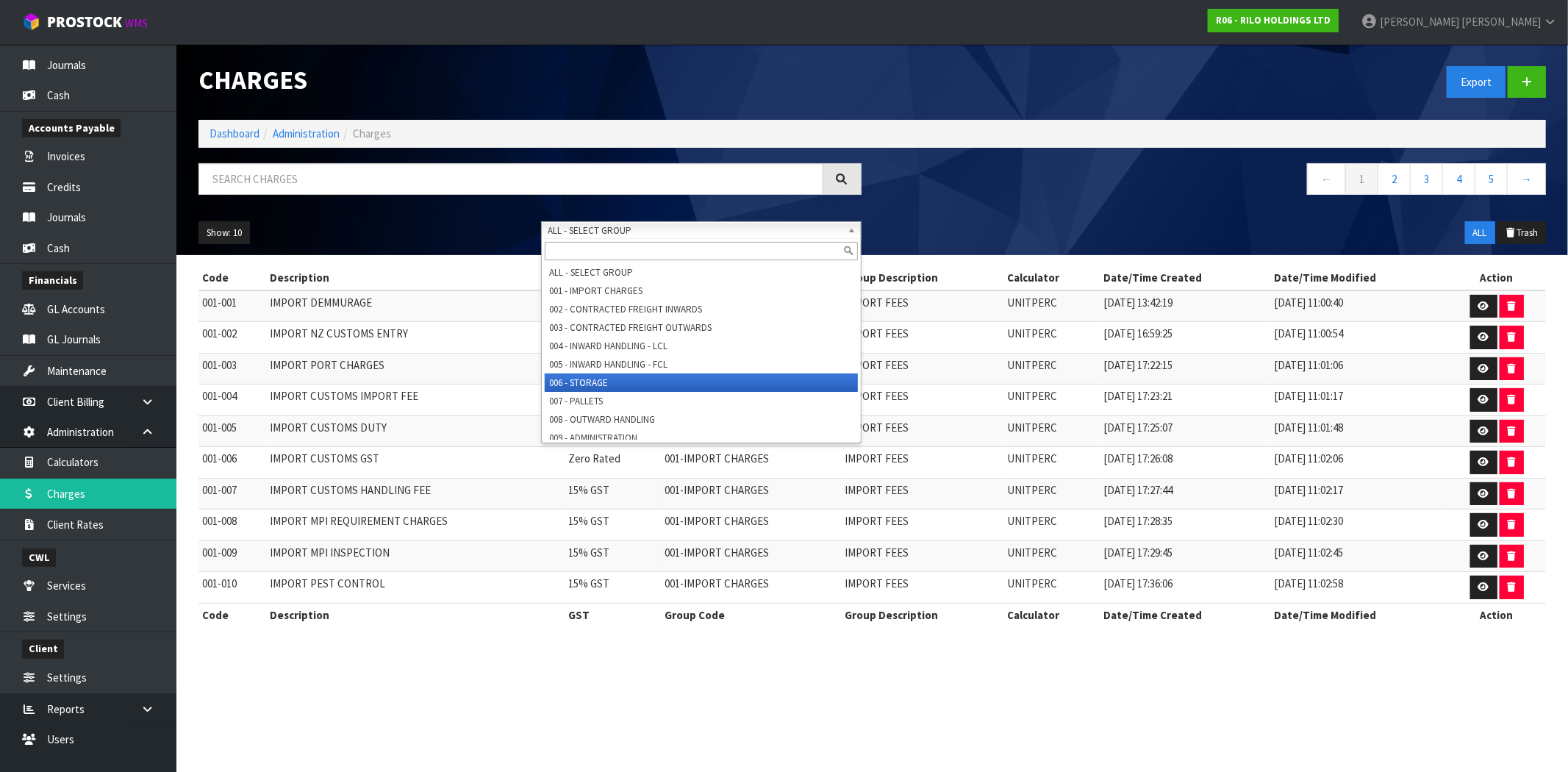
click at [608, 376] on li "006 - STORAGE" at bounding box center [700, 383] width 313 height 18
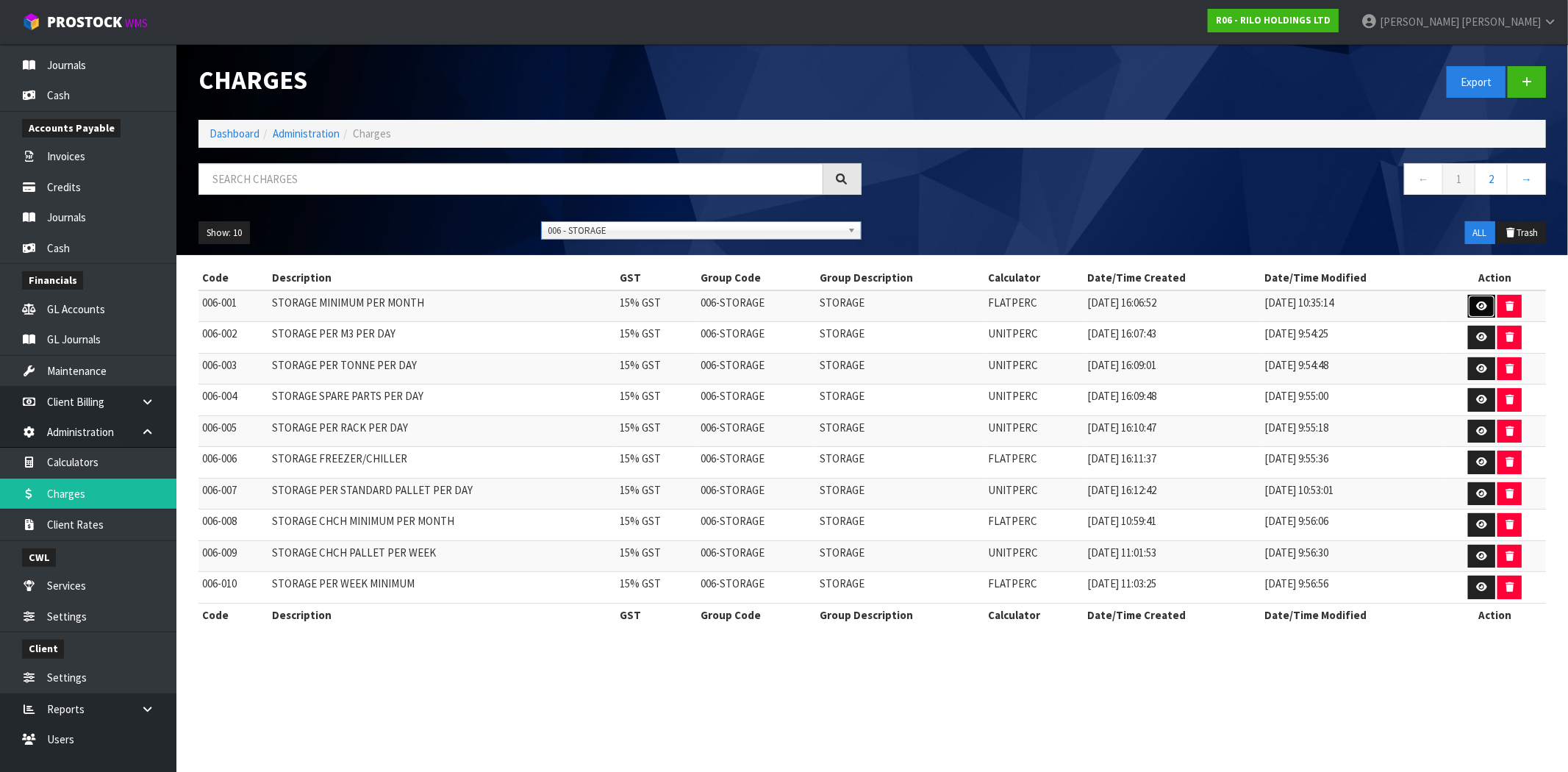
click at [1484, 304] on icon at bounding box center [1482, 306] width 11 height 10
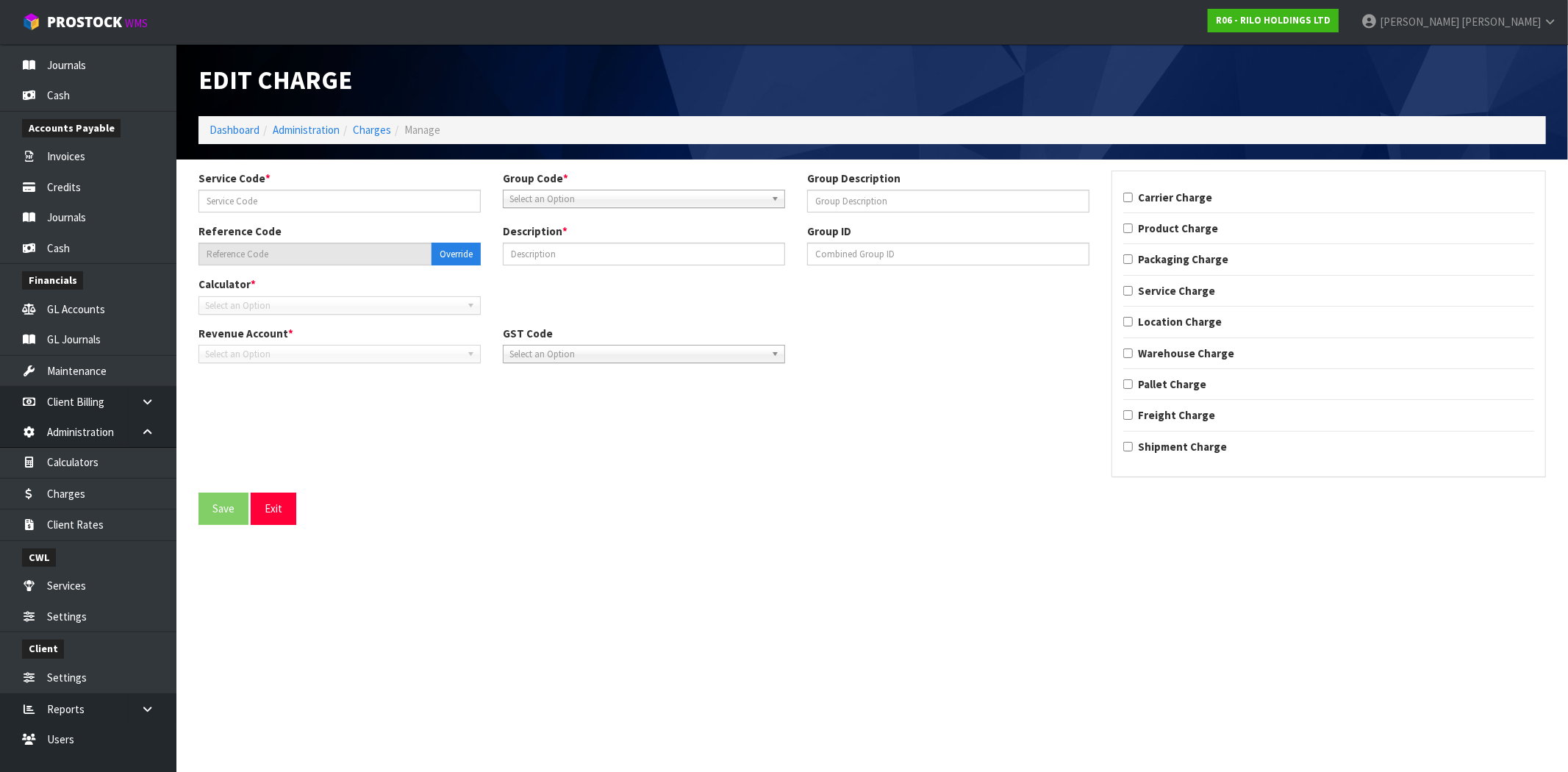
type input "001"
type input "STORAGE"
type input "006-001"
type input "STORAGE MINIMUM PER MONTH"
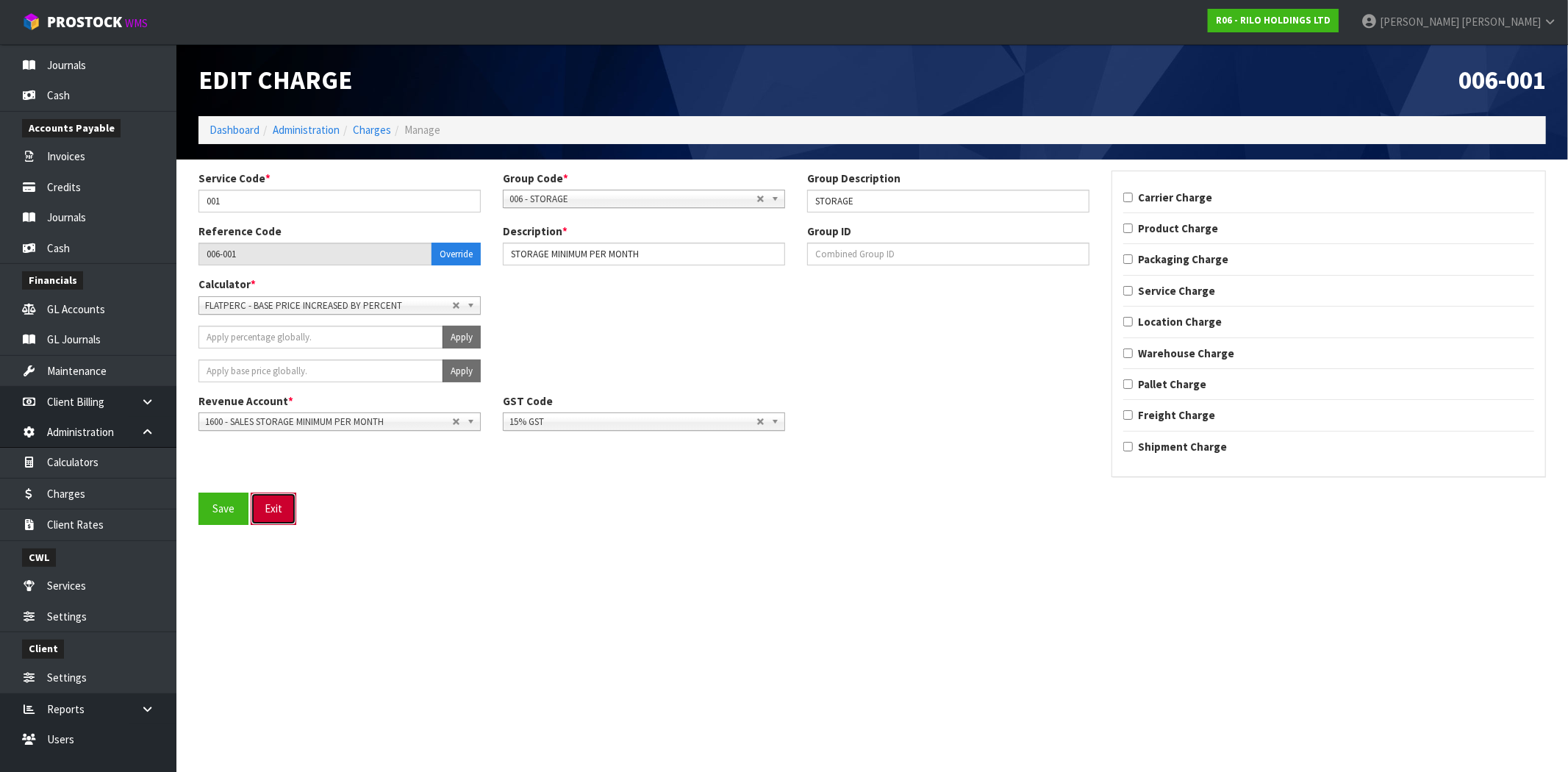
click at [275, 513] on button "Exit" at bounding box center [274, 508] width 45 height 31
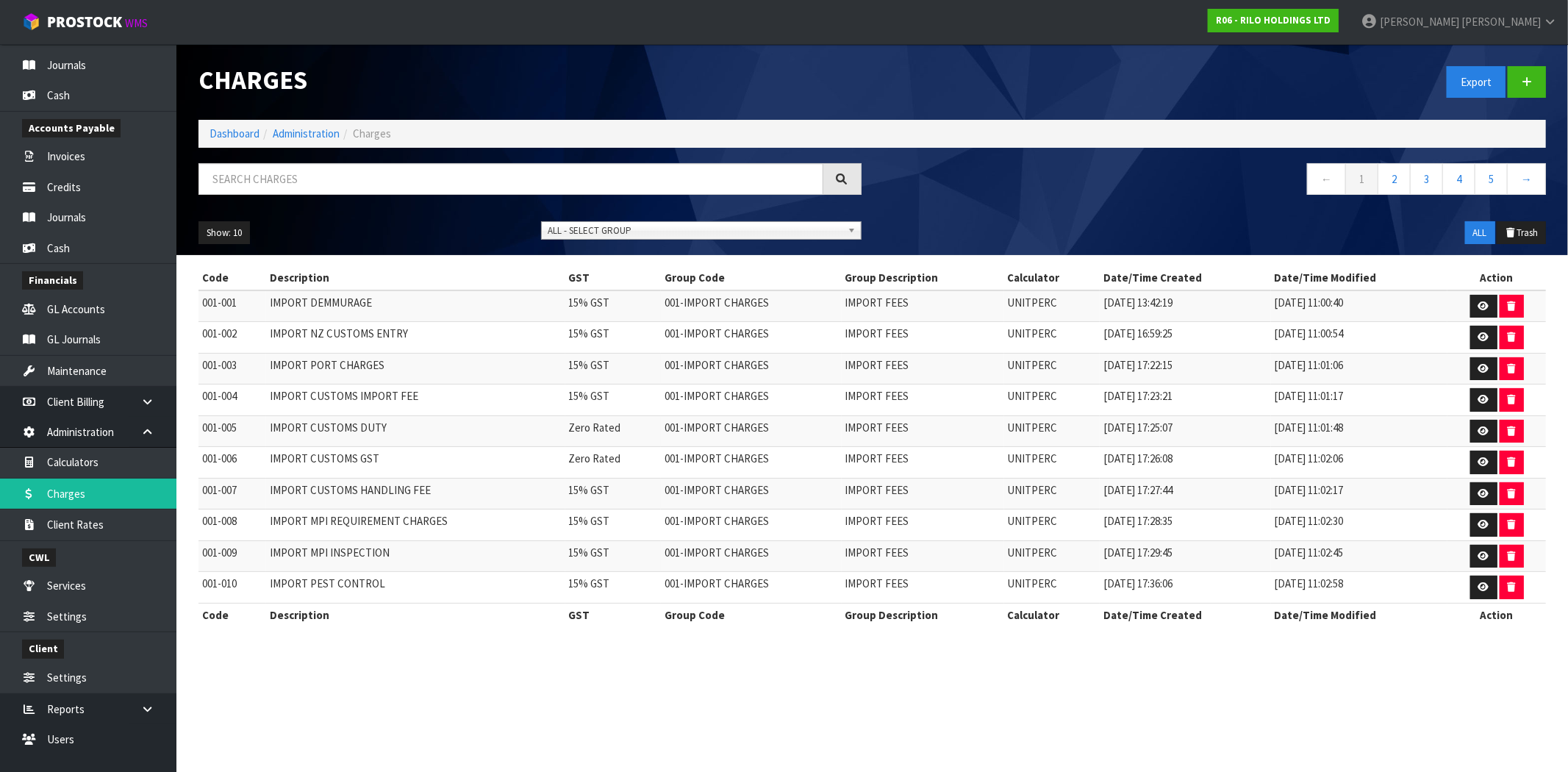
click at [641, 228] on span "ALL - SELECT GROUP" at bounding box center [695, 231] width 294 height 17
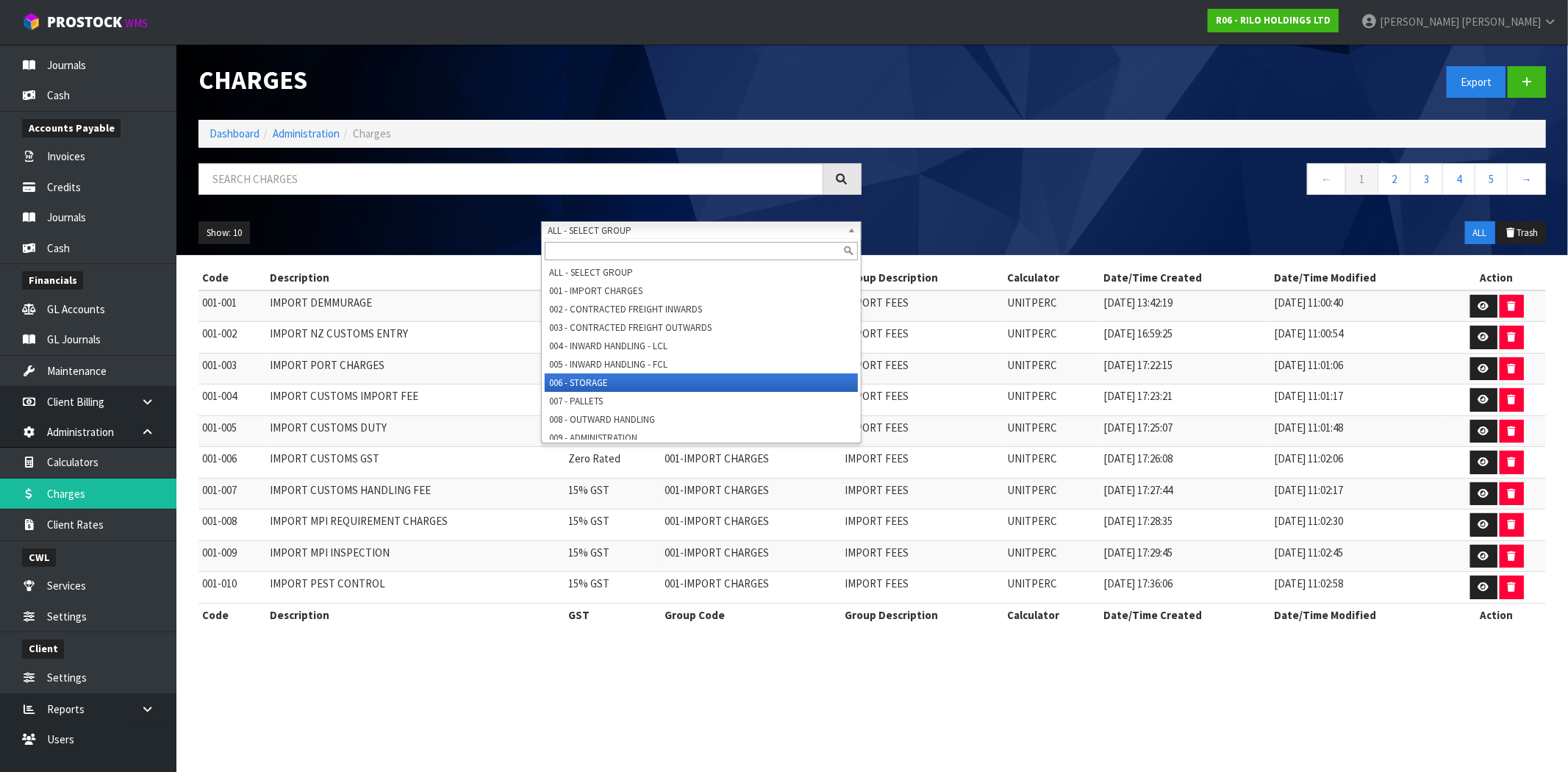
click at [605, 379] on li "006 - STORAGE" at bounding box center [700, 383] width 313 height 18
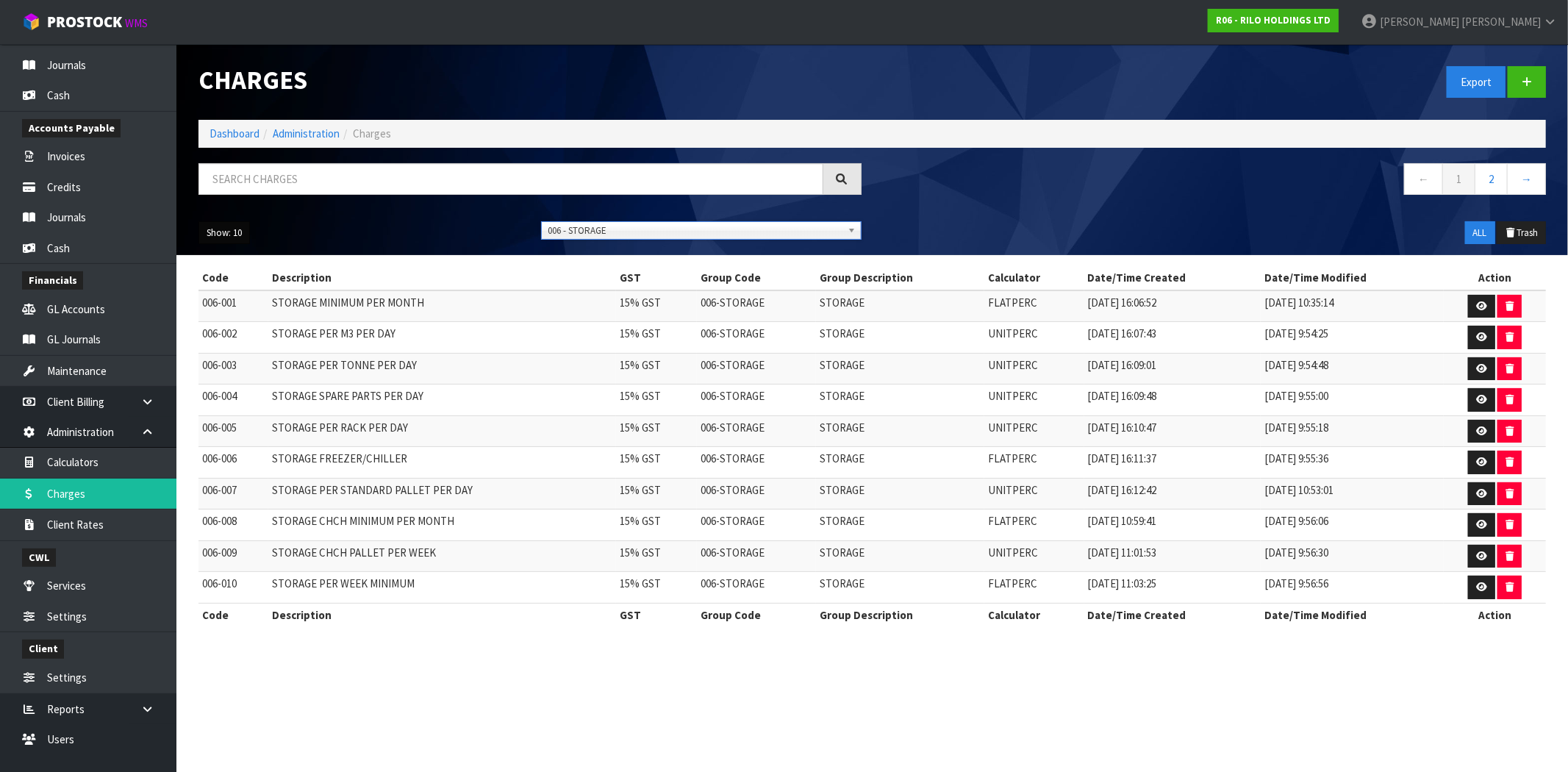
click at [218, 232] on button "Show: 10" at bounding box center [224, 233] width 51 height 24
click at [276, 323] on link "50" at bounding box center [257, 320] width 116 height 20
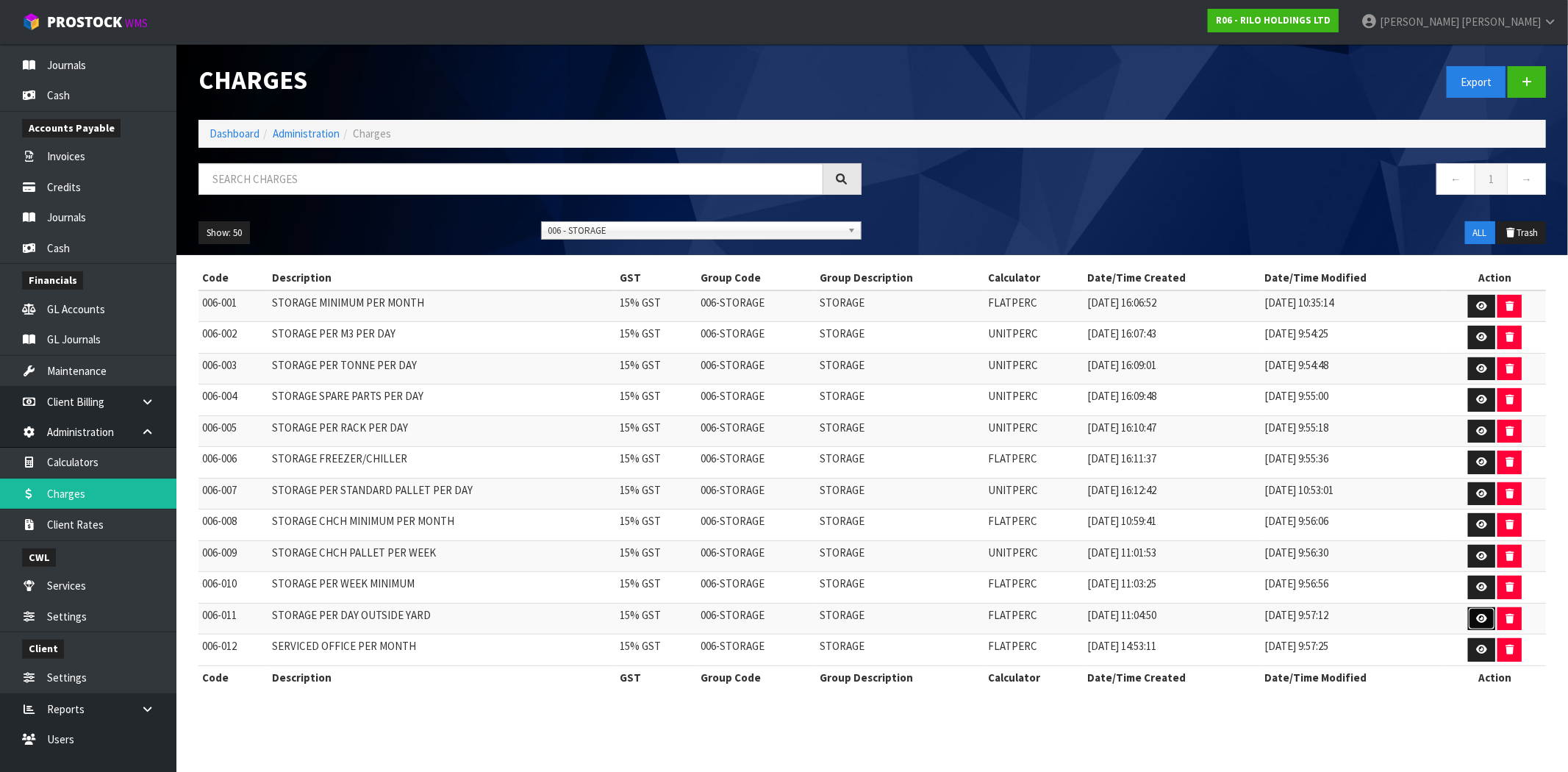
click at [1481, 623] on icon at bounding box center [1482, 619] width 11 height 10
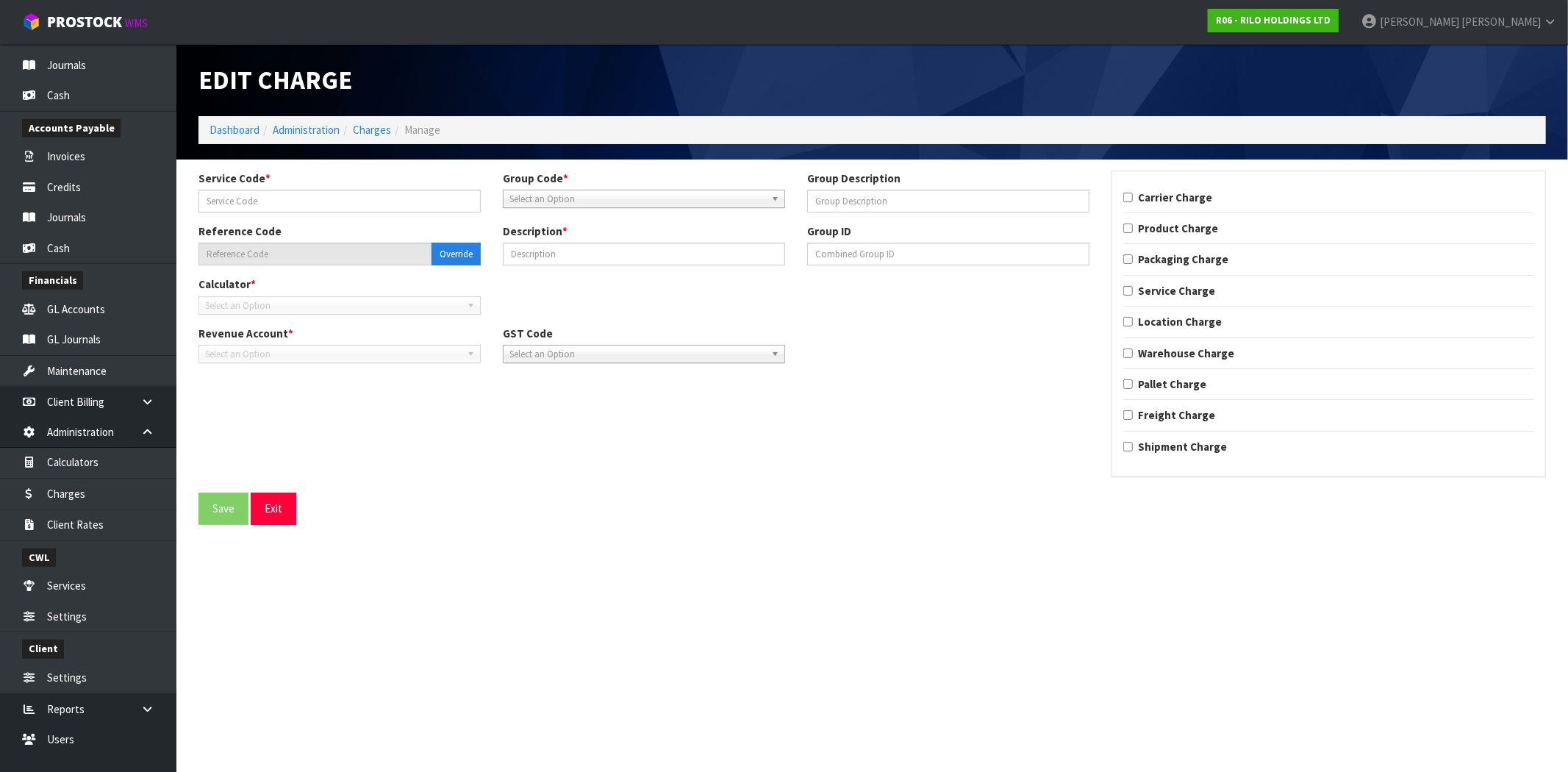
type input "011"
type input "STORAGE"
type input "006-011"
type input "STORAGE PER DAY OUTSIDE YARD"
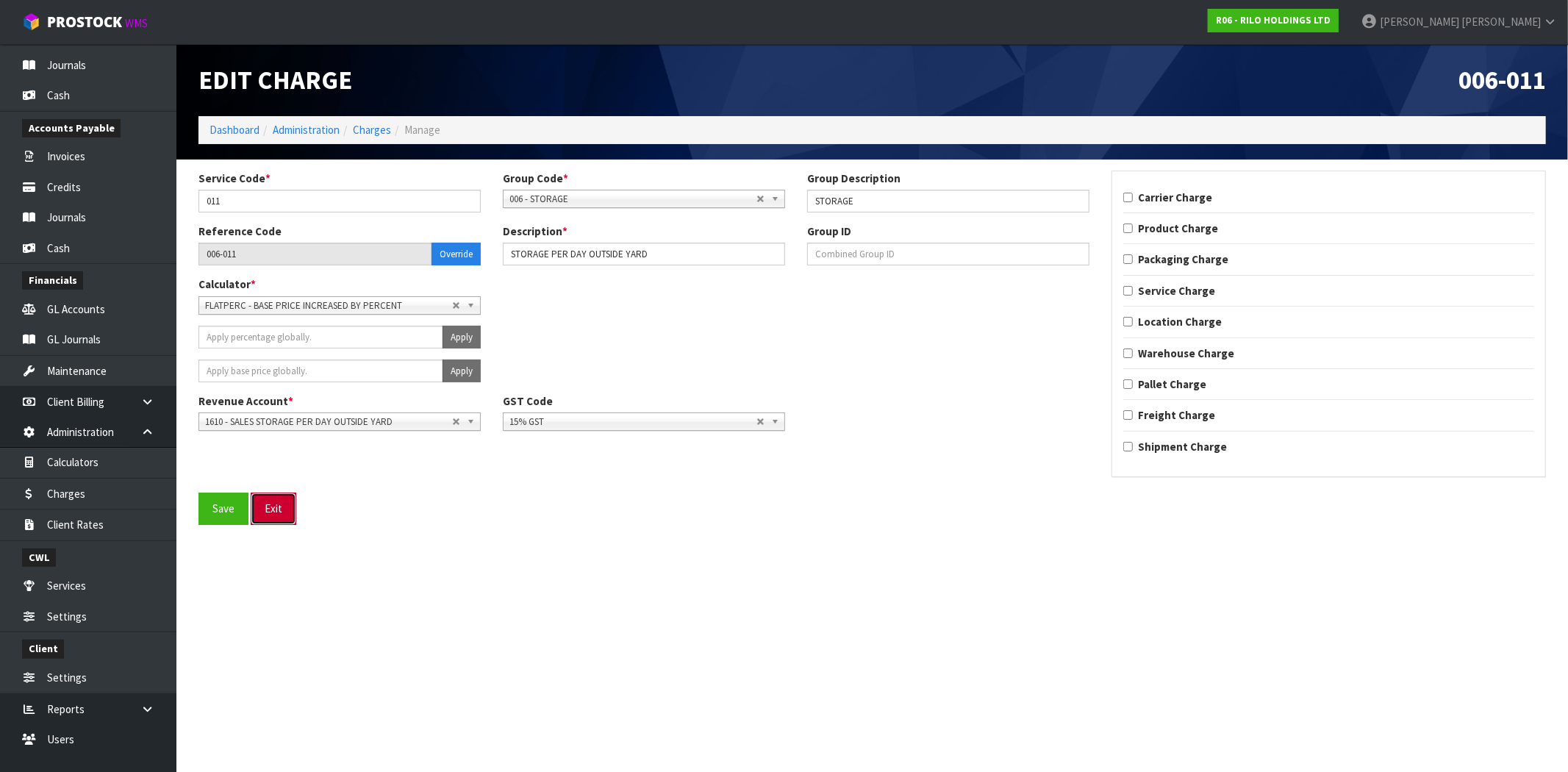
click at [273, 505] on button "Exit" at bounding box center [274, 508] width 45 height 31
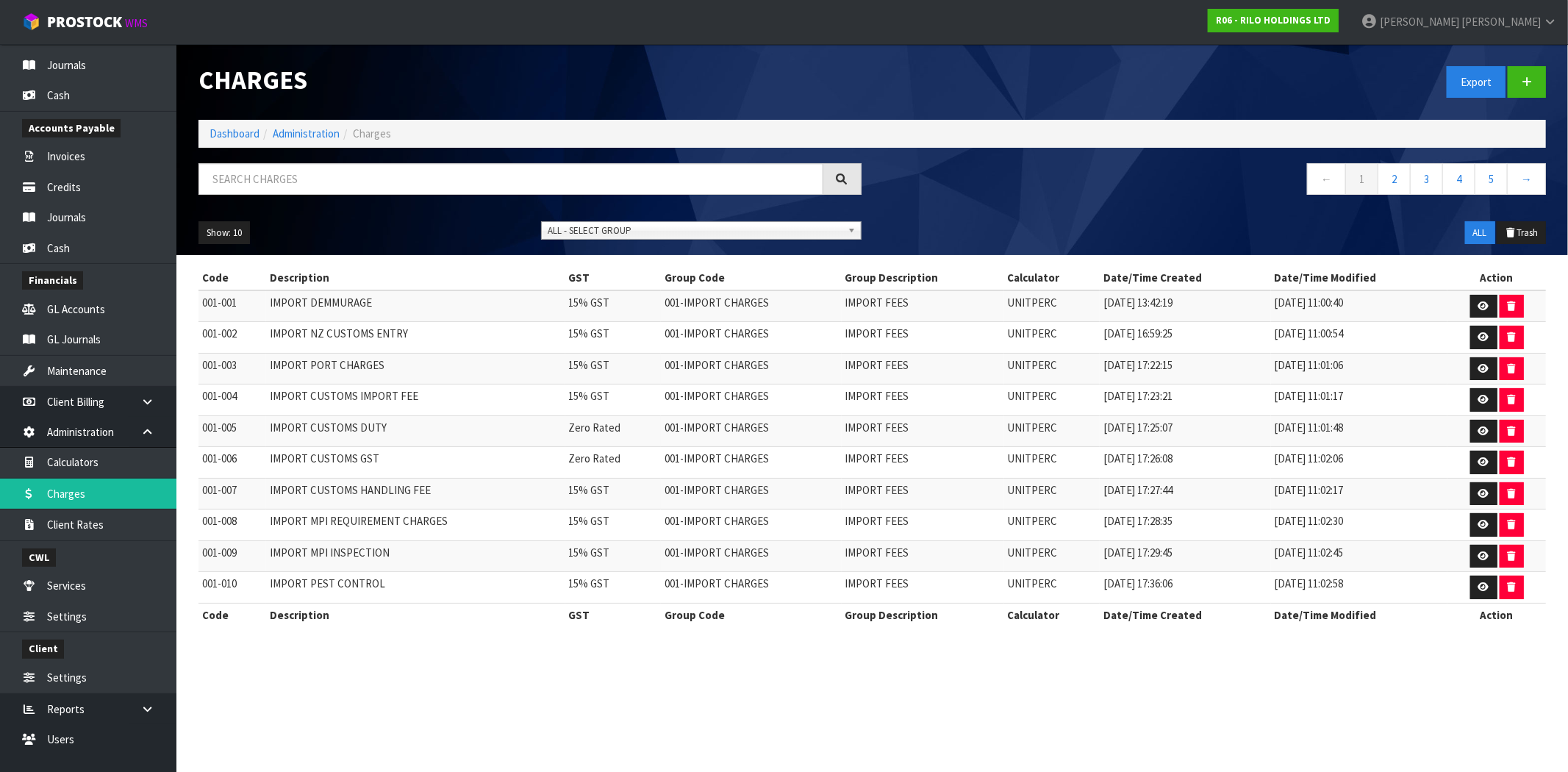
click at [671, 232] on span "ALL - SELECT GROUP" at bounding box center [695, 231] width 294 height 17
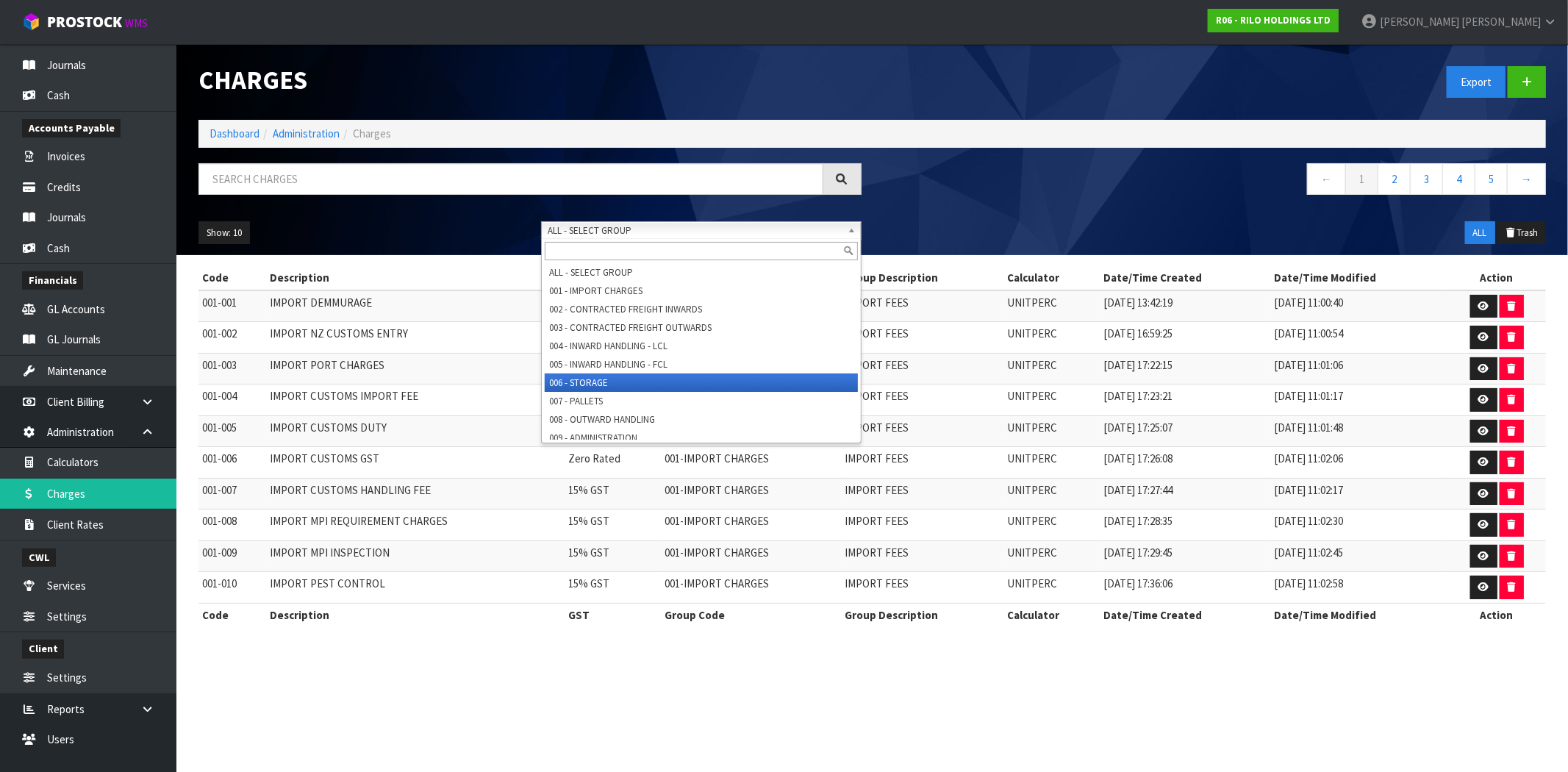
click at [610, 385] on li "006 - STORAGE" at bounding box center [700, 383] width 313 height 18
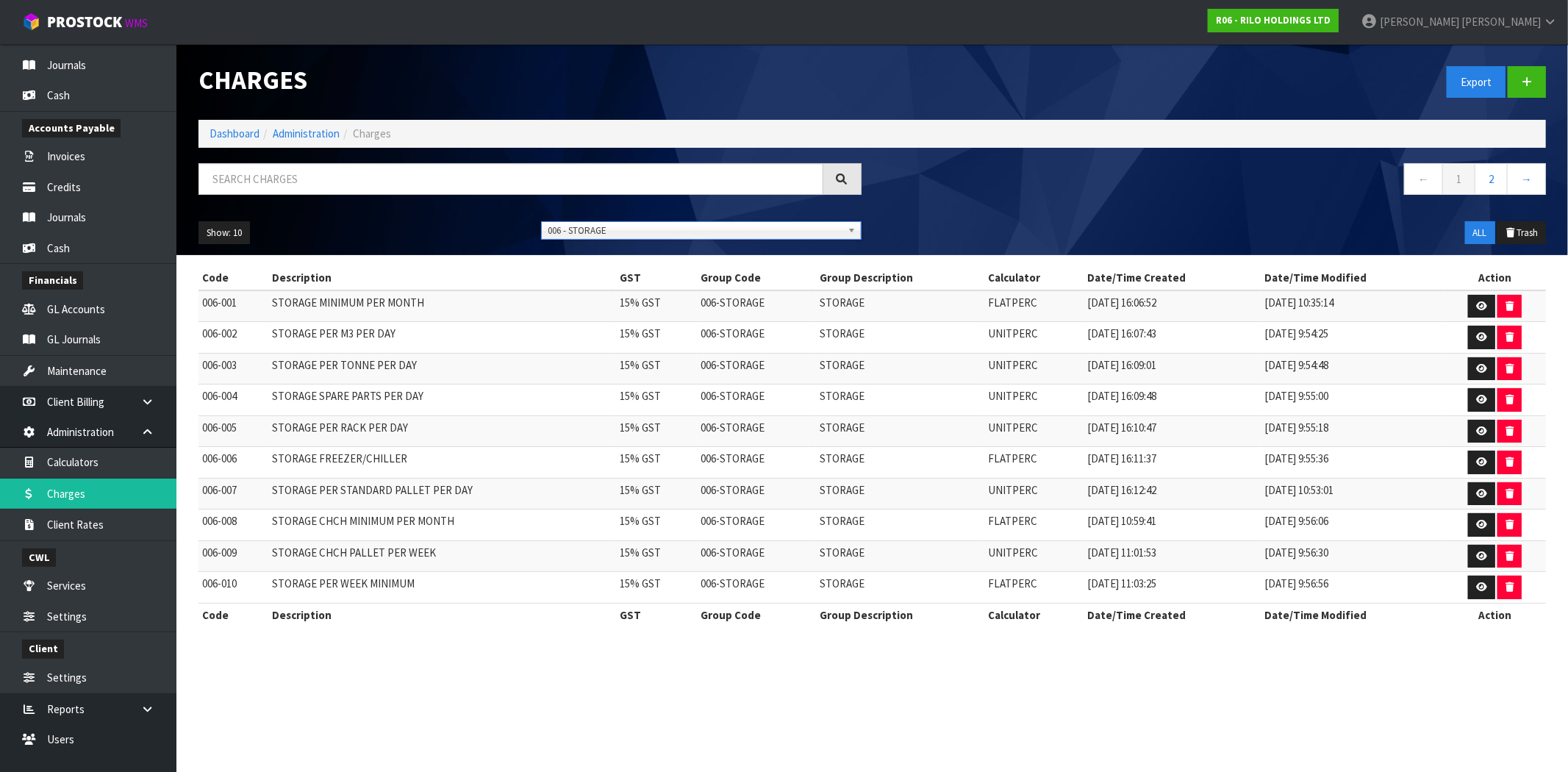
click at [222, 219] on div "Show: 10 5 10 25 50 ALL - SELECT GROUP 001 - IMPORT CHARGES 002 - CONTRACTED FR…" at bounding box center [872, 233] width 1369 height 45
click at [213, 222] on button "Show: 10" at bounding box center [224, 233] width 51 height 24
click at [240, 316] on link "50" at bounding box center [257, 320] width 116 height 20
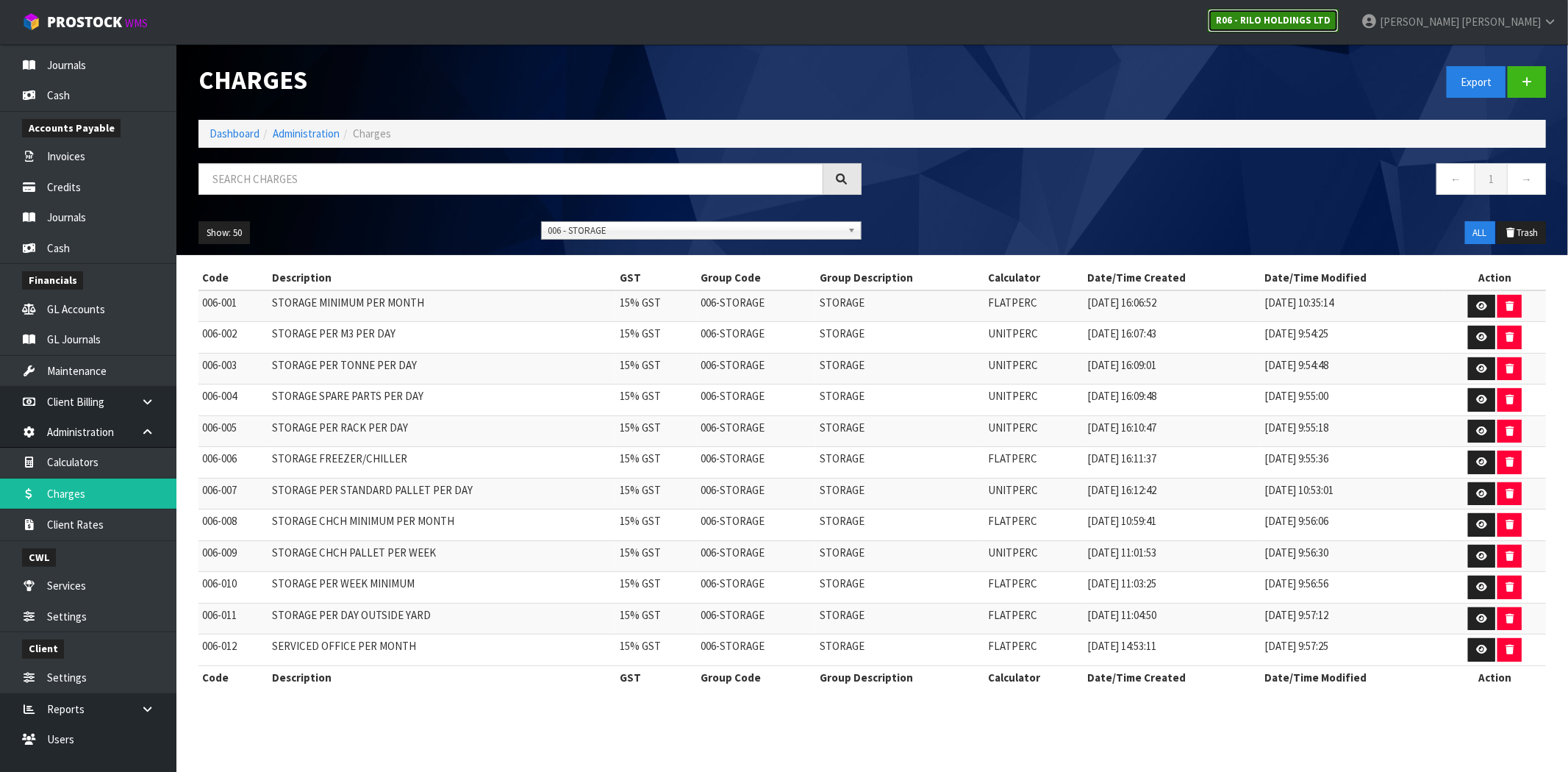
click at [1330, 17] on strong "R06 - RILO HOLDINGS LTD" at bounding box center [1274, 20] width 115 height 12
